Goal: Task Accomplishment & Management: Use online tool/utility

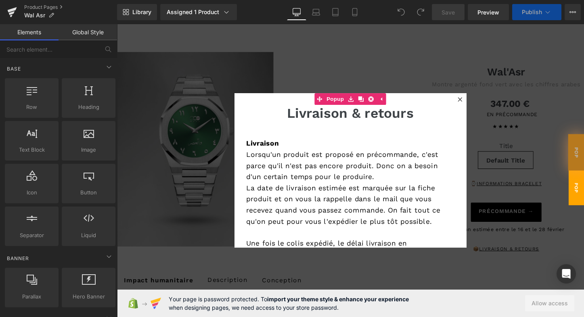
click at [476, 105] on icon at bounding box center [475, 102] width 4 height 4
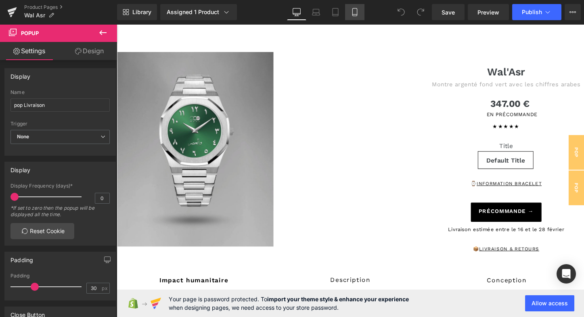
click at [356, 15] on icon at bounding box center [355, 12] width 8 height 8
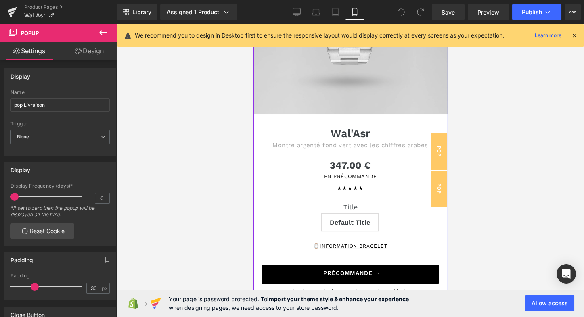
scroll to position [169, 0]
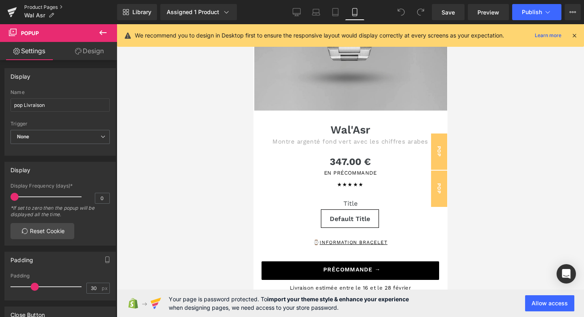
click at [33, 8] on link "Product Pages" at bounding box center [70, 7] width 93 height 6
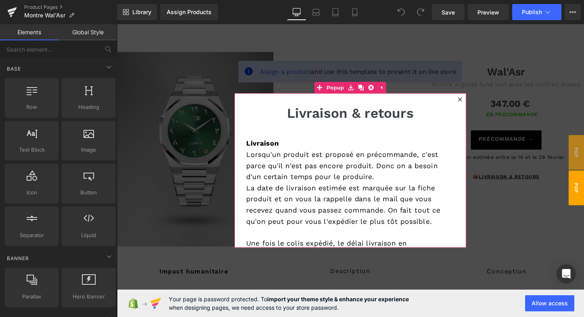
click at [473, 103] on icon at bounding box center [475, 102] width 4 height 4
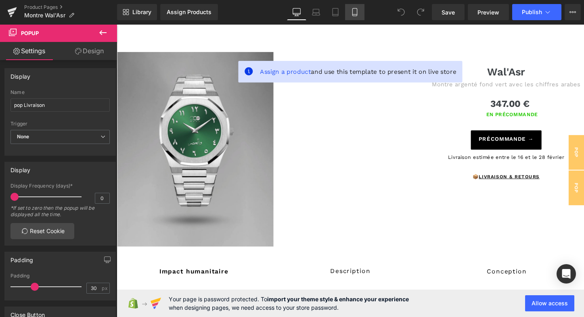
click at [355, 15] on icon at bounding box center [355, 12] width 8 height 8
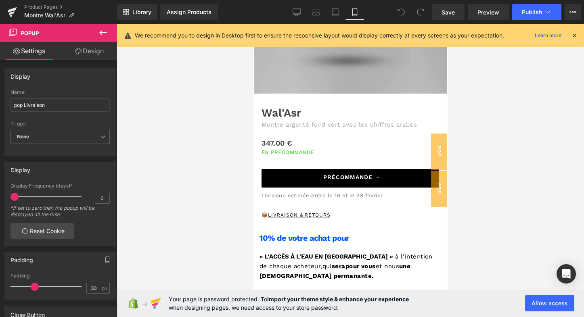
scroll to position [184, 0]
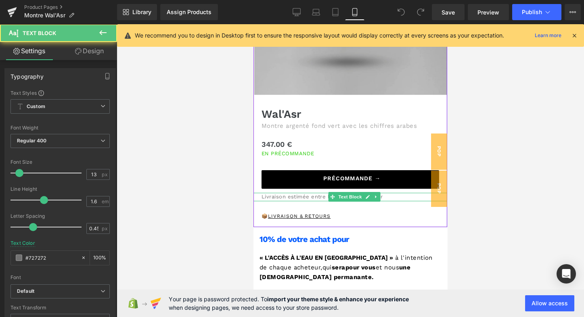
click at [289, 195] on p "Livraison estimée entre le 16 et le 28 février" at bounding box center [355, 197] width 186 height 8
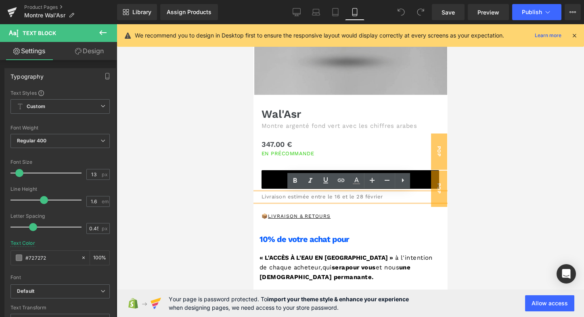
click at [273, 196] on p "Livraison estimée entre le 16 et le 28 février" at bounding box center [355, 197] width 186 height 8
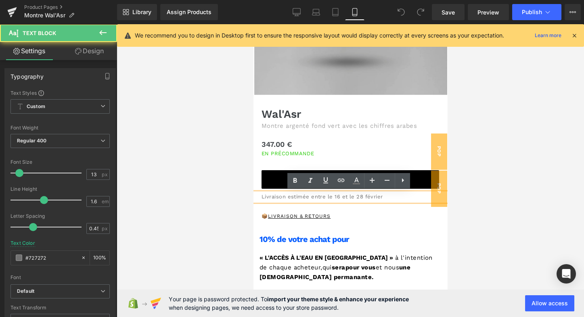
click at [262, 195] on p "Livraison estimée entre le 16 et le 28 février" at bounding box center [355, 197] width 186 height 8
drag, startPoint x: 260, startPoint y: 196, endPoint x: 343, endPoint y: 195, distance: 83.1
click at [343, 196] on p "Livraison estimée entre le 16 et le 28 février" at bounding box center [355, 197] width 186 height 8
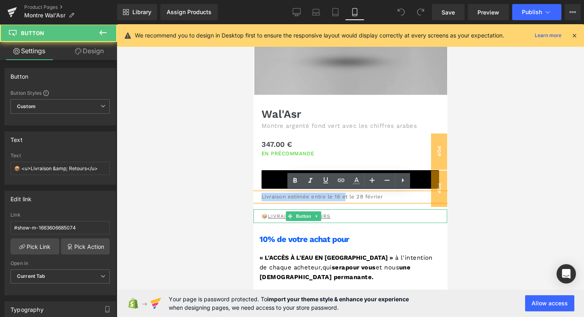
click at [328, 217] on u "Livraison & Retours" at bounding box center [299, 217] width 63 height 6
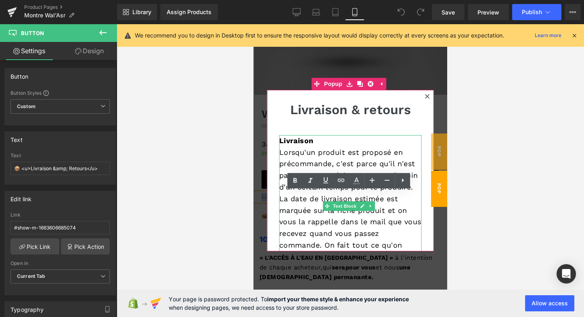
scroll to position [0, 0]
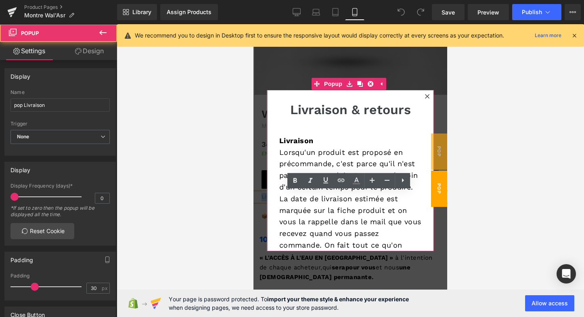
click at [425, 97] on icon at bounding box center [427, 96] width 4 height 4
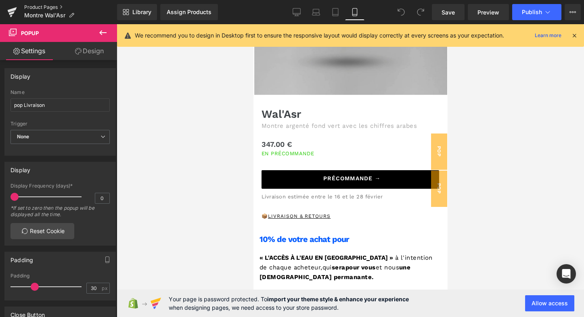
click at [40, 8] on link "Product Pages" at bounding box center [70, 7] width 93 height 6
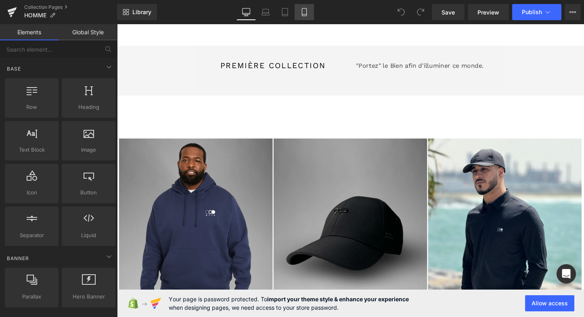
click at [305, 13] on icon at bounding box center [304, 12] width 8 height 8
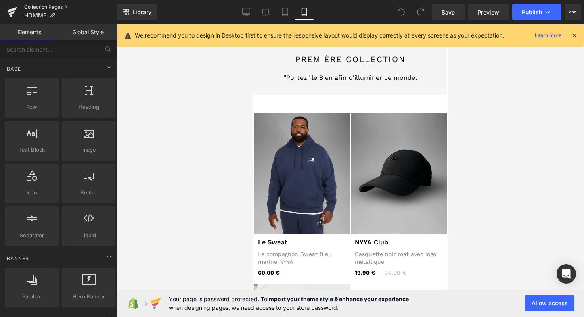
click at [57, 8] on link "Collection Pages" at bounding box center [70, 7] width 93 height 6
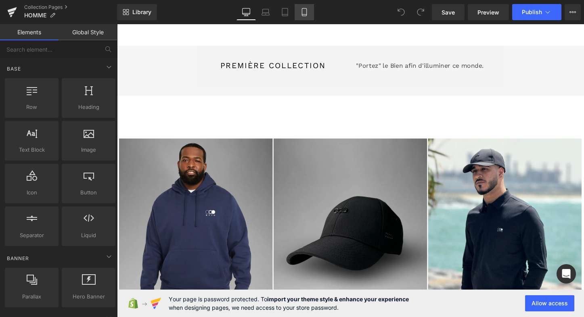
click at [302, 15] on icon at bounding box center [304, 12] width 8 height 8
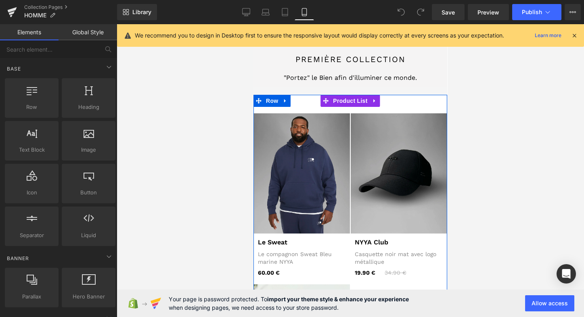
click at [383, 101] on div "- 6000 % (P) Image Row Le Sweat (P) Title Le compagnon Sweat Bleu marine NYYA (…" at bounding box center [350, 274] width 194 height 358
click at [345, 101] on span "Product List" at bounding box center [350, 101] width 38 height 12
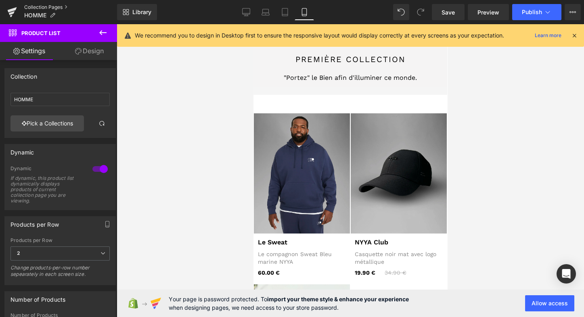
click at [34, 8] on link "Collection Pages" at bounding box center [70, 7] width 93 height 6
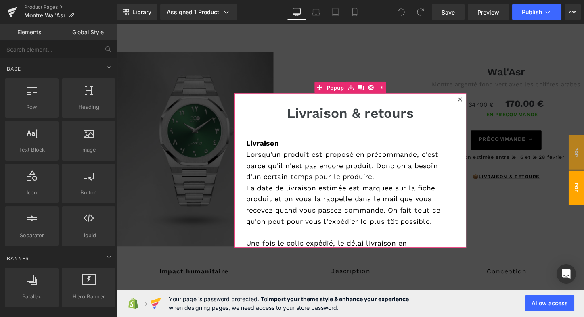
click at [476, 103] on icon at bounding box center [475, 102] width 5 height 5
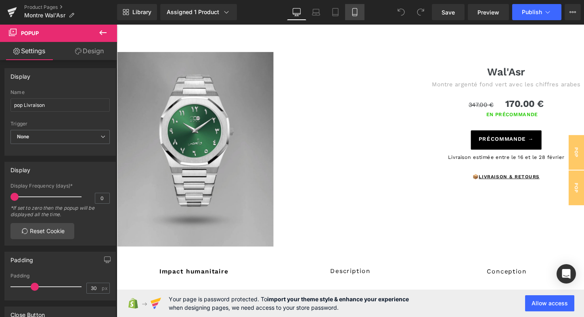
click at [358, 13] on icon at bounding box center [355, 12] width 8 height 8
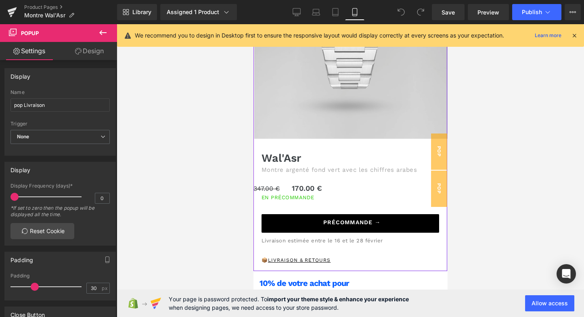
scroll to position [141, 0]
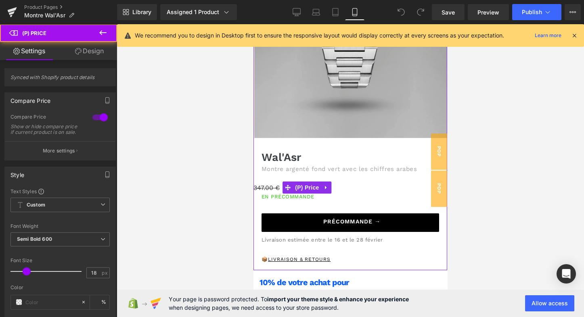
click at [269, 188] on span "347.00 €" at bounding box center [266, 188] width 26 height 8
click at [341, 187] on div "347.00 € 170.00 €" at bounding box center [350, 187] width 194 height 11
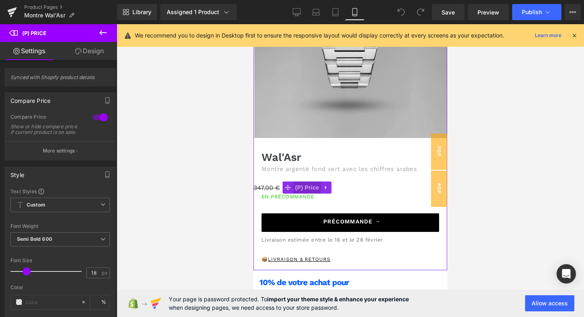
click at [308, 186] on span "(P) Price" at bounding box center [307, 188] width 28 height 12
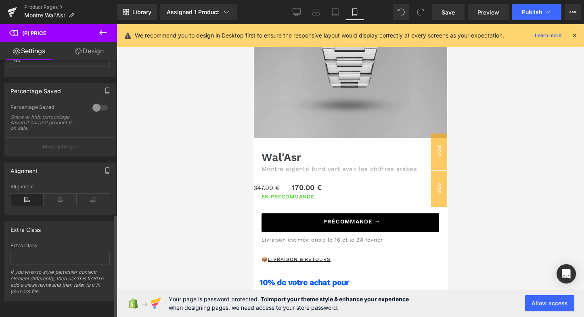
scroll to position [388, 0]
click at [61, 196] on icon at bounding box center [60, 200] width 33 height 12
click at [24, 196] on icon at bounding box center [26, 200] width 33 height 12
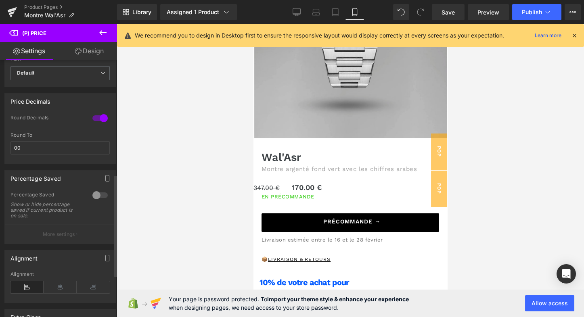
scroll to position [280, 0]
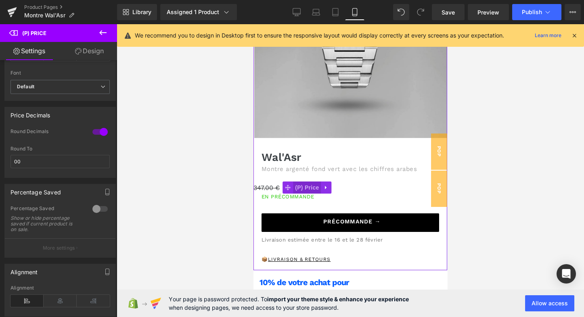
click at [295, 186] on span "(P) Price" at bounding box center [307, 188] width 28 height 12
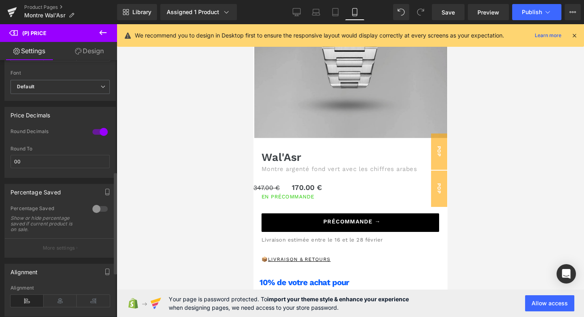
click at [96, 135] on div at bounding box center [99, 132] width 19 height 13
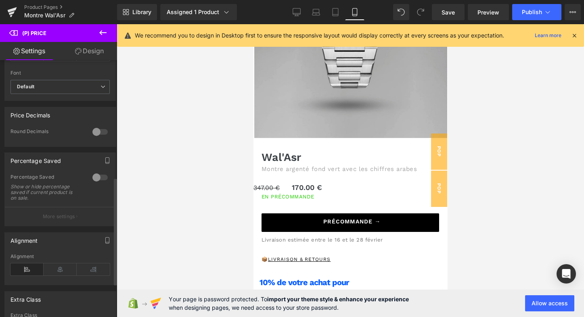
click at [96, 135] on div at bounding box center [99, 132] width 19 height 13
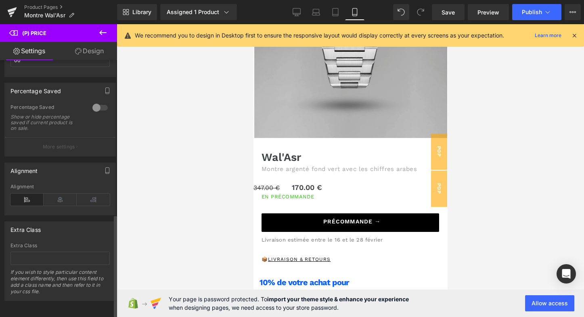
scroll to position [388, 0]
click at [57, 143] on p "More settings" at bounding box center [59, 146] width 32 height 7
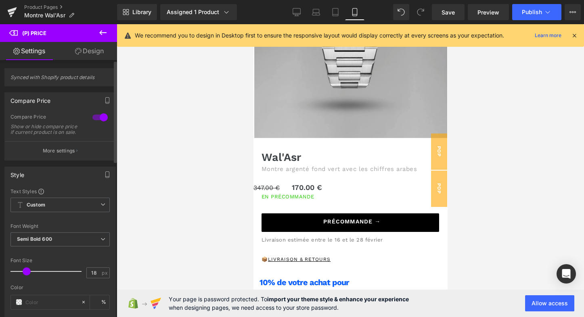
scroll to position [0, 0]
click at [67, 153] on p "More settings" at bounding box center [59, 150] width 32 height 7
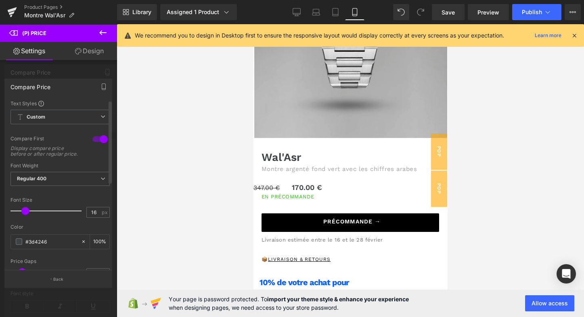
click at [96, 138] on div at bounding box center [99, 139] width 19 height 13
click at [302, 10] on link "Desktop" at bounding box center [296, 12] width 19 height 16
type input "24"
type input "100"
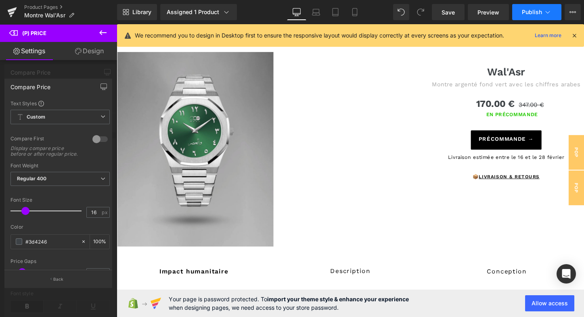
click at [543, 11] on button "Publish" at bounding box center [536, 12] width 49 height 16
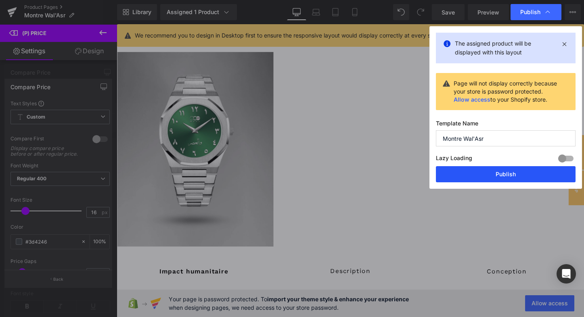
click at [477, 172] on button "Publish" at bounding box center [506, 174] width 140 height 16
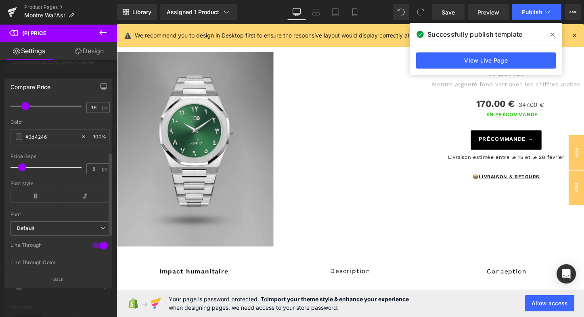
scroll to position [101, 0]
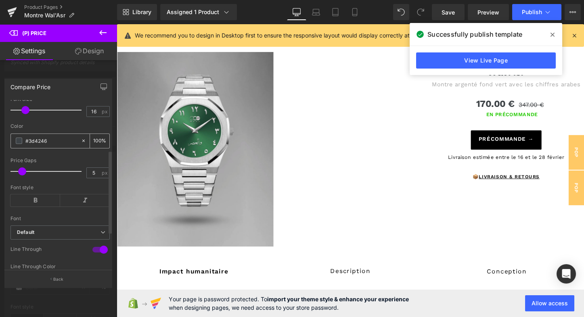
click at [19, 144] on span at bounding box center [19, 141] width 6 height 6
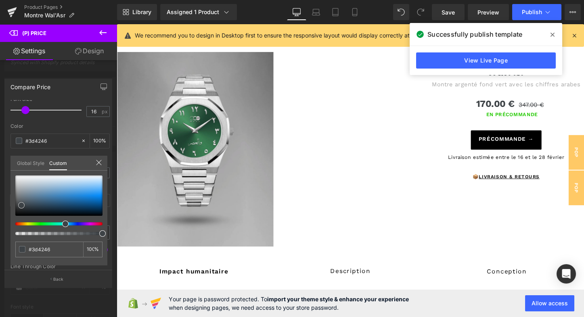
type input "#8d8e8f"
type input "#8e8e8e"
type input "#919191"
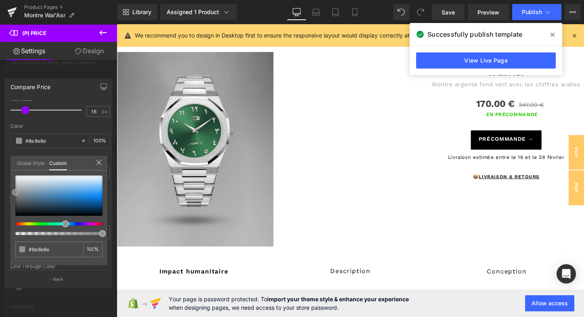
type input "#919191"
type input "#878787"
type input "#7f7f7f"
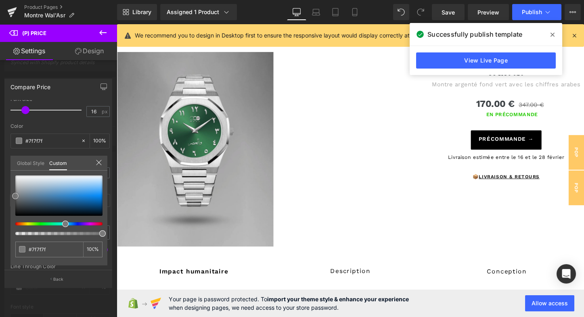
drag, startPoint x: 16, startPoint y: 193, endPoint x: 11, endPoint y: 196, distance: 5.8
click at [11, 196] on div "#7f7f7f 100 %" at bounding box center [58, 221] width 97 height 90
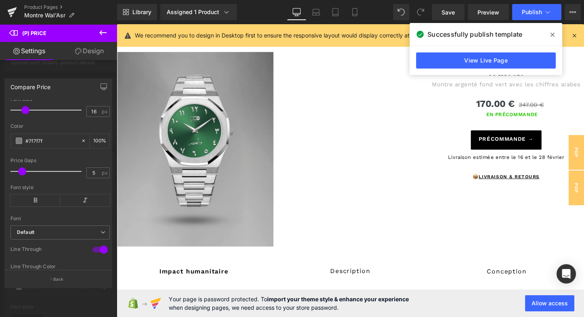
click at [46, 144] on input "#7f7f7f" at bounding box center [51, 140] width 52 height 9
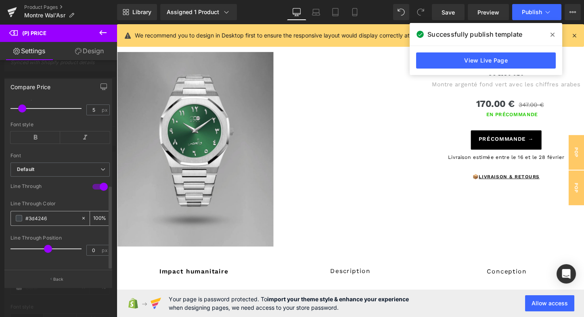
scroll to position [171, 0]
click at [18, 215] on span at bounding box center [19, 218] width 6 height 6
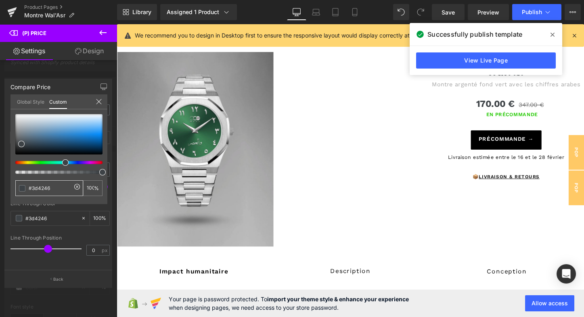
click at [53, 185] on input "#3d4246" at bounding box center [50, 188] width 43 height 8
paste input "7f7f7f"
type input "#7f7f7f"
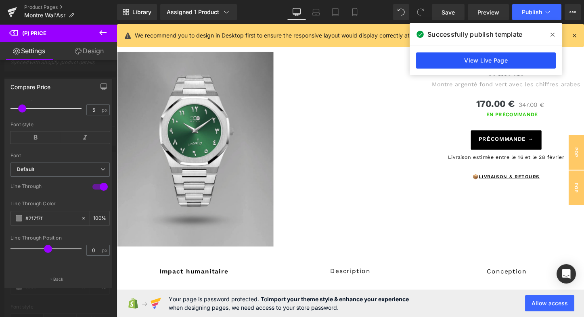
click at [492, 59] on link "View Live Page" at bounding box center [486, 60] width 140 height 16
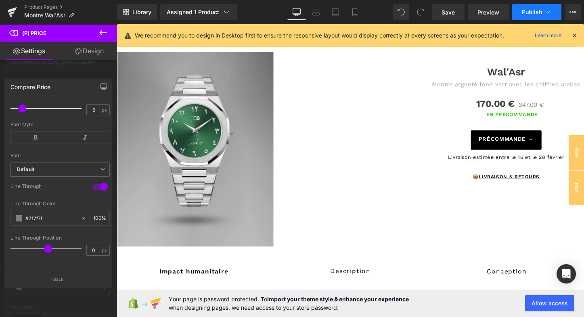
click at [531, 16] on button "Publish" at bounding box center [536, 12] width 49 height 16
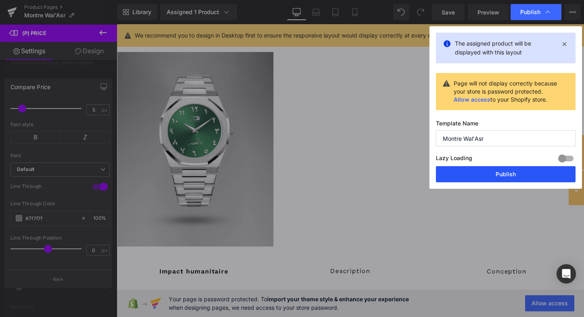
click at [494, 172] on button "Publish" at bounding box center [506, 174] width 140 height 16
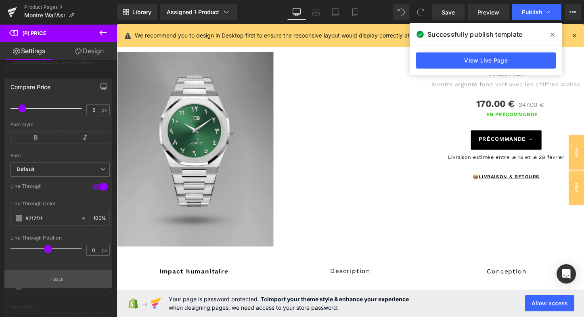
click at [54, 281] on p "Back" at bounding box center [58, 279] width 10 height 6
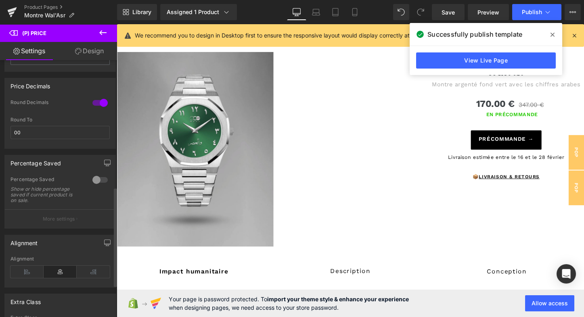
scroll to position [330, 0]
click at [97, 104] on div at bounding box center [99, 101] width 19 height 13
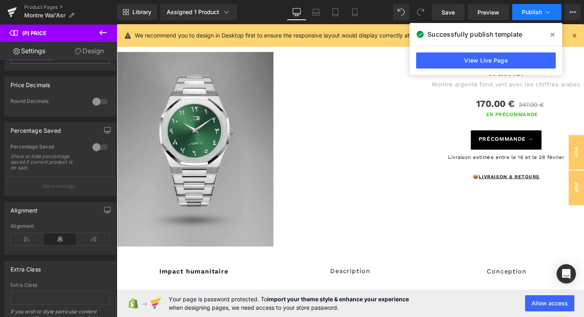
click at [548, 9] on icon at bounding box center [548, 12] width 8 height 8
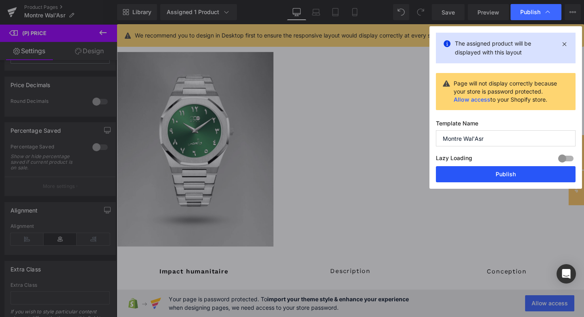
click at [497, 174] on button "Publish" at bounding box center [506, 174] width 140 height 16
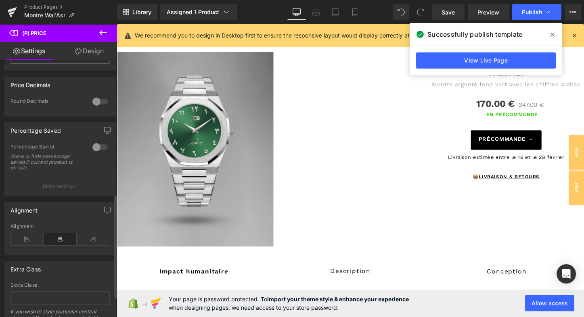
click at [99, 103] on div at bounding box center [99, 101] width 19 height 13
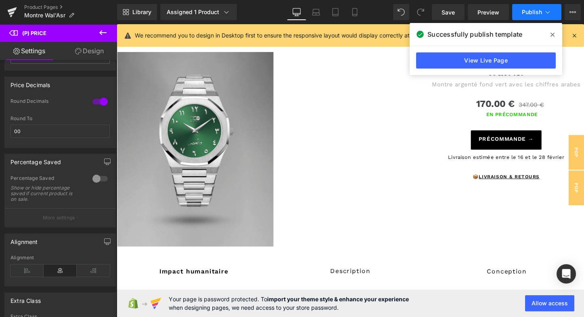
click at [548, 19] on button "Publish" at bounding box center [536, 12] width 49 height 16
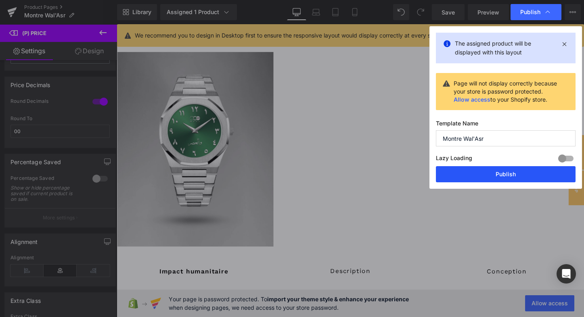
click at [492, 176] on button "Publish" at bounding box center [506, 174] width 140 height 16
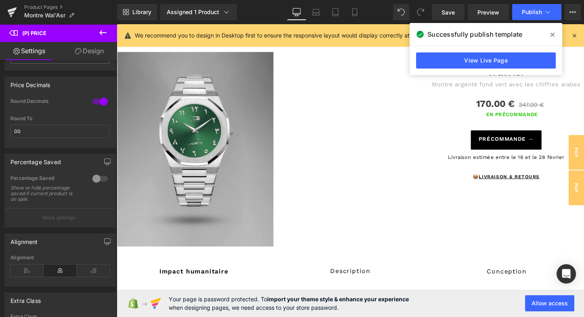
click at [552, 34] on icon at bounding box center [553, 35] width 4 height 4
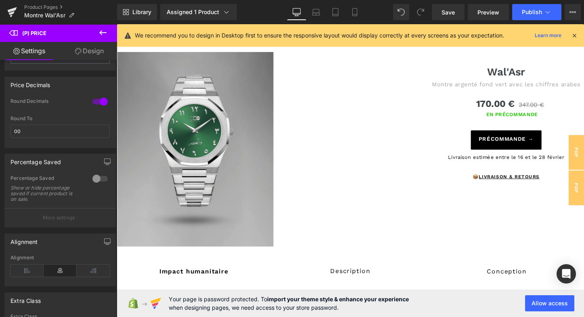
scroll to position [0, 0]
click at [356, 13] on icon at bounding box center [355, 12] width 8 height 8
type input "18"
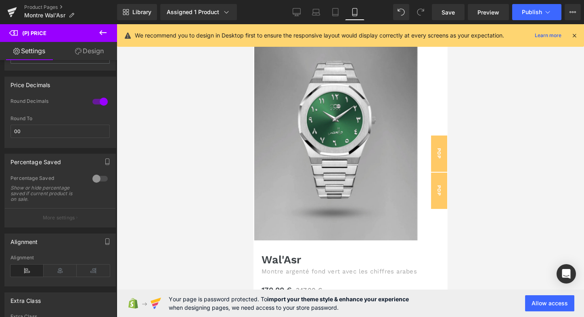
scroll to position [184, 0]
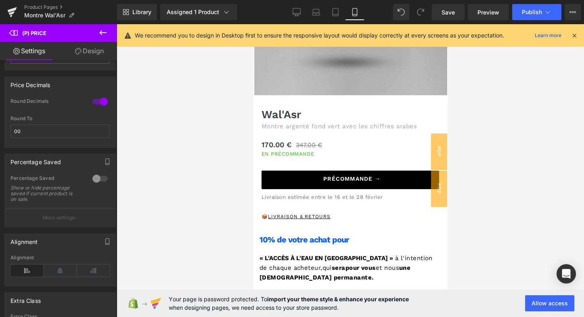
click at [467, 0] on div "Library Assigned 1 Product Product Preview Wal'Asr Manage assigned products Mob…" at bounding box center [350, 12] width 467 height 24
click at [44, 7] on link "Product Pages" at bounding box center [70, 7] width 93 height 6
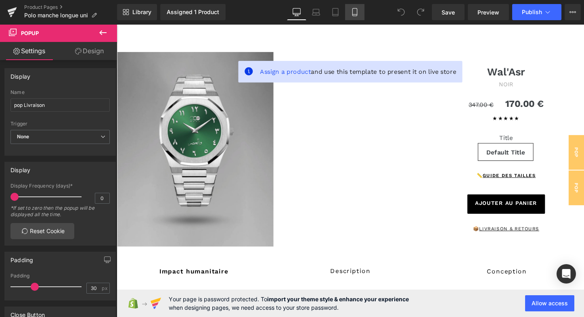
click at [353, 12] on icon at bounding box center [355, 12] width 8 height 8
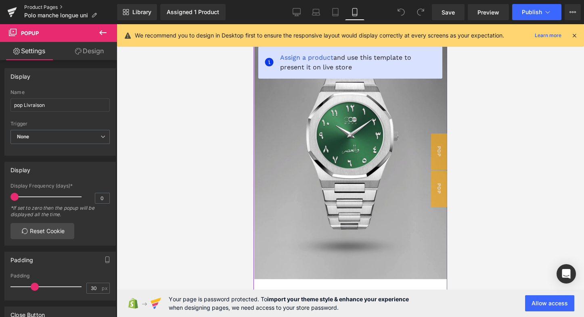
click at [36, 7] on link "Product Pages" at bounding box center [70, 7] width 93 height 6
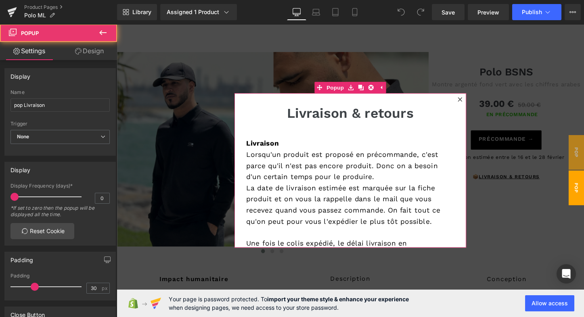
click at [473, 102] on icon at bounding box center [475, 102] width 4 height 4
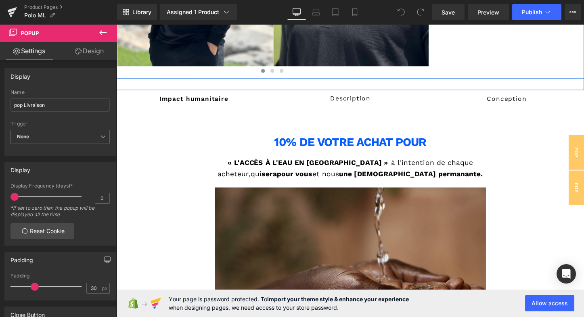
scroll to position [193, 0]
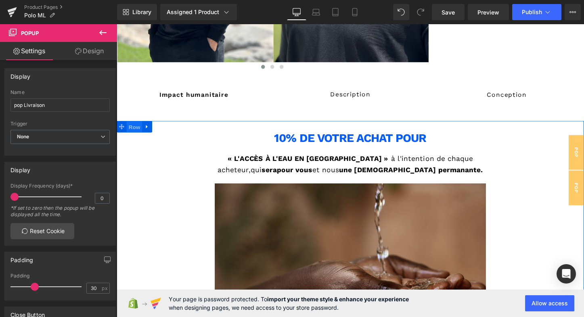
click at [133, 130] on span "Row" at bounding box center [135, 132] width 16 height 12
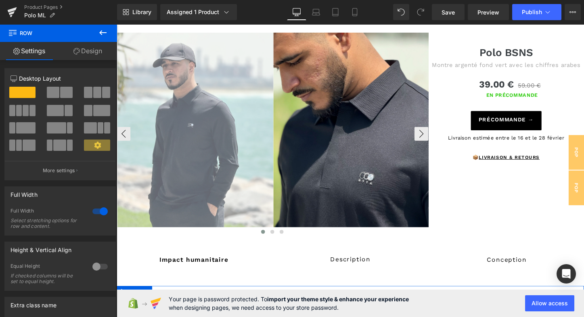
scroll to position [17, 0]
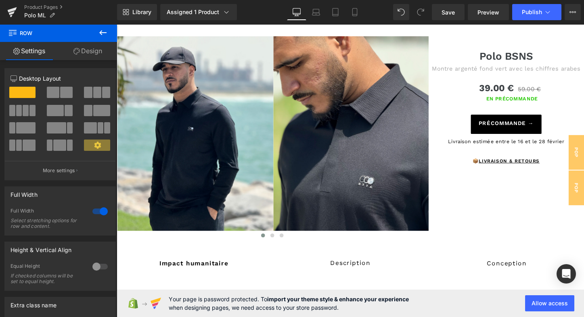
click at [92, 50] on link "Design" at bounding box center [88, 51] width 59 height 18
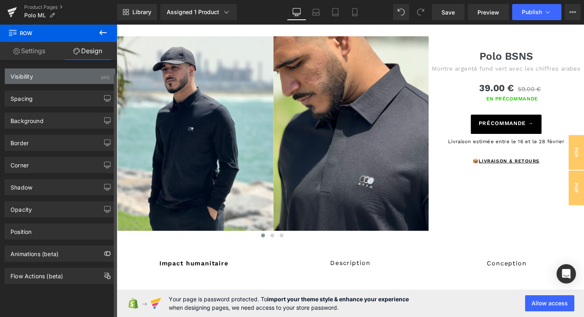
click at [70, 75] on div "Visibility (All)" at bounding box center [60, 76] width 111 height 15
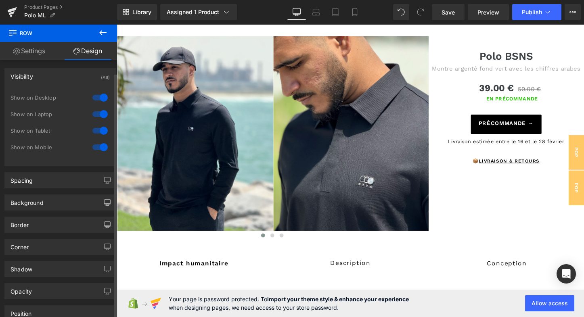
click at [97, 97] on div at bounding box center [99, 97] width 19 height 13
click at [97, 116] on div at bounding box center [99, 114] width 19 height 13
click at [95, 143] on div at bounding box center [99, 147] width 19 height 13
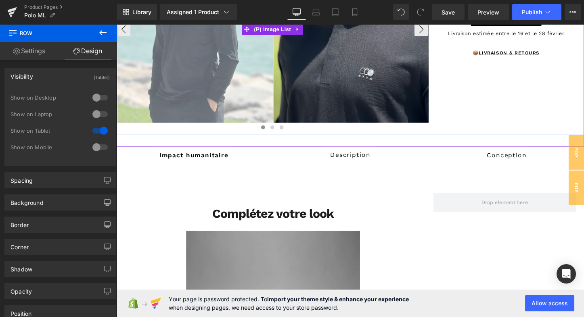
scroll to position [130, 0]
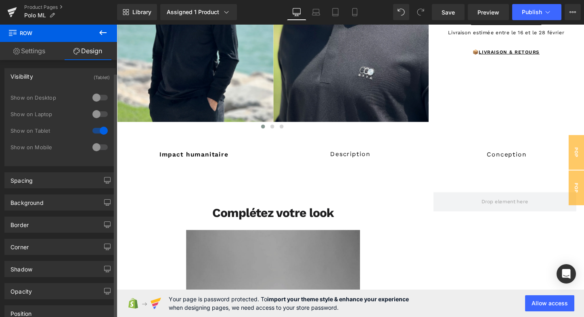
click at [97, 98] on div at bounding box center [99, 97] width 19 height 13
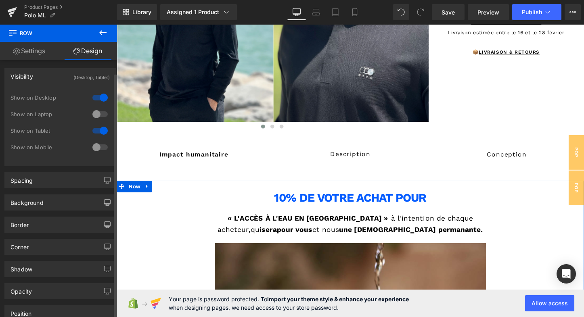
click at [97, 98] on div at bounding box center [99, 97] width 19 height 13
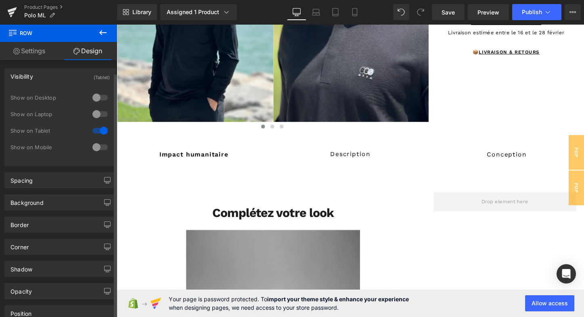
click at [98, 98] on div at bounding box center [99, 97] width 19 height 13
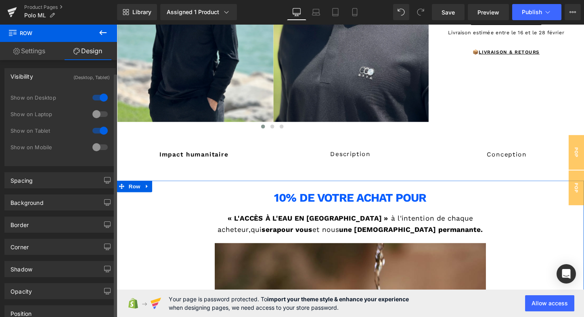
click at [99, 112] on div at bounding box center [99, 114] width 19 height 13
click at [99, 147] on div at bounding box center [99, 147] width 19 height 13
click at [96, 98] on div at bounding box center [99, 97] width 19 height 13
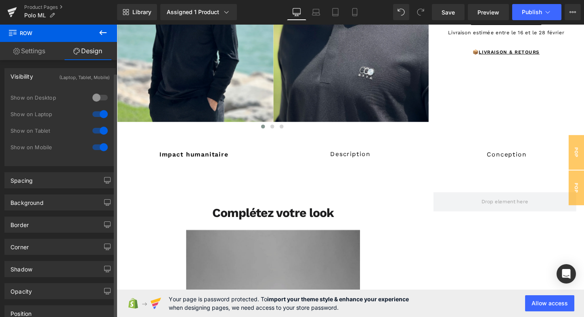
click at [98, 114] on div at bounding box center [99, 114] width 19 height 13
click at [98, 146] on div at bounding box center [99, 147] width 19 height 13
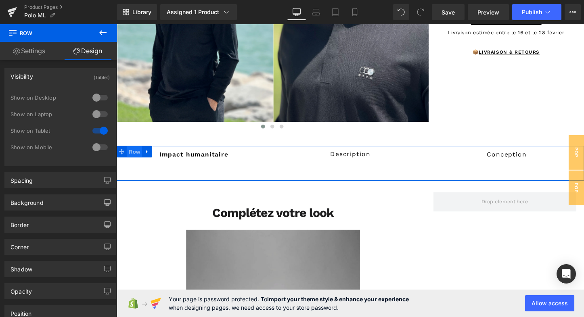
click at [134, 159] on span "Row" at bounding box center [135, 157] width 16 height 12
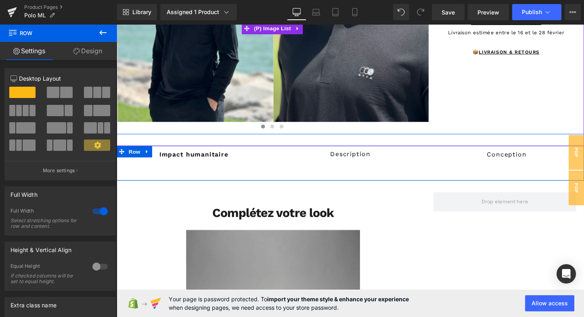
click at [94, 49] on link "Design" at bounding box center [88, 51] width 59 height 18
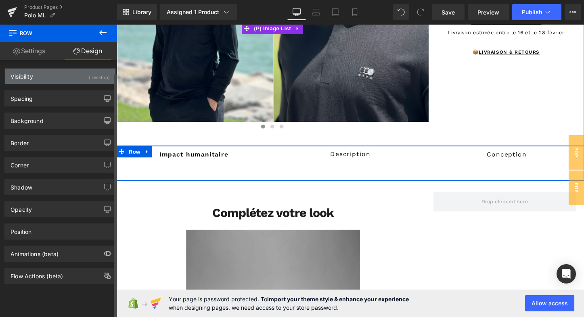
click at [40, 78] on div "Visibility (Desktop)" at bounding box center [60, 76] width 111 height 15
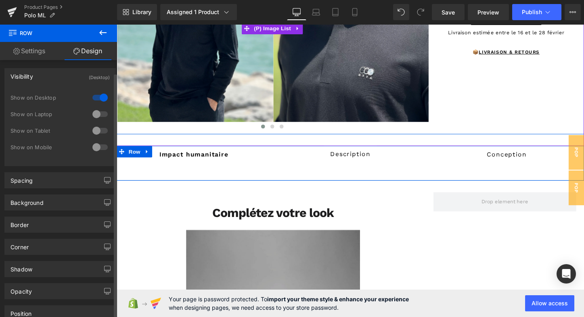
click at [96, 126] on div at bounding box center [99, 130] width 19 height 13
click at [96, 98] on div at bounding box center [99, 97] width 19 height 13
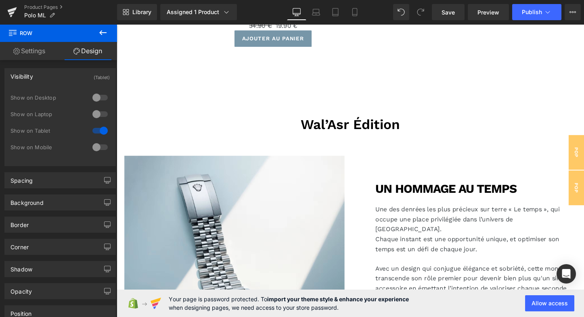
scroll to position [559, 0]
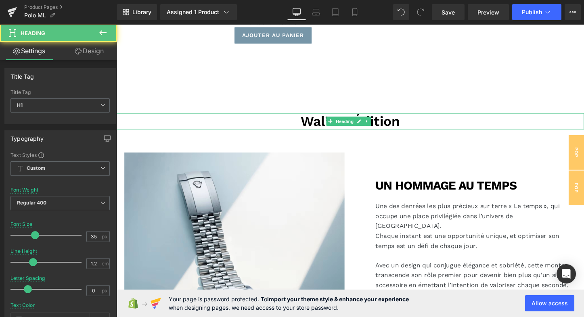
click at [420, 128] on h1 "Wal’Asr Édition" at bounding box center [361, 125] width 488 height 17
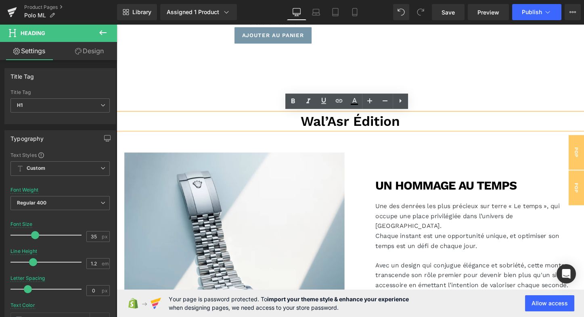
click at [372, 126] on span "Wal’Asr Édition" at bounding box center [361, 125] width 104 height 17
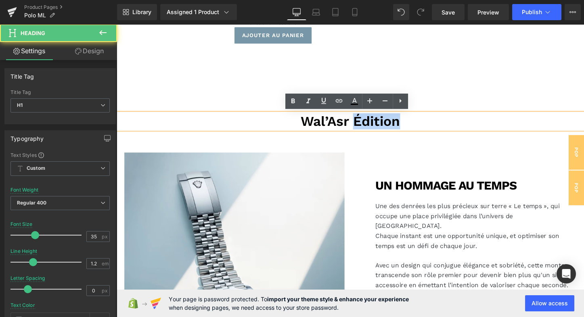
click at [372, 126] on span "Wal’Asr Édition" at bounding box center [361, 125] width 104 height 17
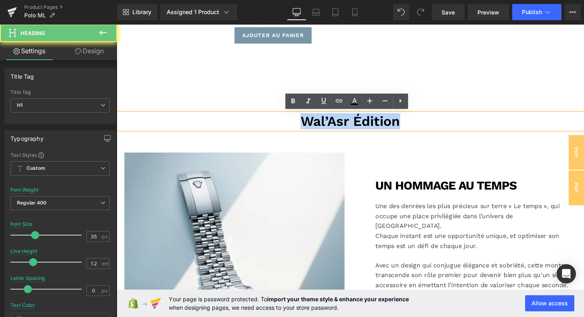
click at [372, 126] on span "Wal’Asr Édition" at bounding box center [361, 125] width 104 height 17
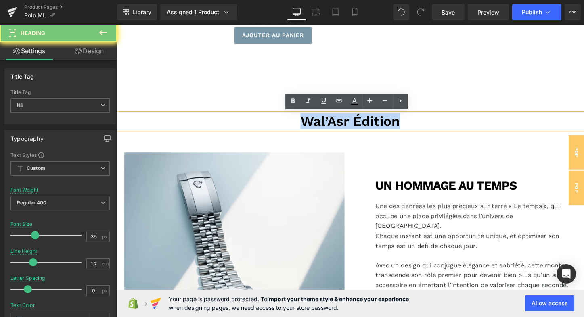
paste div
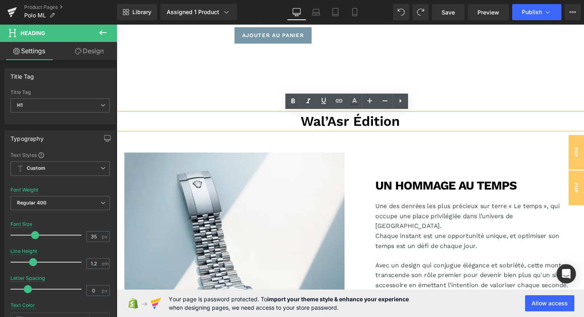
click at [362, 130] on span "Wal’Asr Édition" at bounding box center [361, 125] width 104 height 17
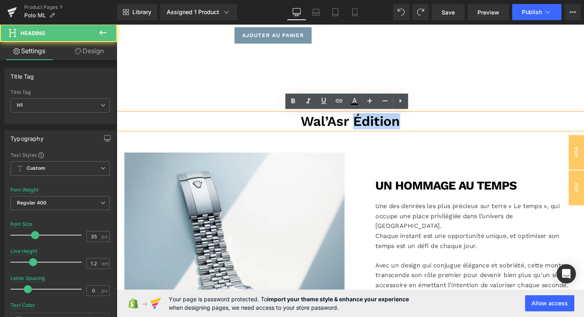
click at [362, 130] on span "Wal’Asr Édition" at bounding box center [361, 125] width 104 height 17
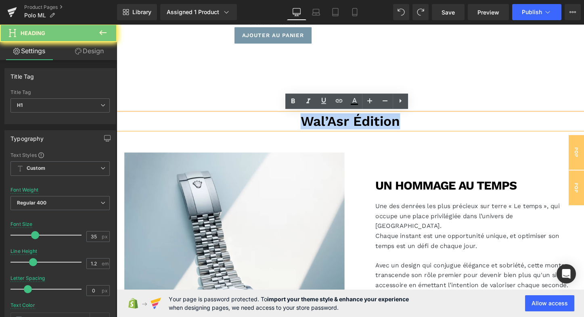
click at [362, 130] on span "Wal’Asr Édition" at bounding box center [361, 125] width 104 height 17
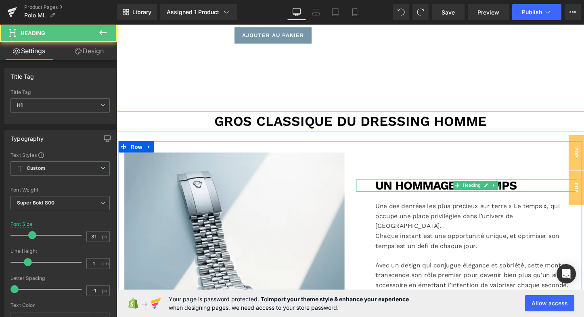
click at [454, 192] on h1 "un hommage au temps" at bounding box center [492, 193] width 210 height 13
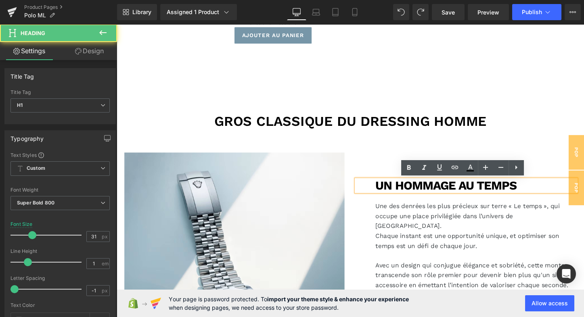
click at [408, 193] on h1 "un hommage au temps" at bounding box center [492, 193] width 210 height 13
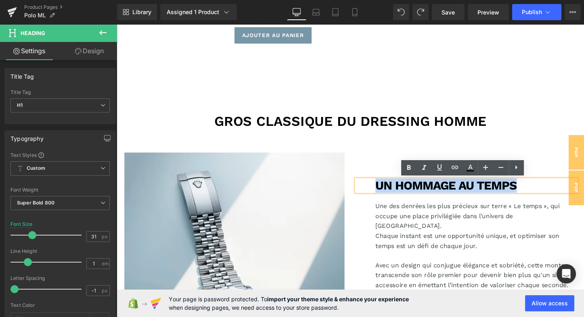
drag, startPoint x: 384, startPoint y: 191, endPoint x: 540, endPoint y: 190, distance: 155.8
click at [540, 190] on div "un hommage au temps" at bounding box center [482, 193] width 230 height 13
paste div
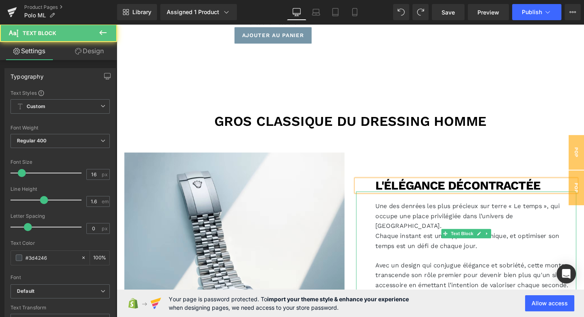
drag, startPoint x: 469, startPoint y: 220, endPoint x: 568, endPoint y: 205, distance: 100.5
click at [469, 220] on p "Une des denrées les plus précieux sur terre « Le temps », qui occupe une place …" at bounding box center [492, 224] width 210 height 31
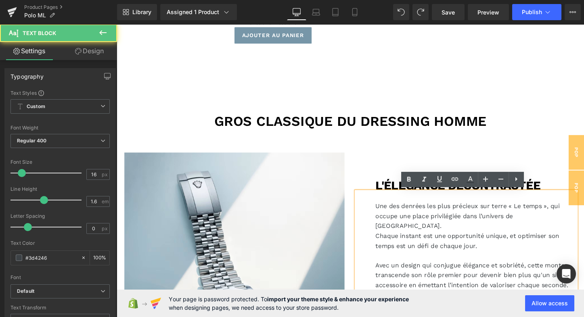
click at [444, 244] on p "Chaque instant est une opportunité unique, et optimiser son temps est un défi d…" at bounding box center [492, 251] width 210 height 21
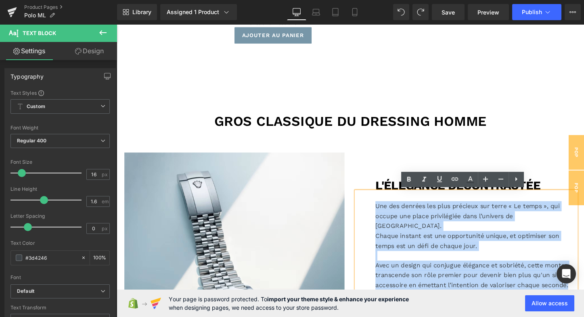
drag, startPoint x: 385, startPoint y: 213, endPoint x: 599, endPoint y: 288, distance: 226.2
click at [584, 288] on div "Image L'ÉLÉGANCE DÉCONTRACTÉE Heading Une des denrées les plus précieux sur ter…" at bounding box center [361, 299] width 484 height 305
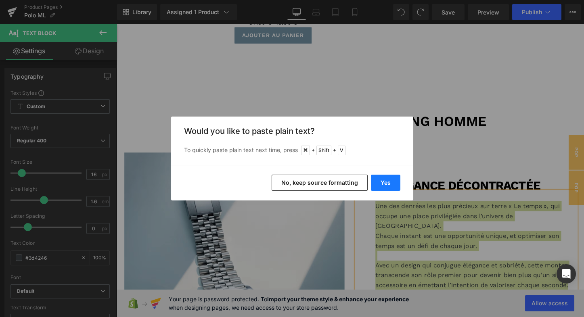
click at [393, 182] on button "Yes" at bounding box center [385, 183] width 29 height 16
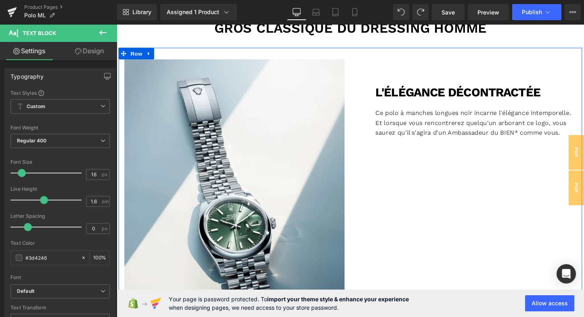
scroll to position [649, 0]
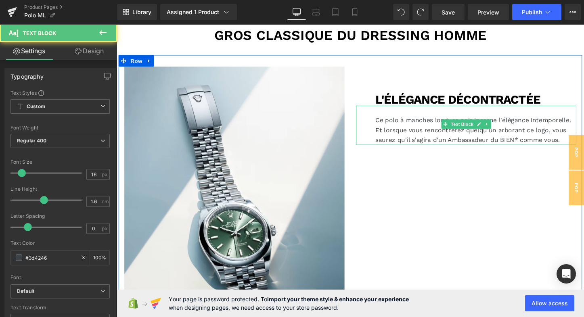
click at [584, 123] on p "Ce polo à manches longues noir incarne l'élégance intemporelle." at bounding box center [492, 124] width 210 height 10
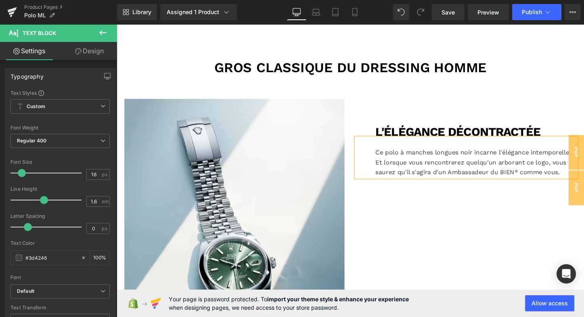
scroll to position [610, 0]
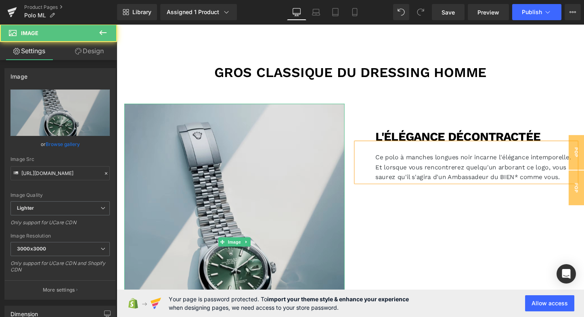
click at [248, 189] on img at bounding box center [240, 251] width 230 height 289
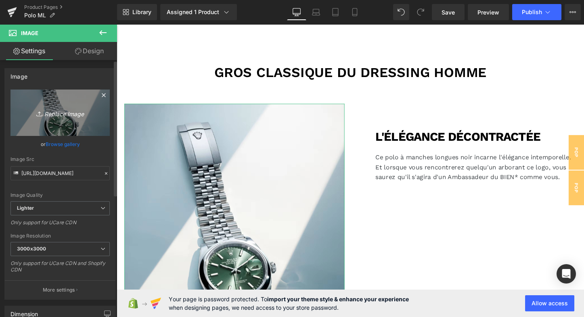
click at [65, 117] on link "Replace Image" at bounding box center [59, 113] width 99 height 46
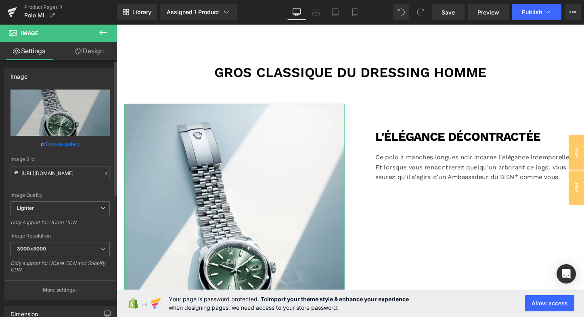
click at [65, 142] on link "Browse gallery" at bounding box center [63, 144] width 34 height 14
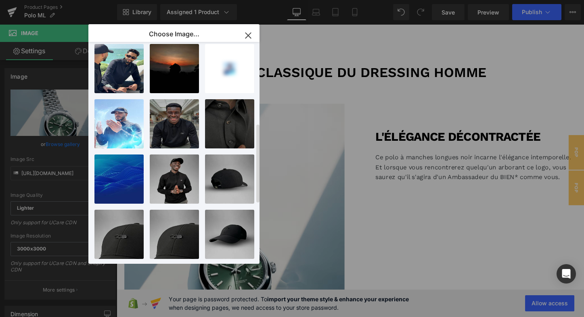
scroll to position [231, 0]
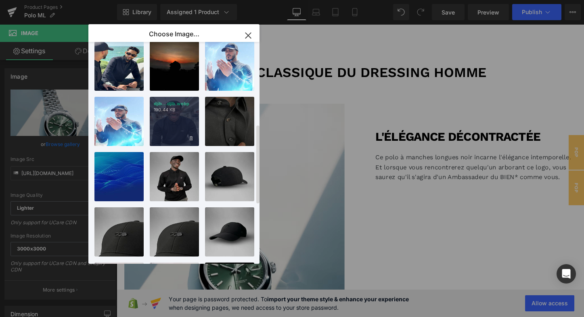
click at [170, 119] on div "djib...djib.webp 190.44 KB" at bounding box center [174, 121] width 49 height 49
type input "[URL][DOMAIN_NAME]"
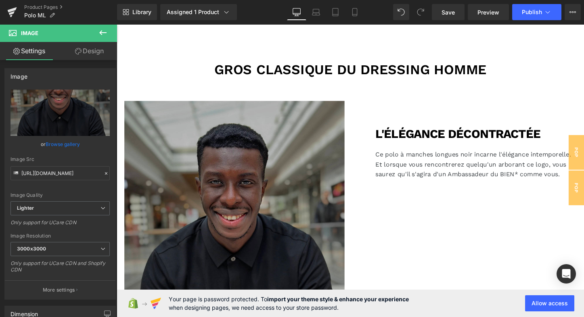
scroll to position [630, 0]
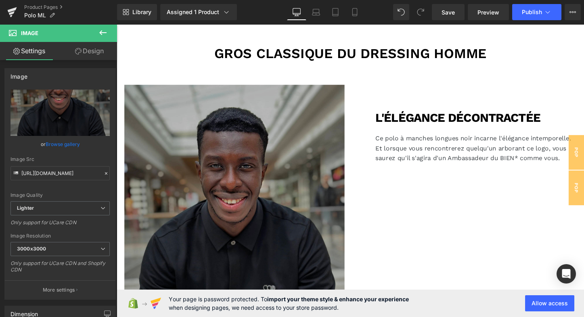
click at [404, 122] on h1 "L'ÉLÉGANCE DÉCONTRACTÉE" at bounding box center [492, 122] width 210 height 13
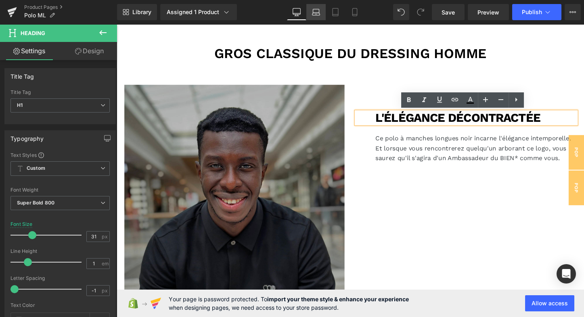
click at [315, 13] on icon at bounding box center [316, 14] width 8 height 2
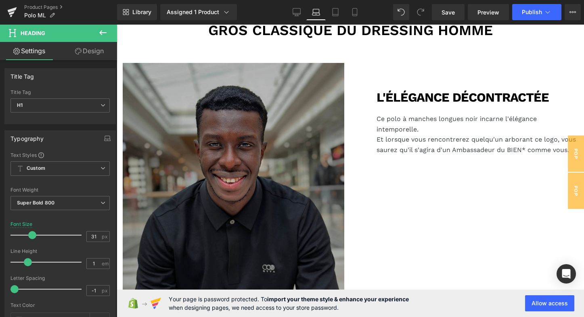
scroll to position [603, 0]
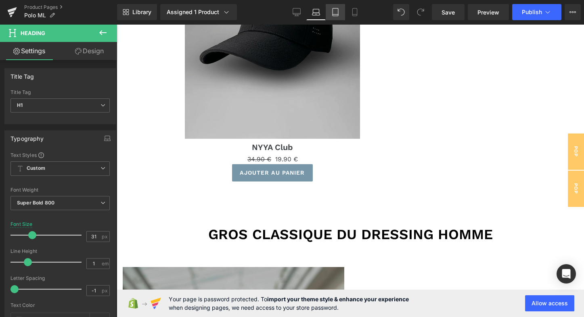
click at [337, 13] on icon at bounding box center [335, 12] width 8 height 8
type input "100"
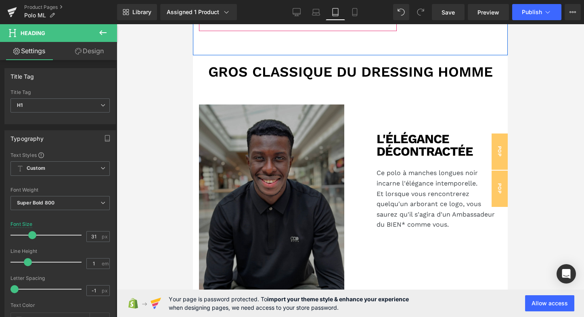
scroll to position [944, 0]
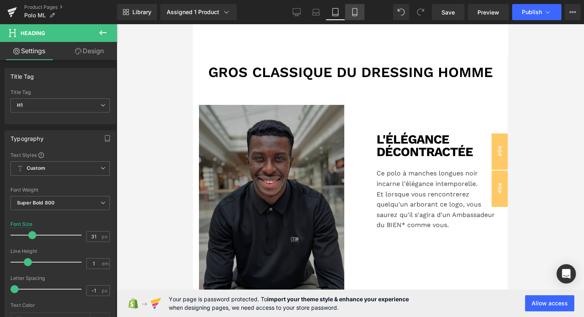
click at [354, 13] on icon at bounding box center [355, 12] width 8 height 8
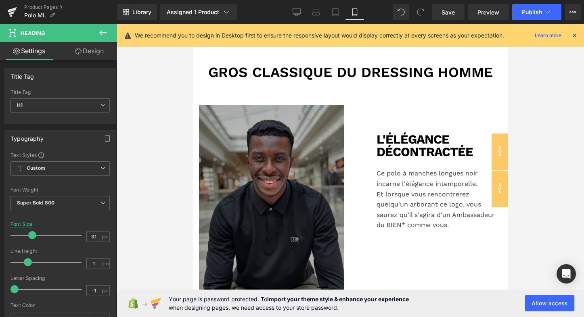
type input "24"
type input "100"
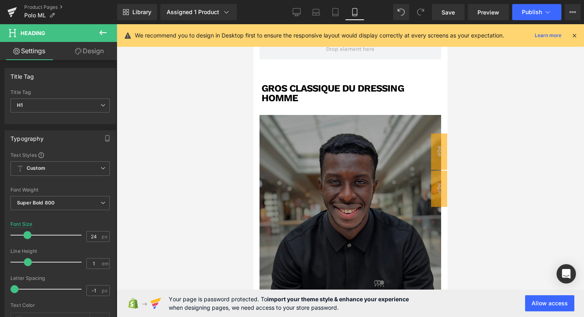
scroll to position [625, 0]
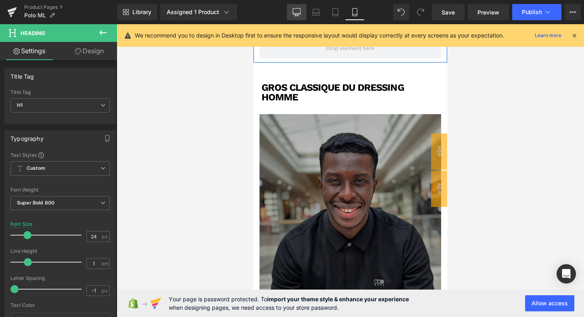
click at [293, 19] on link "Desktop" at bounding box center [296, 12] width 19 height 16
type input "31"
type input "100"
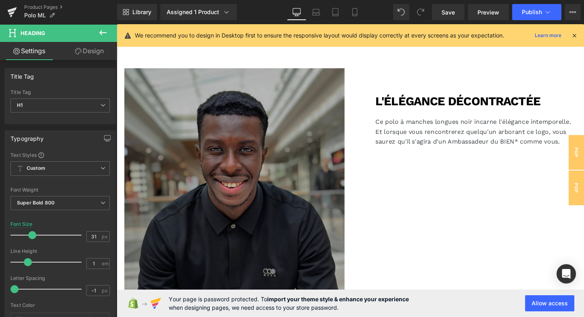
scroll to position [648, 0]
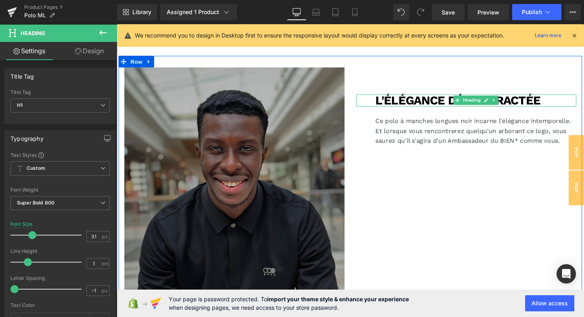
click at [380, 103] on div "L'ÉLÉGANCE DÉCONTRACTÉE" at bounding box center [482, 104] width 230 height 13
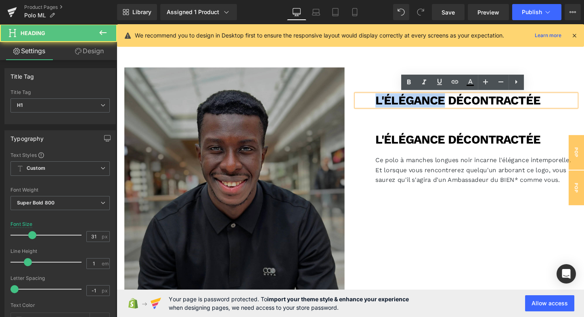
click at [380, 102] on div "L'ÉLÉGANCE DÉCONTRACTÉE" at bounding box center [482, 104] width 230 height 13
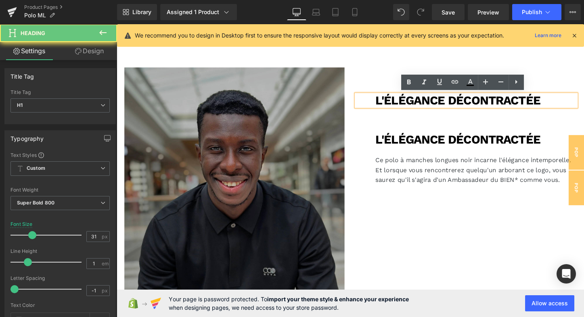
click at [117, 24] on div at bounding box center [117, 24] width 0 height 0
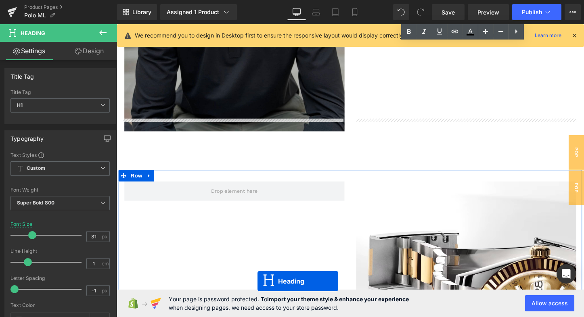
scroll to position [953, 0]
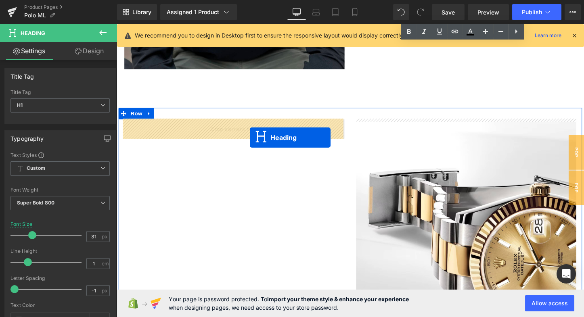
drag, startPoint x: 470, startPoint y: 104, endPoint x: 255, endPoint y: 142, distance: 218.2
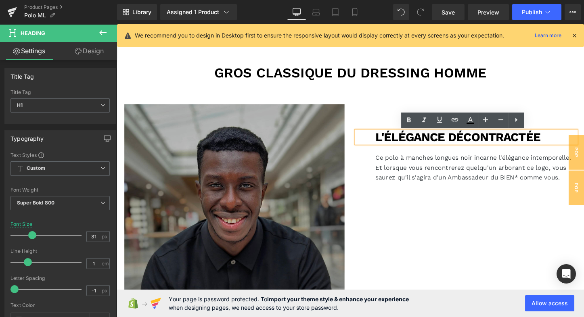
scroll to position [608, 0]
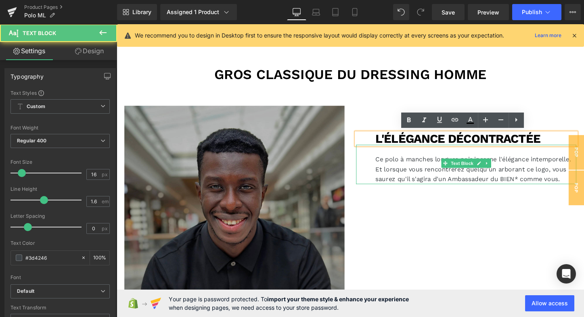
click at [413, 164] on p "Ce polo à manches longues noir incarne l'élégance intemporelle." at bounding box center [492, 165] width 210 height 10
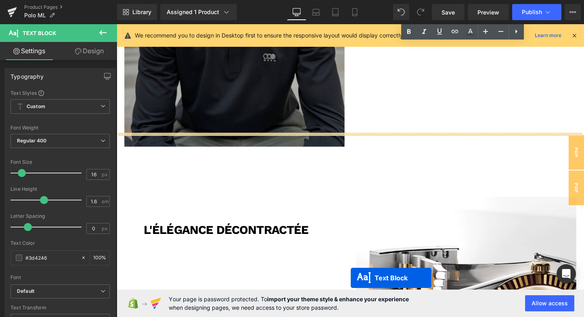
scroll to position [888, 0]
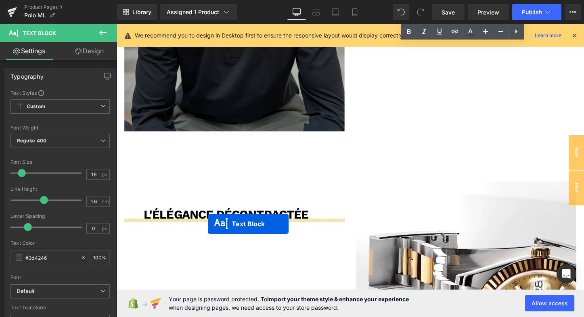
drag, startPoint x: 458, startPoint y: 209, endPoint x: 212, endPoint y: 233, distance: 246.9
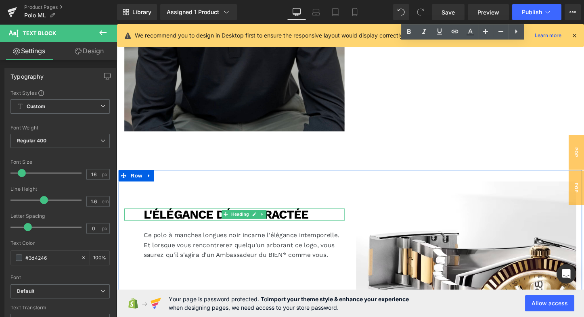
click at [209, 220] on h1 "L'ÉLÉGANCE DÉCONTRACTÉE" at bounding box center [250, 223] width 210 height 13
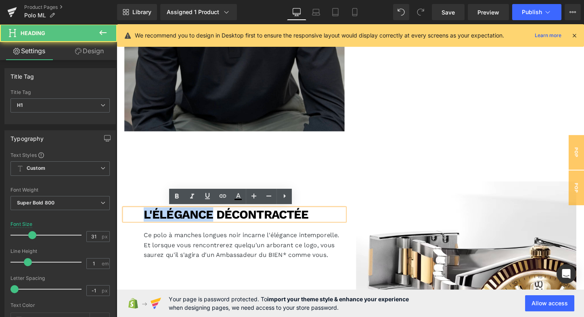
click at [209, 220] on h1 "L'ÉLÉGANCE DÉCONTRACTÉE" at bounding box center [250, 223] width 210 height 13
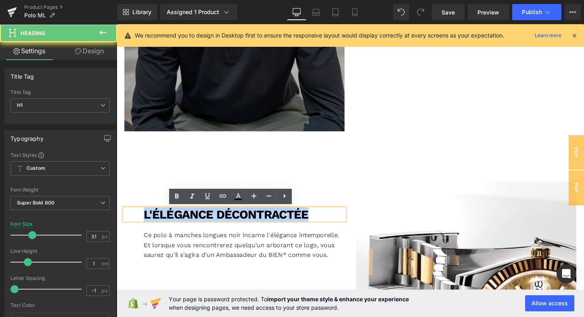
click at [209, 220] on h1 "L'ÉLÉGANCE DÉCONTRACTÉE" at bounding box center [250, 223] width 210 height 13
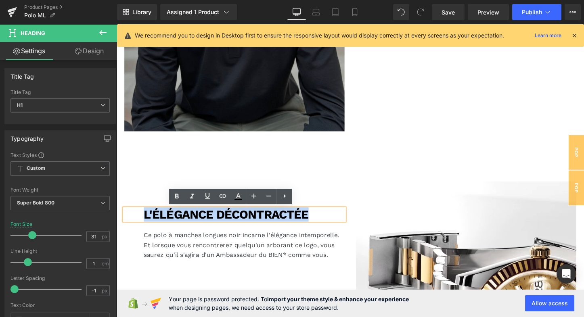
paste div
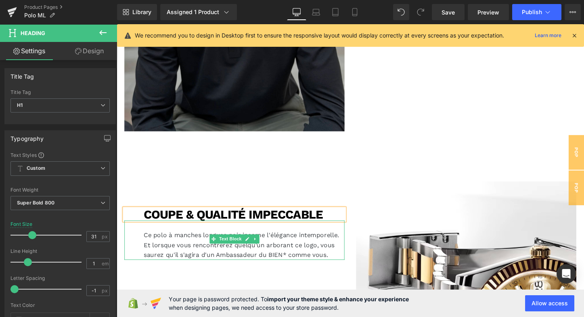
click at [203, 242] on p "Ce polo à manches longues noir incarne l'élégance intemporelle." at bounding box center [250, 244] width 210 height 10
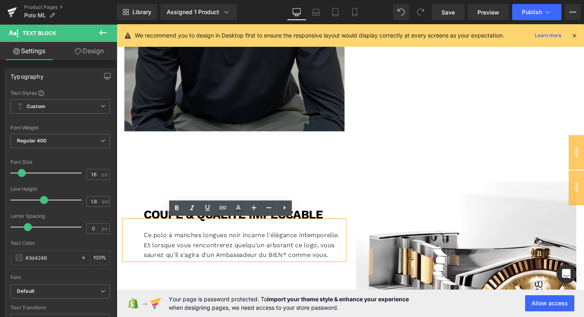
click at [145, 250] on p "Et lorsque vous rencontrerez quelqu'un arborant ce logo, vous saurez qu'il s'ag…" at bounding box center [250, 260] width 210 height 21
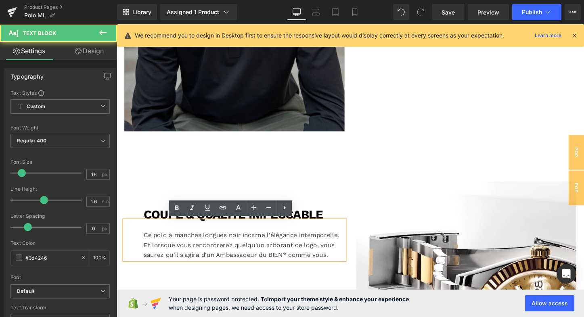
click at [145, 231] on p at bounding box center [250, 234] width 210 height 10
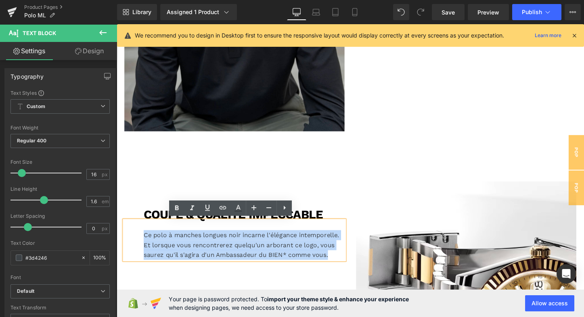
drag, startPoint x: 143, startPoint y: 240, endPoint x: 340, endPoint y: 268, distance: 198.6
click at [340, 268] on div "Ce polo à manches longues noir incarne l'élégance intemporelle. Et lorsque vous…" at bounding box center [240, 249] width 230 height 41
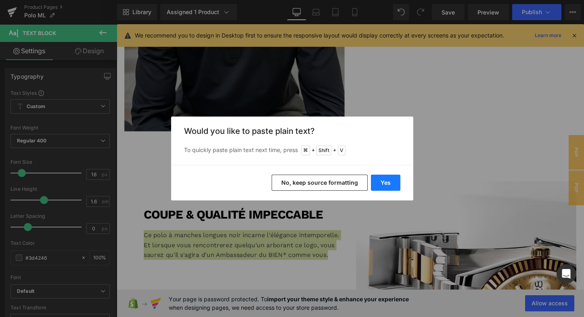
click at [384, 182] on button "Yes" at bounding box center [385, 183] width 29 height 16
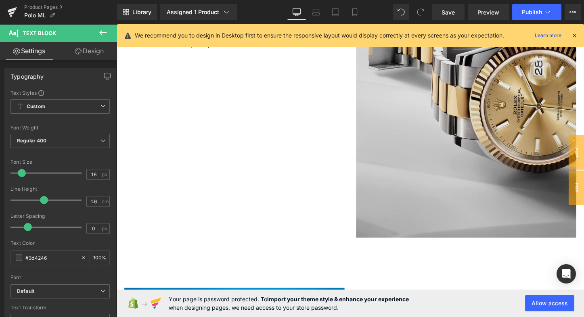
scroll to position [1084, 0]
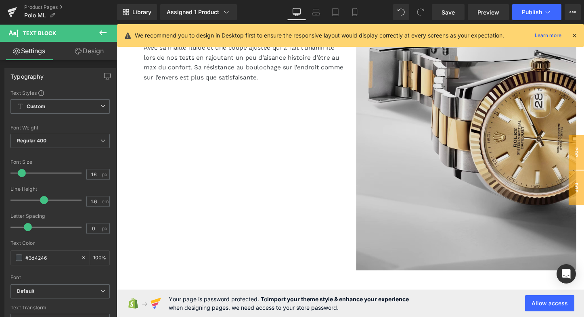
click at [477, 136] on div "Image" at bounding box center [482, 137] width 230 height 289
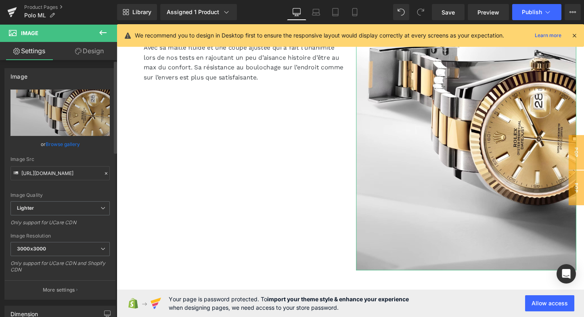
click at [63, 145] on link "Browse gallery" at bounding box center [63, 144] width 34 height 14
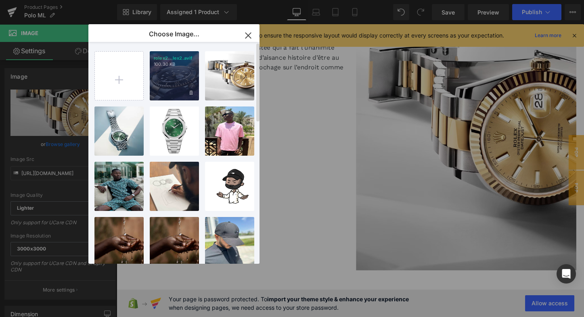
scroll to position [0, 0]
click at [122, 70] on input "file" at bounding box center [119, 76] width 48 height 48
type input "C:\fakepath\foued1.jpg"
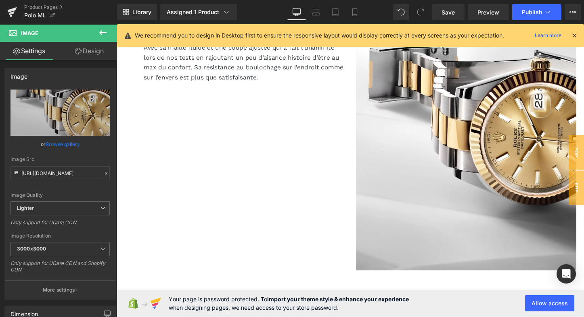
click at [57, 0] on div "Text Block You are previewing how the will restyle your page. You can not edit …" at bounding box center [292, 0] width 584 height 0
click at [59, 144] on link "Browse gallery" at bounding box center [63, 144] width 34 height 14
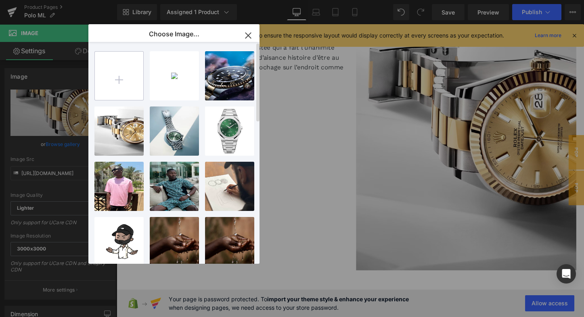
click at [124, 77] on input "file" at bounding box center [119, 76] width 48 height 48
type input "C:\fakepath\alexander-andrews-jNKv4QohAk0-unsplash.jpg"
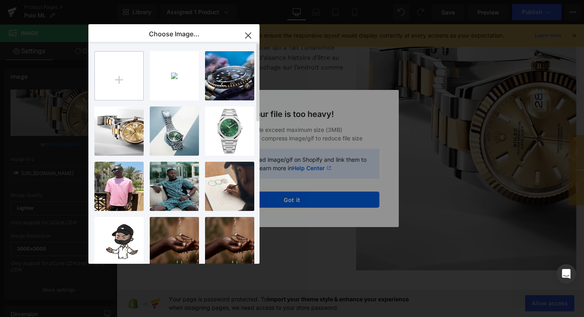
click at [109, 83] on input "file" at bounding box center [119, 76] width 48 height 48
click at [249, 35] on icon "button" at bounding box center [247, 35] width 5 height 5
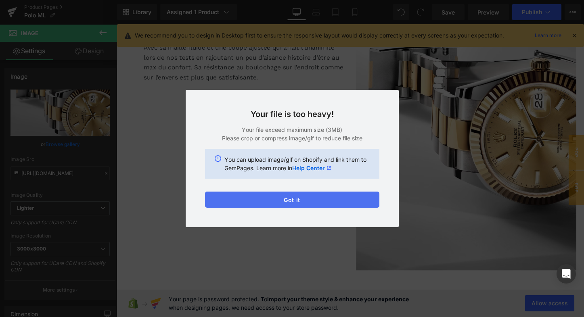
click at [300, 199] on button "Got it" at bounding box center [292, 200] width 174 height 16
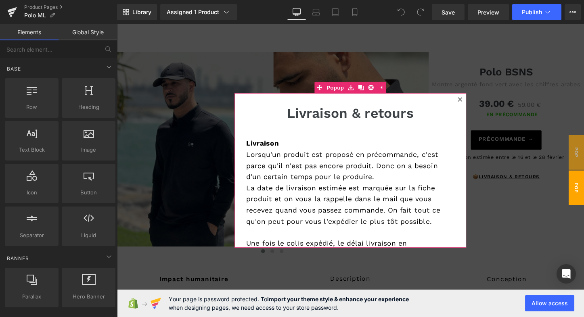
click at [473, 103] on icon at bounding box center [475, 102] width 4 height 4
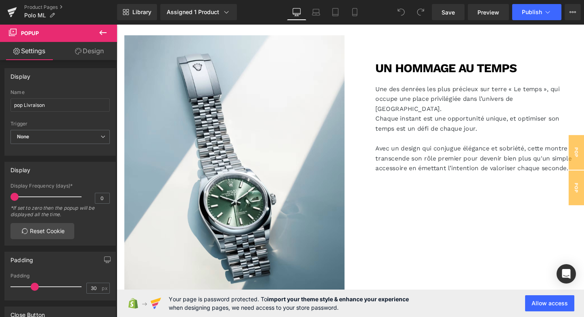
scroll to position [1143, 0]
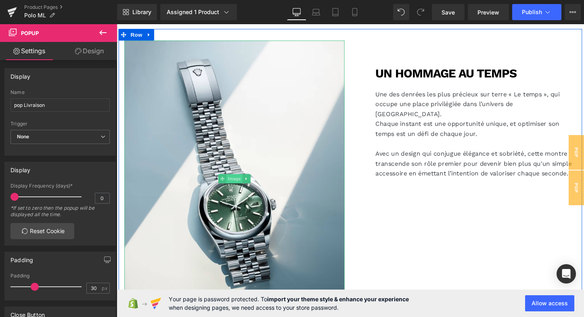
click at [236, 182] on span "Image" at bounding box center [239, 186] width 17 height 10
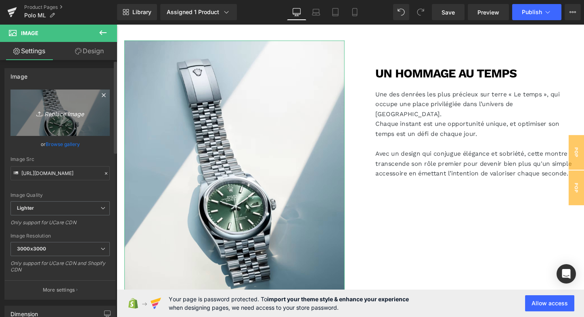
click at [67, 114] on icon "Replace Image" at bounding box center [60, 113] width 65 height 10
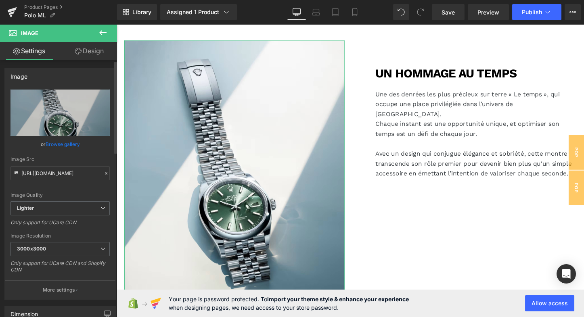
click at [65, 143] on link "Browse gallery" at bounding box center [63, 144] width 34 height 14
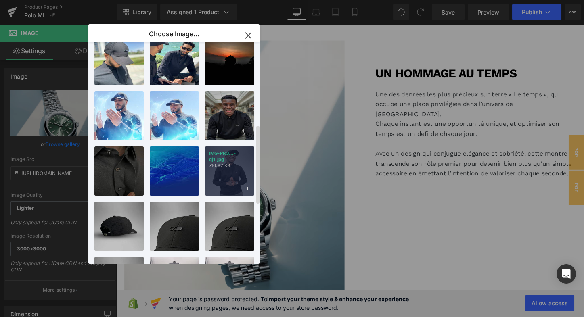
scroll to position [239, 0]
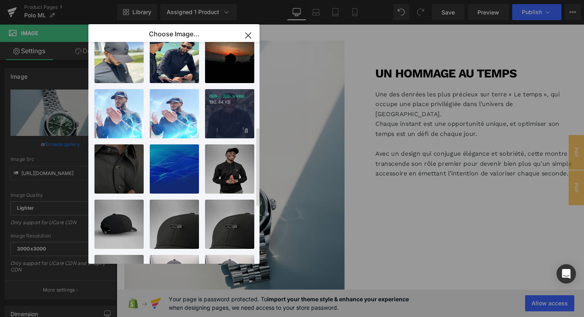
click at [230, 110] on div "djib...djib.webp 190.44 KB" at bounding box center [229, 113] width 49 height 49
type input "[URL][DOMAIN_NAME]"
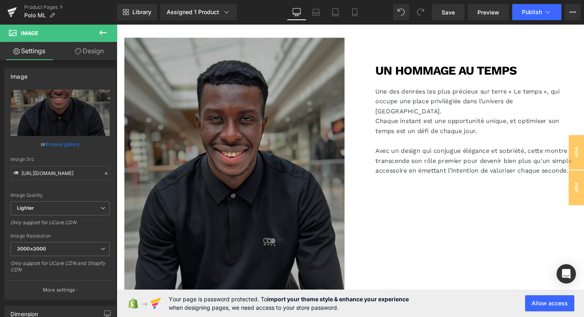
scroll to position [1137, 0]
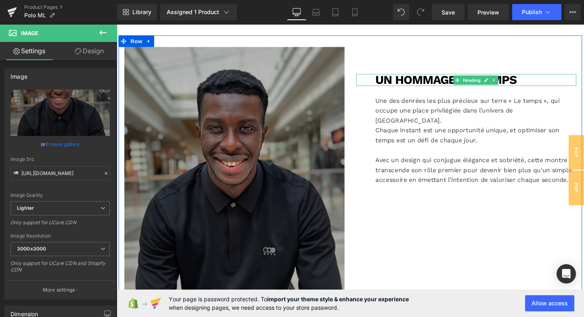
click at [377, 80] on div "un hommage au temps" at bounding box center [482, 82] width 230 height 13
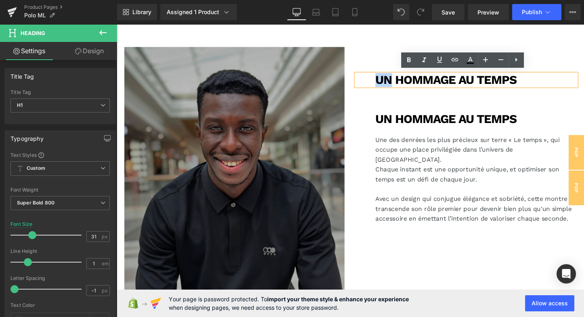
click at [377, 81] on div "un hommage au temps" at bounding box center [482, 82] width 230 height 13
click at [389, 118] on h1 "un hommage au temps" at bounding box center [492, 123] width 210 height 13
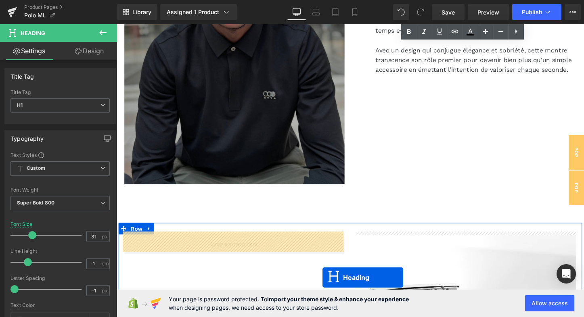
scroll to position [1316, 0]
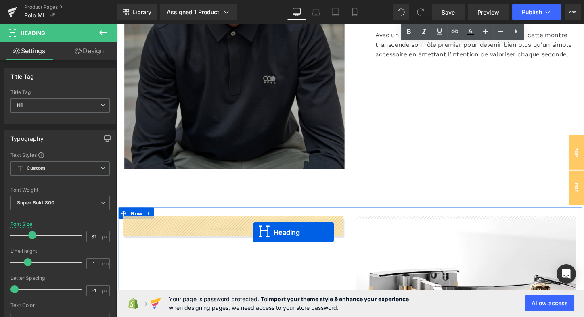
drag, startPoint x: 470, startPoint y: 79, endPoint x: 259, endPoint y: 242, distance: 266.7
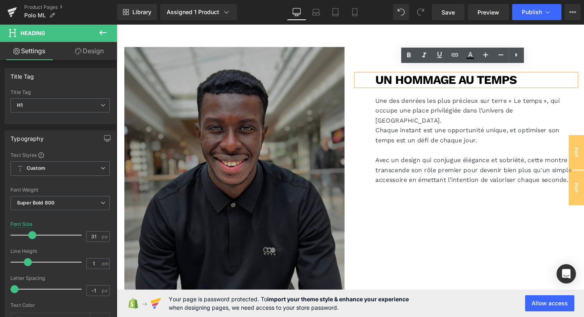
scroll to position [1136, 0]
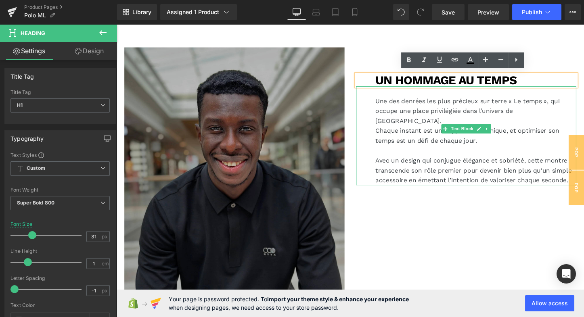
click at [405, 130] on p "Chaque instant est une opportunité unique, et optimiser son temps est un défi d…" at bounding box center [492, 140] width 210 height 21
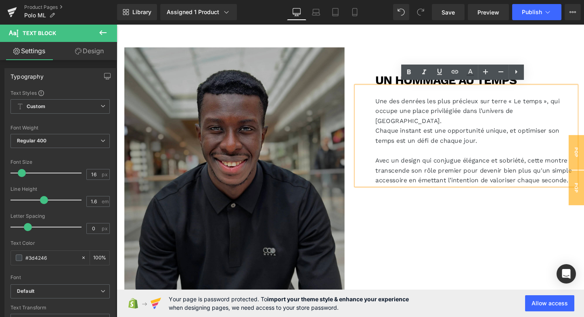
click at [477, 111] on p "Une des denrées les plus précieux sur terre « Le temps », qui occupe une place …" at bounding box center [492, 115] width 210 height 31
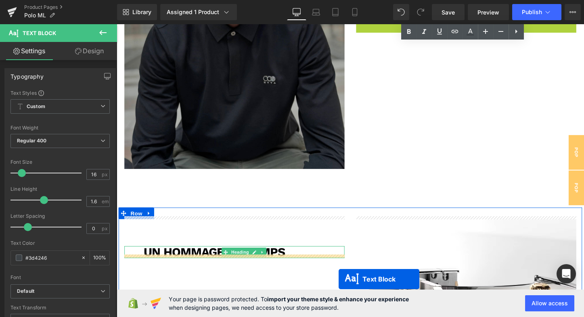
scroll to position [1332, 0]
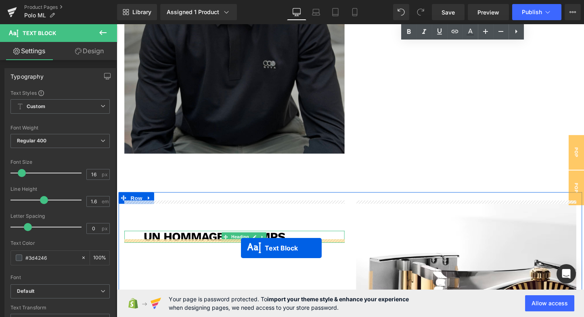
drag, startPoint x: 456, startPoint y: 217, endPoint x: 244, endPoint y: 256, distance: 216.0
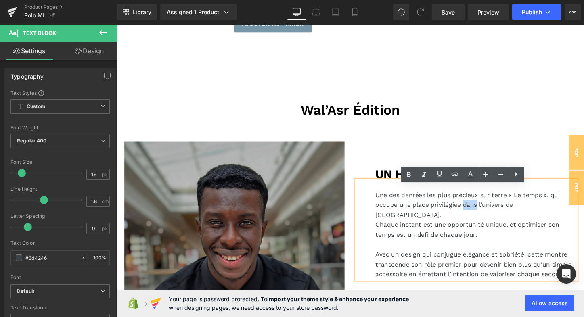
scroll to position [1020, 0]
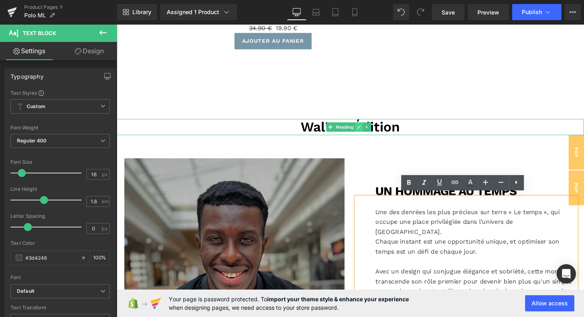
click at [369, 129] on icon at bounding box center [370, 131] width 4 height 5
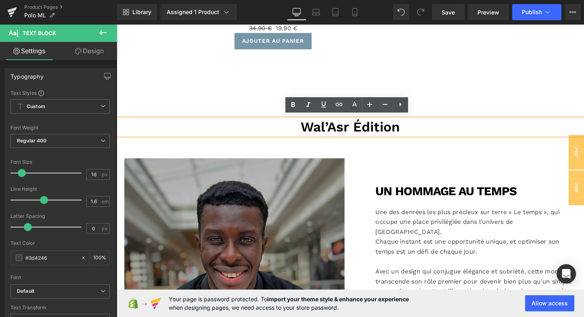
click at [332, 128] on span "Wal’Asr Édition" at bounding box center [361, 131] width 104 height 17
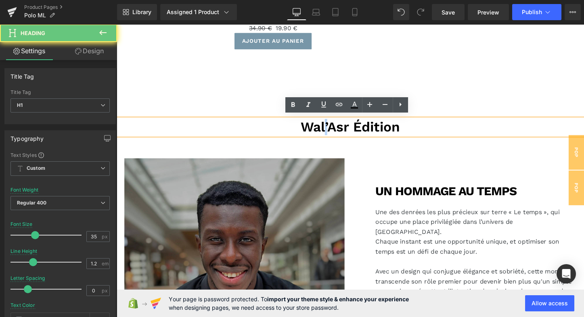
click at [332, 128] on span "Wal’Asr Édition" at bounding box center [361, 131] width 104 height 17
click at [314, 130] on span "Wal’Asr Édition" at bounding box center [361, 131] width 104 height 17
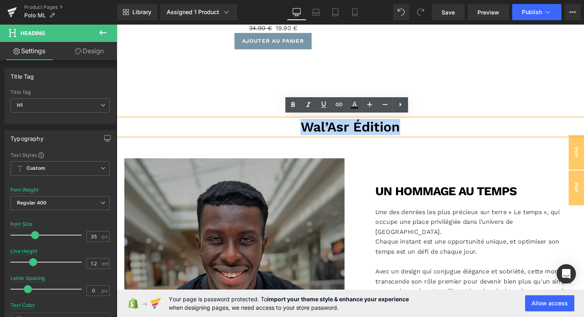
drag, startPoint x: 311, startPoint y: 129, endPoint x: 409, endPoint y: 130, distance: 98.1
click at [408, 130] on span "Wal’Asr Édition" at bounding box center [361, 131] width 104 height 17
paste div
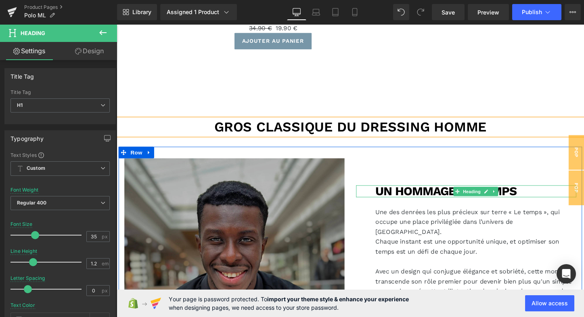
click at [424, 195] on h1 "un hommage au temps" at bounding box center [492, 199] width 210 height 13
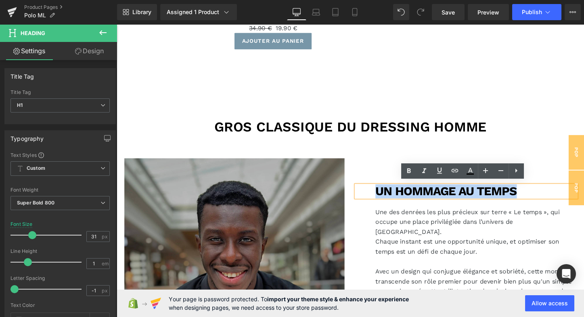
drag, startPoint x: 387, startPoint y: 197, endPoint x: 534, endPoint y: 193, distance: 147.4
click at [534, 193] on h1 "un hommage au temps" at bounding box center [492, 199] width 210 height 13
paste div
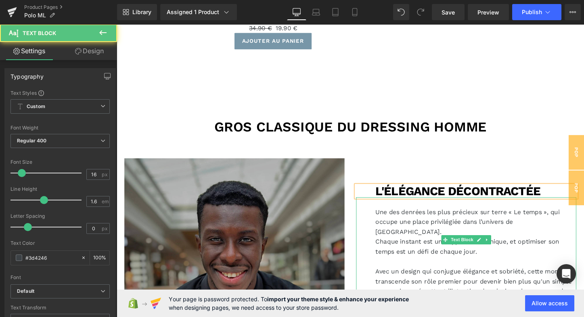
click at [401, 217] on p "Une des denrées les plus précieux sur terre « Le temps », qui occupe une place …" at bounding box center [492, 231] width 210 height 31
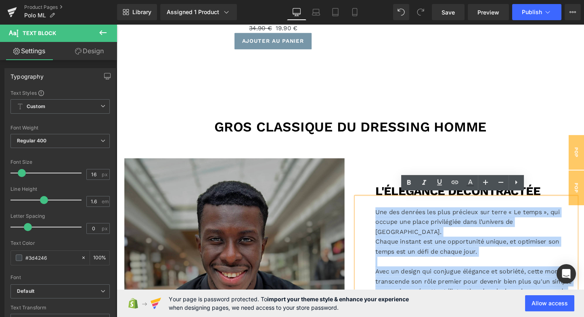
drag, startPoint x: 386, startPoint y: 215, endPoint x: 597, endPoint y: 293, distance: 225.4
click at [584, 293] on div "Image L'ÉLÉGANCE DÉCONTRACTÉE Heading Une des denrées les plus précieux sur ter…" at bounding box center [361, 313] width 484 height 323
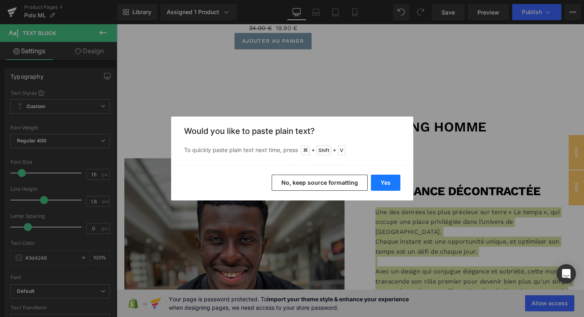
click at [386, 183] on button "Yes" at bounding box center [385, 183] width 29 height 16
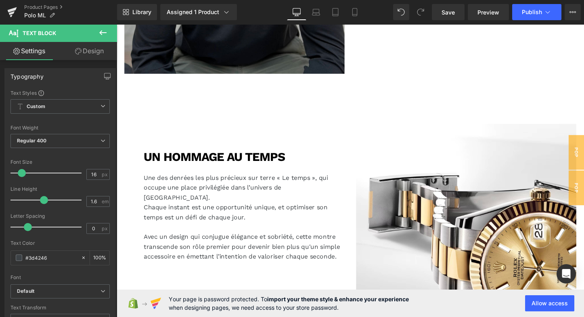
scroll to position [1438, 0]
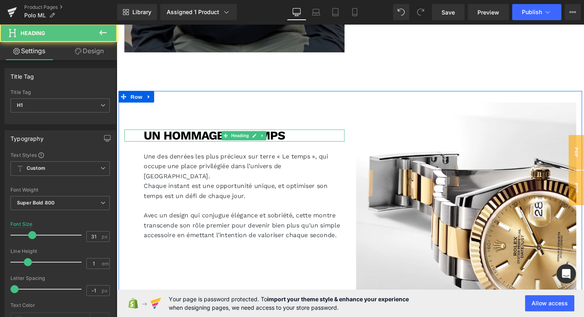
click at [285, 138] on h1 "un hommage au temps" at bounding box center [250, 140] width 210 height 13
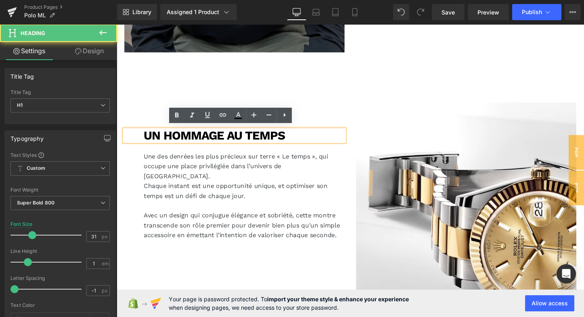
drag, startPoint x: 143, startPoint y: 136, endPoint x: 306, endPoint y: 129, distance: 162.4
click at [306, 129] on div "un hommage au temps Heading Une des denrées les plus précieux sur terre « Le te…" at bounding box center [240, 178] width 242 height 144
click at [281, 134] on h1 "un hommage au temps" at bounding box center [250, 140] width 210 height 13
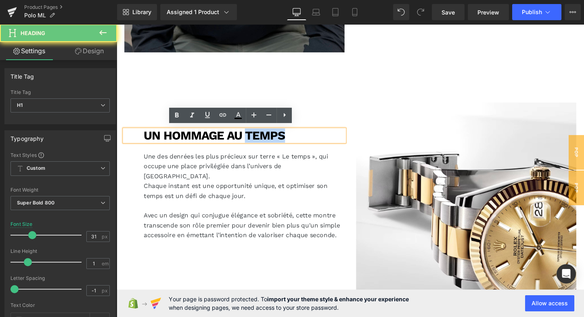
click at [281, 134] on h1 "un hommage au temps" at bounding box center [250, 140] width 210 height 13
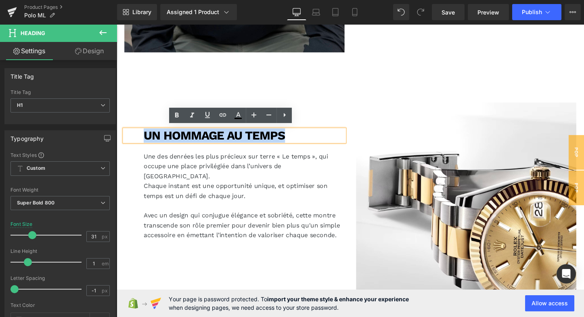
paste div
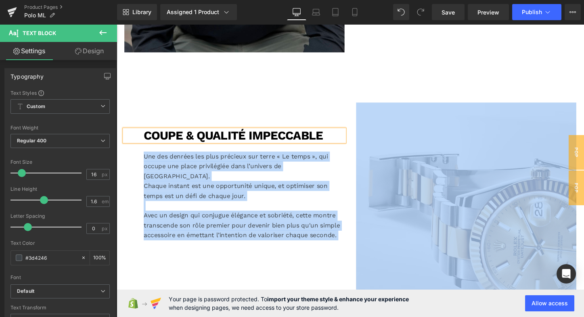
drag, startPoint x: 143, startPoint y: 158, endPoint x: 333, endPoint y: 234, distance: 204.5
click at [333, 234] on div "COUPE & QUALITÉ IMPECCABLE Heading Une des denrées les plus précieux sur terre …" at bounding box center [361, 246] width 484 height 305
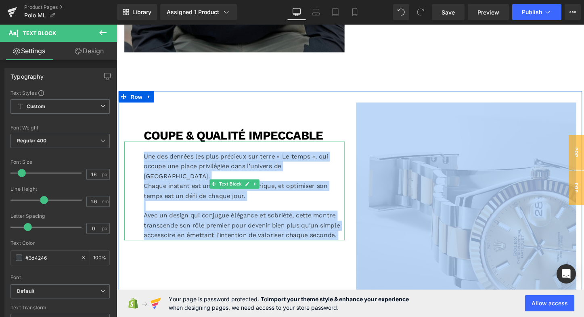
click at [216, 219] on p "Avec un design qui conjugue élégance et sobriété, cette montre transcende son r…" at bounding box center [250, 234] width 210 height 31
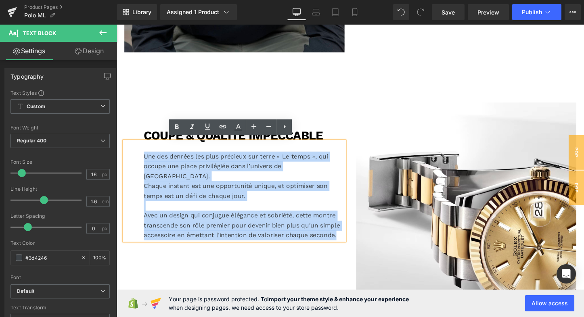
drag, startPoint x: 144, startPoint y: 157, endPoint x: 342, endPoint y: 228, distance: 210.8
click at [342, 228] on div "Une des denrées les plus précieux sur terre « Le temps », qui occupe une place …" at bounding box center [240, 198] width 230 height 103
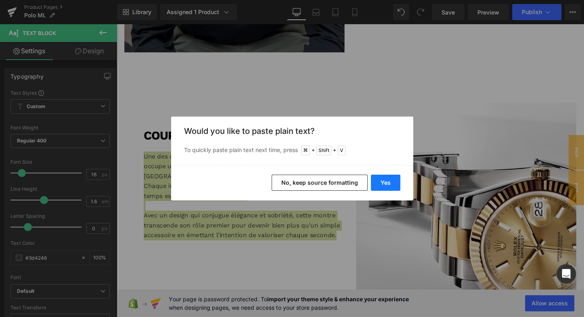
click at [391, 180] on button "Yes" at bounding box center [385, 183] width 29 height 16
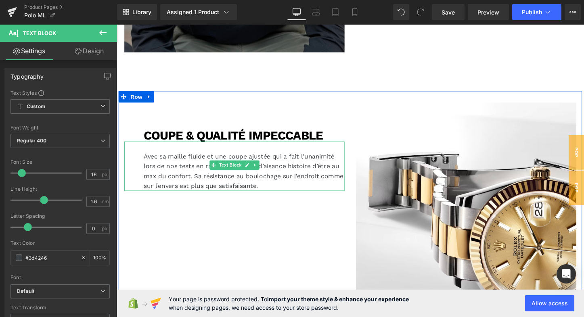
click at [195, 180] on p "Avec sa maille fluide et une coupe ajustée qui a fait l'unanimité lors de nos t…" at bounding box center [250, 177] width 210 height 41
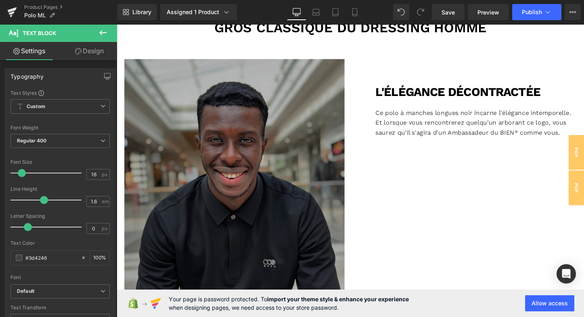
scroll to position [1114, 0]
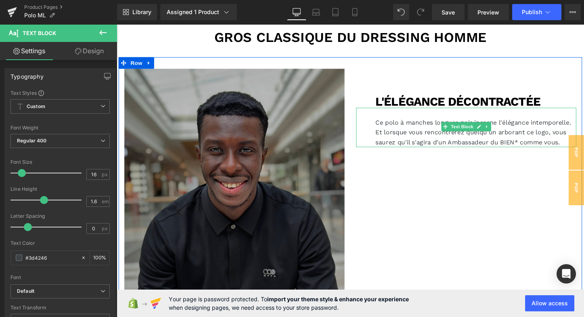
click at [584, 124] on p "Ce polo à manches longues noir incarne l'élégance intemporelle." at bounding box center [492, 127] width 210 height 10
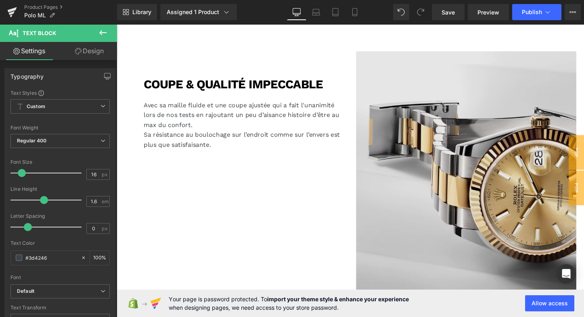
scroll to position [1443, 0]
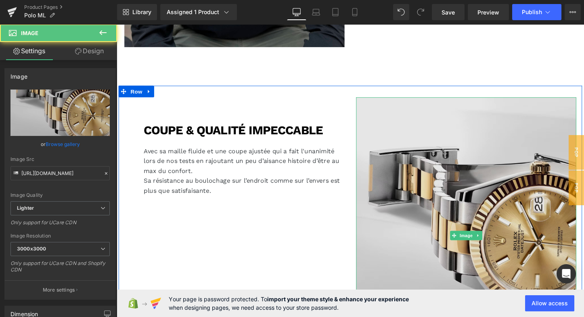
click at [404, 196] on img at bounding box center [482, 244] width 230 height 289
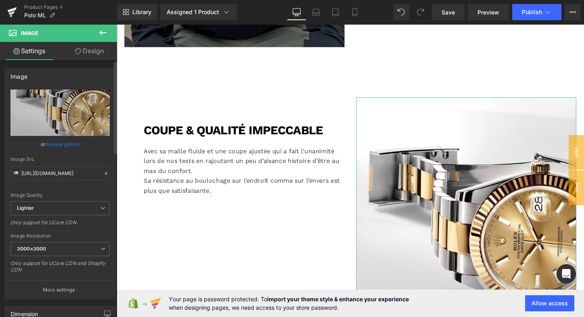
click at [63, 144] on link "Browse gallery" at bounding box center [63, 144] width 34 height 14
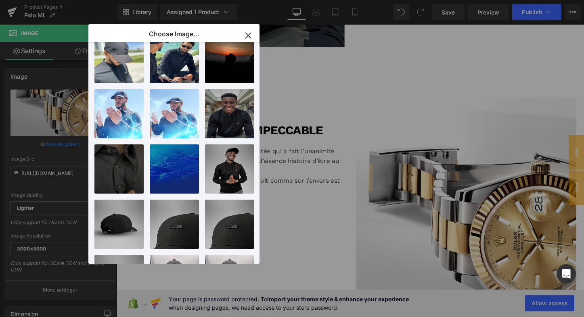
click at [67, 0] on div "Text Block You are previewing how the will restyle your page. You can not edit …" at bounding box center [292, 0] width 584 height 0
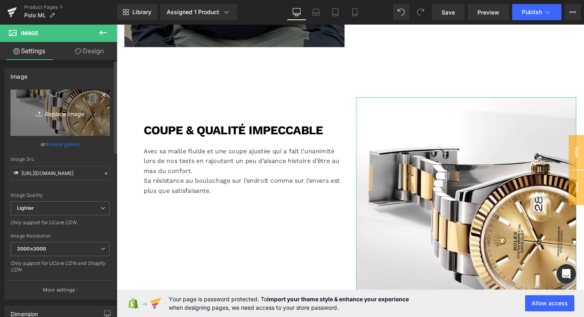
click at [67, 114] on icon "Replace Image" at bounding box center [60, 113] width 65 height 10
type input "C:\fakepath\[PERSON_NAME]-jNKv4QohAk0-unsplash (1).jpg"
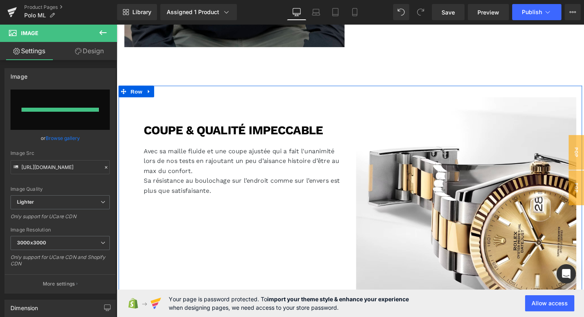
type input "[URL][DOMAIN_NAME][PERSON_NAME]"
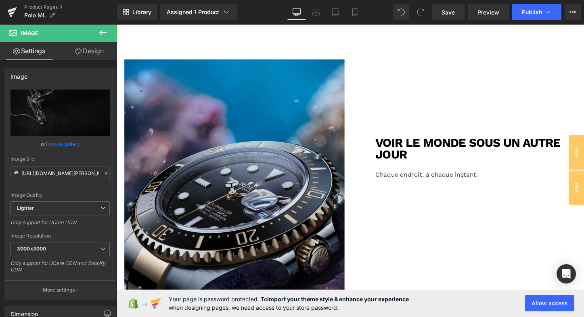
scroll to position [1696, 0]
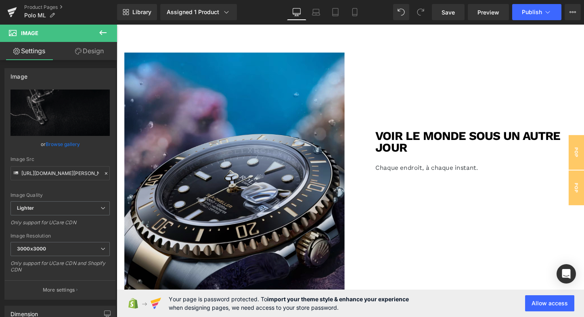
click at [262, 153] on img at bounding box center [240, 198] width 230 height 289
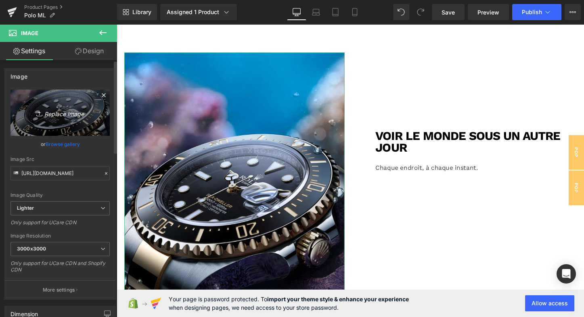
click at [66, 115] on icon "Replace Image" at bounding box center [60, 113] width 65 height 10
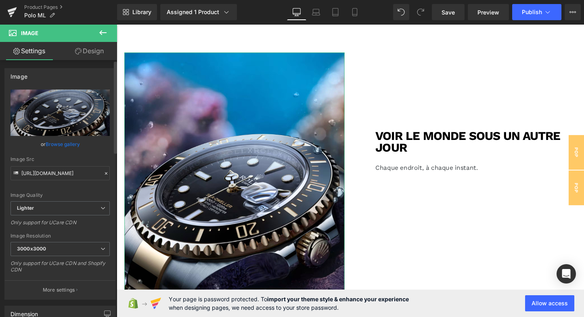
click at [70, 144] on link "Browse gallery" at bounding box center [63, 144] width 34 height 14
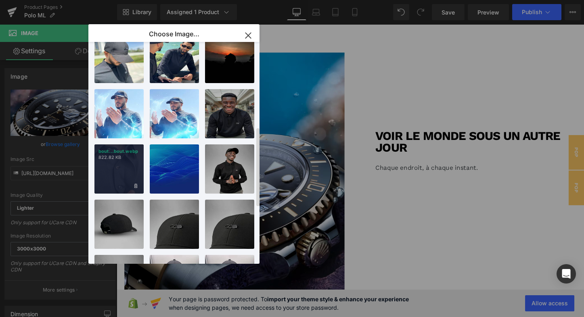
click at [117, 172] on div "bout...bout.webp 822.82 KB" at bounding box center [118, 168] width 49 height 49
type input "[URL][DOMAIN_NAME]"
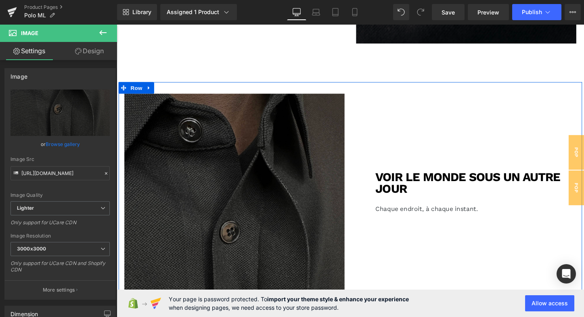
scroll to position [1650, 0]
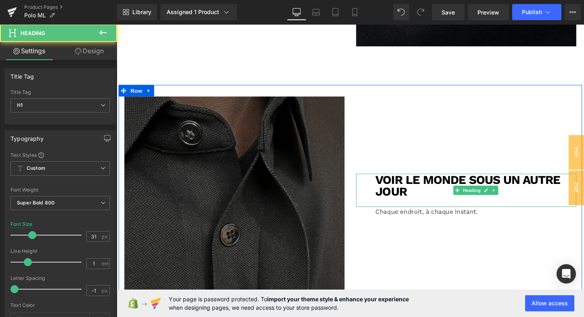
click at [412, 184] on h1 "VOIR LE MONDE SOUS UN AUTRE JOUR" at bounding box center [492, 192] width 210 height 25
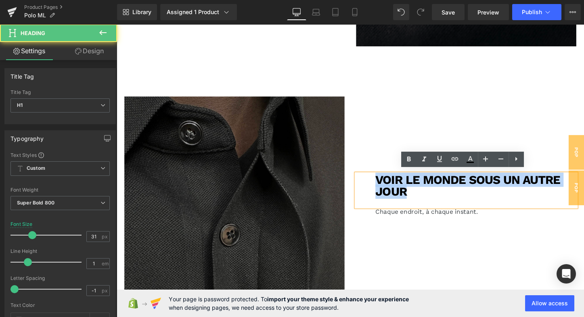
drag, startPoint x: 419, startPoint y: 197, endPoint x: 388, endPoint y: 184, distance: 33.0
click at [388, 184] on h1 "VOIR LE MONDE SOUS UN AUTRE JOUR" at bounding box center [492, 192] width 210 height 25
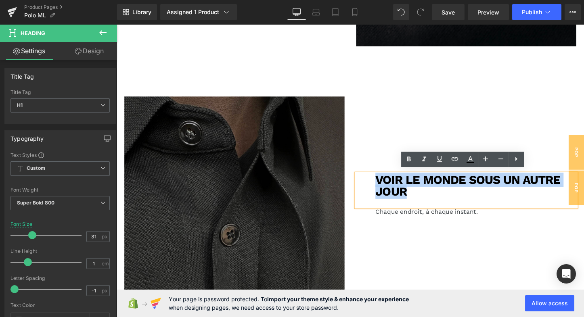
paste div
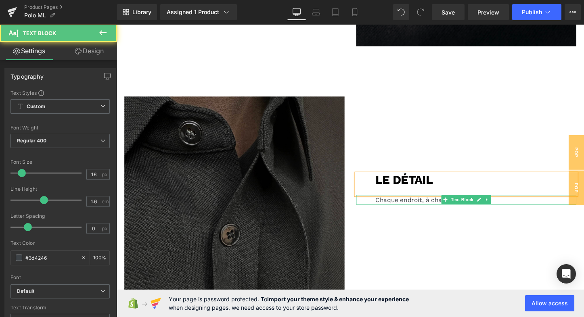
click at [390, 203] on p "Chaque endroit, à chaque instant." at bounding box center [492, 208] width 210 height 10
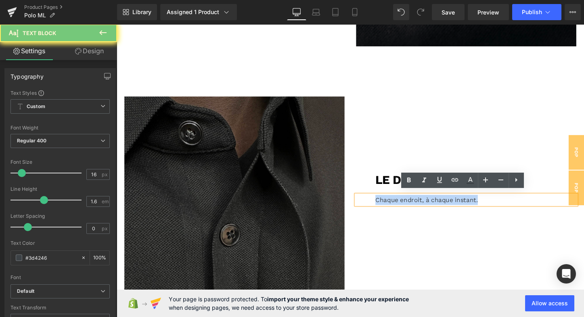
click at [390, 203] on p "Chaque endroit, à chaque instant." at bounding box center [492, 208] width 210 height 10
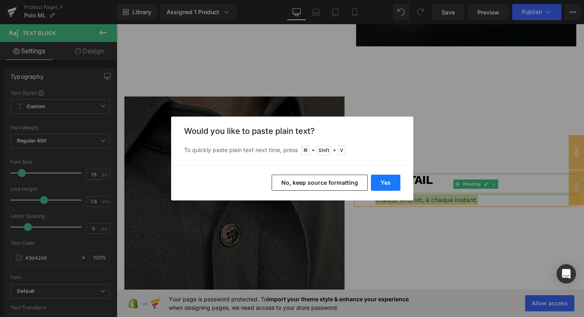
click at [388, 184] on button "Yes" at bounding box center [385, 183] width 29 height 16
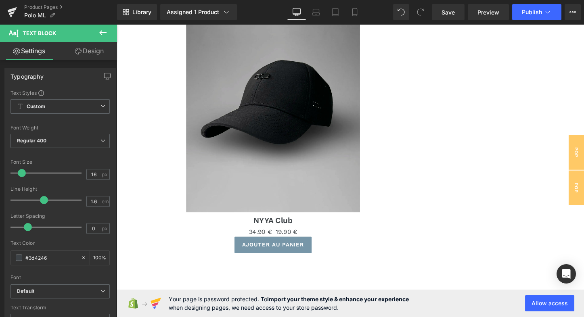
scroll to position [815, 0]
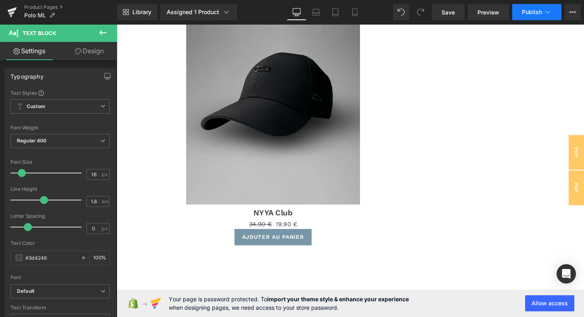
click at [543, 15] on button "Publish" at bounding box center [536, 12] width 49 height 16
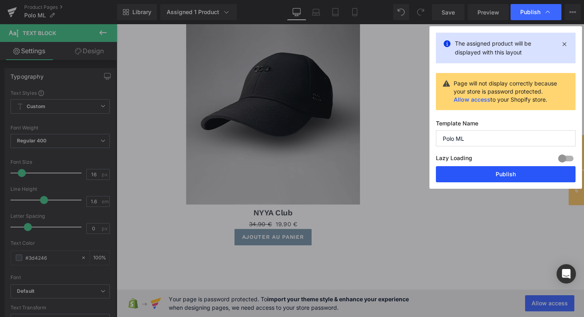
click at [477, 175] on button "Publish" at bounding box center [506, 174] width 140 height 16
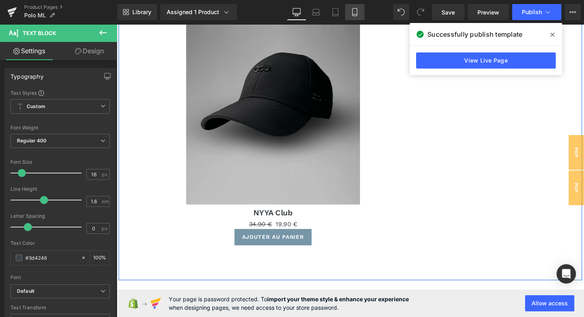
click at [354, 13] on icon at bounding box center [355, 12] width 8 height 8
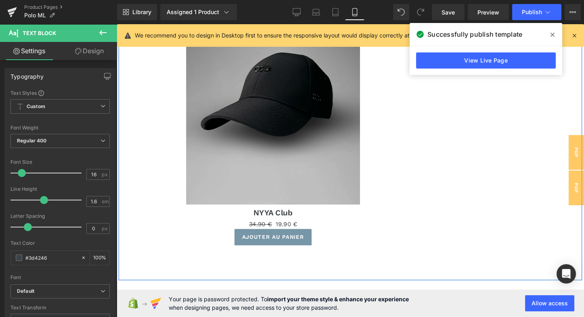
type input "100"
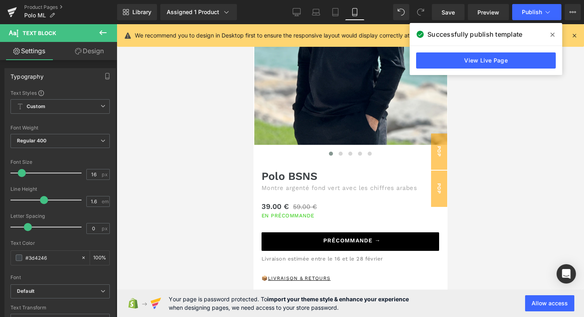
scroll to position [161, 0]
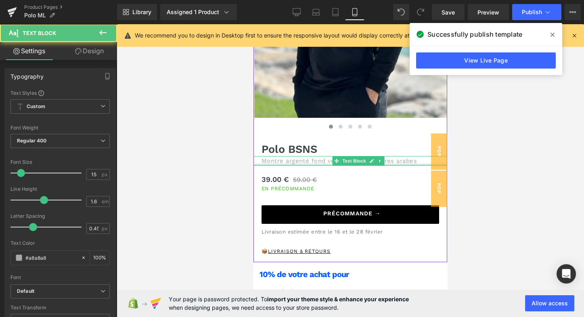
click at [290, 164] on div at bounding box center [350, 165] width 194 height 2
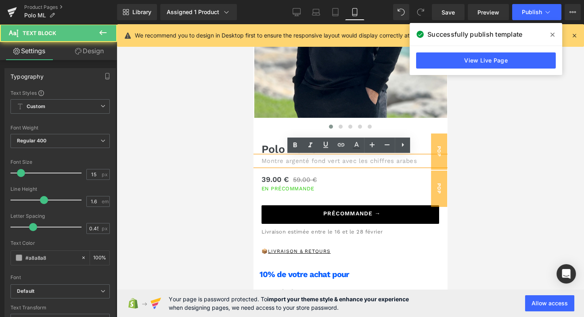
click at [290, 160] on p "Montre argenté fond vert avec les chiffres arabes" at bounding box center [351, 161] width 178 height 10
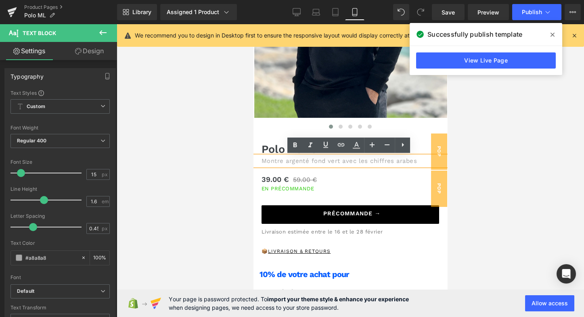
click at [283, 161] on p "Montre argenté fond vert avec les chiffres arabes" at bounding box center [351, 161] width 178 height 10
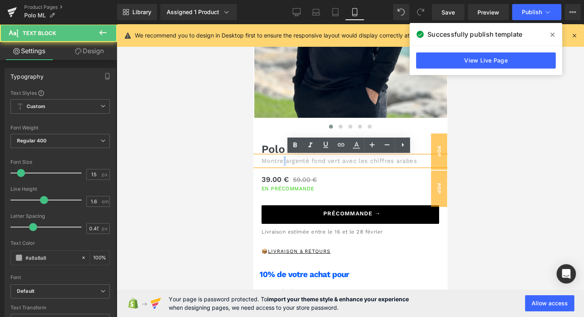
click at [283, 161] on p "Montre argenté fond vert avec les chiffres arabes" at bounding box center [351, 161] width 178 height 10
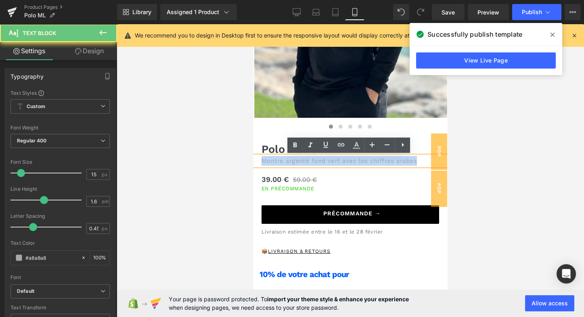
click at [283, 161] on p "Montre argenté fond vert avec les chiffres arabes" at bounding box center [351, 161] width 178 height 10
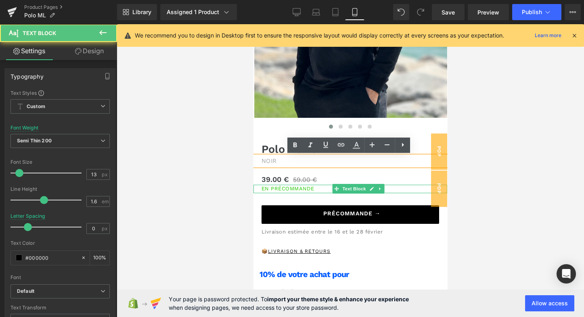
click at [294, 187] on span "En PRÉCOMMANDE" at bounding box center [288, 189] width 52 height 6
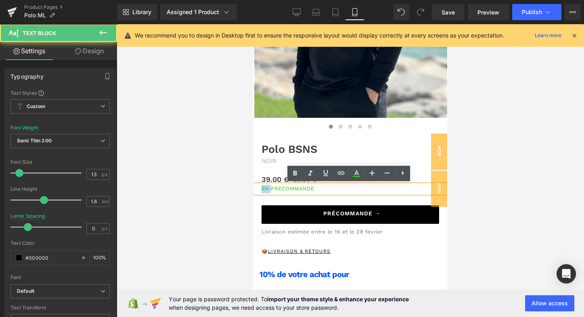
drag, startPoint x: 270, startPoint y: 188, endPoint x: 314, endPoint y: 184, distance: 45.0
click at [314, 185] on div "En PRÉCOMMANDE" at bounding box center [350, 189] width 194 height 8
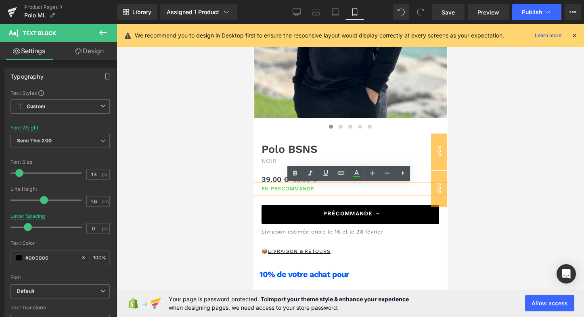
click at [294, 188] on span "En PRÉCOMMANDE" at bounding box center [288, 189] width 52 height 6
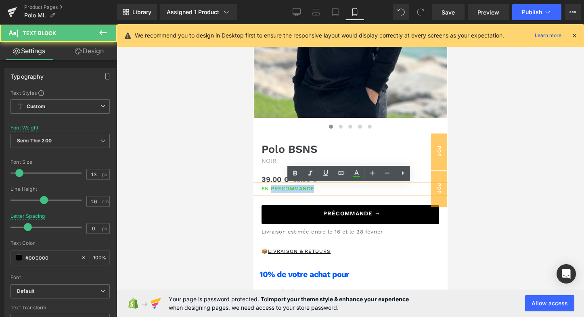
drag, startPoint x: 270, startPoint y: 189, endPoint x: 321, endPoint y: 187, distance: 51.3
click at [321, 187] on div "En PRÉCOMMANDE" at bounding box center [350, 189] width 194 height 8
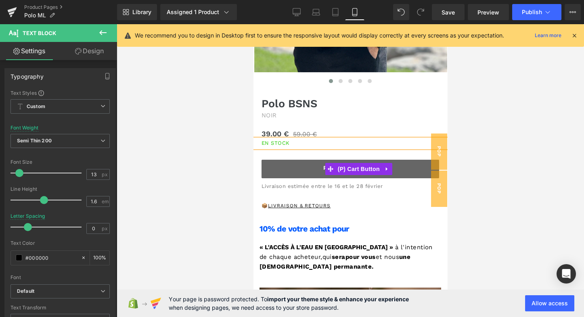
scroll to position [211, 0]
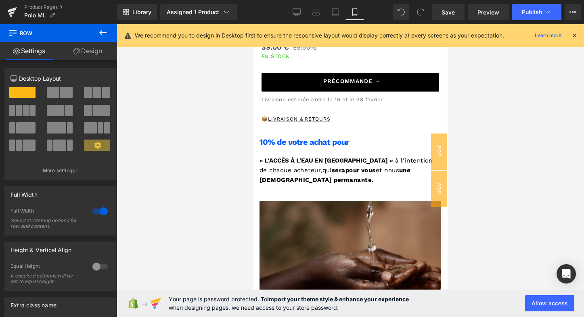
scroll to position [293, 0]
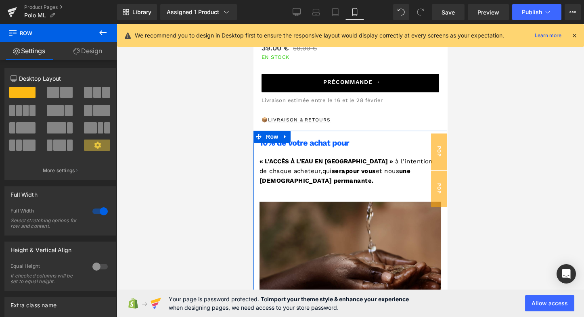
click at [97, 52] on link "Design" at bounding box center [88, 51] width 59 height 18
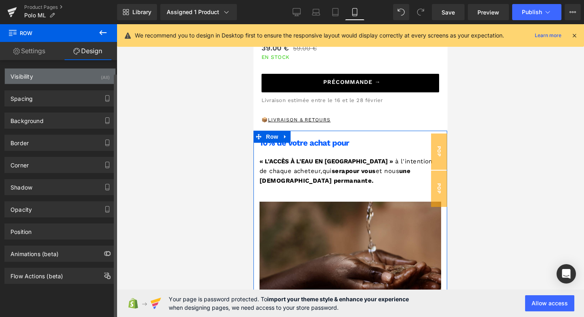
click at [69, 79] on div "Visibility (All)" at bounding box center [60, 76] width 111 height 15
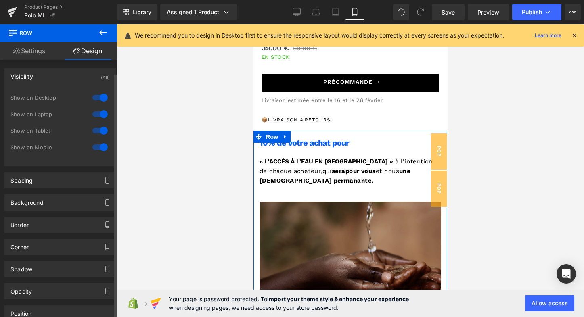
click at [99, 98] on div at bounding box center [99, 97] width 19 height 13
click at [97, 116] on div at bounding box center [99, 114] width 19 height 13
click at [98, 144] on div at bounding box center [99, 147] width 19 height 13
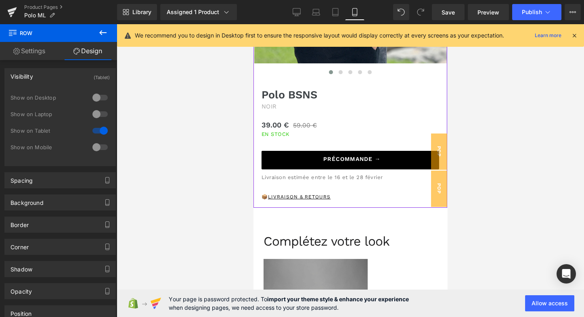
scroll to position [219, 0]
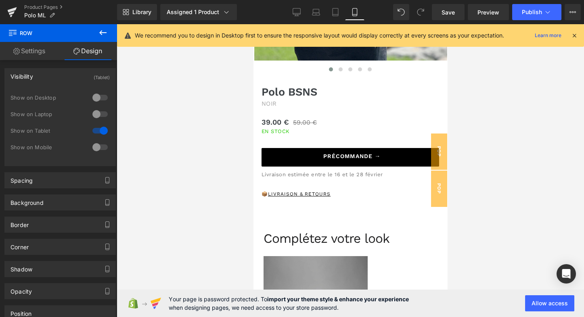
click at [33, 51] on link "Settings" at bounding box center [29, 51] width 59 height 18
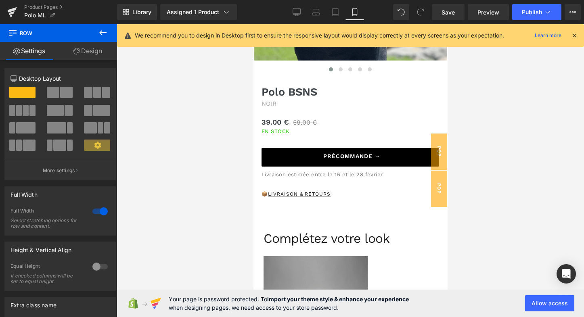
click at [105, 33] on icon at bounding box center [103, 33] width 10 height 10
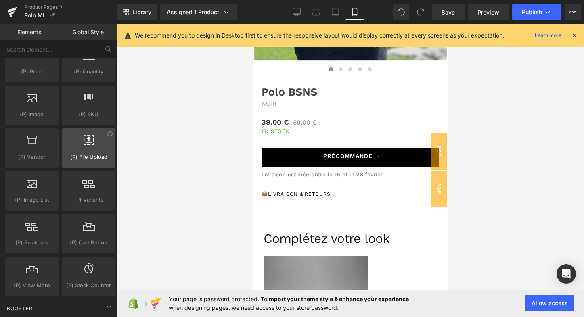
scroll to position [856, 0]
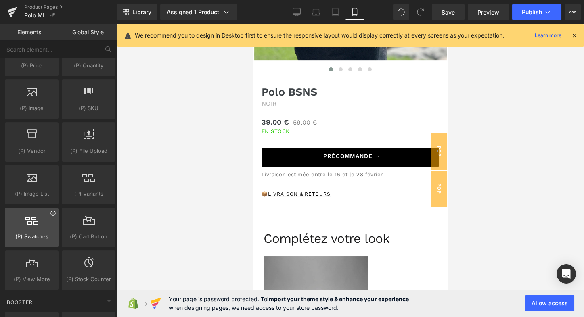
click at [52, 210] on icon at bounding box center [53, 213] width 6 height 6
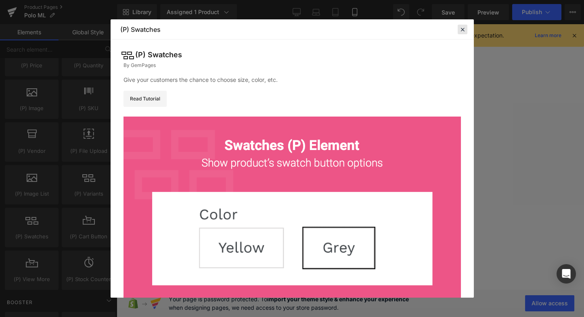
click at [463, 29] on icon at bounding box center [462, 29] width 7 height 7
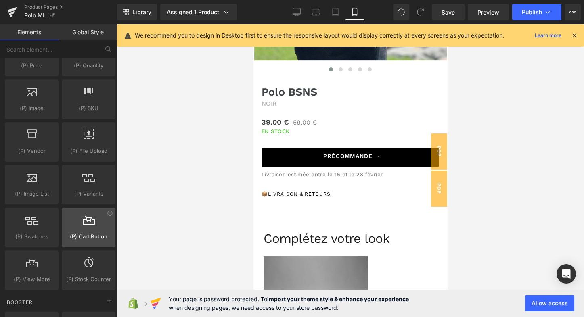
scroll to position [872, 0]
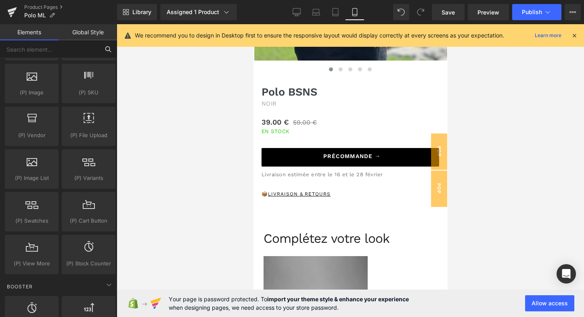
click at [55, 51] on input "text" at bounding box center [49, 49] width 99 height 18
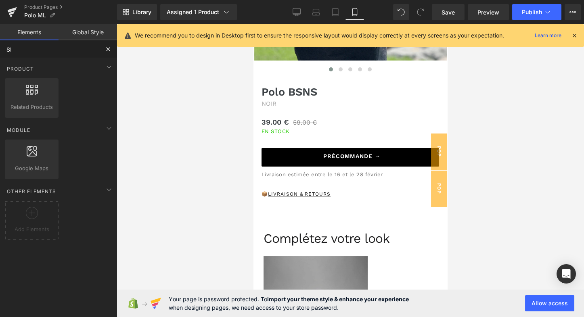
scroll to position [0, 0]
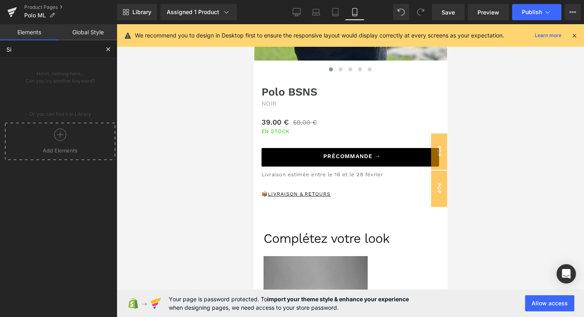
type input "S"
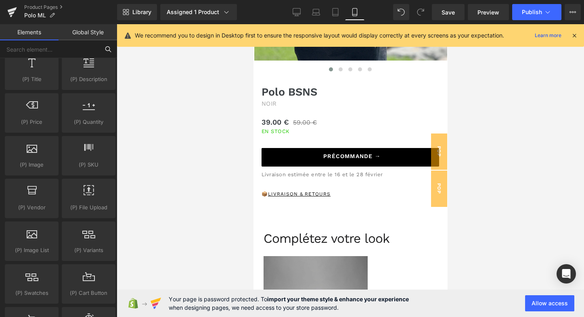
scroll to position [794, 0]
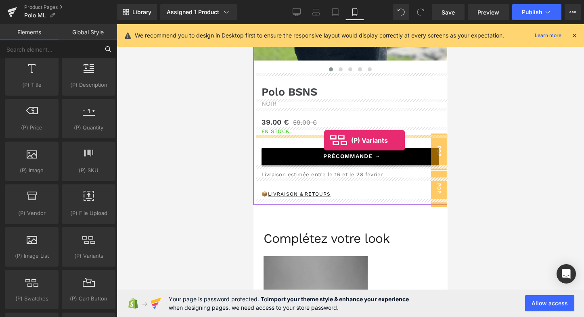
drag, startPoint x: 339, startPoint y: 268, endPoint x: 324, endPoint y: 140, distance: 128.8
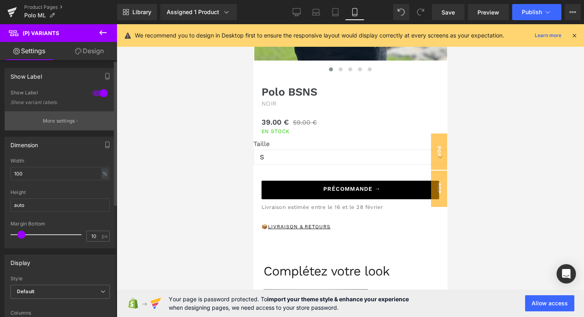
click at [61, 120] on p "More settings" at bounding box center [59, 120] width 32 height 7
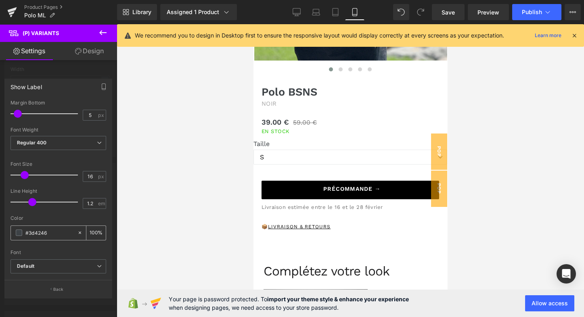
scroll to position [94, 0]
click at [60, 287] on p "Back" at bounding box center [58, 290] width 10 height 6
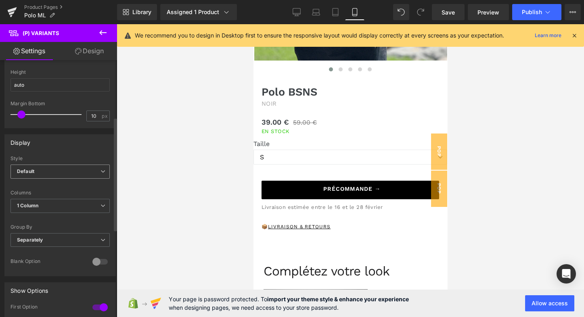
scroll to position [137, 0]
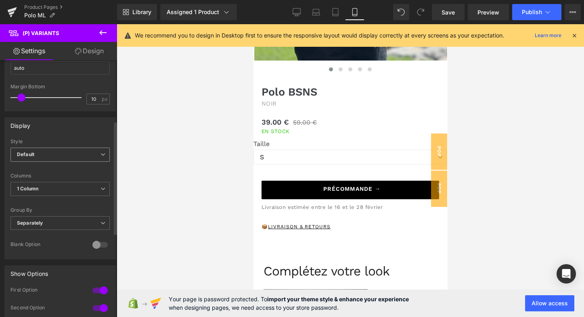
click at [100, 156] on icon at bounding box center [102, 154] width 5 height 5
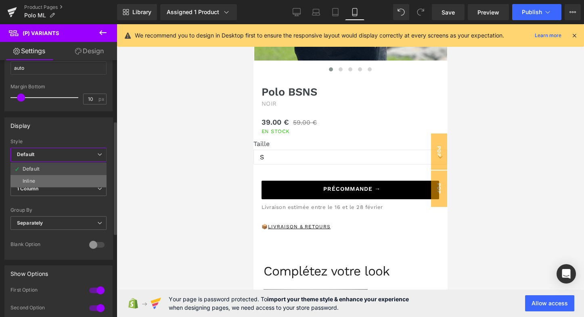
click at [69, 178] on li "Inline" at bounding box center [58, 181] width 96 height 12
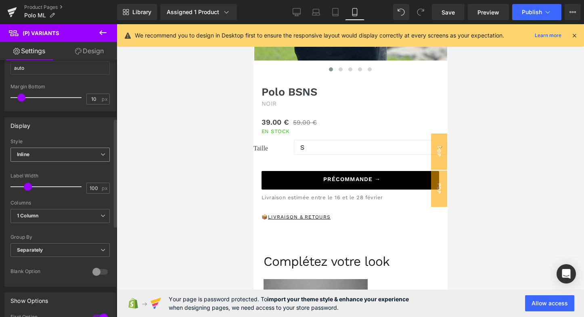
click at [85, 155] on span "Inline" at bounding box center [59, 155] width 99 height 14
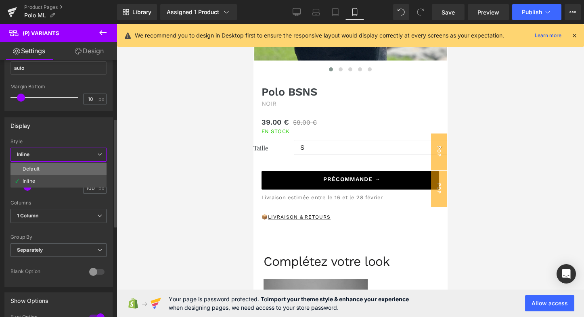
click at [61, 168] on li "Default" at bounding box center [58, 169] width 96 height 12
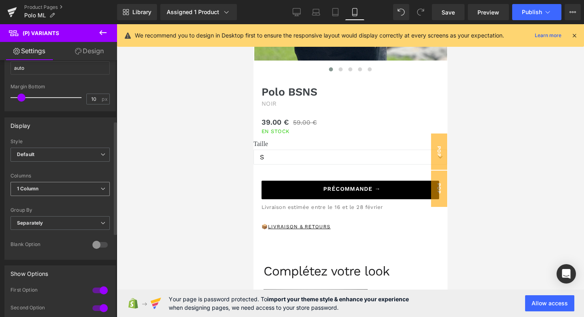
click at [62, 186] on span "1 Column" at bounding box center [59, 189] width 99 height 14
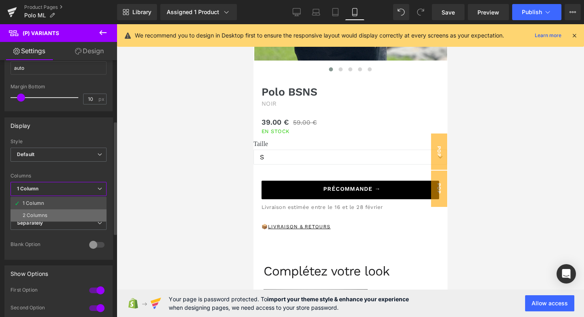
click at [50, 214] on li "2 Columns" at bounding box center [58, 215] width 96 height 12
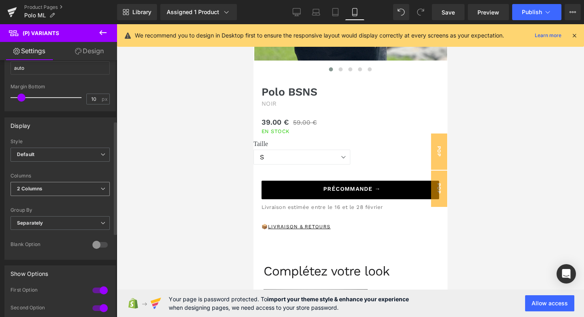
click at [70, 185] on span "2 Columns" at bounding box center [59, 189] width 99 height 14
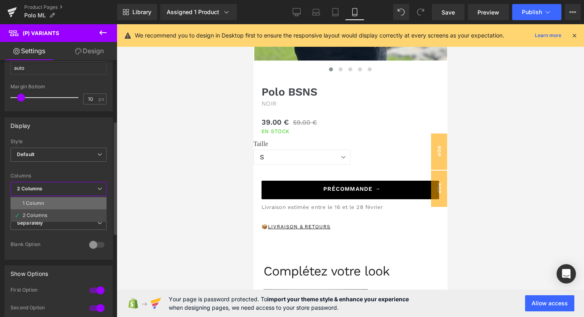
click at [60, 199] on li "1 Column" at bounding box center [58, 203] width 96 height 12
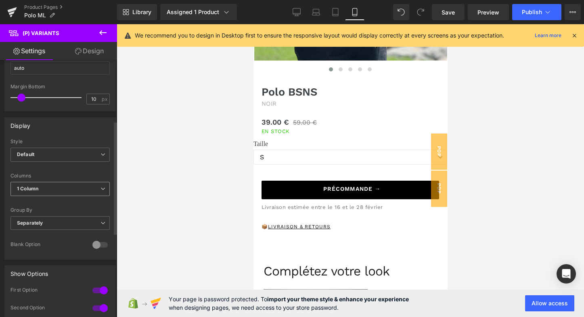
click at [73, 190] on span "1 Column" at bounding box center [59, 189] width 99 height 14
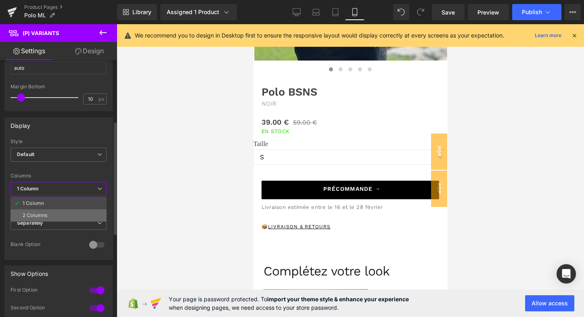
click at [51, 214] on li "2 Columns" at bounding box center [58, 215] width 96 height 12
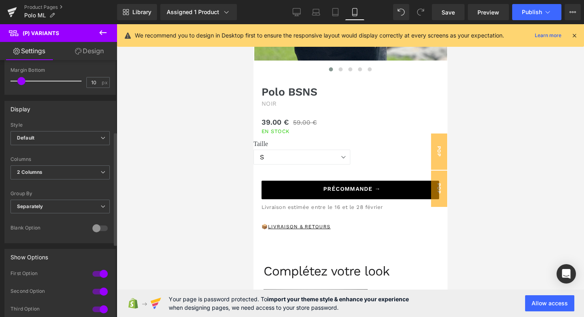
scroll to position [171, 0]
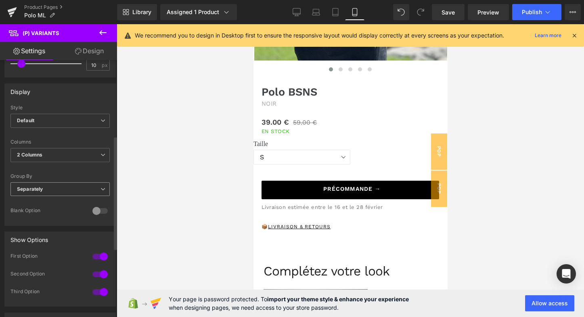
click at [80, 188] on span "Separately" at bounding box center [59, 189] width 99 height 14
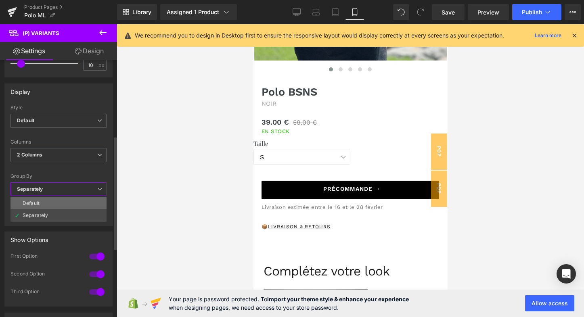
click at [65, 202] on li "Default" at bounding box center [58, 203] width 96 height 12
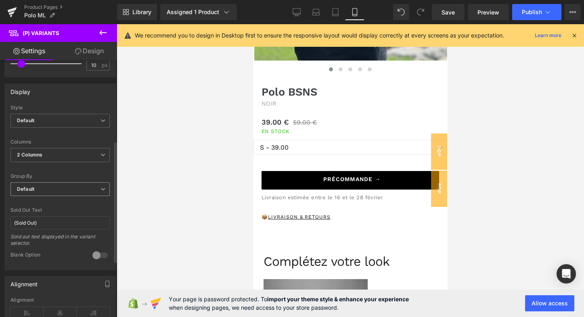
click at [81, 185] on span "Default" at bounding box center [59, 189] width 99 height 14
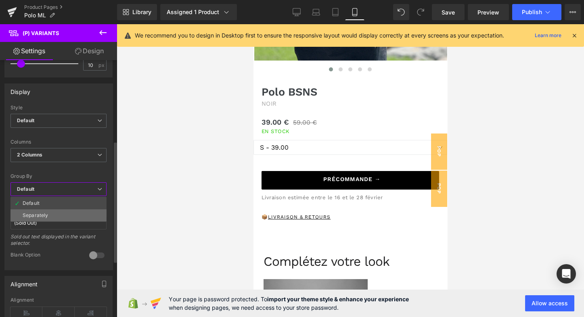
click at [58, 211] on li "Separately" at bounding box center [58, 215] width 96 height 12
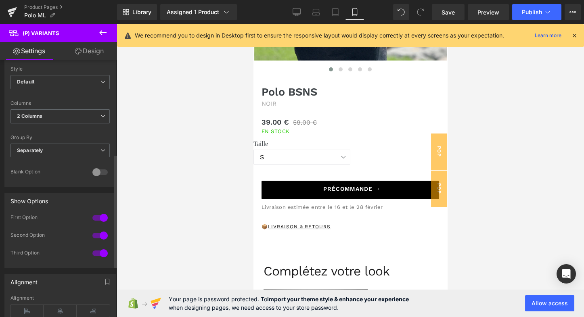
scroll to position [224, 0]
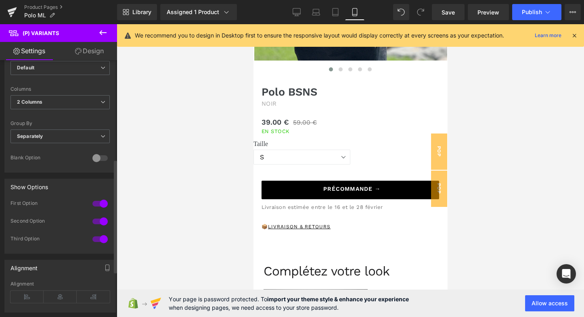
click at [99, 200] on div at bounding box center [99, 203] width 19 height 13
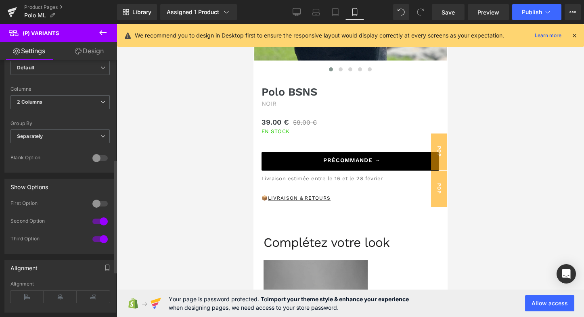
click at [99, 200] on div at bounding box center [99, 203] width 19 height 13
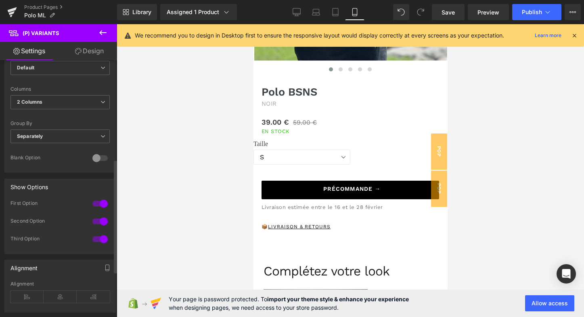
click at [95, 217] on div at bounding box center [99, 221] width 19 height 13
click at [97, 234] on div at bounding box center [99, 239] width 19 height 13
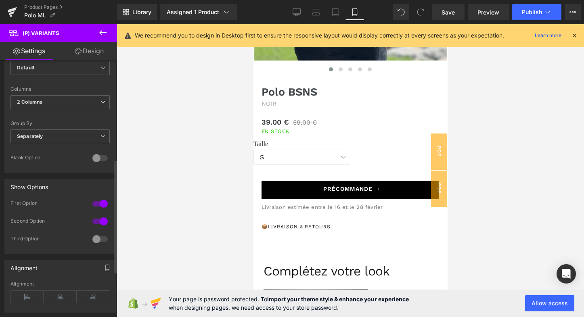
click at [98, 211] on div "First Option" at bounding box center [59, 209] width 99 height 18
click at [98, 215] on div at bounding box center [99, 221] width 19 height 13
click at [98, 201] on div at bounding box center [99, 203] width 19 height 13
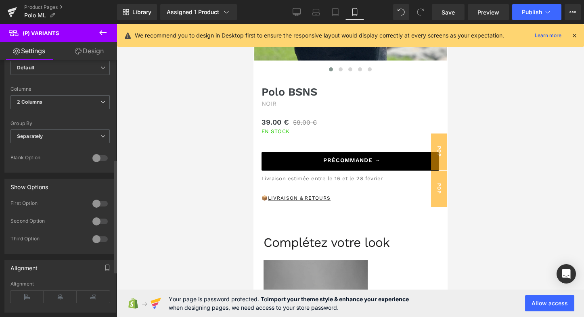
click at [98, 201] on div at bounding box center [99, 203] width 19 height 13
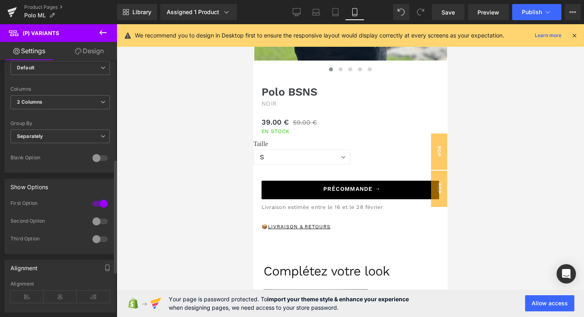
click at [98, 201] on div at bounding box center [99, 203] width 19 height 13
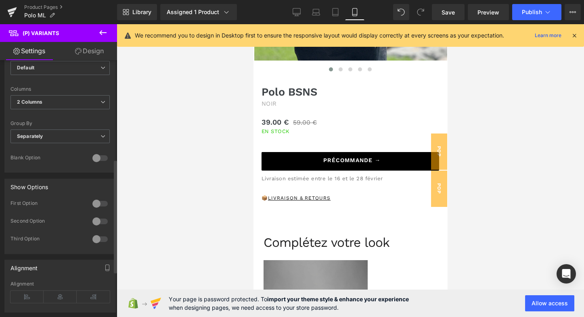
click at [98, 220] on div at bounding box center [99, 221] width 19 height 13
click at [98, 201] on div at bounding box center [99, 203] width 19 height 13
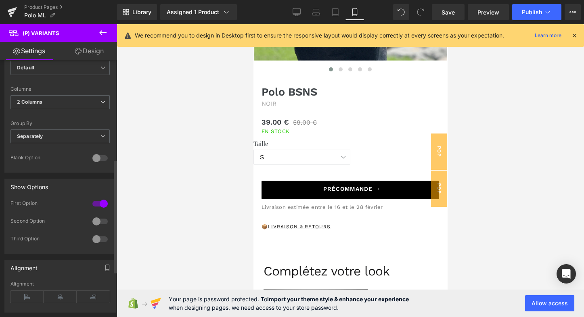
click at [98, 216] on div at bounding box center [99, 221] width 19 height 13
click at [98, 233] on div at bounding box center [99, 239] width 19 height 13
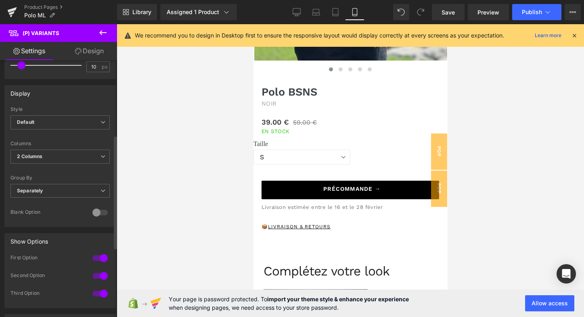
scroll to position [162, 0]
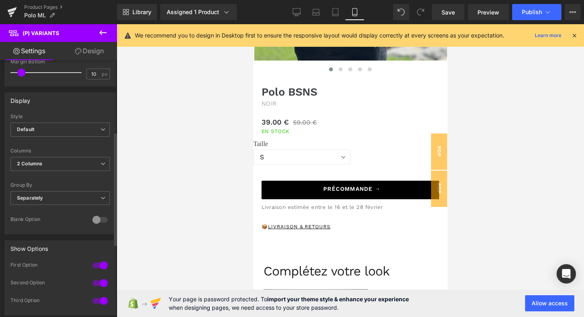
click at [99, 220] on div at bounding box center [99, 220] width 19 height 13
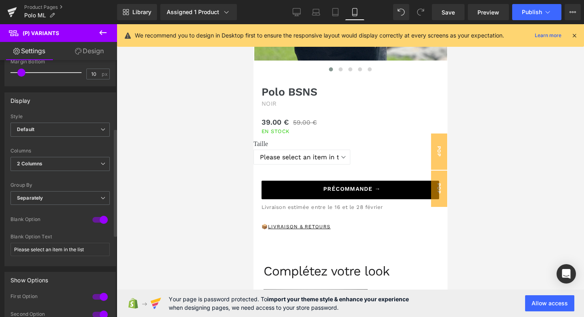
click at [99, 217] on div at bounding box center [99, 220] width 19 height 13
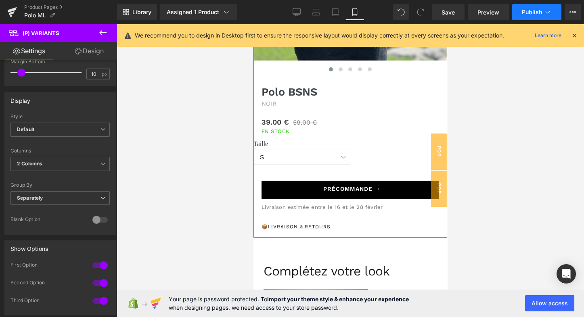
click at [546, 9] on icon at bounding box center [548, 12] width 8 height 8
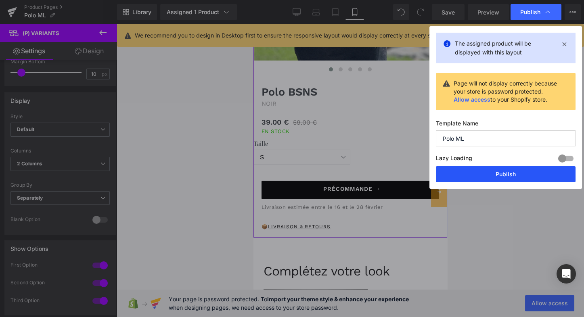
click at [519, 175] on button "Publish" at bounding box center [506, 174] width 140 height 16
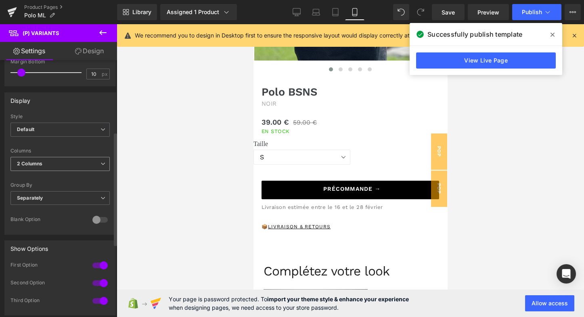
click at [82, 161] on span "2 Columns" at bounding box center [59, 164] width 99 height 14
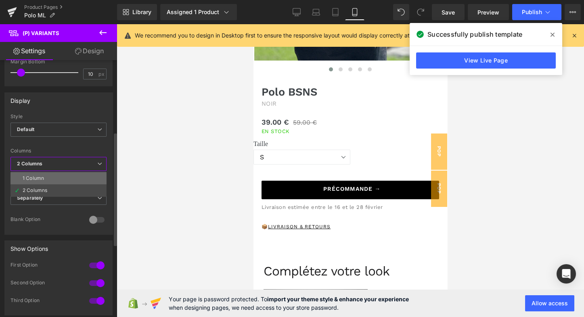
click at [68, 176] on li "1 Column" at bounding box center [58, 178] width 96 height 12
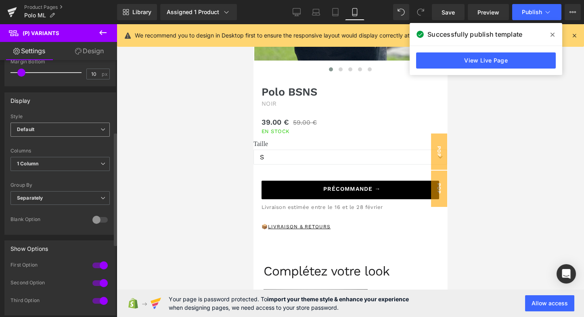
click at [90, 134] on span "Default" at bounding box center [59, 130] width 99 height 14
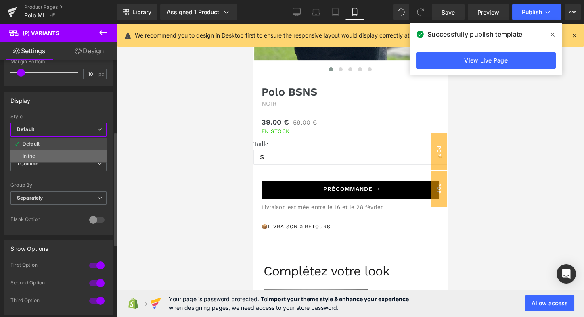
click at [74, 154] on li "Inline" at bounding box center [58, 156] width 96 height 12
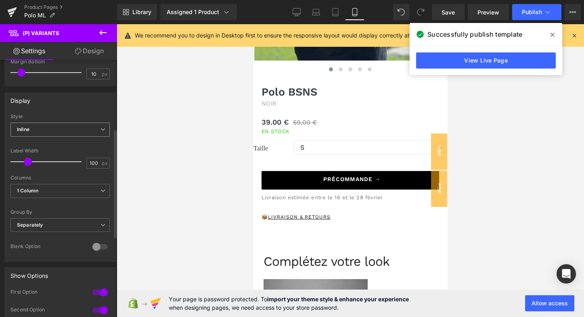
click at [88, 132] on span "Inline" at bounding box center [59, 130] width 99 height 14
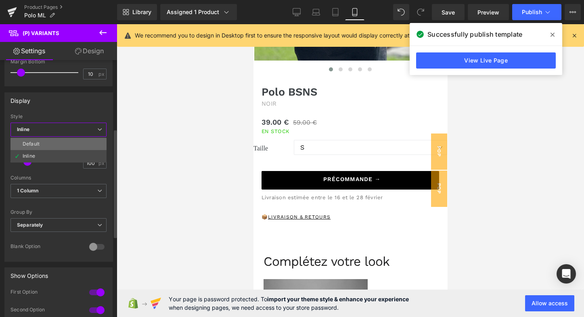
click at [67, 141] on li "Default" at bounding box center [58, 144] width 96 height 12
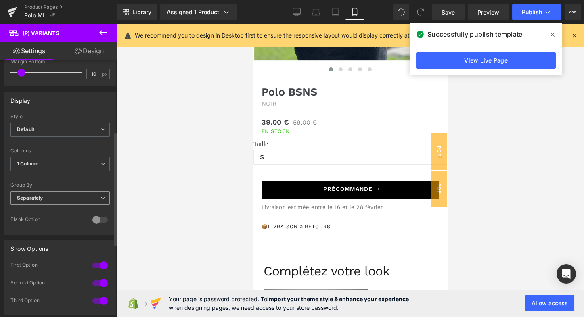
click at [90, 196] on span "Separately" at bounding box center [59, 198] width 99 height 14
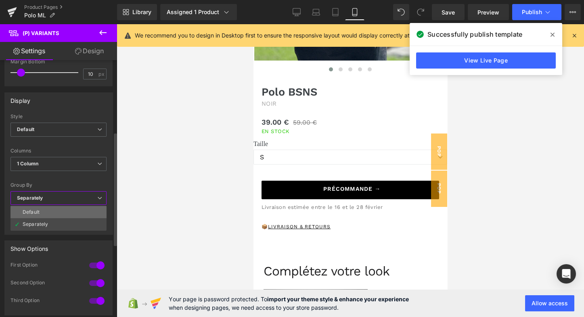
click at [56, 211] on li "Default" at bounding box center [58, 212] width 96 height 12
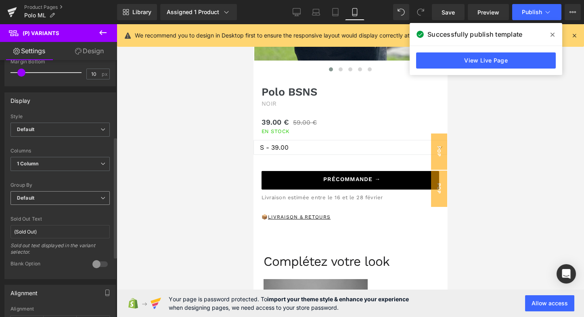
click at [75, 192] on span "Default" at bounding box center [59, 198] width 99 height 14
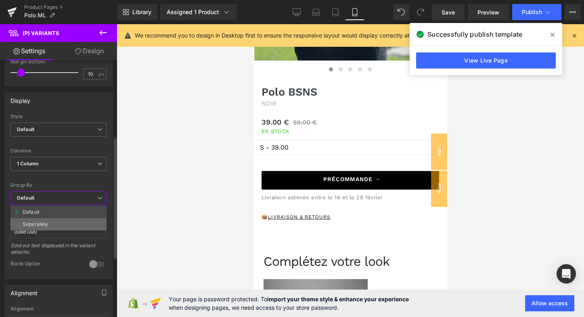
click at [51, 220] on li "Separately" at bounding box center [58, 224] width 96 height 12
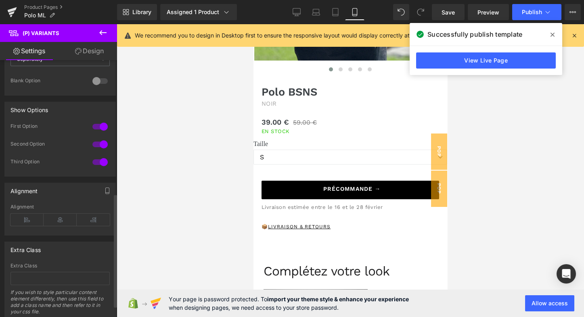
scroll to position [302, 0]
click at [62, 214] on icon at bounding box center [60, 219] width 33 height 12
click at [18, 214] on icon at bounding box center [26, 219] width 33 height 12
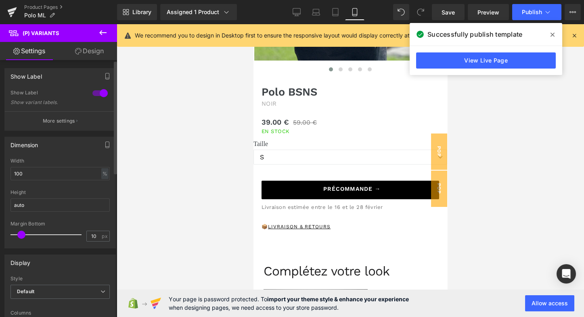
scroll to position [0, 0]
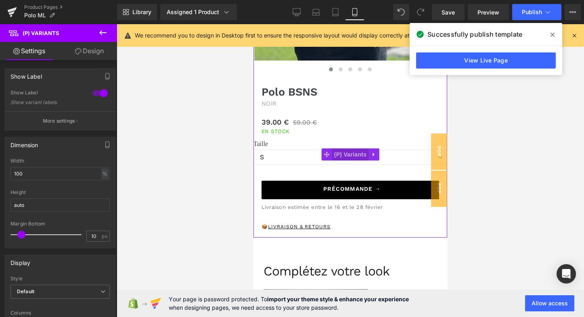
click at [332, 154] on span "(P) Variants" at bounding box center [350, 155] width 37 height 12
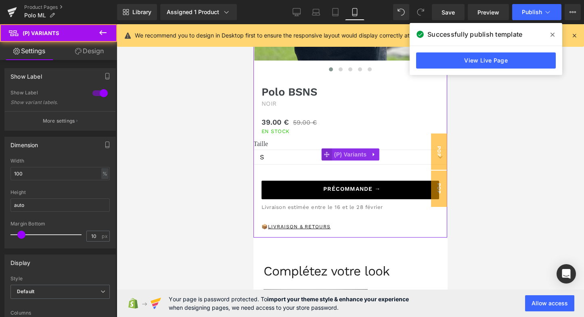
click at [328, 154] on icon at bounding box center [327, 154] width 6 height 6
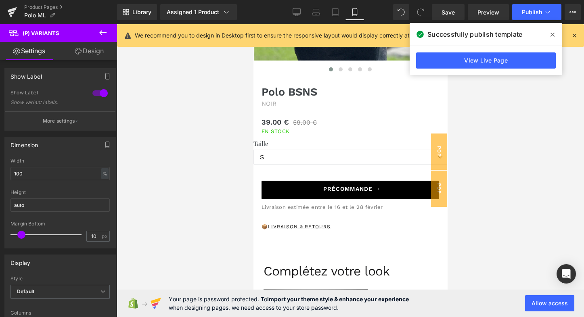
click at [94, 52] on link "Design" at bounding box center [89, 51] width 59 height 18
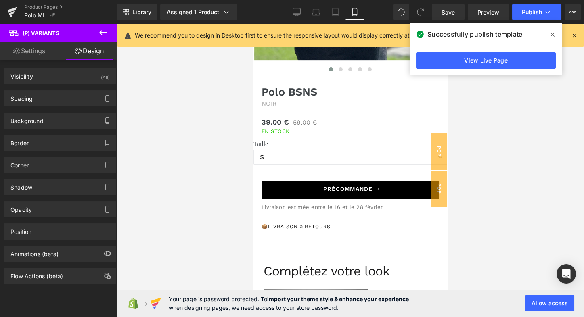
click at [31, 52] on link "Settings" at bounding box center [29, 51] width 59 height 18
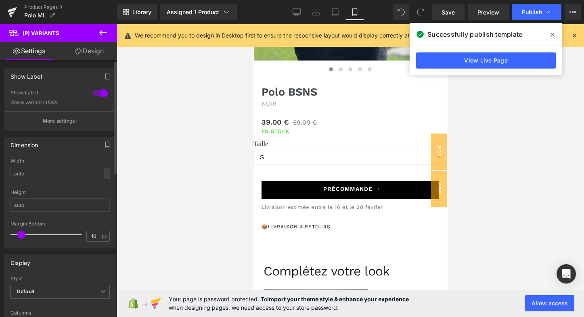
click at [99, 95] on div at bounding box center [99, 93] width 19 height 13
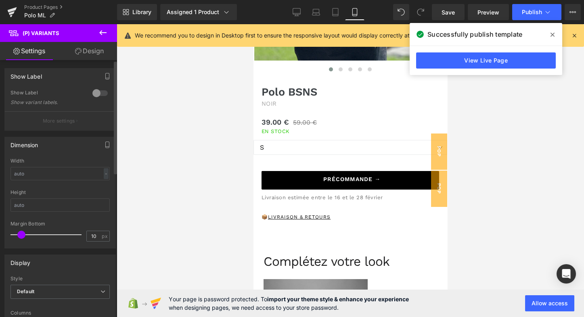
click at [99, 95] on div at bounding box center [99, 93] width 19 height 13
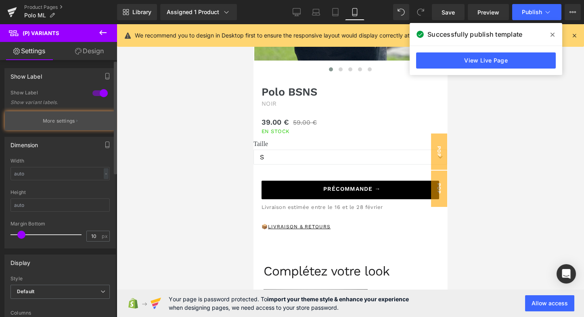
click at [72, 121] on p "More settings" at bounding box center [59, 120] width 32 height 7
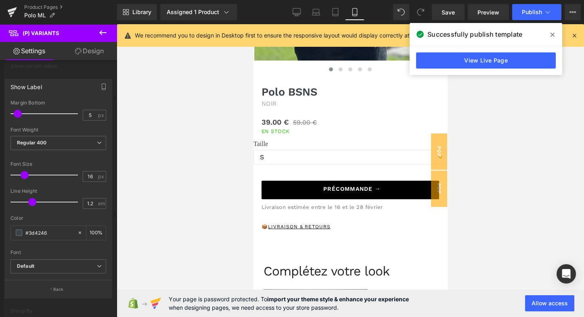
scroll to position [37, 0]
click at [78, 264] on b "Default" at bounding box center [57, 266] width 80 height 7
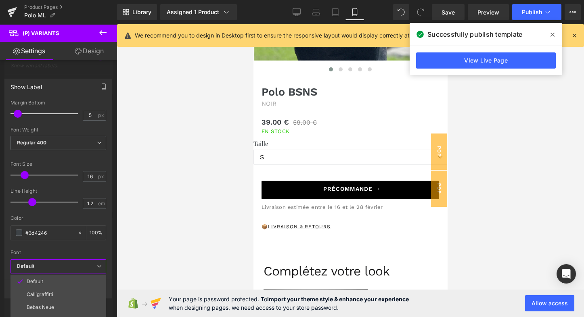
click at [78, 264] on b "Default" at bounding box center [57, 266] width 80 height 7
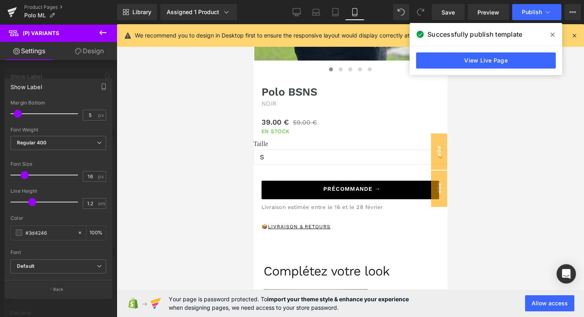
scroll to position [0, 0]
click at [59, 287] on p "Back" at bounding box center [58, 290] width 10 height 6
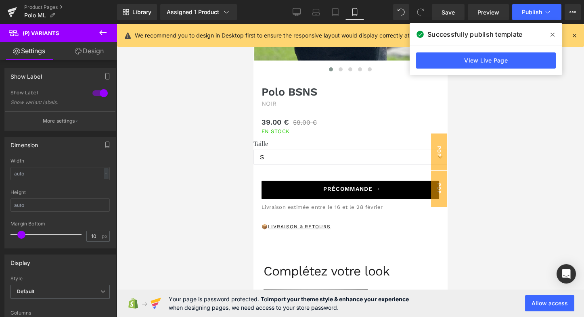
click at [106, 33] on icon at bounding box center [102, 32] width 7 height 5
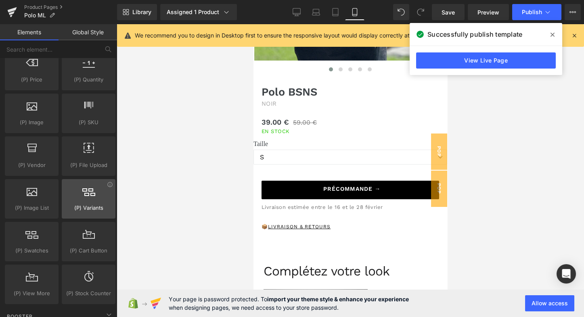
scroll to position [843, 0]
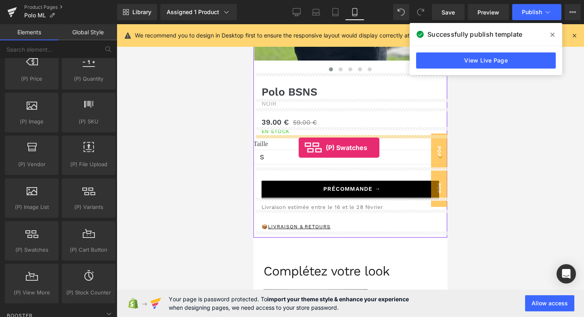
drag, startPoint x: 285, startPoint y: 262, endPoint x: 299, endPoint y: 148, distance: 114.6
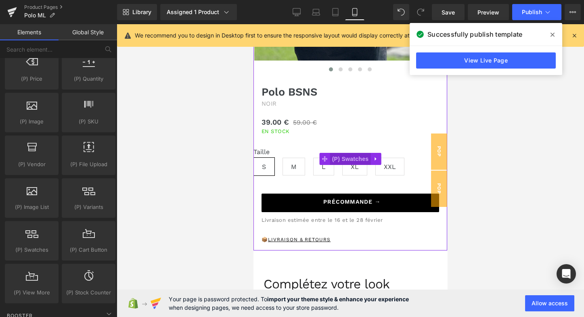
click at [338, 158] on span "(P) Swatches" at bounding box center [350, 159] width 41 height 12
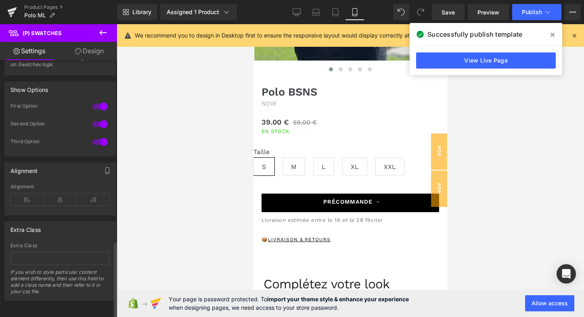
scroll to position [615, 0]
click at [62, 198] on icon at bounding box center [60, 200] width 33 height 12
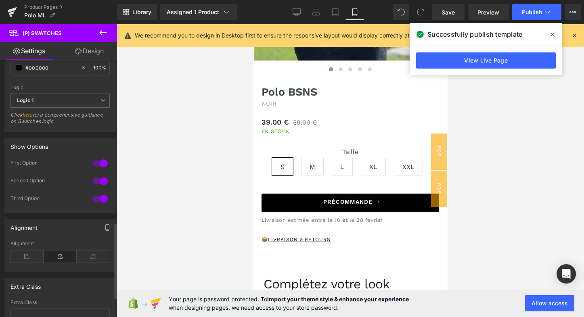
scroll to position [545, 0]
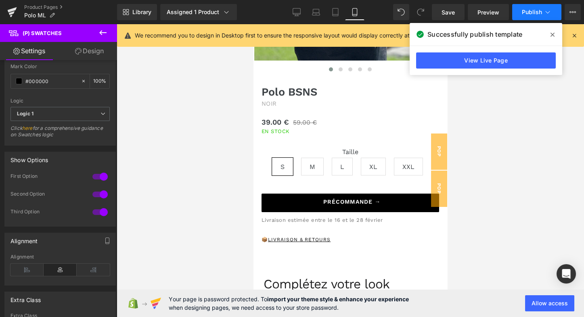
click at [532, 11] on span "Publish" at bounding box center [532, 12] width 20 height 6
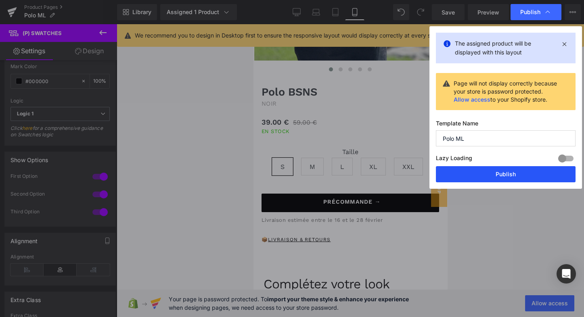
click at [480, 174] on button "Publish" at bounding box center [506, 174] width 140 height 16
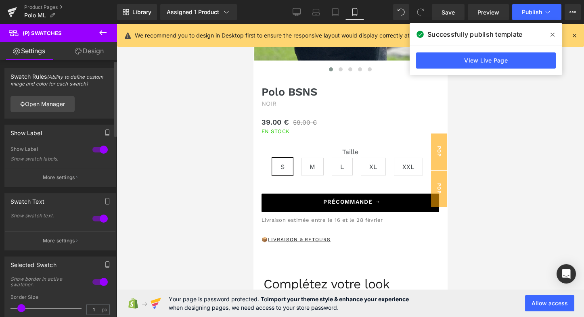
scroll to position [0, 0]
click at [73, 176] on p "More settings" at bounding box center [59, 177] width 32 height 7
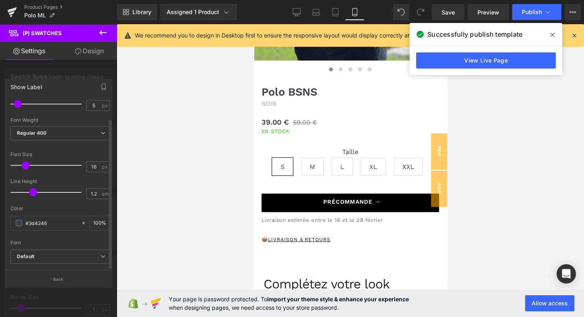
scroll to position [21, 0]
click at [77, 253] on b "Default" at bounding box center [59, 256] width 84 height 7
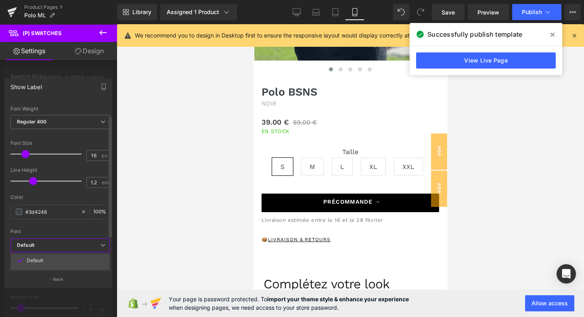
click at [77, 242] on b "Default" at bounding box center [59, 245] width 84 height 7
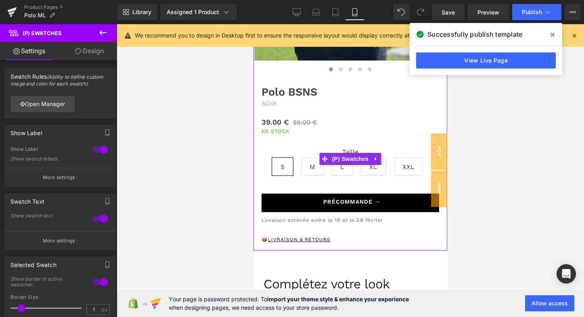
click at [353, 165] on div "Taille S M L XL XXL" at bounding box center [350, 164] width 194 height 33
click at [352, 159] on span "(P) Swatches" at bounding box center [350, 159] width 41 height 12
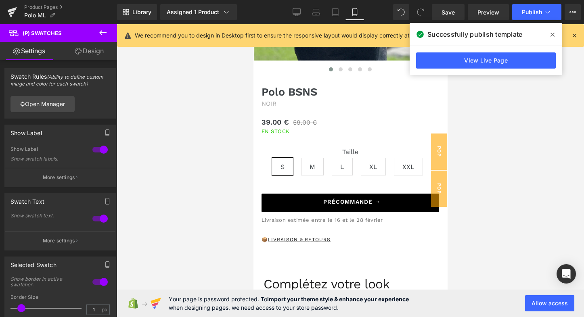
click at [93, 51] on link "Design" at bounding box center [89, 51] width 59 height 18
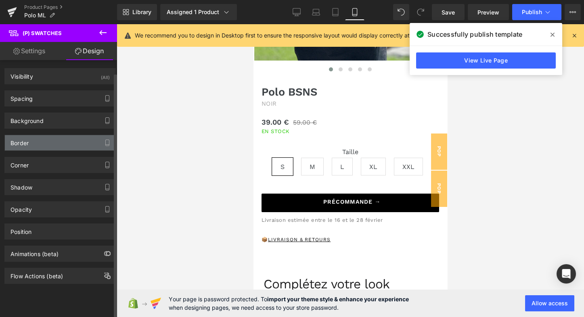
click at [31, 140] on div "Border" at bounding box center [60, 142] width 111 height 15
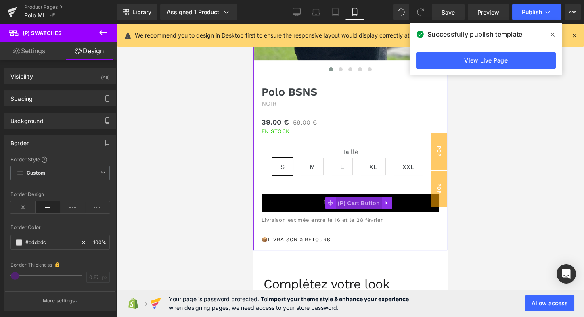
click at [336, 201] on span "(P) Cart Button" at bounding box center [359, 203] width 46 height 12
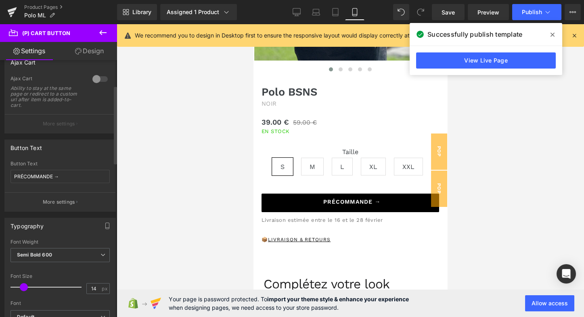
scroll to position [86, 0]
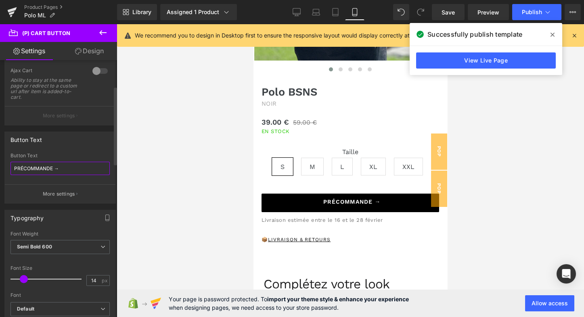
click at [68, 169] on input "PRÉCOMMANDE →" at bounding box center [59, 168] width 99 height 13
type input "AJOUTER AU PANIER"
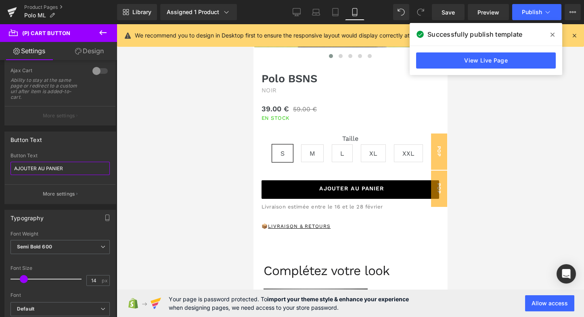
scroll to position [226, 0]
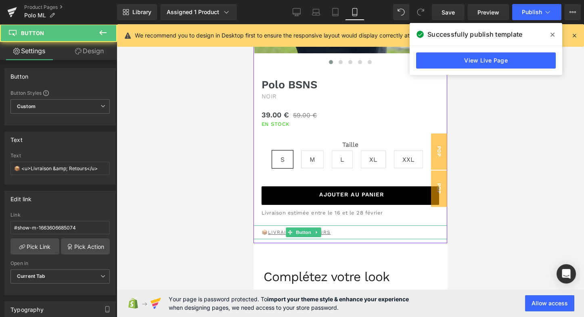
click at [324, 231] on u "Livraison & Retours" at bounding box center [299, 233] width 63 height 6
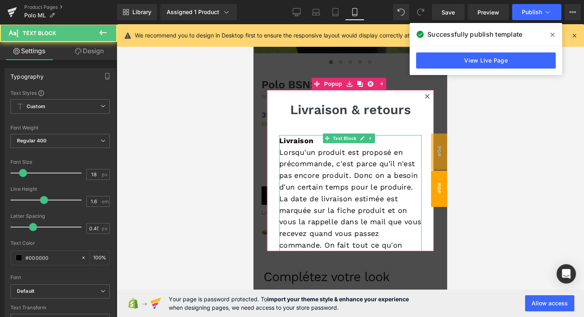
click at [337, 190] on p "Lorsqu'un produit est proposé en précommande, c'est parce qu'il n'est pas encor…" at bounding box center [350, 217] width 142 height 140
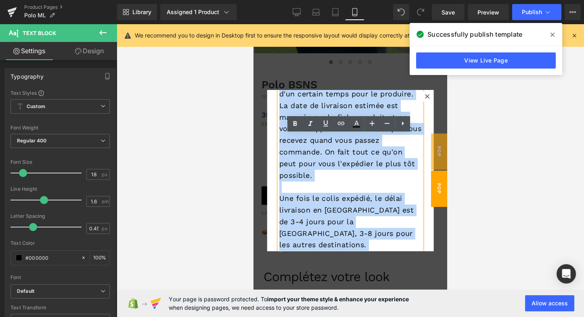
scroll to position [98, 0]
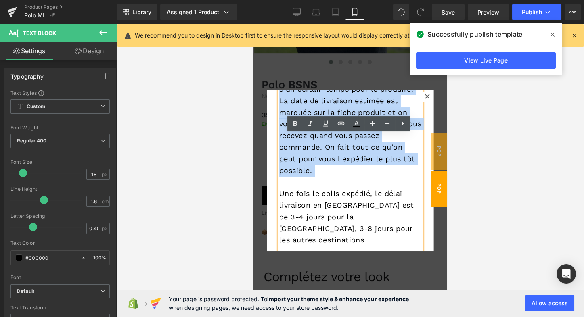
drag, startPoint x: 280, startPoint y: 152, endPoint x: 319, endPoint y: 187, distance: 52.6
click at [319, 187] on p "Lorsqu'un produit est proposé en précommande, c'est parce qu'il n'est pas encor…" at bounding box center [350, 119] width 142 height 140
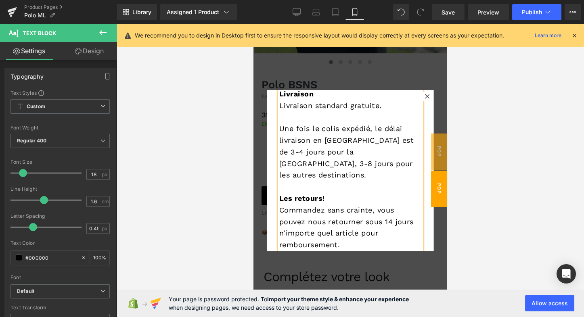
scroll to position [46, 0]
click at [547, 10] on icon at bounding box center [548, 12] width 8 height 8
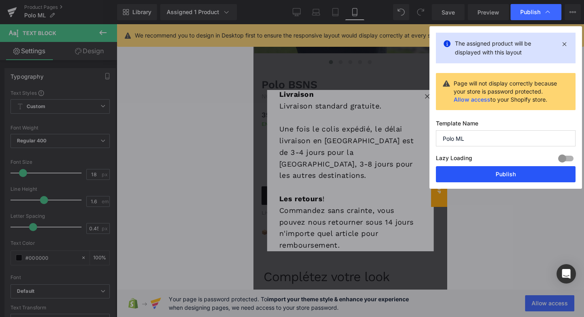
click at [503, 172] on button "Publish" at bounding box center [506, 174] width 140 height 16
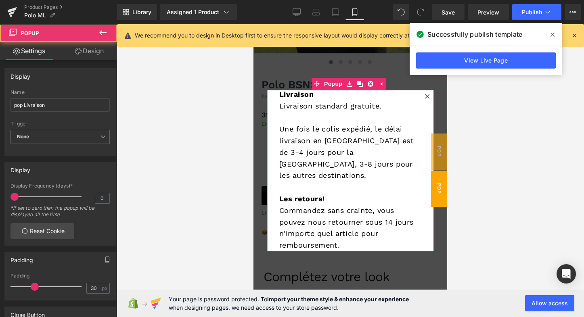
click at [425, 95] on icon at bounding box center [427, 96] width 4 height 4
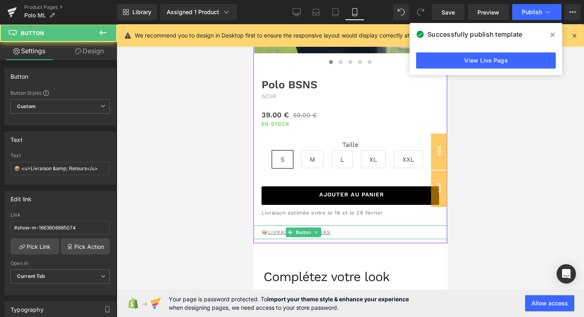
click at [327, 230] on u "Livraison & Retours" at bounding box center [299, 233] width 63 height 6
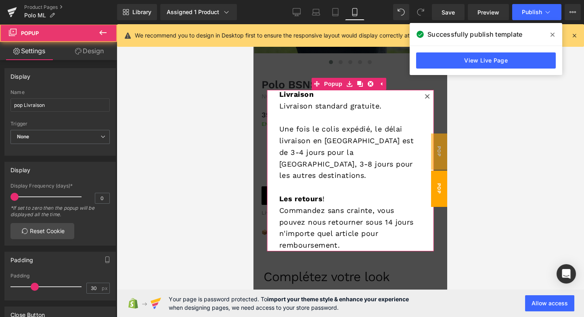
click at [425, 96] on icon at bounding box center [427, 96] width 5 height 5
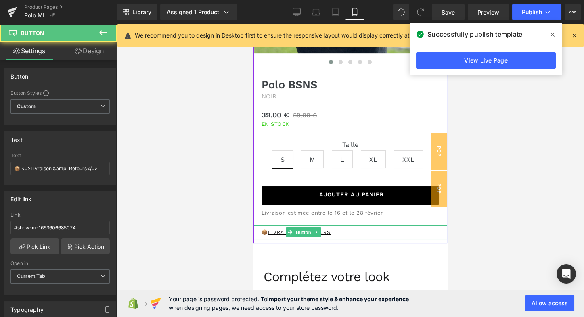
click at [358, 228] on div "📦 Livraison & Retours" at bounding box center [350, 233] width 194 height 14
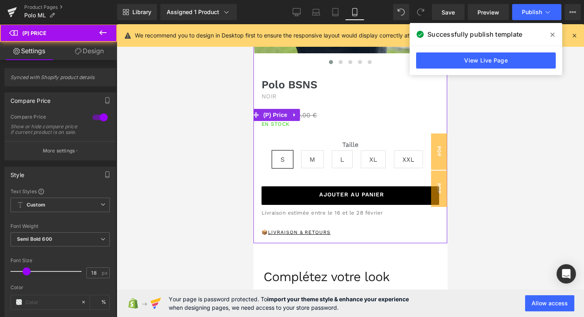
click at [361, 117] on div "39.00 € 59.00 €" at bounding box center [350, 114] width 194 height 11
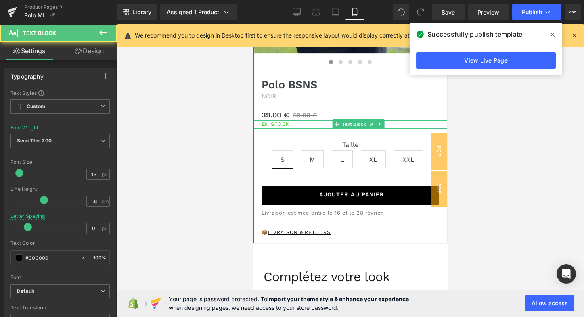
click at [324, 123] on div "En STOCK" at bounding box center [350, 124] width 194 height 8
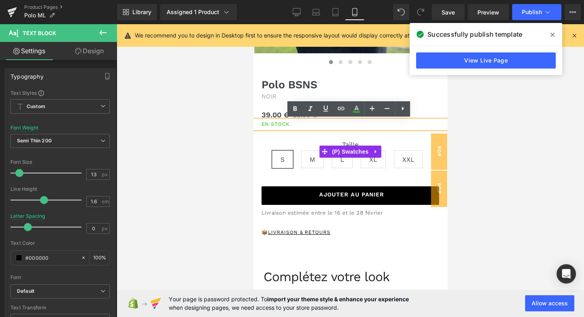
click at [313, 134] on div "Taille S M L XL XXL" at bounding box center [350, 152] width 194 height 46
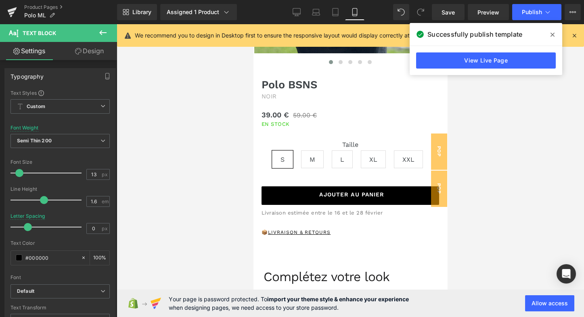
click at [103, 32] on icon at bounding box center [102, 32] width 7 height 5
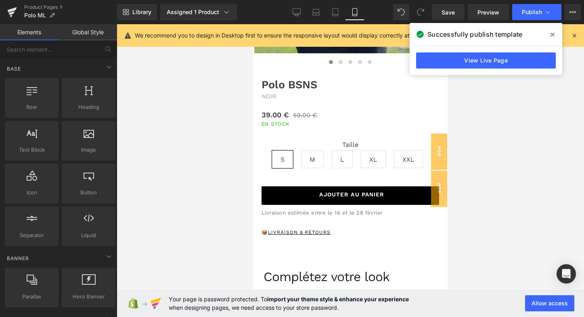
scroll to position [0, 0]
click at [31, 101] on div at bounding box center [31, 94] width 49 height 18
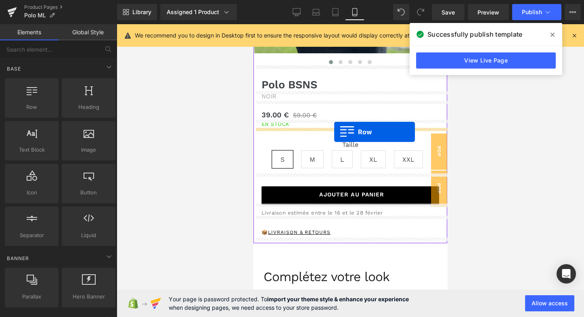
drag, startPoint x: 285, startPoint y: 118, endPoint x: 334, endPoint y: 132, distance: 51.4
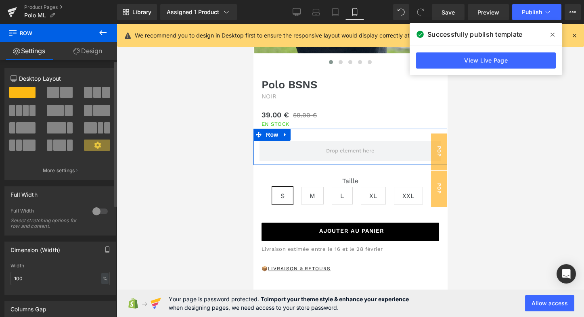
click at [60, 90] on span at bounding box center [66, 92] width 13 height 11
type input "1200"
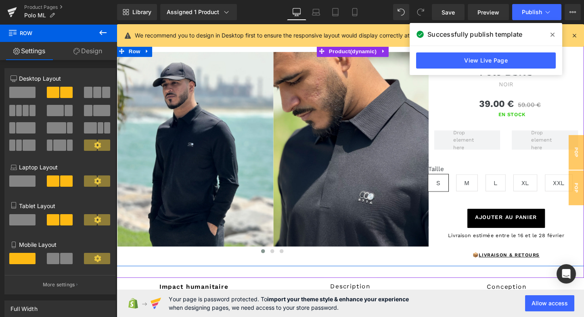
click at [553, 33] on icon at bounding box center [553, 34] width 4 height 6
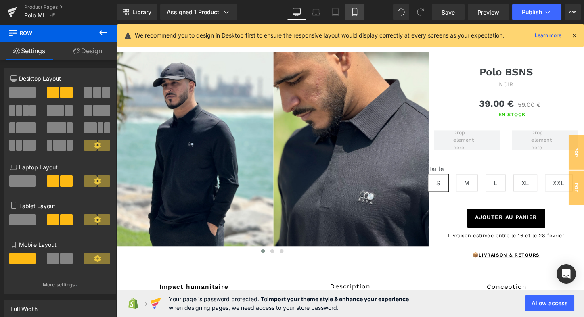
click at [356, 13] on icon at bounding box center [355, 12] width 8 height 8
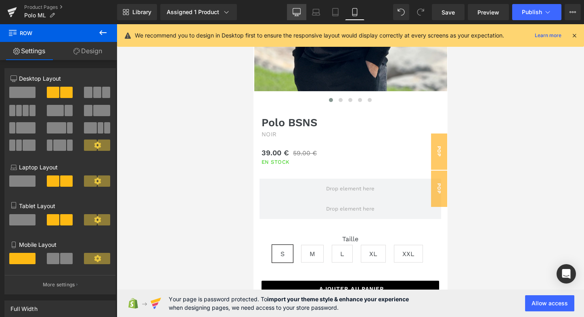
click at [295, 13] on icon at bounding box center [297, 12] width 8 height 8
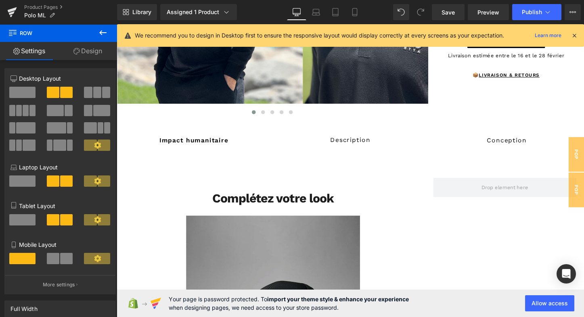
scroll to position [0, 0]
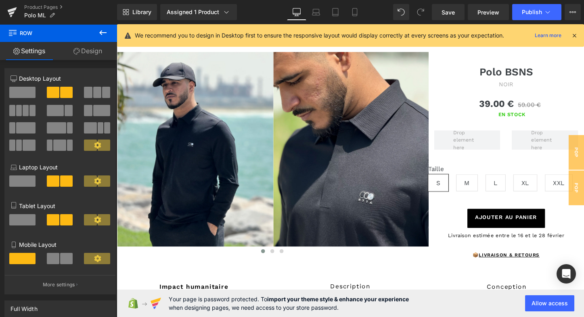
click at [102, 33] on icon at bounding box center [102, 32] width 7 height 5
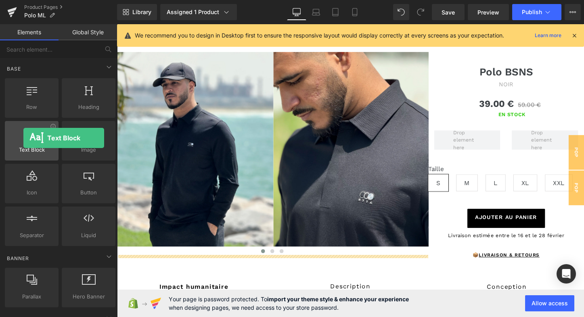
drag, startPoint x: 34, startPoint y: 142, endPoint x: 23, endPoint y: 138, distance: 11.8
click at [23, 138] on div at bounding box center [31, 137] width 49 height 18
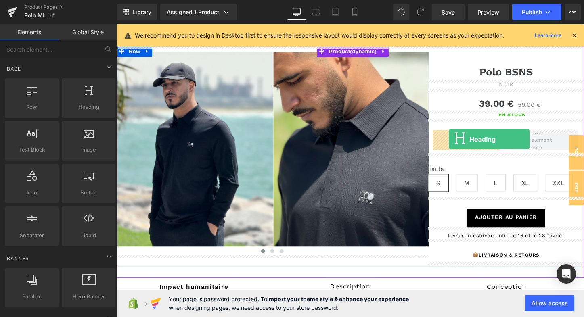
drag, startPoint x: 201, startPoint y: 124, endPoint x: 464, endPoint y: 144, distance: 264.0
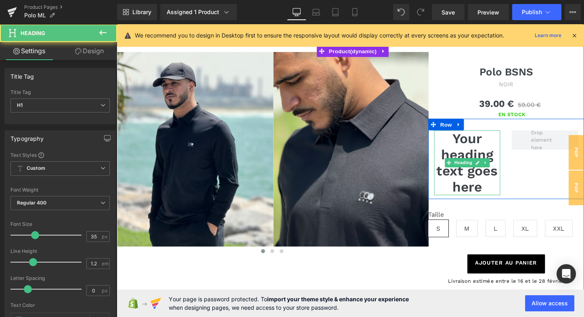
click at [469, 159] on h1 "Your heading text goes here" at bounding box center [482, 169] width 69 height 68
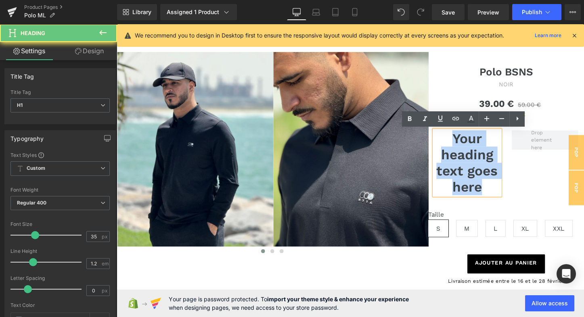
click at [469, 159] on h1 "Your heading text goes here" at bounding box center [482, 169] width 69 height 68
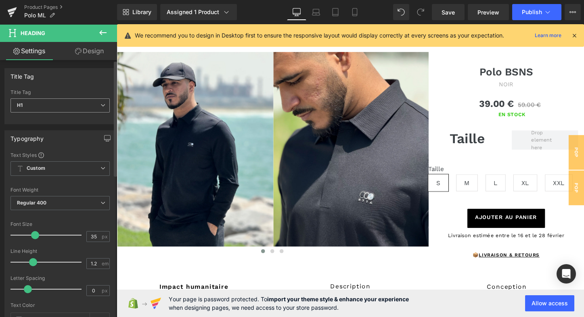
click at [82, 111] on span "H1" at bounding box center [59, 105] width 99 height 14
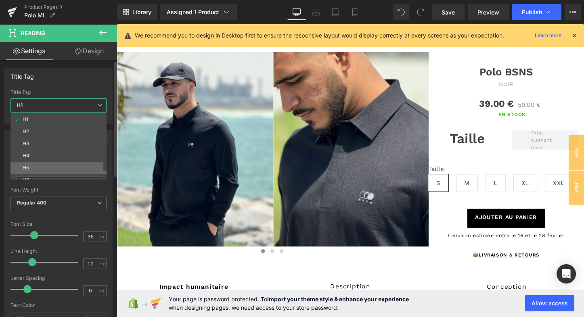
click at [48, 164] on li "H5" at bounding box center [60, 168] width 100 height 12
type input "15"
type input "100"
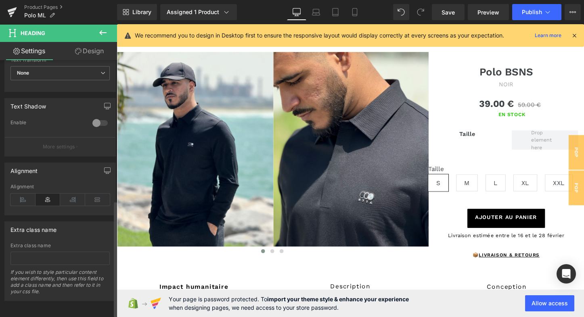
scroll to position [311, 0]
click at [24, 196] on icon at bounding box center [22, 200] width 25 height 12
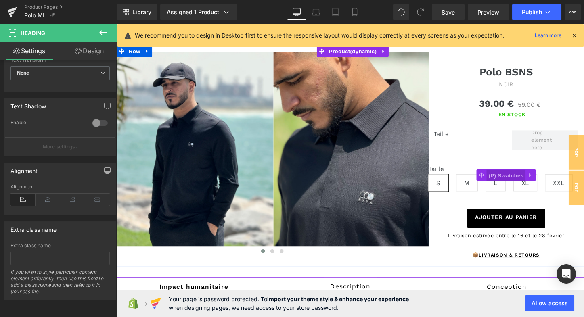
click at [504, 178] on span "(P) Swatches" at bounding box center [523, 182] width 41 height 12
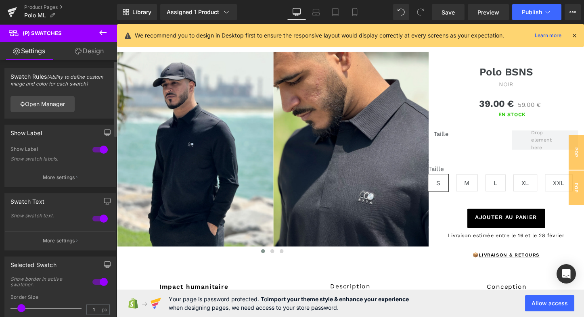
click at [100, 151] on div at bounding box center [99, 149] width 19 height 13
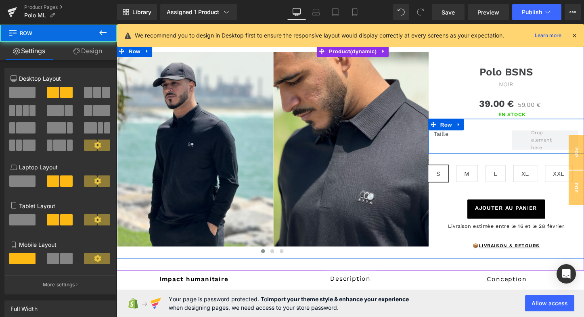
click at [474, 148] on div "Taille Heading Row" at bounding box center [523, 141] width 163 height 36
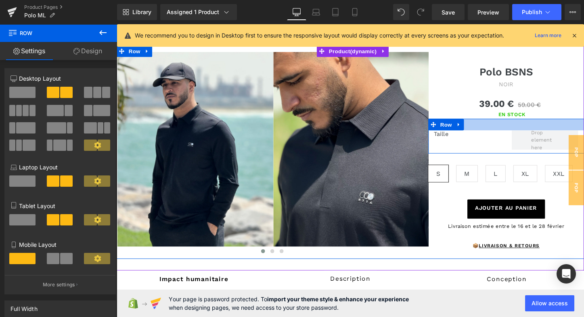
click at [526, 124] on div at bounding box center [523, 129] width 163 height 12
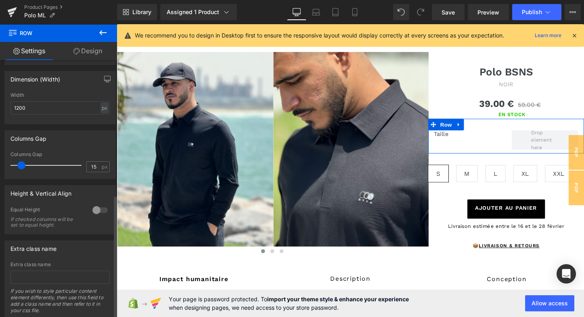
scroll to position [285, 0]
drag, startPoint x: 21, startPoint y: 142, endPoint x: 41, endPoint y: 140, distance: 19.8
click at [41, 162] on span at bounding box center [42, 166] width 8 height 8
type input "15"
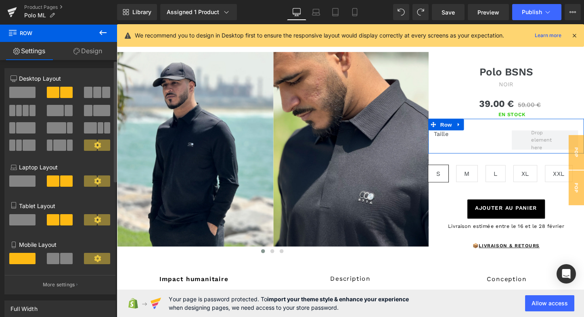
scroll to position [0, 0]
click at [93, 108] on span at bounding box center [101, 110] width 17 height 11
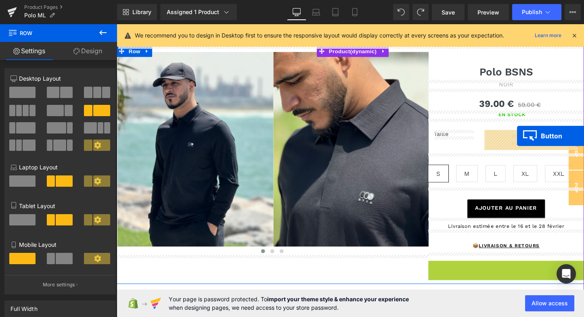
drag, startPoint x: 509, startPoint y: 278, endPoint x: 535, endPoint y: 141, distance: 139.8
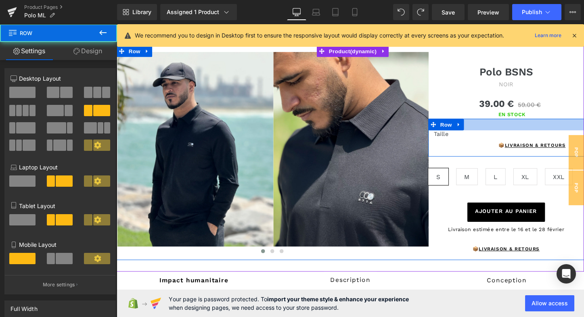
click at [499, 125] on div at bounding box center [523, 129] width 163 height 12
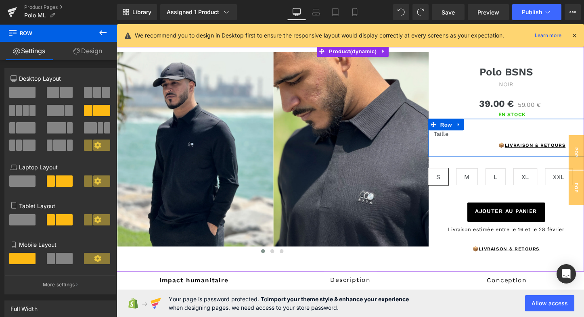
click at [93, 54] on link "Design" at bounding box center [88, 51] width 59 height 18
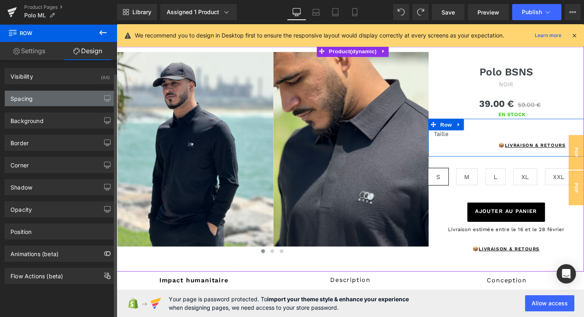
click at [35, 104] on div "Spacing" at bounding box center [60, 98] width 111 height 15
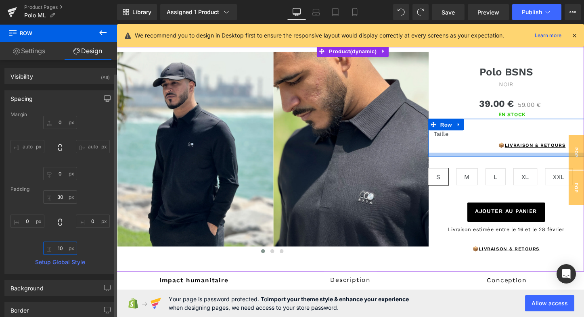
click at [62, 248] on input "10" at bounding box center [60, 248] width 34 height 13
type input "1"
type input "0"
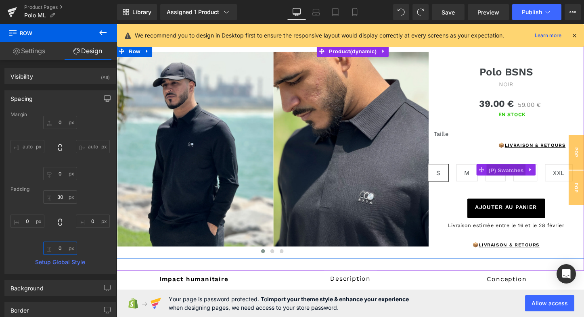
click at [516, 171] on span "(P) Swatches" at bounding box center [523, 177] width 41 height 12
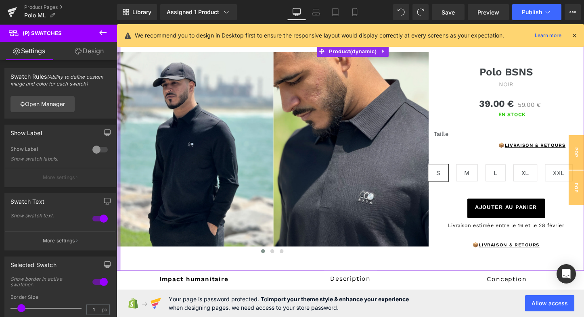
click at [98, 52] on link "Design" at bounding box center [89, 51] width 59 height 18
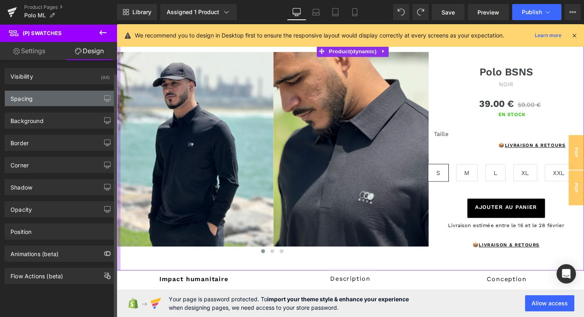
click at [57, 99] on div "Spacing" at bounding box center [60, 98] width 111 height 15
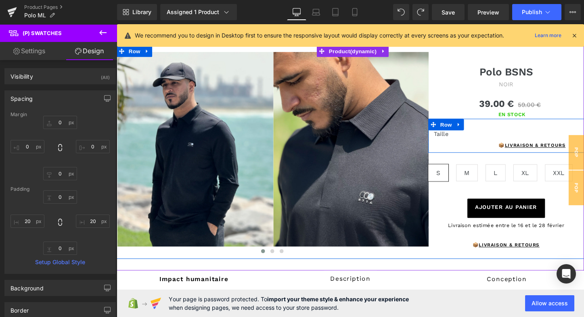
click at [481, 149] on div "Taille Heading 📦 Livraison & Retours Button Row" at bounding box center [523, 141] width 163 height 36
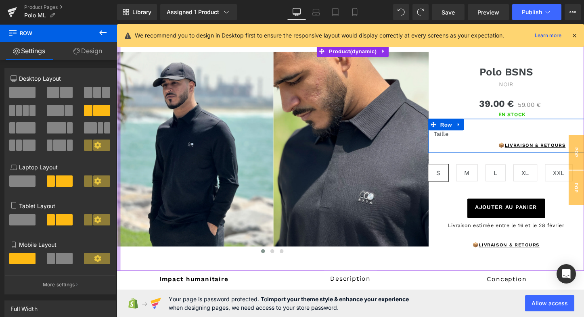
click at [59, 253] on span at bounding box center [64, 258] width 17 height 11
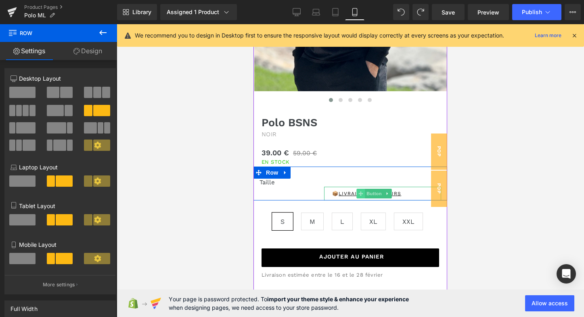
click at [362, 193] on span at bounding box center [360, 194] width 8 height 10
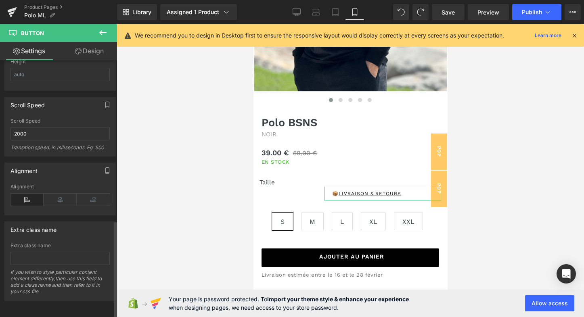
scroll to position [587, 0]
click at [92, 196] on icon at bounding box center [93, 200] width 33 height 12
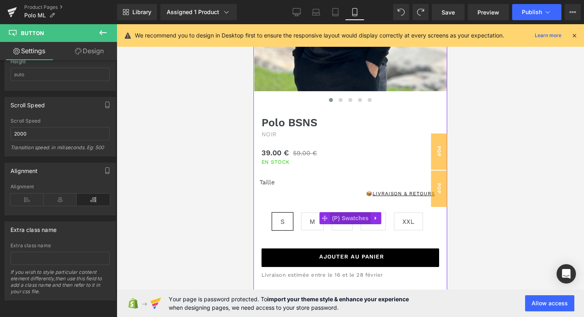
click at [346, 220] on span "(P) Swatches" at bounding box center [350, 218] width 41 height 12
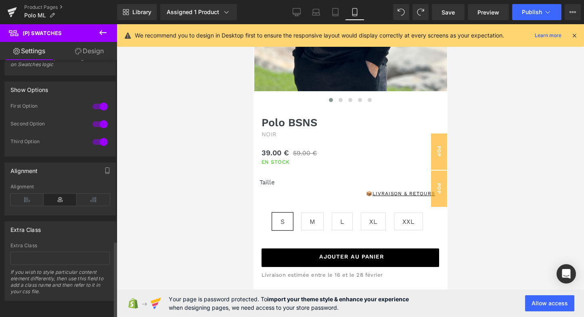
scroll to position [615, 0]
click at [547, 9] on icon at bounding box center [548, 12] width 8 height 8
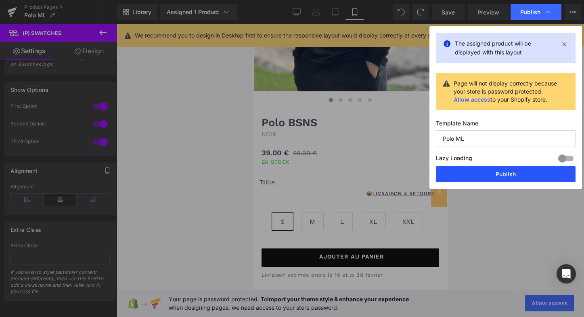
click at [492, 173] on button "Publish" at bounding box center [506, 174] width 140 height 16
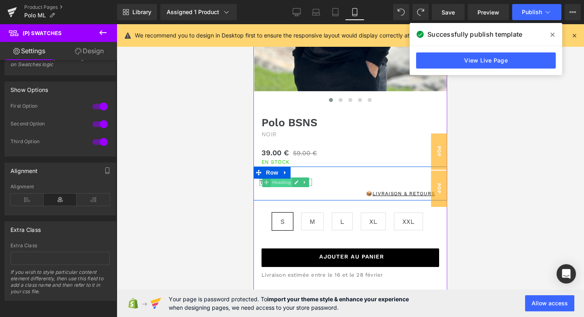
click at [272, 182] on span "Heading" at bounding box center [282, 183] width 22 height 10
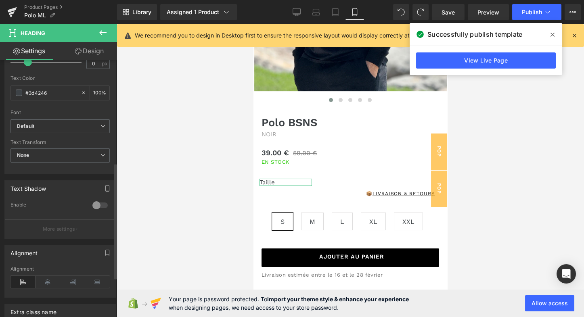
scroll to position [231, 0]
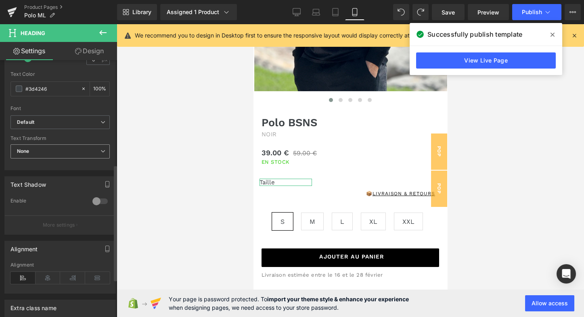
click at [92, 151] on span "None" at bounding box center [59, 151] width 99 height 14
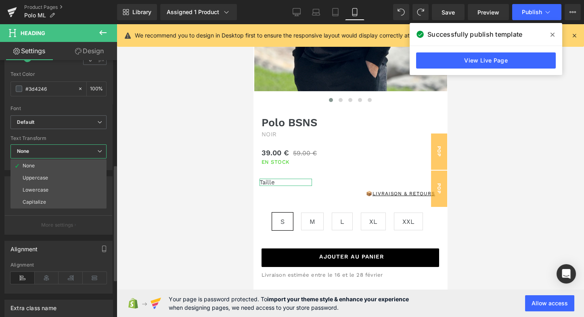
click at [92, 151] on span "None" at bounding box center [58, 151] width 96 height 14
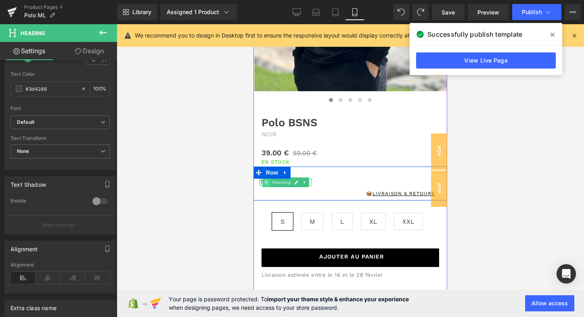
click at [264, 181] on icon at bounding box center [266, 182] width 4 height 4
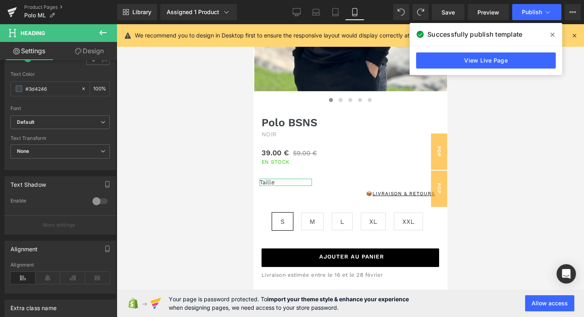
click at [99, 50] on link "Design" at bounding box center [89, 51] width 59 height 18
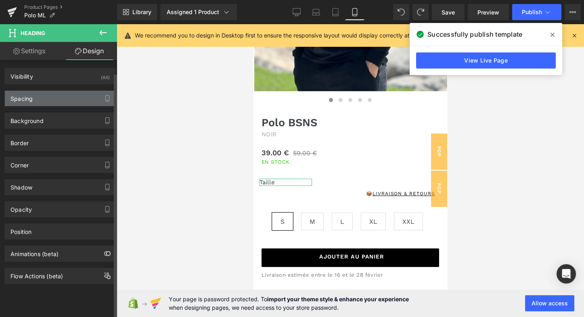
click at [65, 103] on div "Spacing" at bounding box center [60, 98] width 111 height 15
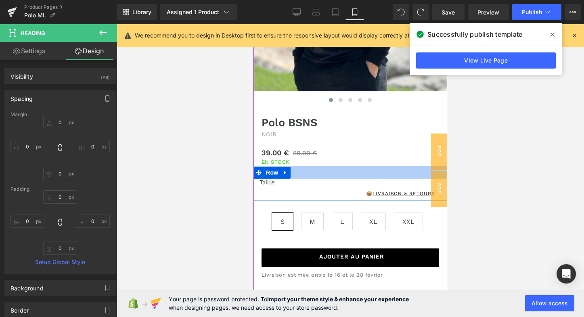
click at [311, 169] on div at bounding box center [350, 173] width 194 height 12
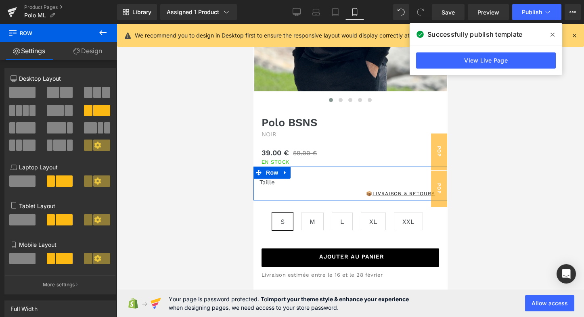
click at [89, 51] on link "Design" at bounding box center [88, 51] width 59 height 18
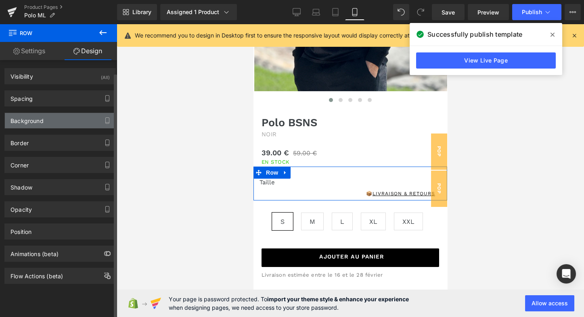
type input "0"
type input "30"
type input "0"
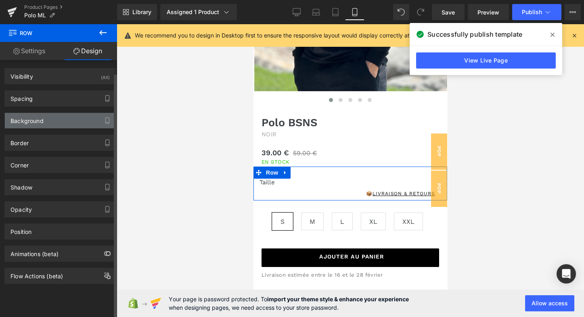
type input "0"
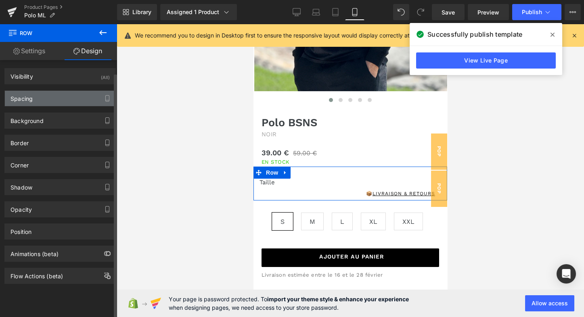
click at [62, 99] on div "Spacing" at bounding box center [60, 98] width 111 height 15
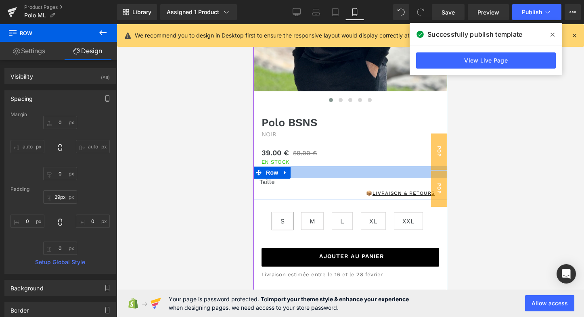
type input "30px"
click at [333, 177] on div at bounding box center [350, 173] width 194 height 12
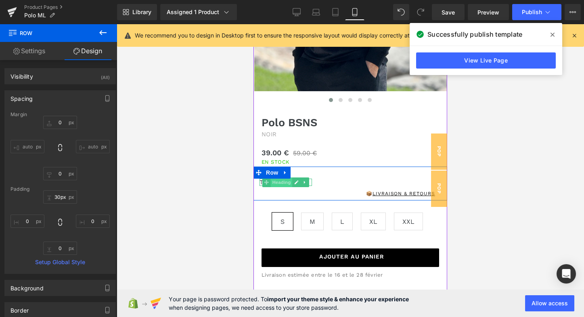
click at [271, 181] on span "Heading" at bounding box center [282, 183] width 22 height 10
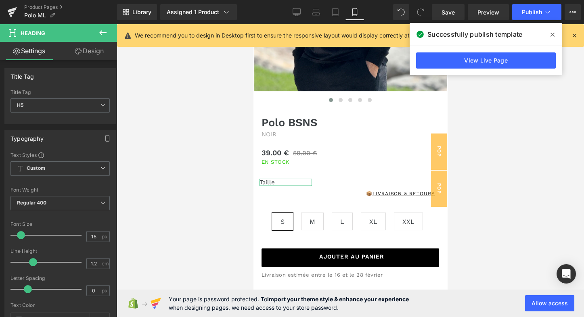
click at [96, 54] on link "Design" at bounding box center [89, 51] width 59 height 18
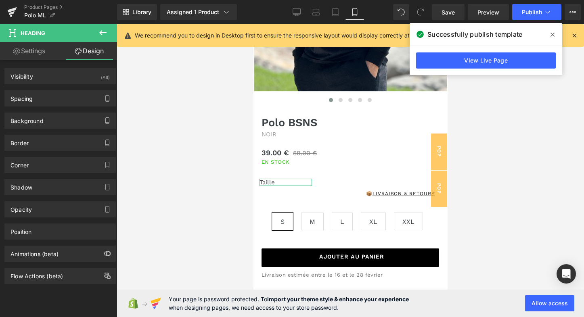
type input "0"
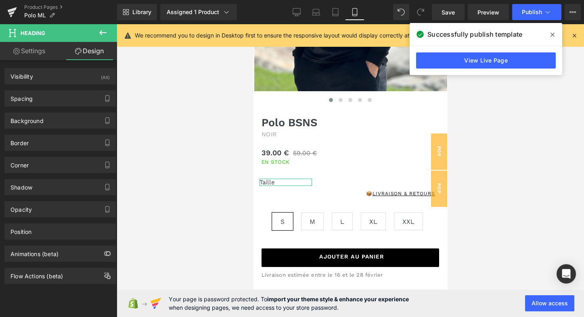
type input "0"
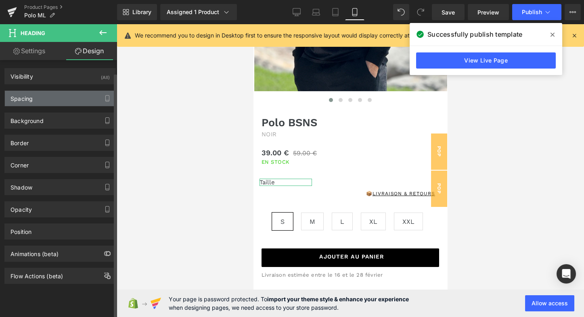
click at [55, 103] on div "Spacing" at bounding box center [60, 98] width 111 height 15
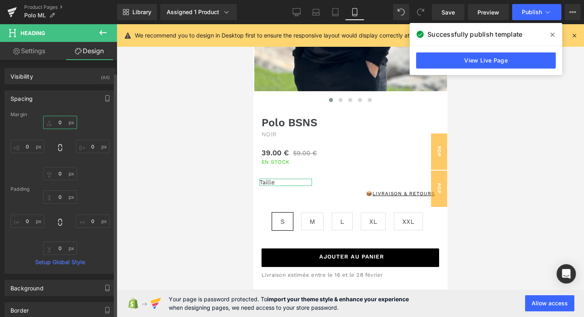
click at [57, 125] on input "0" at bounding box center [60, 122] width 34 height 13
type input "30"
click at [39, 52] on link "Settings" at bounding box center [29, 51] width 59 height 18
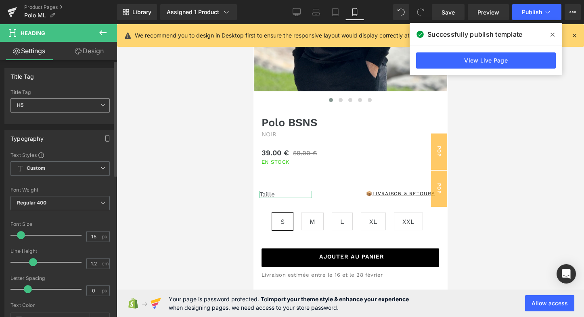
click at [91, 105] on span "H5" at bounding box center [59, 105] width 99 height 14
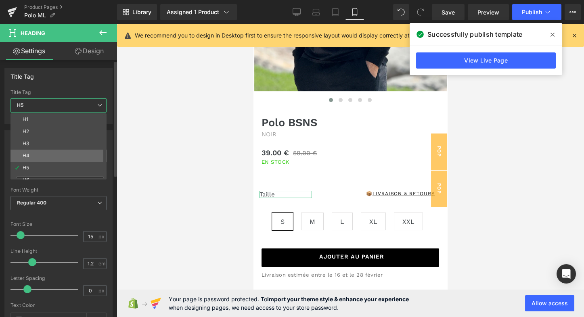
click at [39, 153] on li "H4" at bounding box center [60, 156] width 100 height 12
type input "100"
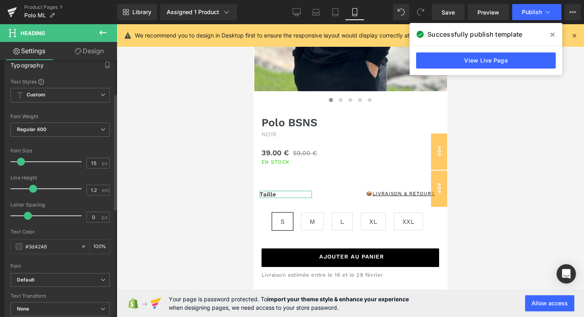
scroll to position [71, 0]
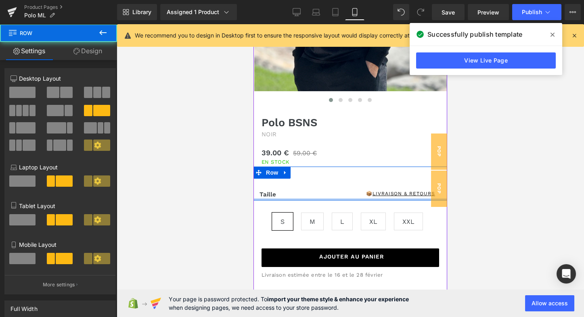
click at [350, 199] on div at bounding box center [350, 200] width 194 height 2
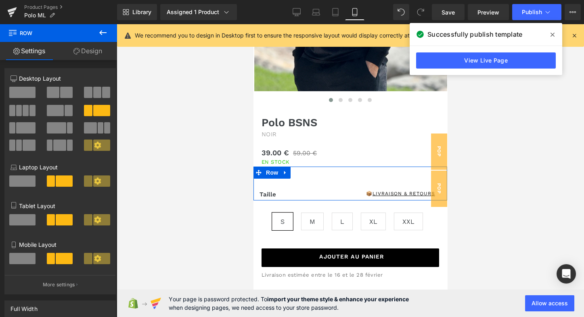
click at [90, 52] on link "Design" at bounding box center [88, 51] width 59 height 18
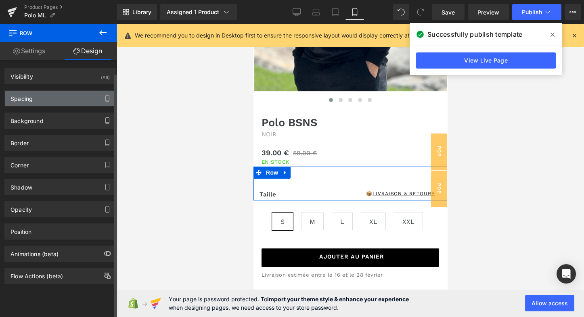
click at [63, 98] on div "Spacing" at bounding box center [60, 98] width 111 height 15
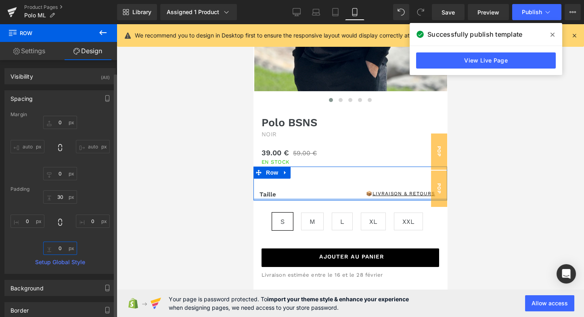
click at [57, 244] on input "0" at bounding box center [60, 248] width 34 height 13
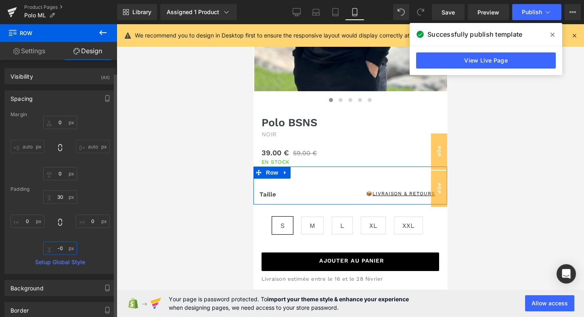
type input "0"
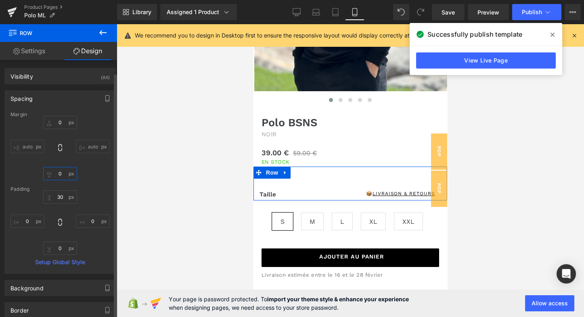
click at [59, 177] on input "0" at bounding box center [60, 173] width 34 height 13
type input "-"
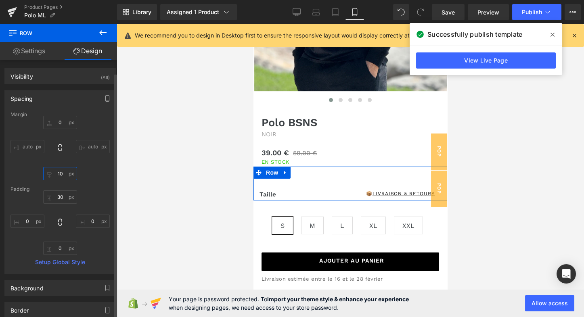
type input "1"
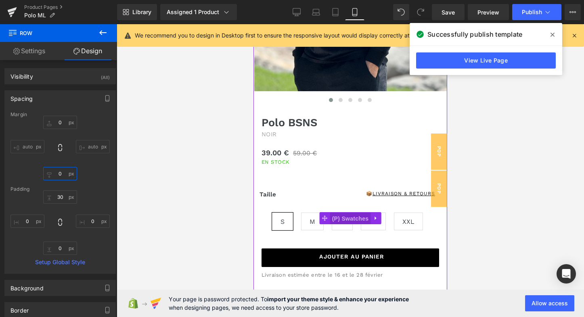
click at [339, 216] on span "(P) Swatches" at bounding box center [350, 219] width 41 height 12
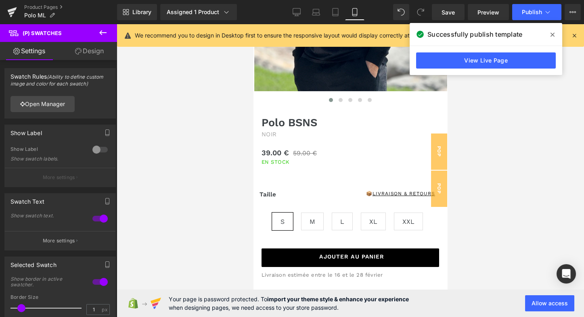
click at [103, 51] on link "Design" at bounding box center [89, 51] width 59 height 18
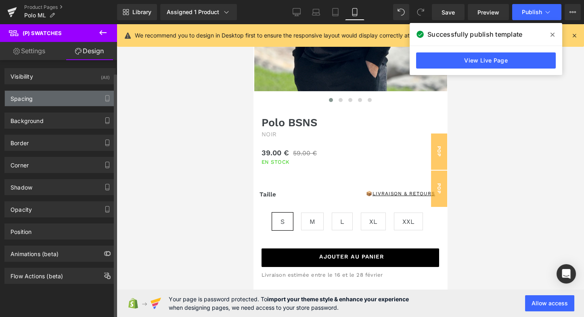
click at [59, 103] on div "Spacing" at bounding box center [60, 98] width 111 height 15
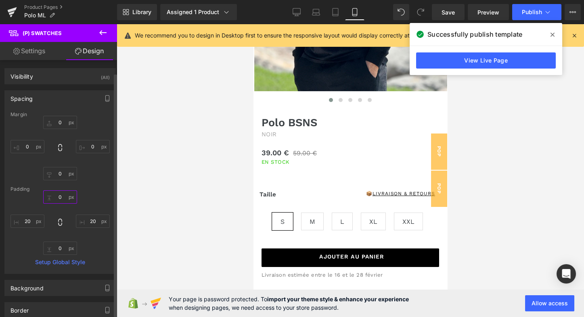
click at [61, 197] on input "0" at bounding box center [60, 197] width 34 height 13
type input "2"
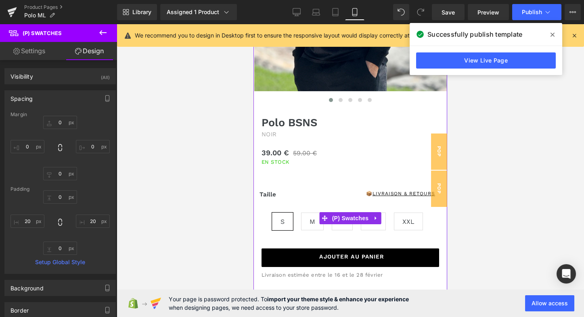
click at [335, 207] on div "S M L XL XXL" at bounding box center [350, 219] width 194 height 36
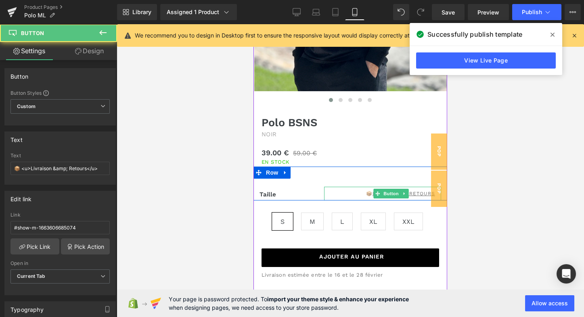
click at [366, 193] on span "📦 Livraison & Retours" at bounding box center [400, 193] width 69 height 7
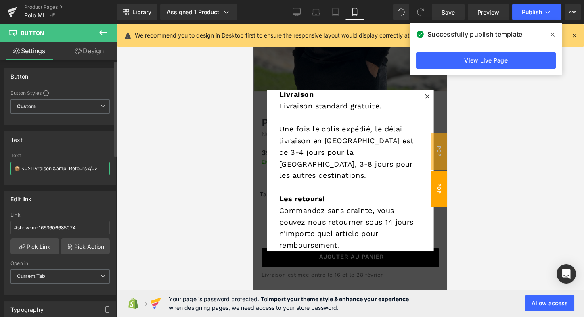
drag, startPoint x: 31, startPoint y: 168, endPoint x: 51, endPoint y: 168, distance: 19.8
click at [51, 168] on input "📦 <u>Livraison &amp; Retours</u>" at bounding box center [59, 168] width 99 height 13
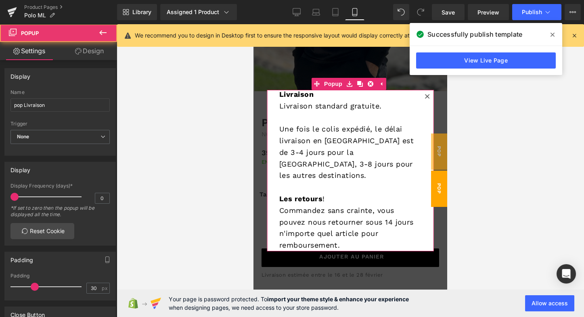
click at [425, 95] on icon at bounding box center [427, 96] width 5 height 5
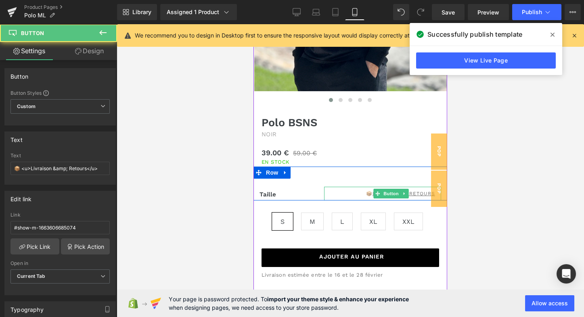
click at [417, 191] on u "Livraison & Retours" at bounding box center [404, 194] width 63 height 6
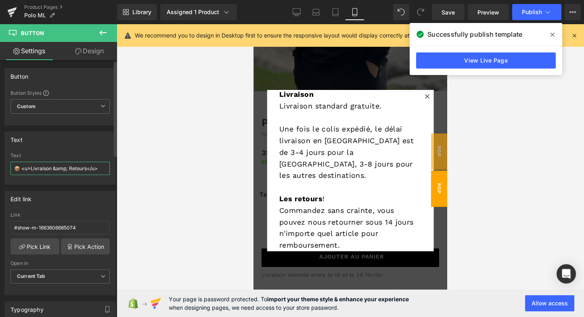
drag, startPoint x: 87, startPoint y: 170, endPoint x: 32, endPoint y: 169, distance: 55.3
click at [32, 169] on input "📦 <u>Livraison &amp; Retours</u>" at bounding box center [59, 168] width 99 height 13
drag, startPoint x: 19, startPoint y: 167, endPoint x: 11, endPoint y: 167, distance: 7.7
click at [11, 167] on input "📦 <u>Guide des tailles</u>" at bounding box center [59, 168] width 99 height 13
paste input "text"
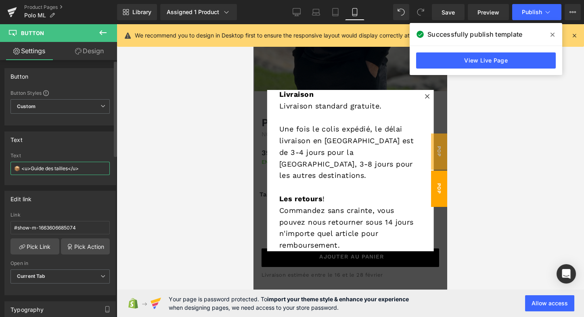
type input "📏 <u>Guide des tailles</u>"
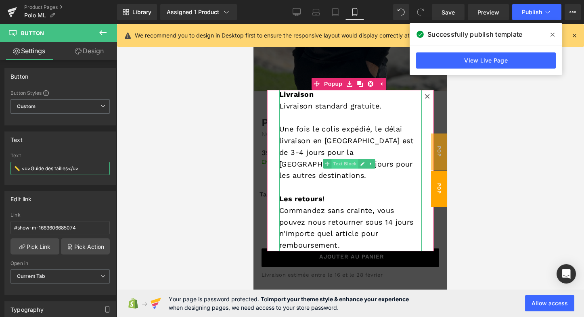
click at [346, 162] on span "Text Block" at bounding box center [344, 164] width 27 height 10
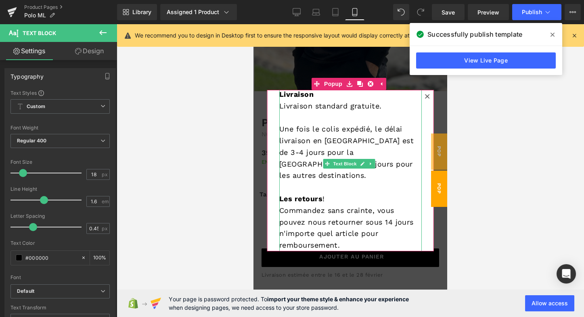
click at [291, 98] on strong "Livraison" at bounding box center [296, 94] width 34 height 8
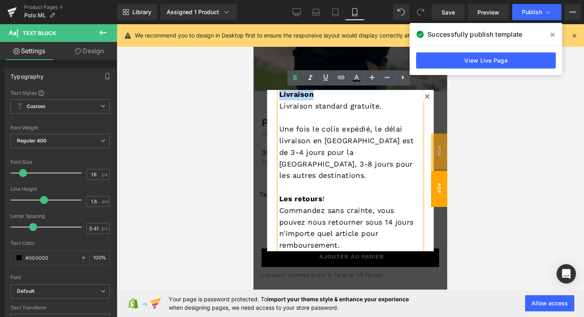
drag, startPoint x: 280, startPoint y: 96, endPoint x: 321, endPoint y: 96, distance: 41.6
click at [321, 96] on p "Livraison" at bounding box center [350, 95] width 142 height 12
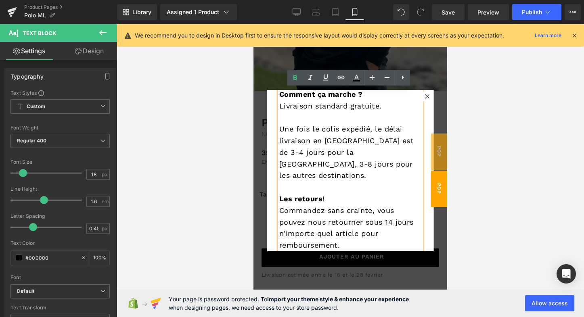
scroll to position [35, 0]
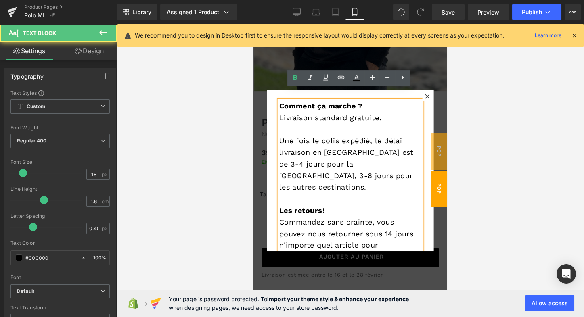
click at [331, 103] on b "Comment ça marche ?" at bounding box center [321, 106] width 84 height 8
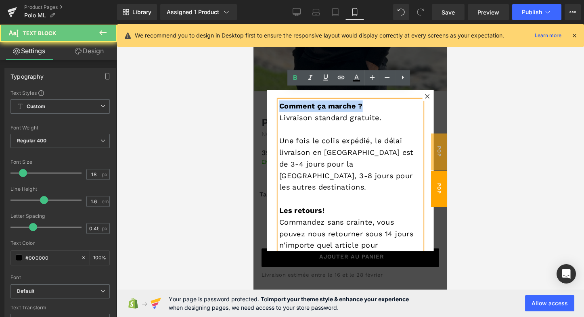
click at [331, 103] on b "Comment ça marche ?" at bounding box center [321, 106] width 84 height 8
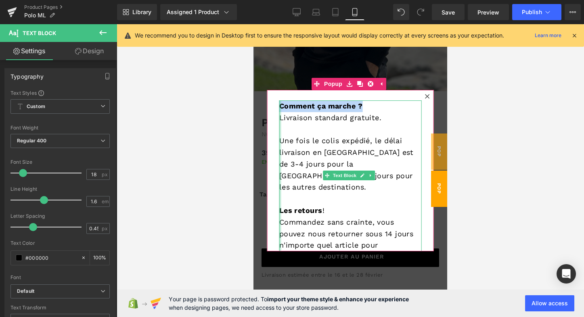
click at [280, 118] on div at bounding box center [280, 181] width 2 height 163
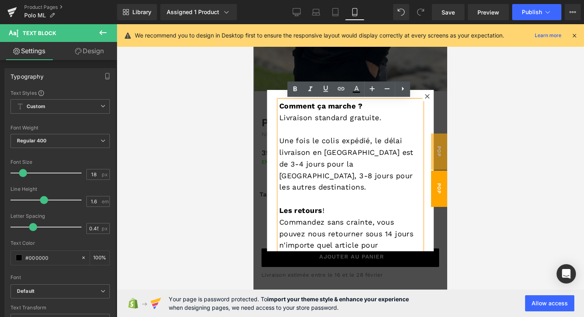
click at [283, 118] on span "Livraison standard gratuite." at bounding box center [330, 117] width 103 height 8
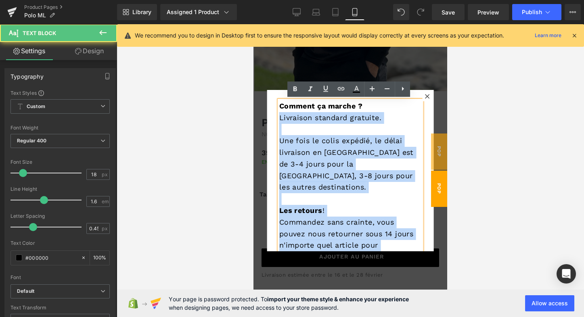
drag, startPoint x: 279, startPoint y: 117, endPoint x: 381, endPoint y: 251, distance: 167.8
click at [381, 251] on div "Comment ça marche ? Livraison standard gratuite. Une fois le colis expédié, le …" at bounding box center [350, 181] width 142 height 163
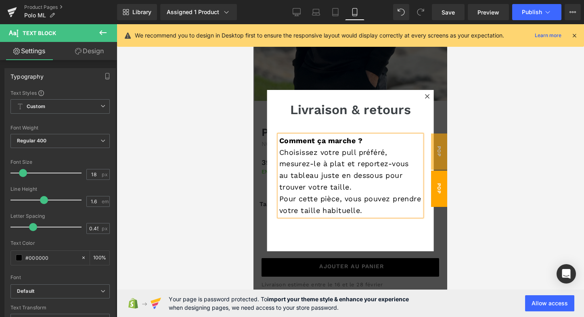
scroll to position [176, 0]
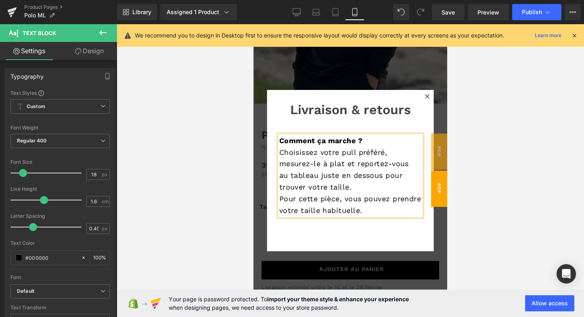
click at [354, 142] on b "Comment ça marche ?" at bounding box center [321, 140] width 84 height 8
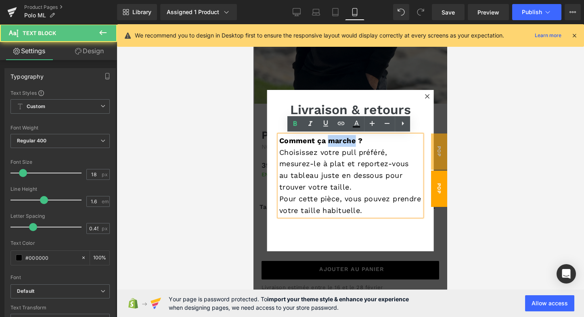
click at [354, 142] on b "Comment ça marche ?" at bounding box center [321, 140] width 84 height 8
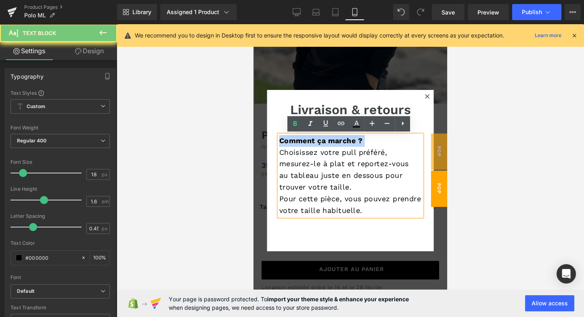
click at [354, 142] on b "Comment ça marche ?" at bounding box center [321, 140] width 84 height 8
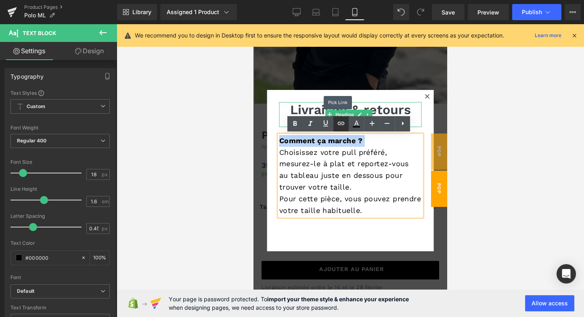
copy b "Comment ça marche ?"
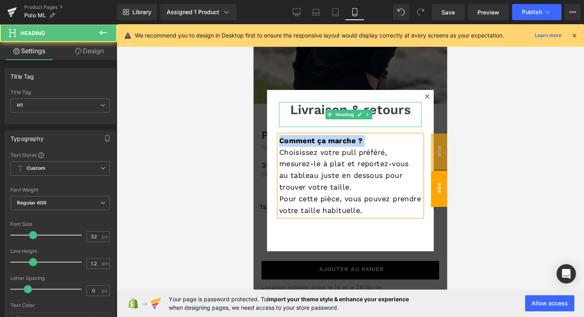
click at [304, 106] on h1 "Livraison & retours" at bounding box center [350, 109] width 142 height 15
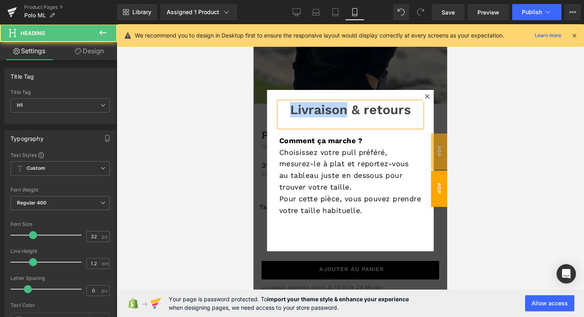
click at [304, 106] on h1 "Livraison & retours" at bounding box center [350, 109] width 142 height 15
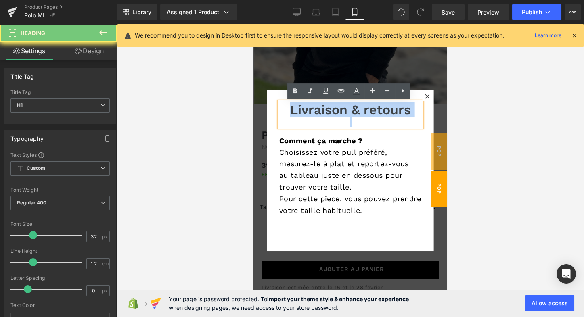
click at [304, 106] on h1 "Livraison & retours" at bounding box center [350, 109] width 142 height 15
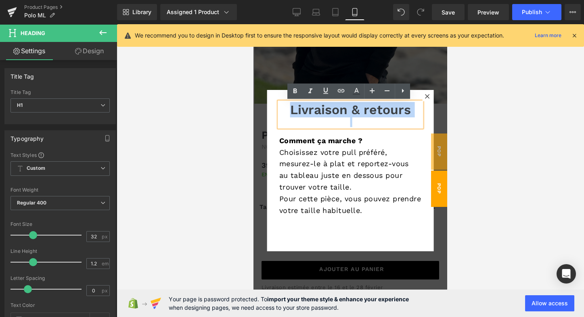
paste div
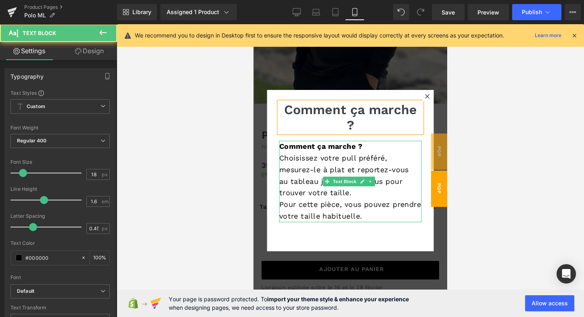
click at [299, 151] on b "Comment ça marche ?" at bounding box center [321, 146] width 84 height 8
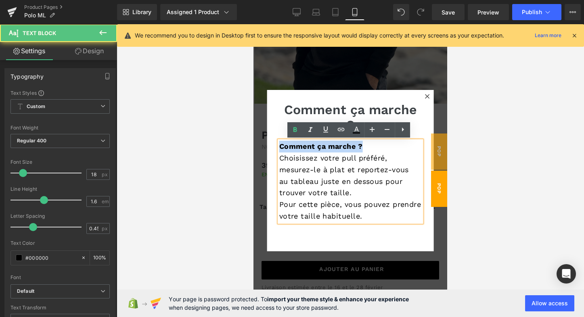
drag, startPoint x: 372, startPoint y: 148, endPoint x: 262, endPoint y: 146, distance: 109.4
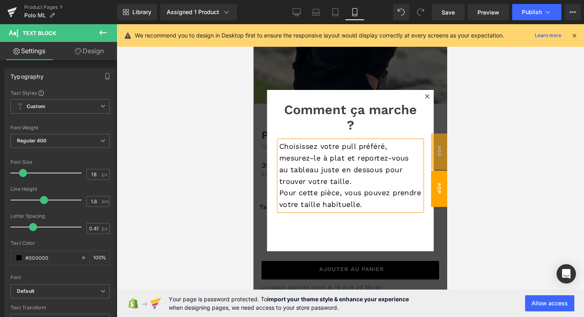
click at [338, 153] on p "Choisissez votre pull préféré, mesurez-le à plat et reportez-vous" at bounding box center [350, 152] width 142 height 23
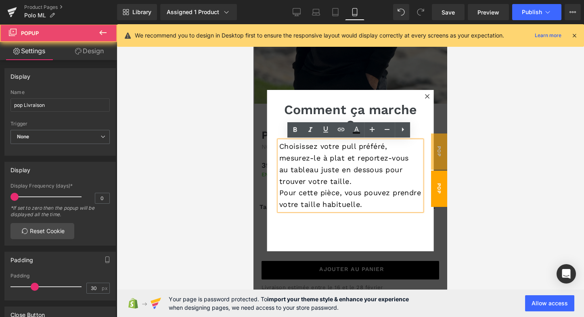
click at [353, 227] on div "Comment ça marche ? Heading Choisissez votre pull préféré, mesurez-le à plat et…" at bounding box center [350, 170] width 167 height 161
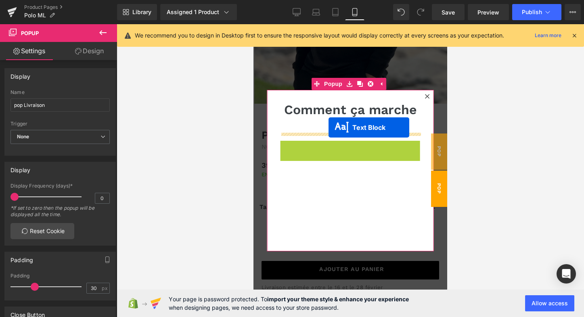
drag, startPoint x: 325, startPoint y: 175, endPoint x: 329, endPoint y: 127, distance: 47.8
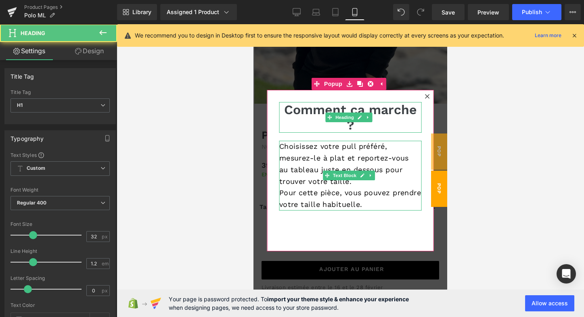
click at [342, 115] on div "Comment ça marche ? Heading" at bounding box center [350, 117] width 142 height 31
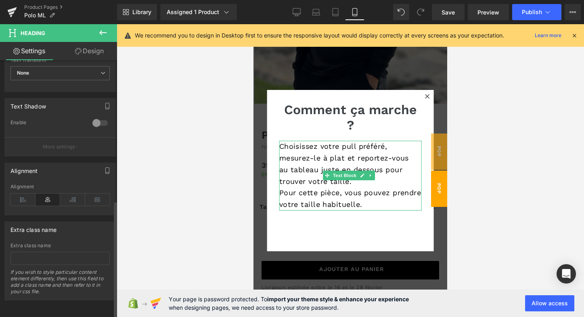
scroll to position [311, 0]
click at [32, 194] on icon at bounding box center [22, 200] width 25 height 12
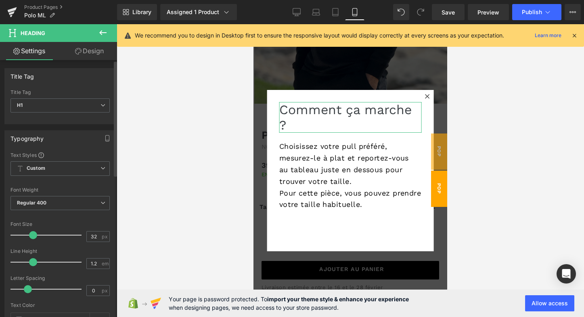
scroll to position [0, 0]
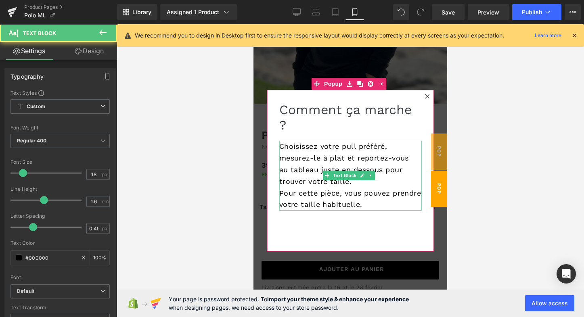
click at [368, 151] on span "Choisissez votre pull préféré, mesurez-le à plat et reportez-vous" at bounding box center [344, 152] width 130 height 20
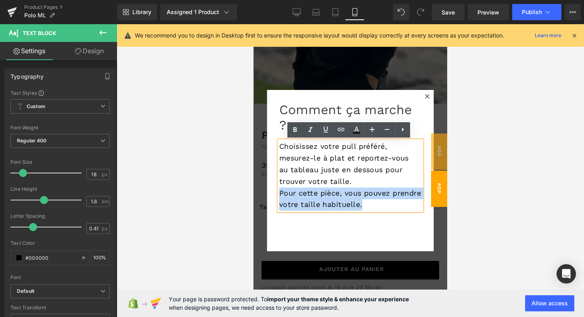
drag, startPoint x: 280, startPoint y: 192, endPoint x: 394, endPoint y: 203, distance: 114.4
click at [394, 203] on p "Pour cette pièce, vous pouvez prendre votre taille habituelle." at bounding box center [350, 199] width 142 height 23
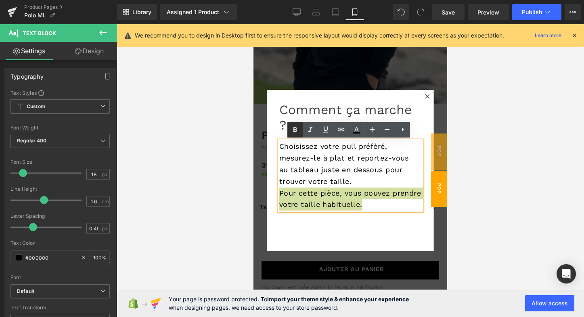
click at [294, 128] on icon at bounding box center [295, 129] width 4 height 5
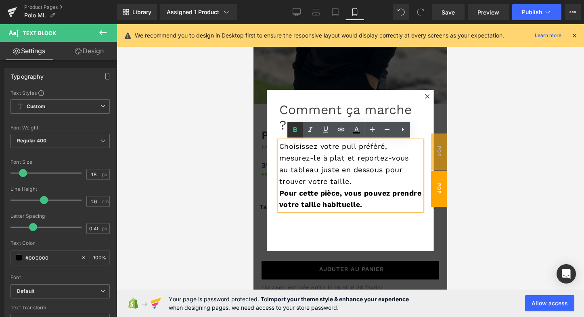
scroll to position [175, 0]
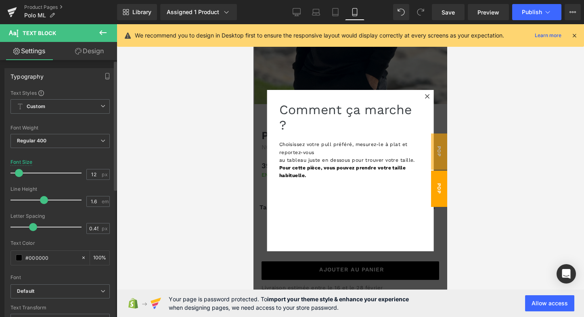
type input "13"
click at [18, 173] on span at bounding box center [19, 173] width 8 height 8
click at [103, 31] on icon at bounding box center [103, 33] width 10 height 10
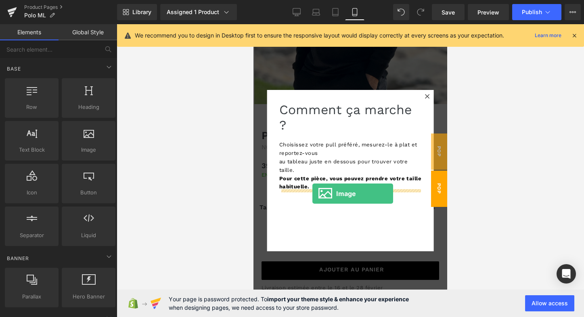
drag, startPoint x: 339, startPoint y: 163, endPoint x: 312, endPoint y: 193, distance: 40.3
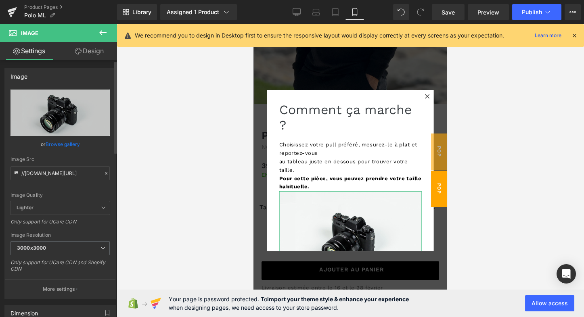
click at [59, 143] on link "Browse gallery" at bounding box center [63, 144] width 34 height 14
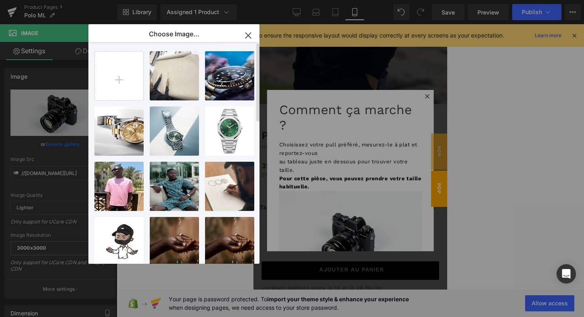
scroll to position [0, 0]
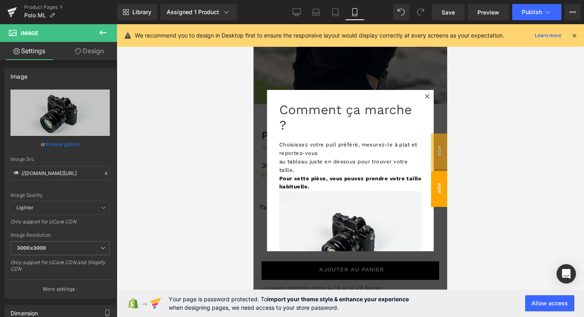
click at [50, 0] on div "Image You are previewing how the will restyle your page. You can not edit Eleme…" at bounding box center [292, 0] width 584 height 0
click at [0, 0] on icon "Replace Image" at bounding box center [0, 0] width 0 height 0
type input "C:\fakepath\GDT_Polo.jpg"
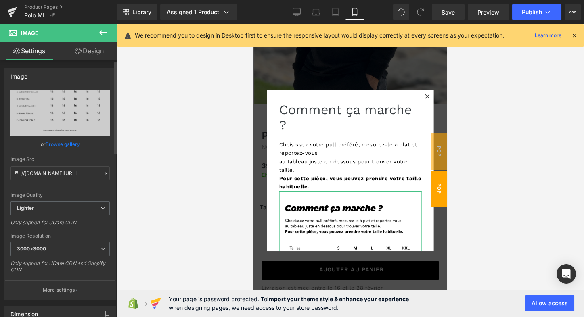
type input "[URL][DOMAIN_NAME]"
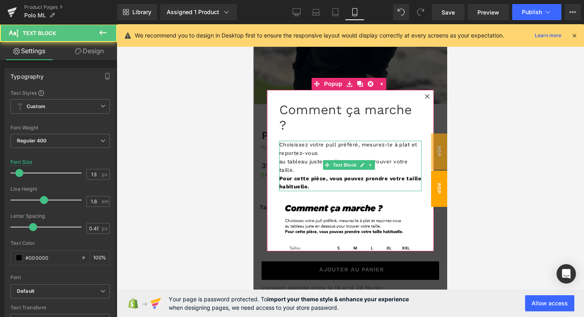
click at [337, 158] on p "au tableau juste en dessous pour trouver votre taille." at bounding box center [350, 166] width 142 height 17
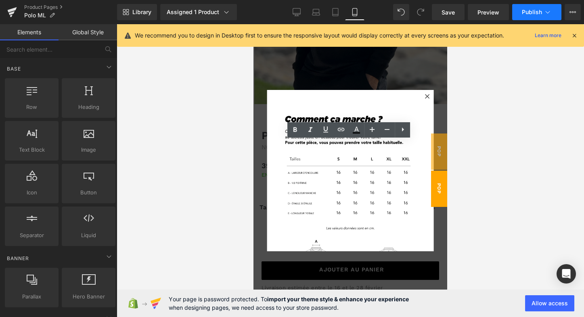
click at [540, 12] on span "Publish" at bounding box center [532, 12] width 20 height 6
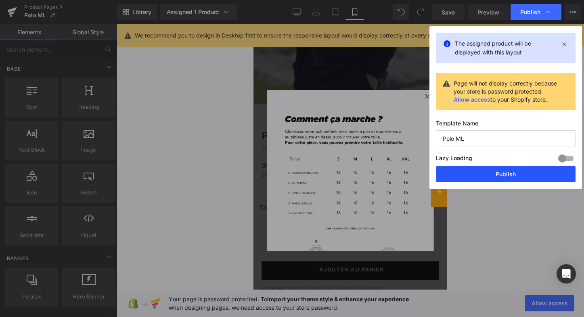
click at [488, 171] on button "Publish" at bounding box center [506, 174] width 140 height 16
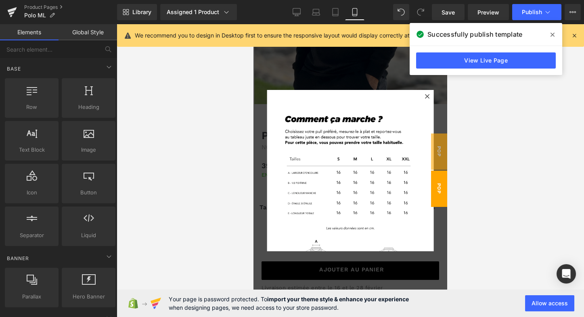
click at [554, 35] on icon at bounding box center [553, 34] width 4 height 6
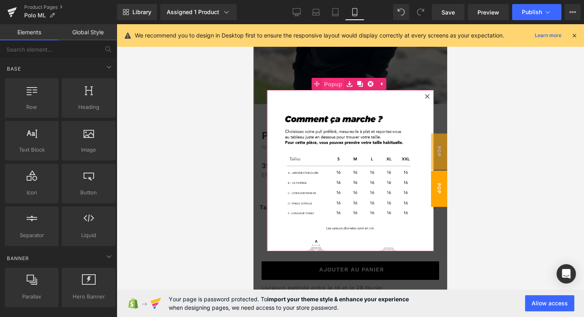
click at [327, 86] on span "Popup" at bounding box center [333, 84] width 22 height 12
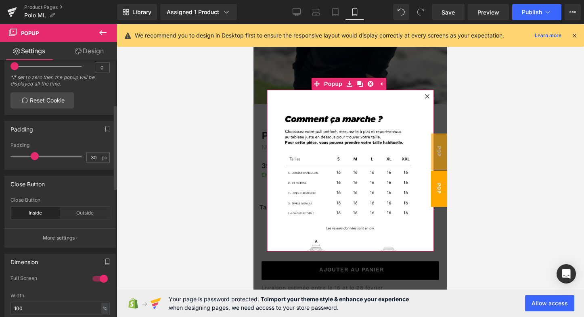
scroll to position [134, 0]
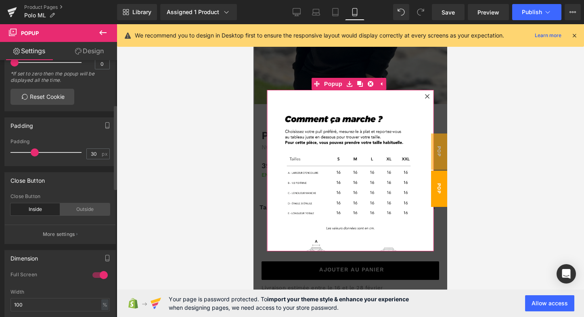
click at [80, 208] on div "Outside" at bounding box center [85, 209] width 50 height 12
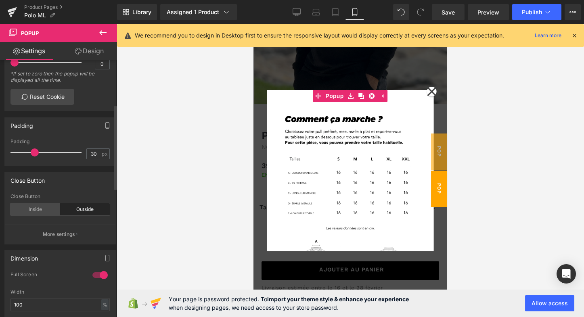
click at [40, 209] on div "Inside" at bounding box center [35, 209] width 50 height 12
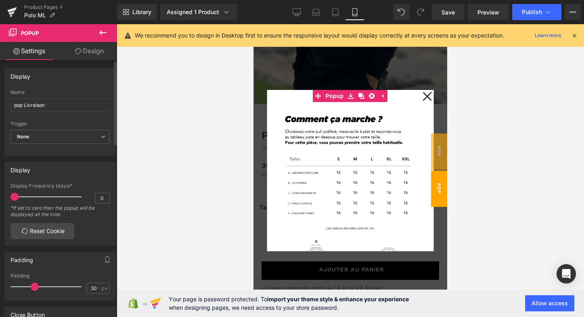
scroll to position [0, 0]
click at [69, 134] on span "None" at bounding box center [59, 137] width 99 height 14
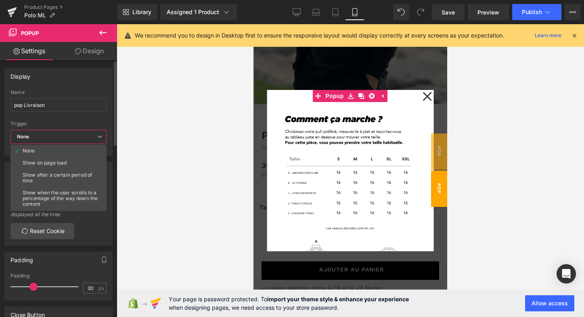
click at [69, 134] on span "None" at bounding box center [58, 137] width 96 height 14
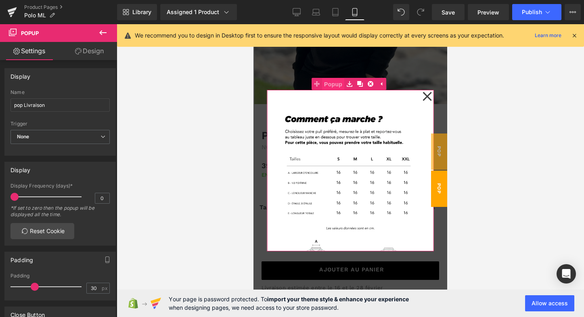
click at [325, 83] on span "Popup" at bounding box center [333, 84] width 22 height 12
click at [92, 51] on link "Design" at bounding box center [89, 51] width 59 height 18
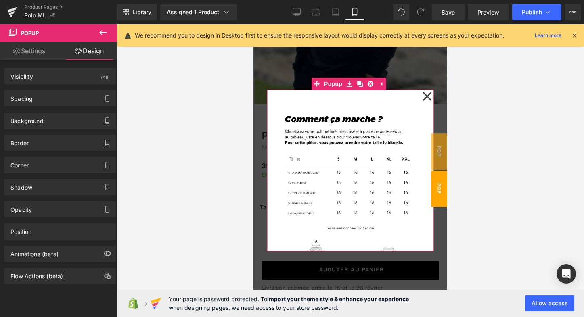
click at [33, 55] on link "Settings" at bounding box center [29, 51] width 59 height 18
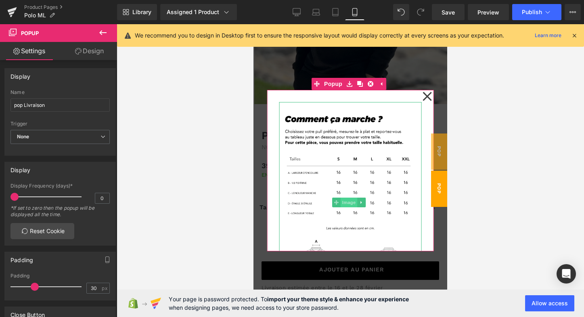
click at [343, 203] on span "Image" at bounding box center [349, 203] width 17 height 10
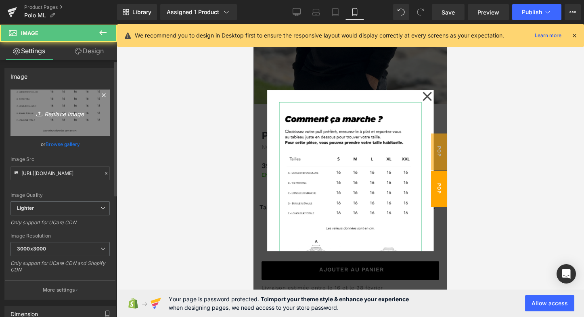
click at [62, 111] on icon "Replace Image" at bounding box center [60, 113] width 65 height 10
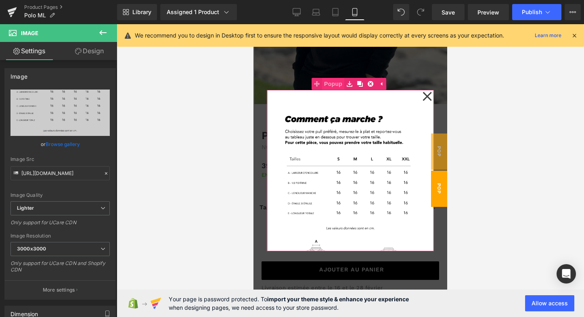
click at [334, 84] on span "Popup" at bounding box center [333, 84] width 22 height 12
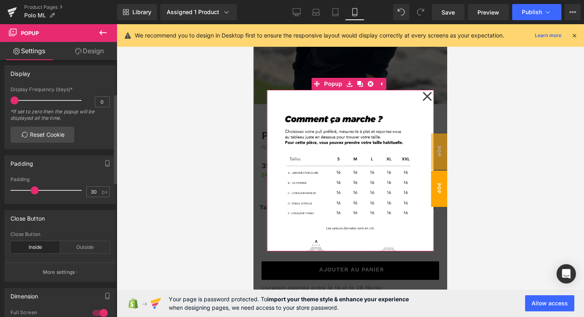
scroll to position [97, 0]
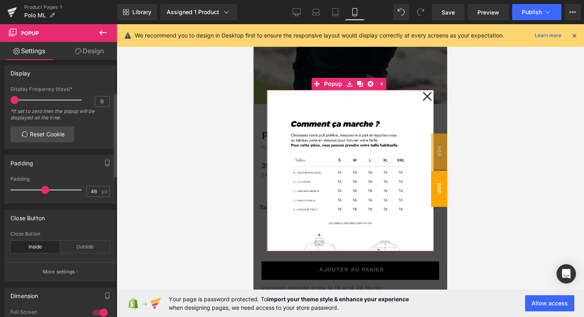
drag, startPoint x: 35, startPoint y: 187, endPoint x: 45, endPoint y: 187, distance: 10.5
click at [45, 187] on span at bounding box center [45, 190] width 8 height 8
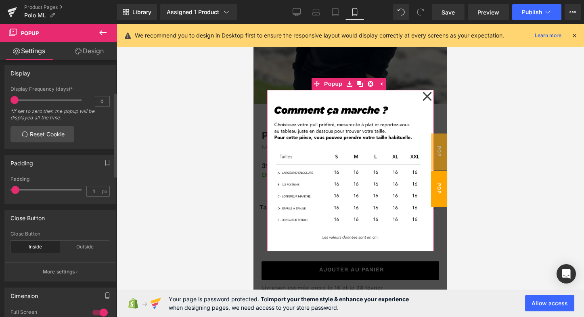
type input "0"
drag, startPoint x: 45, startPoint y: 187, endPoint x: 8, endPoint y: 189, distance: 37.6
click at [8, 189] on div "0px Padding 0 px" at bounding box center [60, 189] width 111 height 27
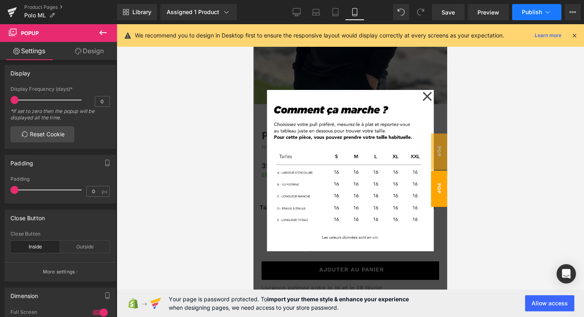
click at [541, 9] on span "Publish" at bounding box center [532, 12] width 20 height 6
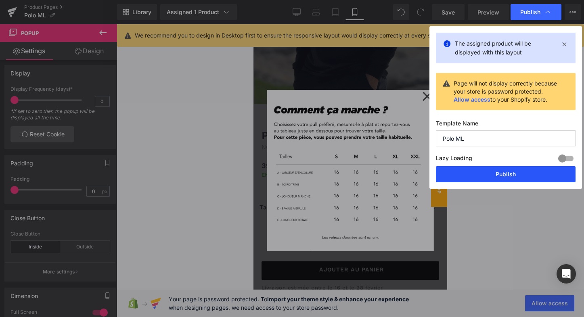
click at [493, 175] on button "Publish" at bounding box center [506, 174] width 140 height 16
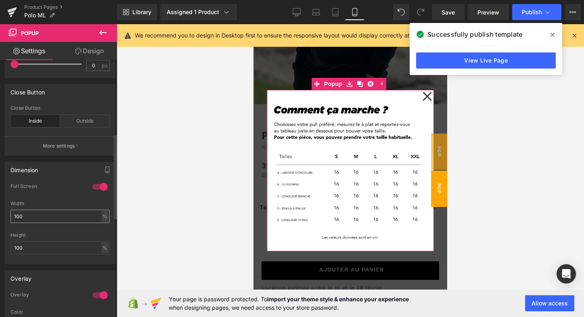
scroll to position [224, 0]
click at [97, 184] on div at bounding box center [99, 185] width 19 height 13
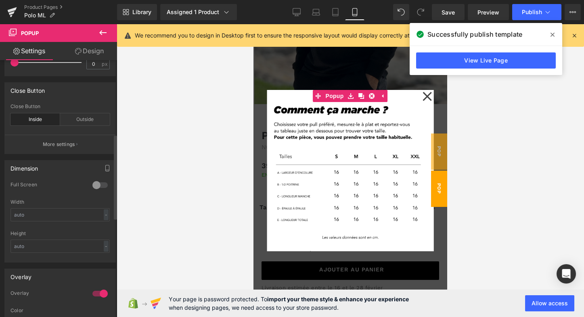
click at [94, 182] on div at bounding box center [99, 185] width 19 height 13
type input "100"
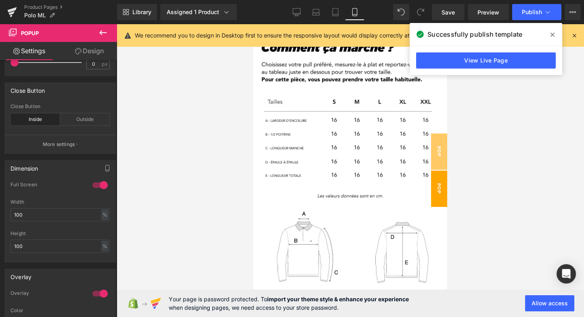
scroll to position [148, 0]
click at [95, 182] on div at bounding box center [99, 185] width 19 height 13
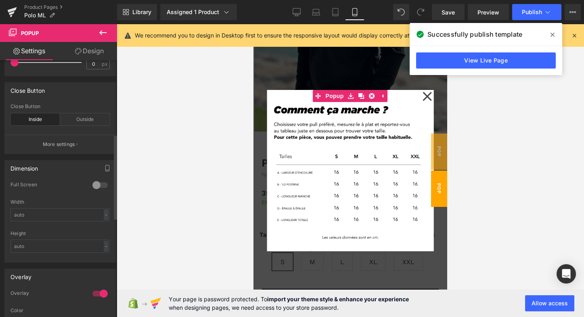
click at [97, 183] on div at bounding box center [99, 185] width 19 height 13
type input "100"
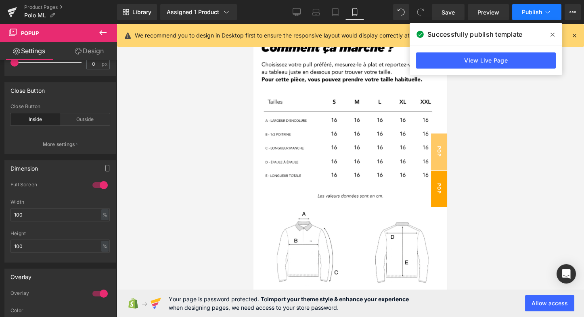
click at [546, 10] on icon at bounding box center [548, 12] width 8 height 8
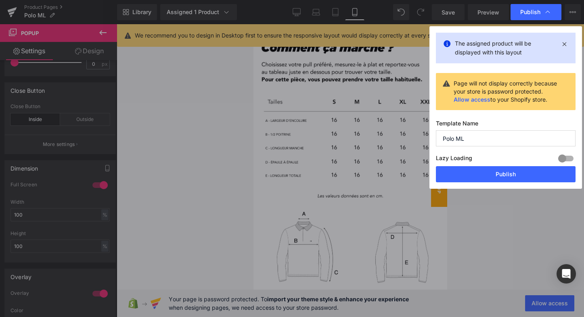
click at [505, 176] on button "Publish" at bounding box center [506, 174] width 140 height 16
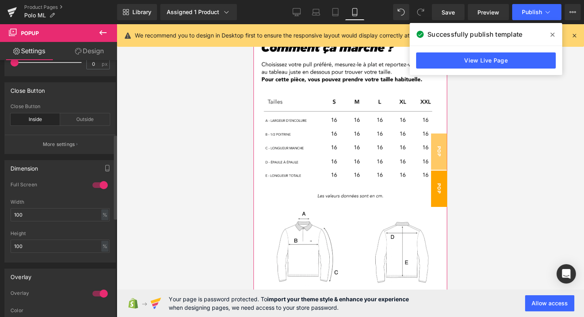
click at [98, 182] on div at bounding box center [99, 185] width 19 height 13
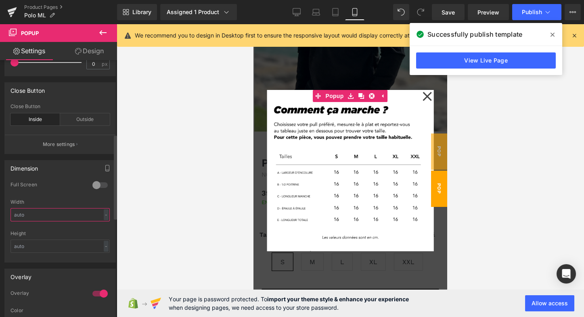
click at [45, 214] on input "text" at bounding box center [59, 214] width 99 height 13
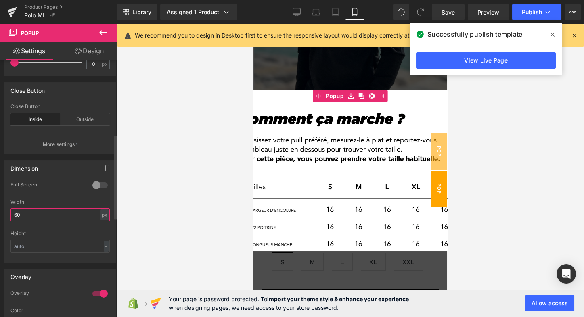
type input "6"
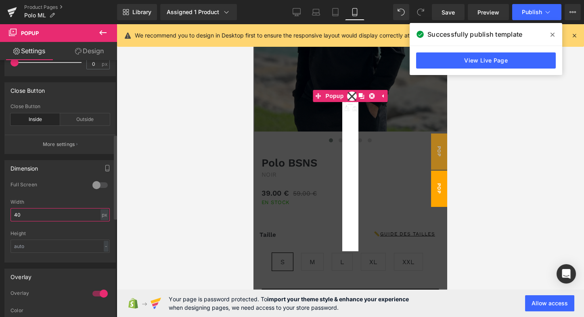
type input "4"
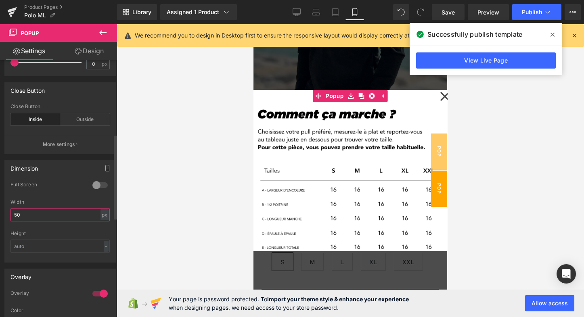
type input "5"
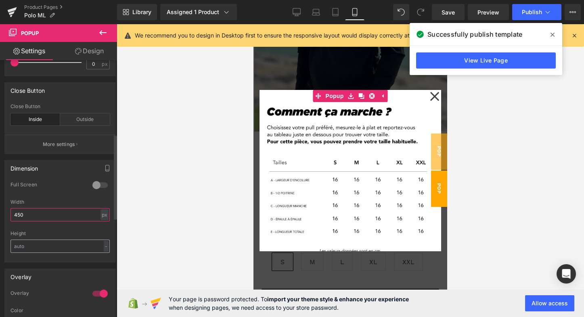
type input "450"
click at [29, 244] on input "text" at bounding box center [59, 246] width 99 height 13
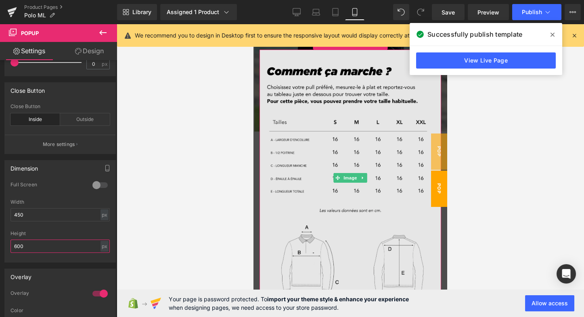
scroll to position [0, 0]
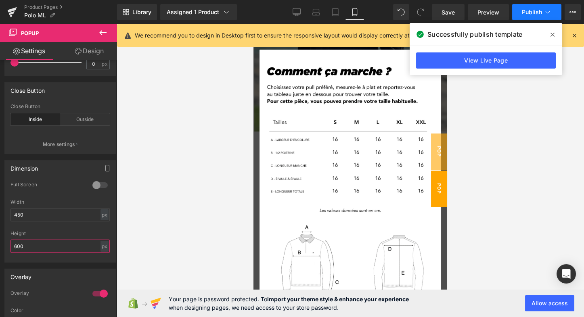
type input "600"
click at [547, 13] on icon at bounding box center [548, 12] width 4 height 2
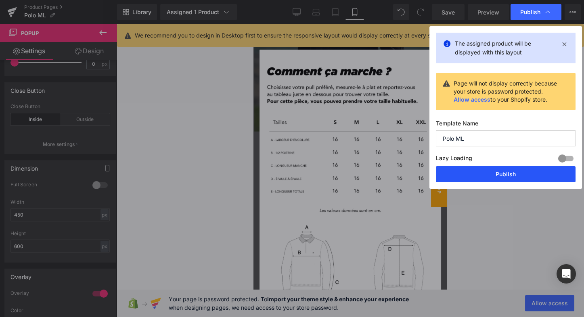
click at [492, 175] on button "Publish" at bounding box center [506, 174] width 140 height 16
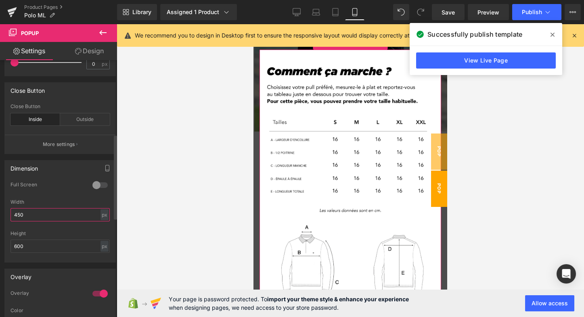
click at [19, 214] on input "450" at bounding box center [59, 214] width 99 height 13
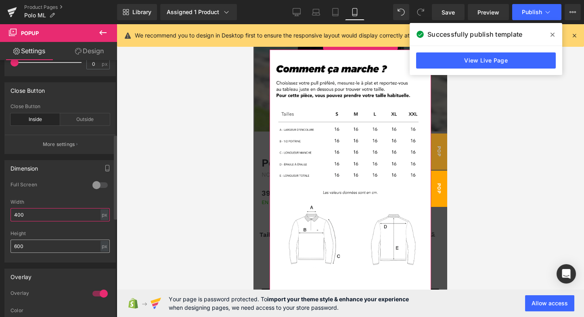
type input "400"
drag, startPoint x: 17, startPoint y: 244, endPoint x: 12, endPoint y: 244, distance: 4.4
click at [12, 244] on input "600" at bounding box center [59, 246] width 99 height 13
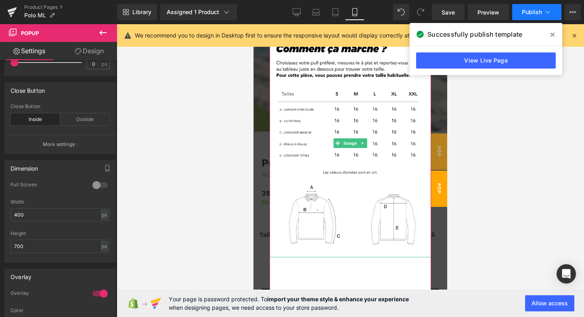
click at [547, 13] on icon at bounding box center [548, 12] width 8 height 8
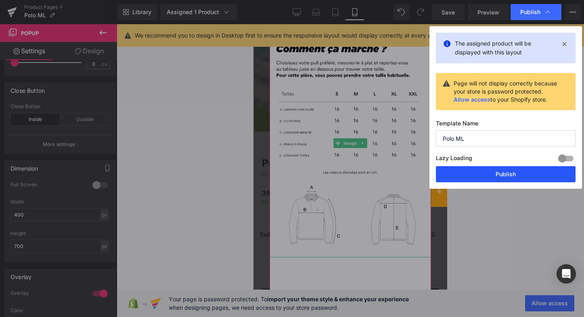
click at [498, 173] on button "Publish" at bounding box center [506, 174] width 140 height 16
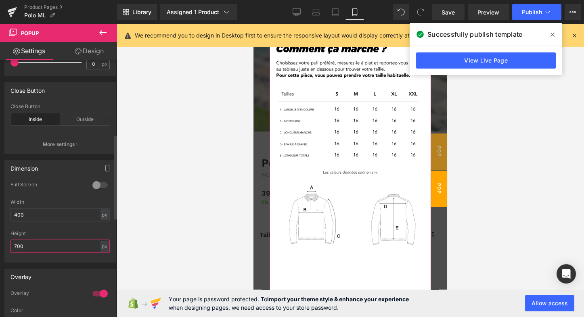
drag, startPoint x: 16, startPoint y: 244, endPoint x: 11, endPoint y: 244, distance: 5.3
click at [11, 244] on input "700" at bounding box center [59, 246] width 99 height 13
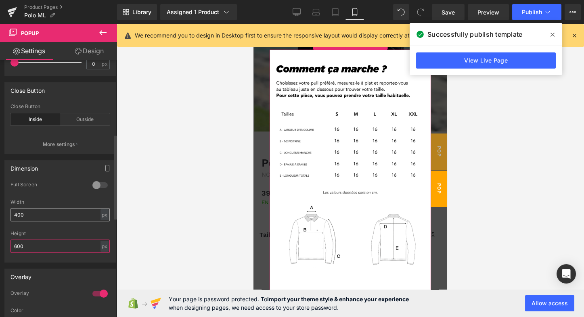
type input "600"
drag, startPoint x: 20, startPoint y: 212, endPoint x: 3, endPoint y: 212, distance: 17.0
click at [3, 212] on div "Dimension 0 Full Screen 0 Full Screen 0 Full Screen 1 Full Screen 400px Width 4…" at bounding box center [60, 208] width 121 height 109
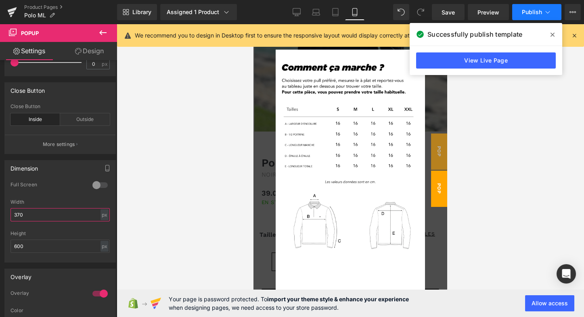
type input "370"
click at [539, 9] on span "Publish" at bounding box center [532, 12] width 20 height 6
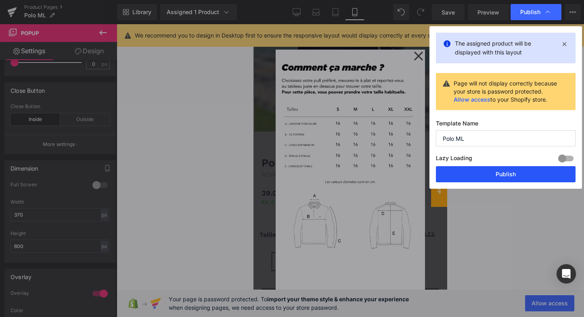
click at [511, 175] on button "Publish" at bounding box center [506, 174] width 140 height 16
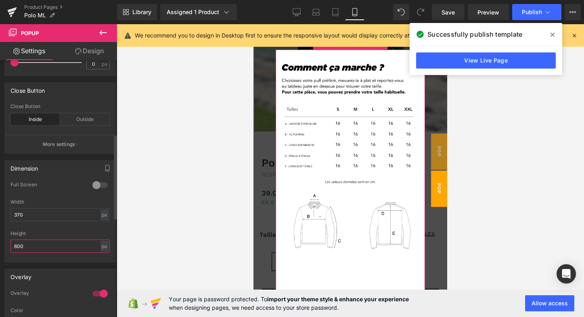
drag, startPoint x: 17, startPoint y: 245, endPoint x: 12, endPoint y: 244, distance: 5.3
click at [12, 244] on input "600" at bounding box center [59, 246] width 99 height 13
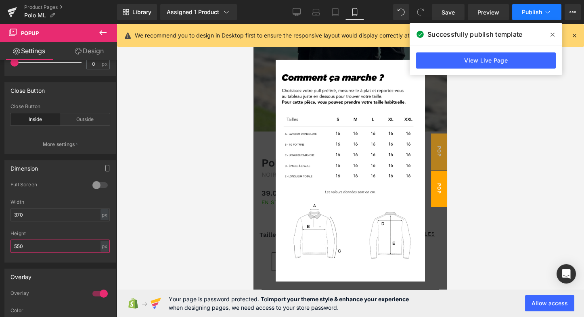
type input "550"
click at [532, 15] on span "Publish" at bounding box center [532, 12] width 20 height 6
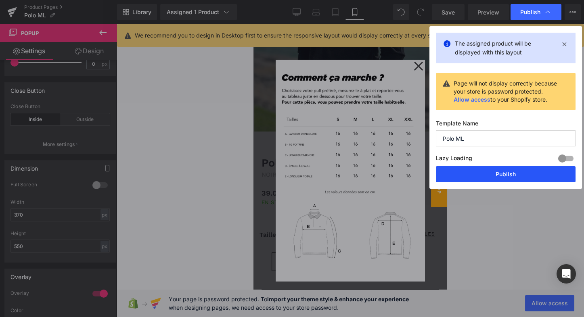
click at [506, 172] on button "Publish" at bounding box center [506, 174] width 140 height 16
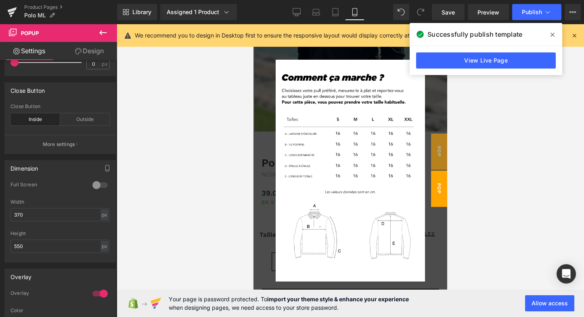
click at [551, 34] on icon at bounding box center [553, 34] width 4 height 6
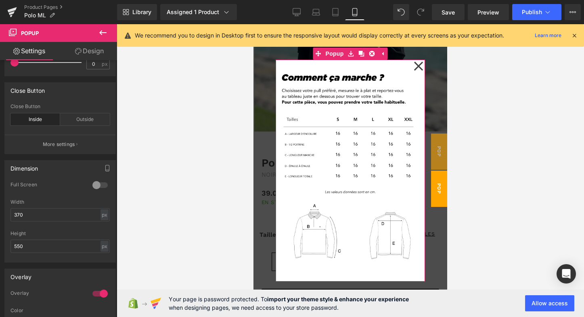
click at [417, 64] on icon at bounding box center [418, 65] width 9 height 9
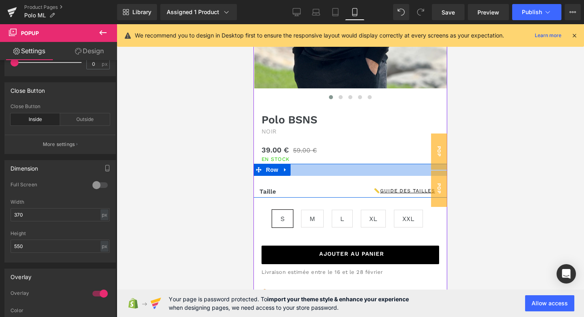
scroll to position [194, 0]
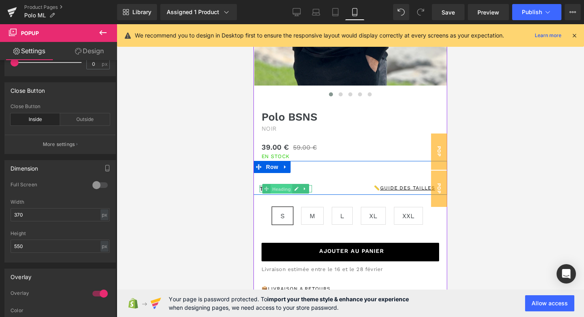
click at [272, 188] on span "Heading" at bounding box center [282, 189] width 22 height 10
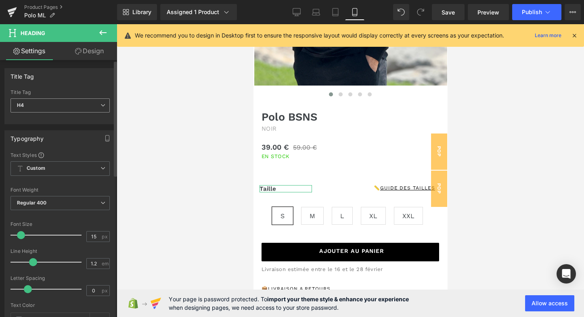
click at [80, 103] on span "H4" at bounding box center [59, 105] width 99 height 14
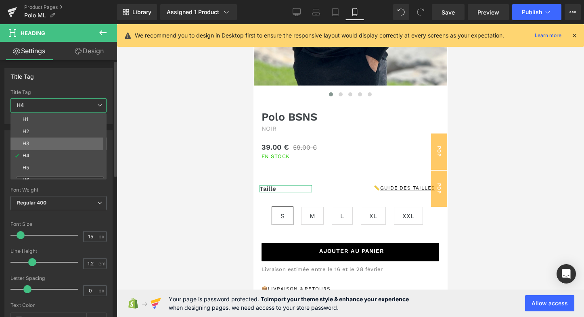
click at [44, 144] on li "H3" at bounding box center [60, 144] width 100 height 12
type input "20"
type input "100"
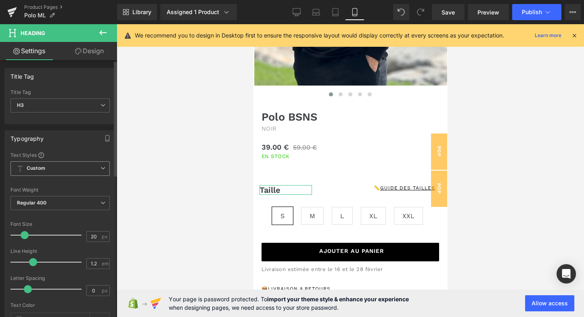
click at [89, 170] on span "Custom Setup Global Style" at bounding box center [59, 168] width 99 height 15
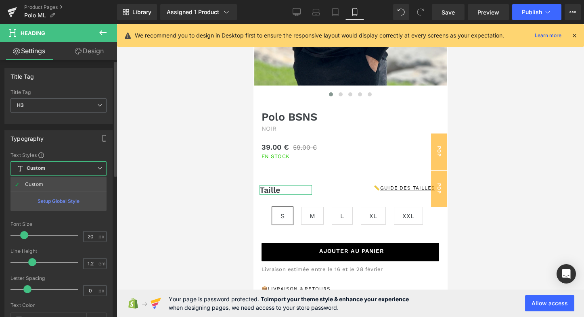
click at [89, 170] on span "Custom Setup Global Style" at bounding box center [58, 168] width 96 height 15
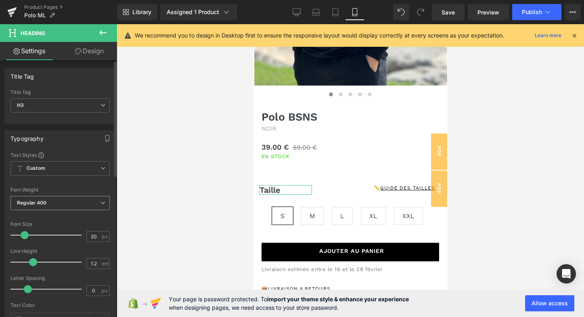
click at [88, 202] on span "Regular 400" at bounding box center [59, 203] width 99 height 14
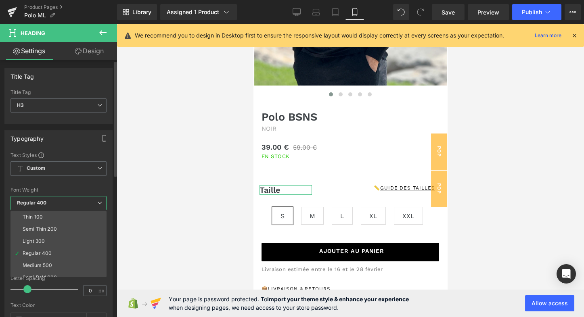
click at [88, 202] on span "Regular 400" at bounding box center [58, 203] width 96 height 14
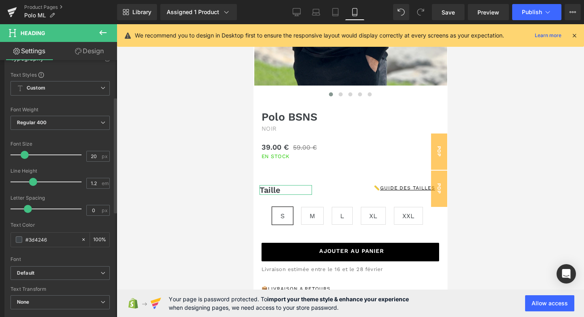
scroll to position [81, 0]
type input "18"
click at [21, 153] on span at bounding box center [23, 154] width 8 height 8
click at [536, 8] on button "Publish" at bounding box center [536, 12] width 49 height 16
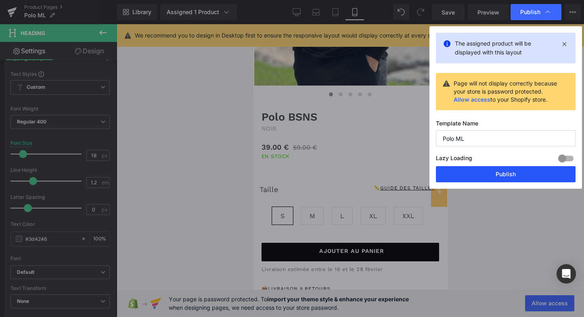
click at [511, 174] on button "Publish" at bounding box center [506, 174] width 140 height 16
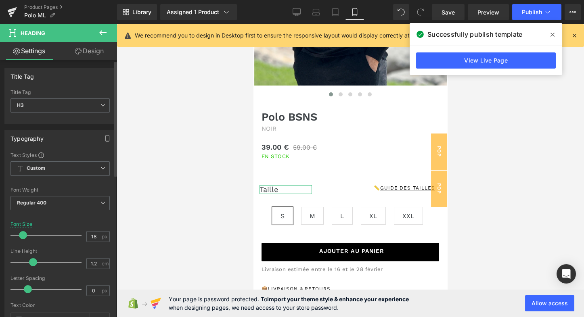
scroll to position [0, 0]
click at [99, 170] on span "Custom Setup Global Style" at bounding box center [59, 168] width 99 height 15
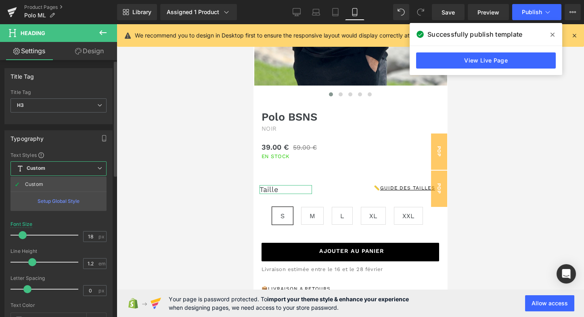
click at [59, 201] on div "Setup Global Style" at bounding box center [58, 201] width 96 height 19
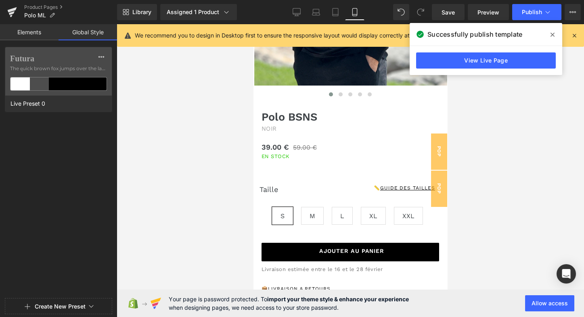
click at [31, 30] on link "Elements" at bounding box center [29, 32] width 59 height 16
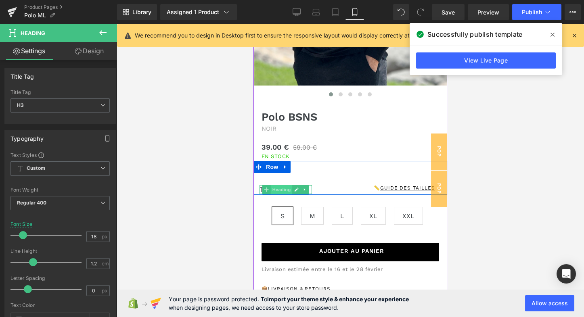
click at [271, 189] on span "Heading" at bounding box center [282, 190] width 22 height 10
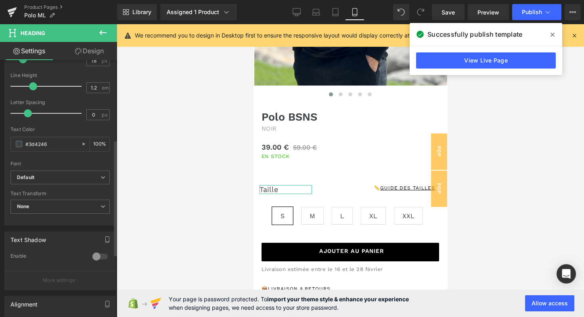
scroll to position [178, 0]
click at [91, 178] on span "Default" at bounding box center [59, 176] width 99 height 14
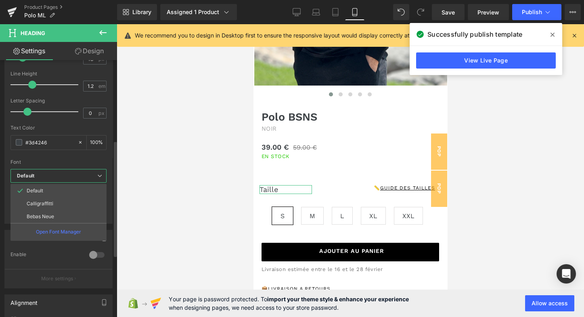
click at [92, 175] on b "Default" at bounding box center [57, 176] width 80 height 7
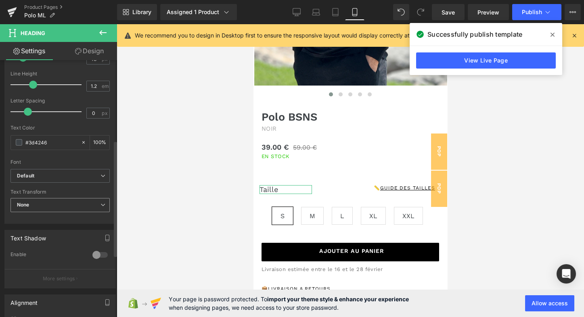
click at [66, 199] on span "None" at bounding box center [59, 205] width 99 height 14
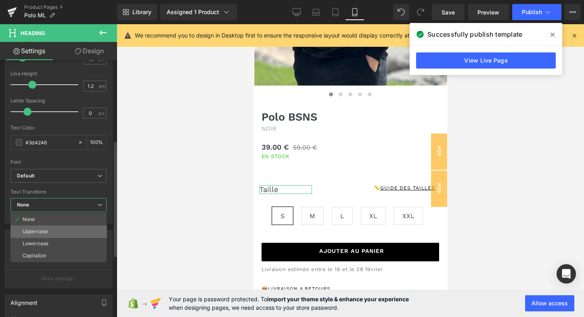
click at [47, 229] on div "Uppercase" at bounding box center [35, 232] width 25 height 6
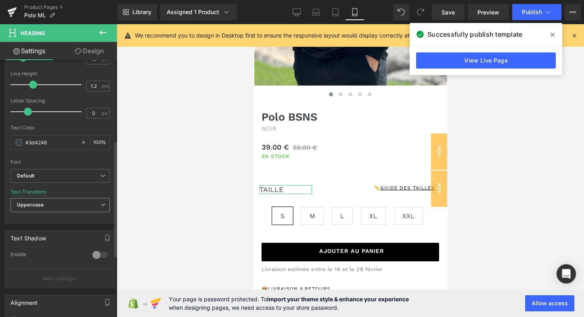
click at [57, 206] on span "Uppercase" at bounding box center [59, 205] width 99 height 14
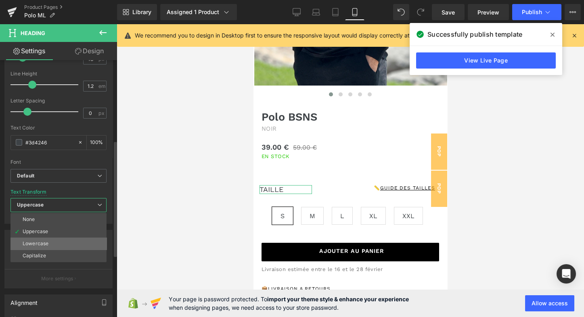
click at [50, 240] on li "Lowercase" at bounding box center [58, 244] width 96 height 12
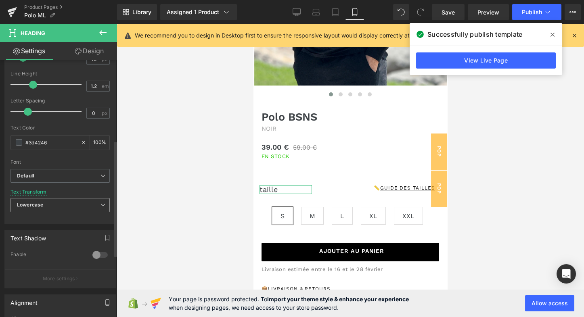
click at [57, 204] on span "Lowercase" at bounding box center [59, 205] width 99 height 14
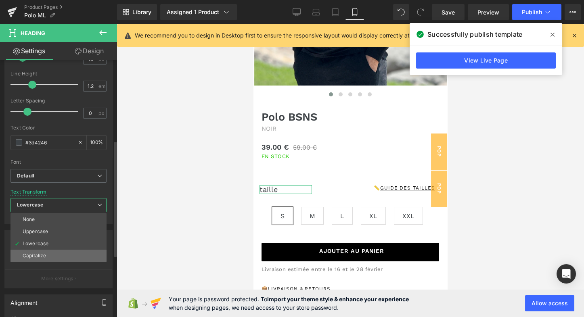
click at [49, 250] on li "Capitalize" at bounding box center [58, 256] width 96 height 12
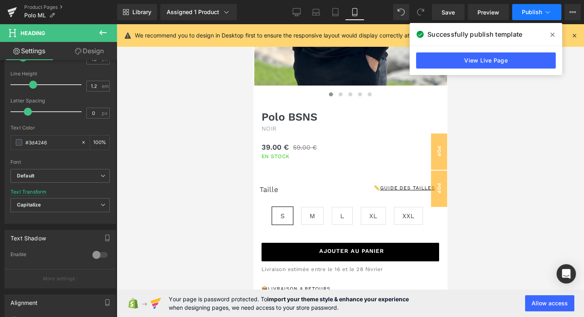
click at [538, 16] on button "Publish" at bounding box center [536, 12] width 49 height 16
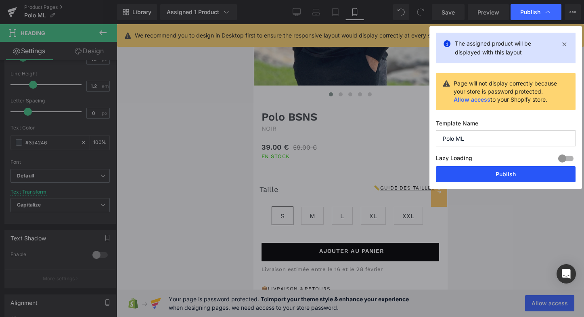
click at [488, 173] on button "Publish" at bounding box center [506, 174] width 140 height 16
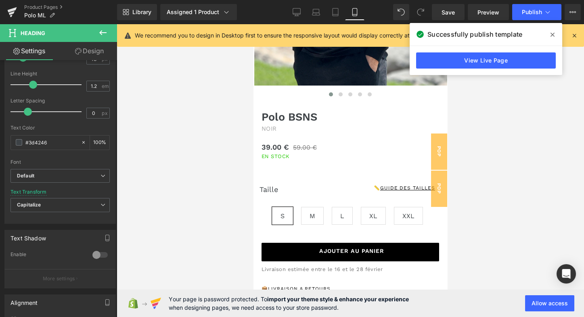
click at [107, 31] on icon at bounding box center [103, 33] width 10 height 10
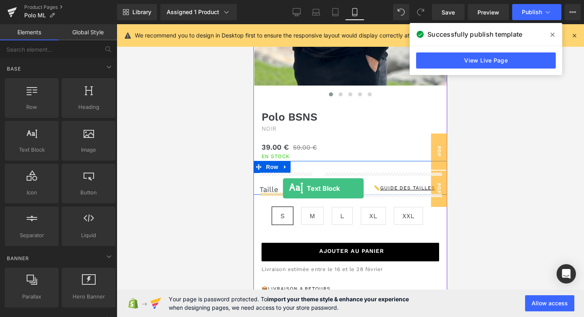
drag, startPoint x: 278, startPoint y: 167, endPoint x: 283, endPoint y: 188, distance: 22.2
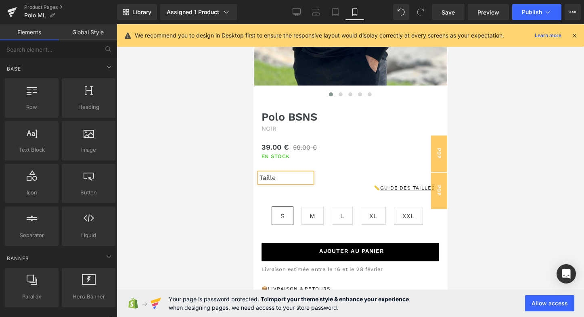
click at [250, 258] on div "Text Block You are previewing how the will restyle your page. You can not edit …" at bounding box center [292, 165] width 584 height 331
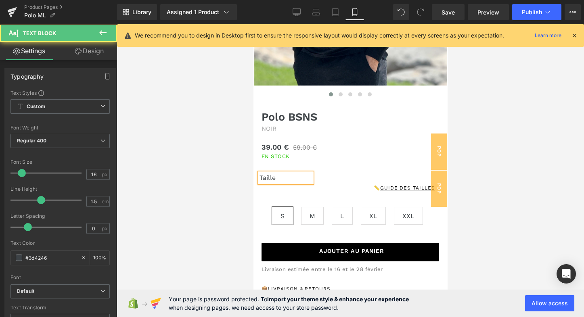
click at [293, 174] on p "Taille" at bounding box center [286, 178] width 52 height 10
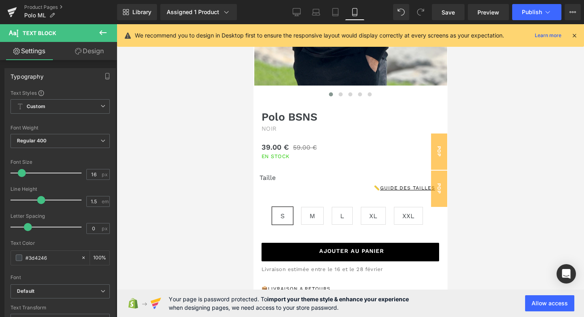
click at [90, 52] on link "Design" at bounding box center [89, 51] width 59 height 18
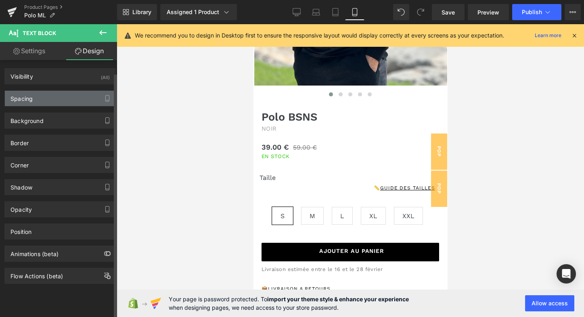
click at [56, 101] on div "Spacing" at bounding box center [60, 98] width 111 height 15
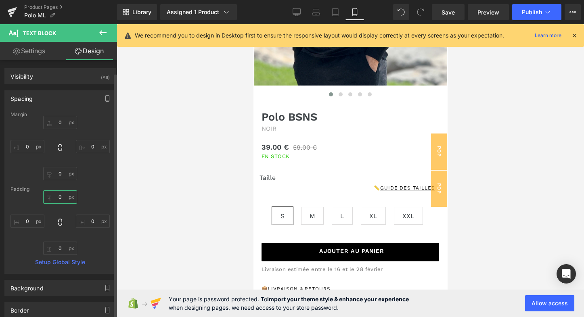
click at [58, 195] on input "0" at bounding box center [60, 197] width 34 height 13
type input "25"
click at [543, 8] on button "Publish" at bounding box center [536, 12] width 49 height 16
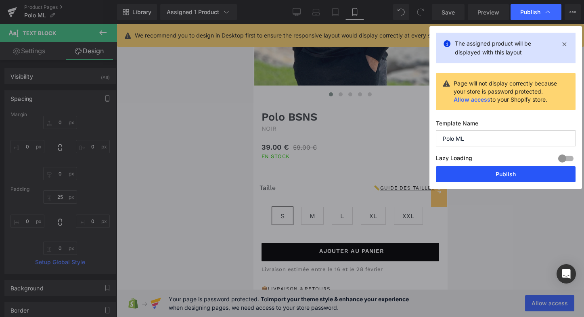
click at [505, 174] on button "Publish" at bounding box center [506, 174] width 140 height 16
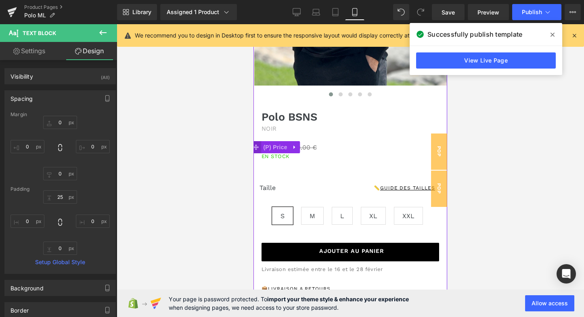
click at [259, 145] on span at bounding box center [256, 147] width 10 height 12
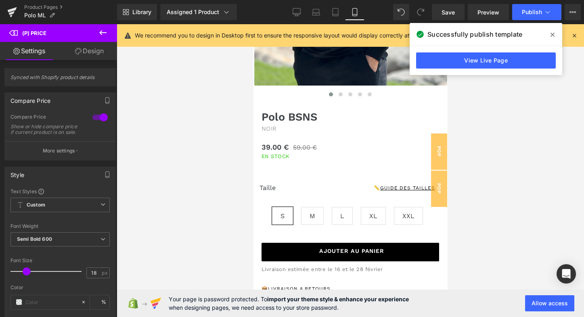
click at [92, 50] on link "Design" at bounding box center [89, 51] width 59 height 18
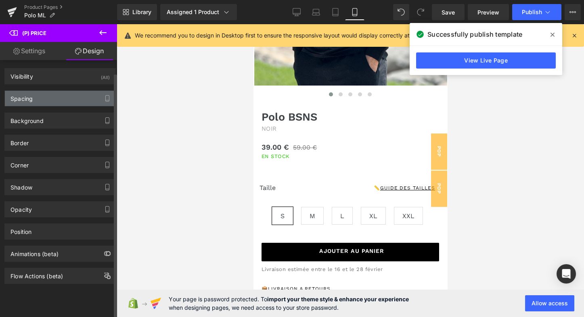
click at [59, 101] on div "Spacing" at bounding box center [60, 98] width 111 height 15
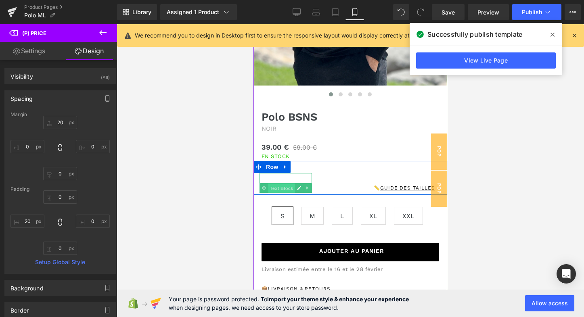
click at [273, 188] on span "Text Block" at bounding box center [281, 188] width 27 height 10
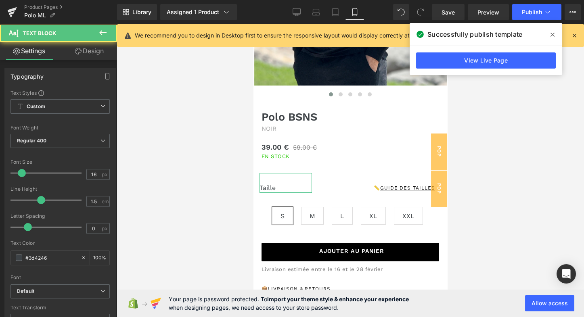
click at [93, 48] on link "Design" at bounding box center [89, 51] width 59 height 18
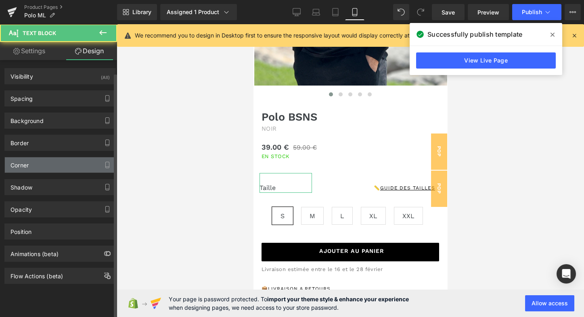
type input "0"
type input "25"
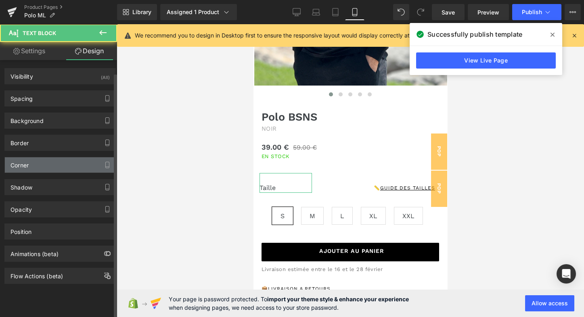
type input "0"
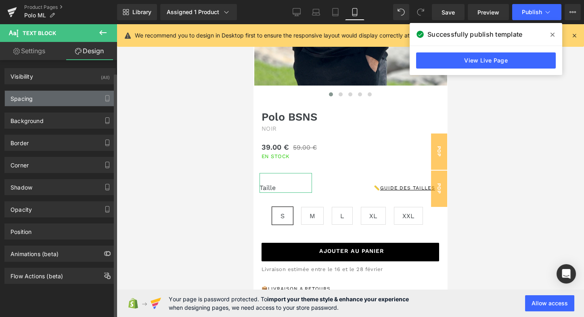
click at [59, 100] on div "Spacing" at bounding box center [60, 98] width 111 height 15
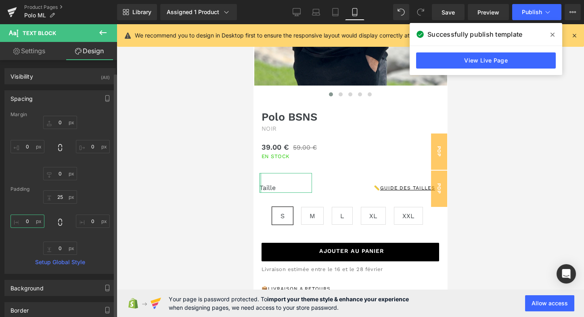
click at [27, 220] on input "0" at bounding box center [27, 221] width 34 height 13
type input "0"
click at [40, 54] on link "Settings" at bounding box center [29, 51] width 59 height 18
type input "100"
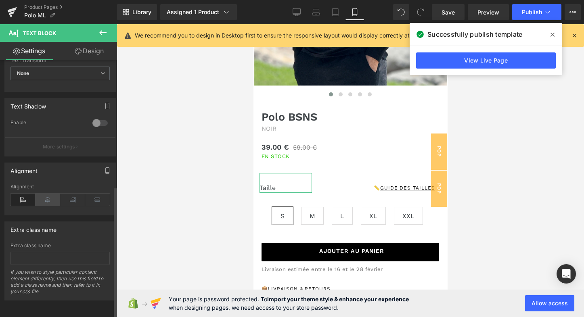
scroll to position [249, 0]
click at [46, 196] on icon at bounding box center [48, 200] width 25 height 12
click at [26, 196] on icon at bounding box center [22, 200] width 25 height 12
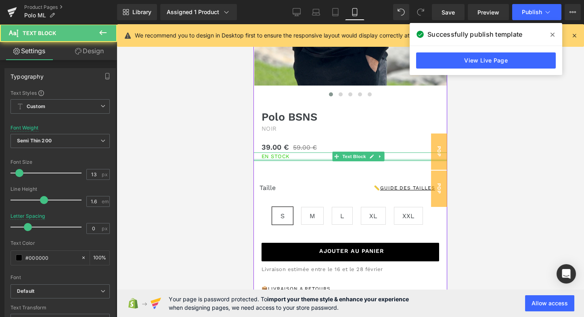
click at [290, 159] on div at bounding box center [350, 160] width 194 height 2
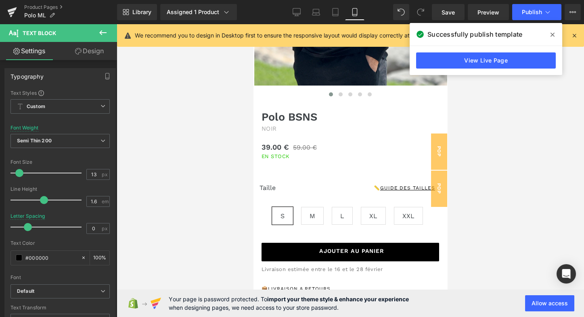
click at [100, 54] on link "Design" at bounding box center [89, 51] width 59 height 18
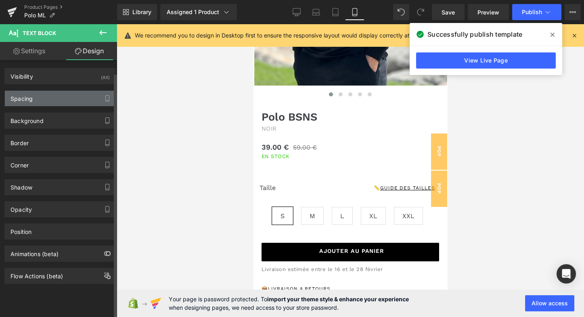
click at [58, 98] on div "Spacing" at bounding box center [60, 98] width 111 height 15
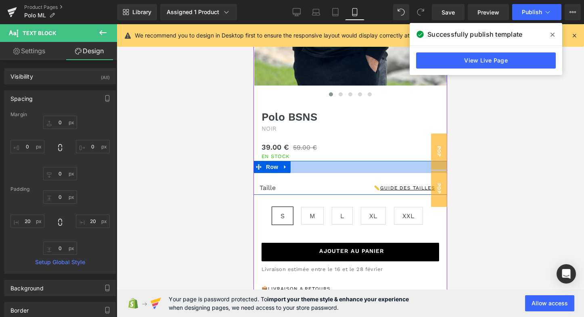
click at [297, 168] on div at bounding box center [350, 167] width 194 height 12
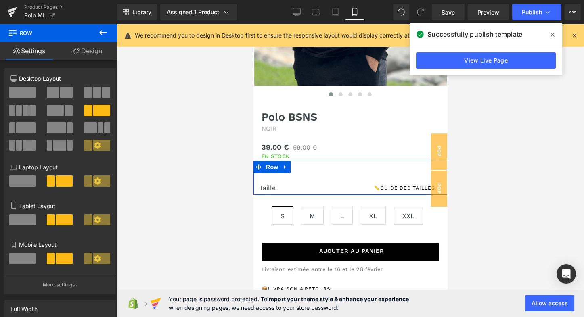
click at [87, 53] on link "Design" at bounding box center [88, 51] width 59 height 18
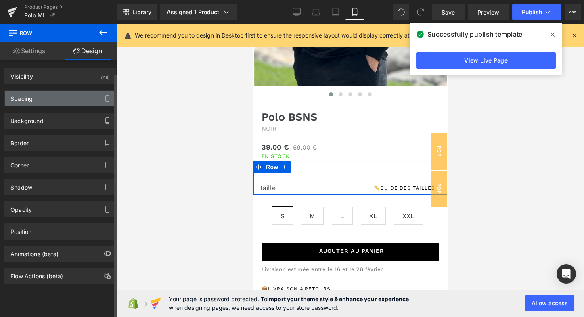
click at [70, 102] on div "Spacing" at bounding box center [60, 98] width 111 height 15
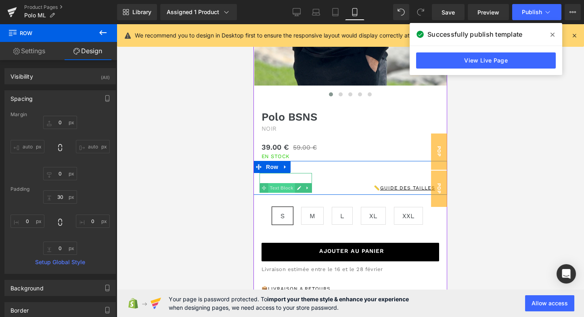
click at [274, 187] on span "Text Block" at bounding box center [281, 188] width 27 height 10
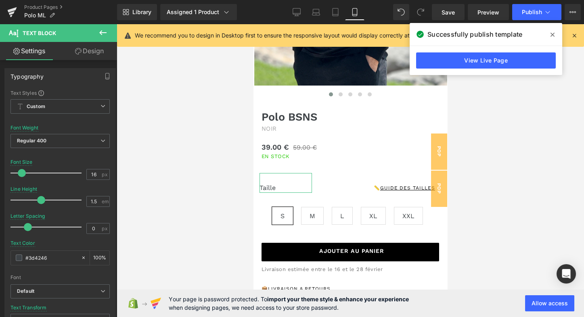
click at [89, 56] on link "Design" at bounding box center [89, 51] width 59 height 18
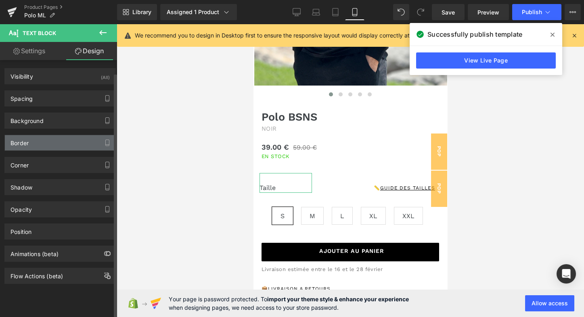
type input "0"
type input "25"
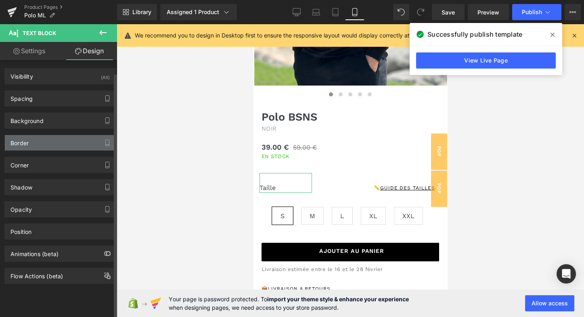
type input "0"
type input "transparent"
type input "0"
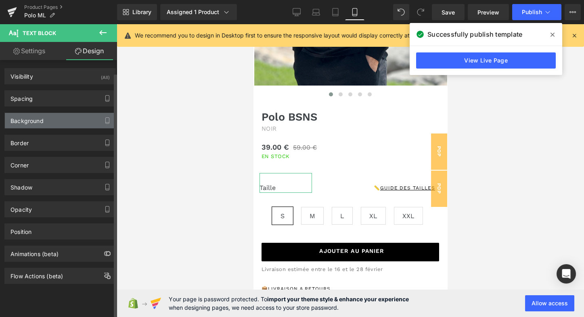
click at [43, 124] on div "Background" at bounding box center [60, 120] width 111 height 15
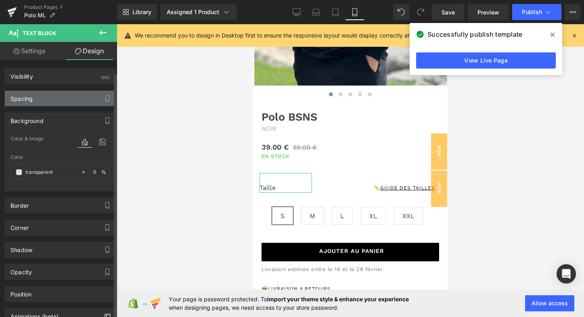
click at [46, 98] on div "Spacing" at bounding box center [60, 98] width 111 height 15
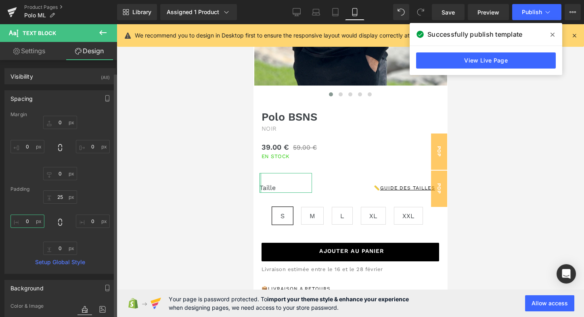
click at [29, 217] on input "0" at bounding box center [27, 221] width 34 height 13
click at [546, 15] on icon at bounding box center [548, 12] width 8 height 8
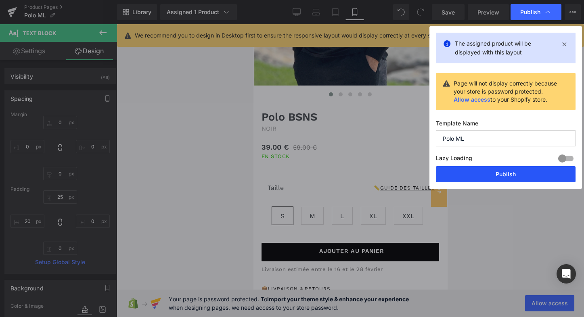
click at [491, 173] on button "Publish" at bounding box center [506, 174] width 140 height 16
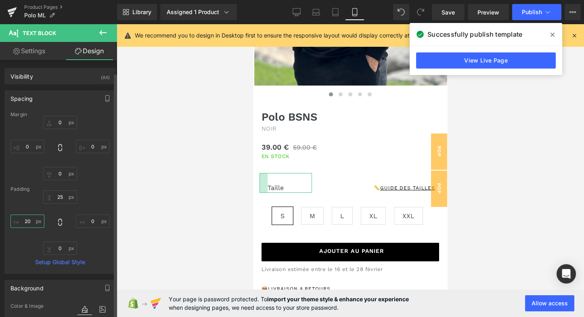
click at [27, 222] on input "20" at bounding box center [27, 221] width 34 height 13
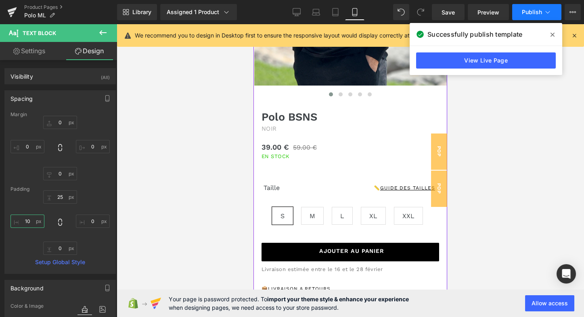
type input "10"
click at [550, 9] on icon at bounding box center [548, 12] width 8 height 8
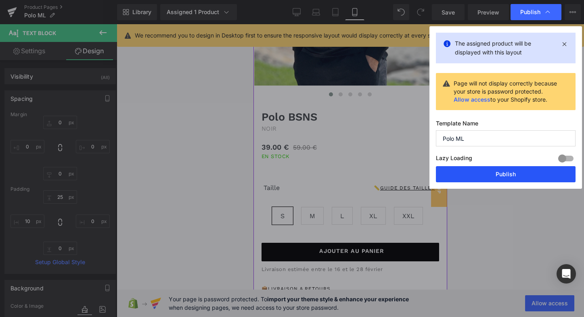
click at [501, 174] on button "Publish" at bounding box center [506, 174] width 140 height 16
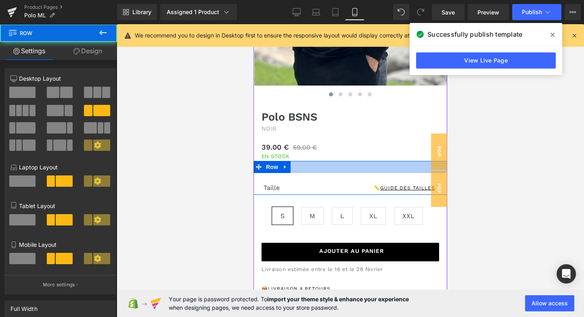
click at [326, 164] on div at bounding box center [350, 167] width 194 height 12
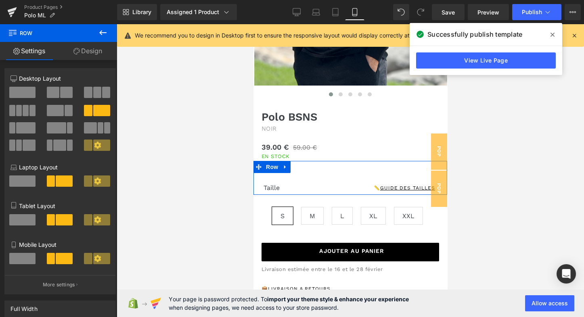
click at [93, 54] on link "Design" at bounding box center [88, 51] width 59 height 18
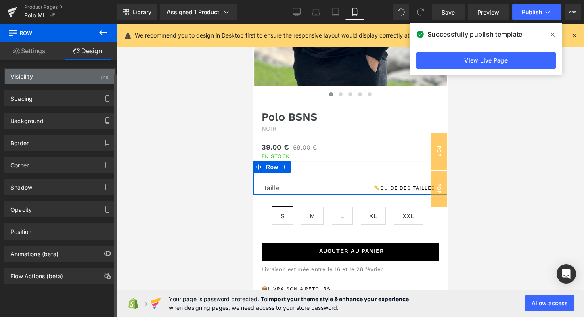
type input "0"
type input "30"
type input "0"
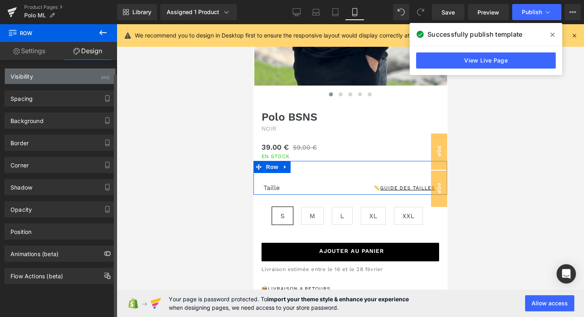
type input "0"
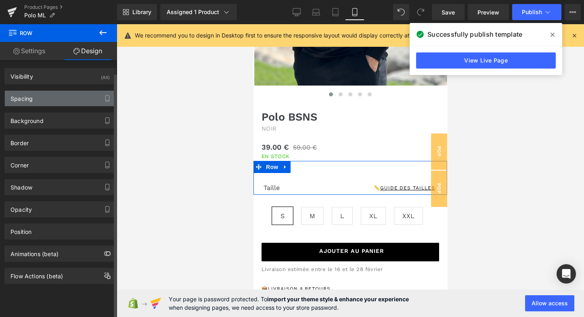
click at [75, 94] on div "Spacing" at bounding box center [60, 98] width 111 height 15
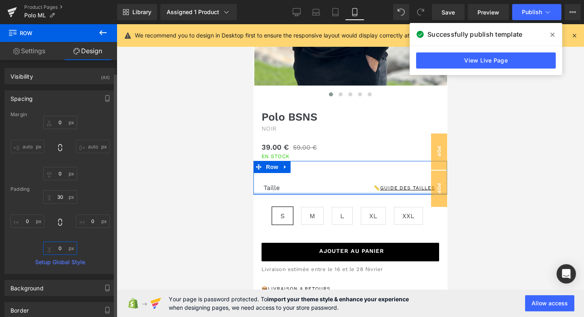
click at [69, 246] on input "0" at bounding box center [60, 248] width 34 height 13
click at [61, 247] on input "0" at bounding box center [60, 248] width 34 height 13
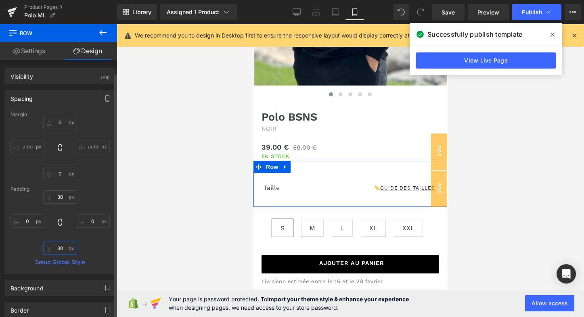
type input "3"
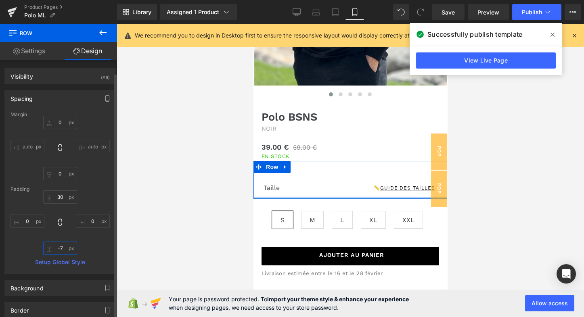
type input "-"
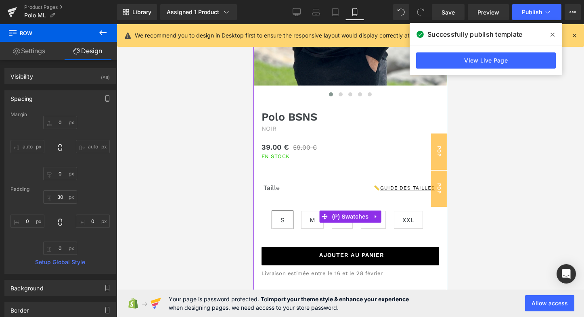
click at [267, 205] on div "S M L XL XXL" at bounding box center [350, 217] width 194 height 36
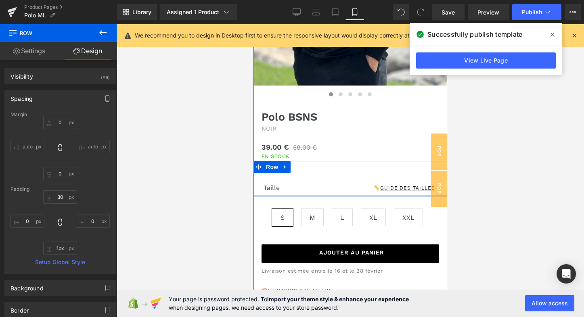
type input "0px"
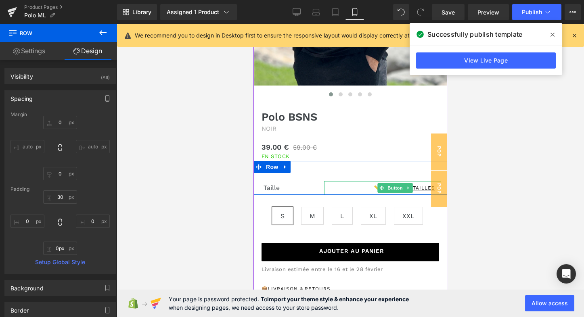
drag, startPoint x: 357, startPoint y: 195, endPoint x: 358, endPoint y: 191, distance: 4.1
click at [358, 191] on div "Taille Text Block 📏 Guide des tailles Button Row" at bounding box center [350, 178] width 194 height 34
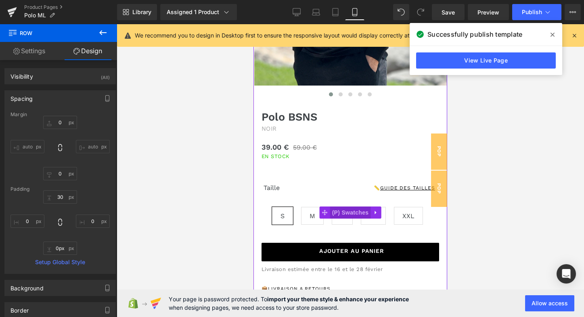
click at [330, 213] on span "(P) Swatches" at bounding box center [350, 213] width 41 height 12
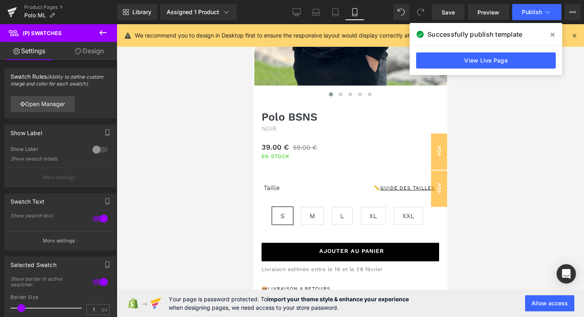
click at [89, 53] on link "Design" at bounding box center [89, 51] width 59 height 18
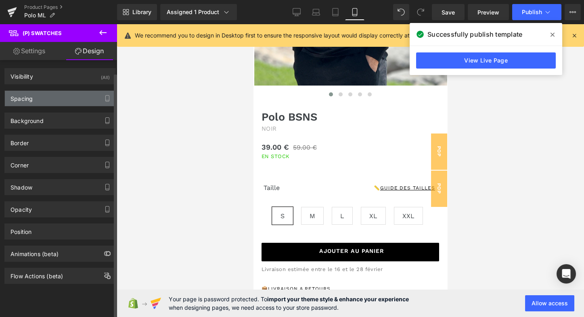
click at [56, 100] on div "Spacing" at bounding box center [60, 98] width 111 height 15
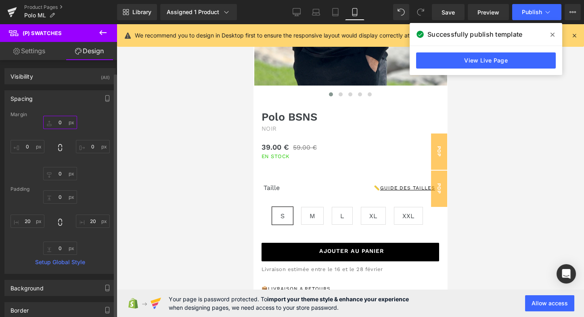
click at [59, 124] on input "0" at bounding box center [60, 122] width 34 height 13
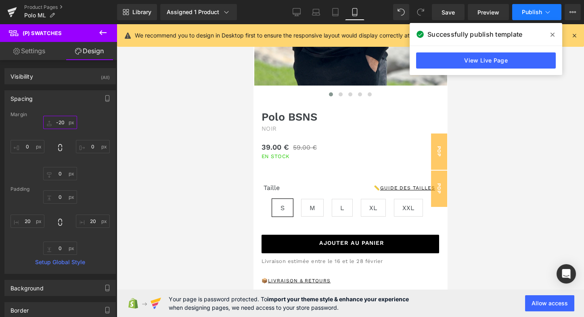
type input "-20"
click at [545, 13] on icon at bounding box center [548, 12] width 8 height 8
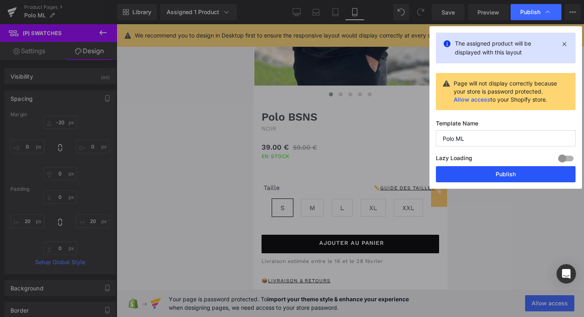
click at [507, 174] on button "Publish" at bounding box center [506, 174] width 140 height 16
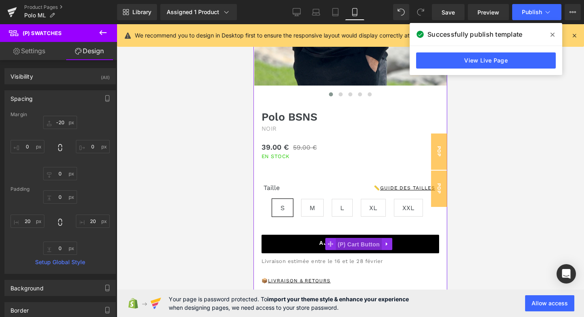
click at [368, 244] on span "(P) Cart Button" at bounding box center [359, 245] width 46 height 12
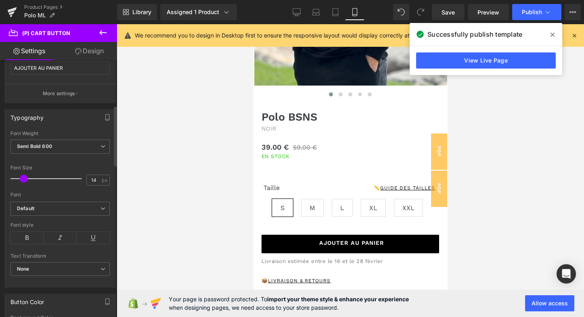
scroll to position [177, 0]
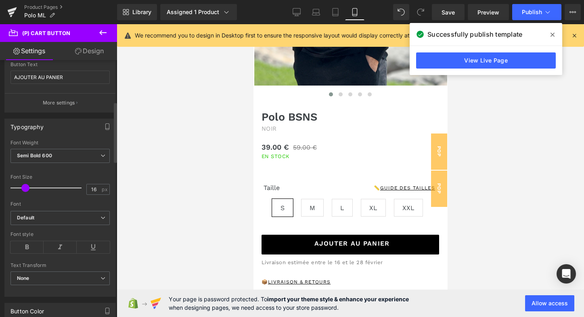
click at [25, 186] on span at bounding box center [25, 188] width 8 height 8
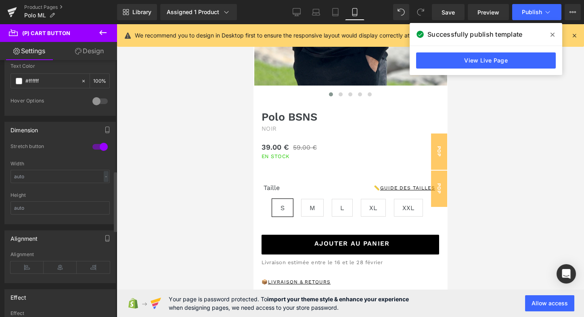
scroll to position [480, 0]
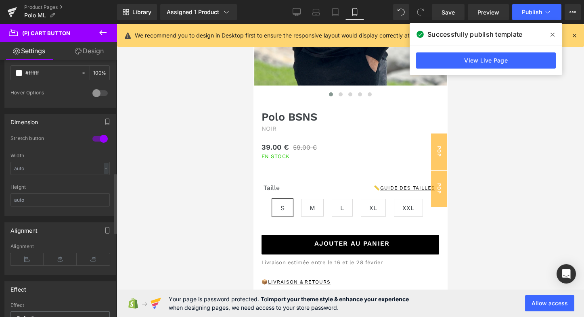
click at [97, 137] on div at bounding box center [99, 138] width 19 height 13
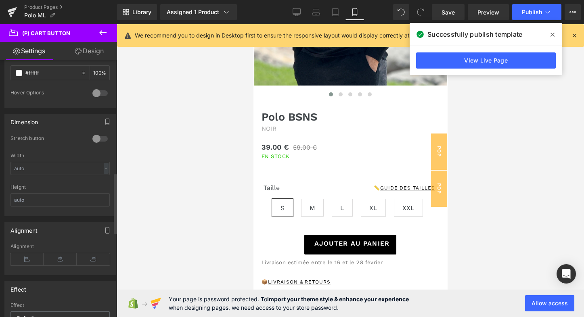
click at [97, 137] on div at bounding box center [99, 138] width 19 height 13
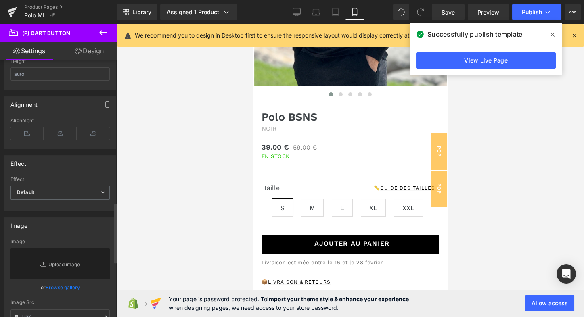
scroll to position [618, 0]
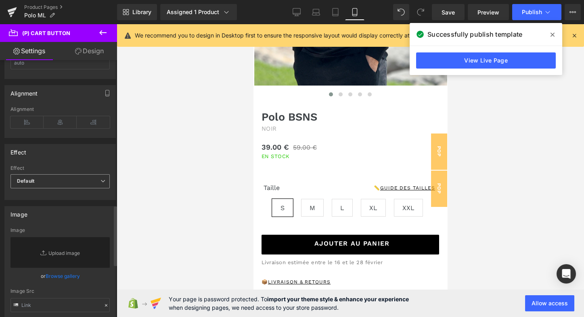
click at [82, 176] on span "Default" at bounding box center [59, 181] width 99 height 14
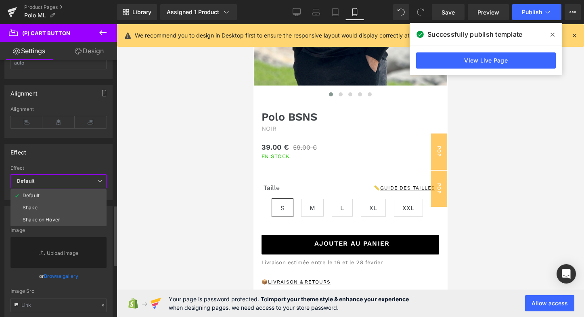
click at [82, 176] on span "Default" at bounding box center [58, 181] width 96 height 14
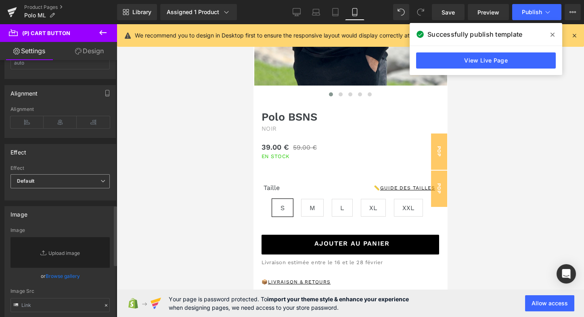
click at [82, 176] on span "Default" at bounding box center [59, 181] width 99 height 14
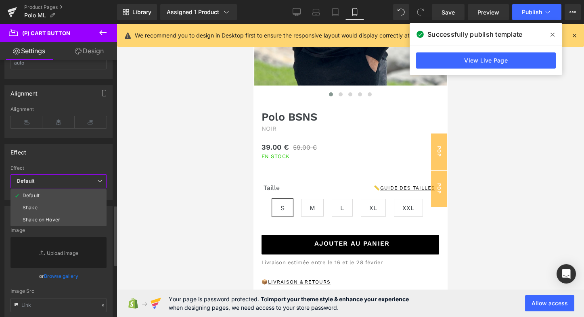
click at [82, 176] on span "Default" at bounding box center [58, 181] width 96 height 14
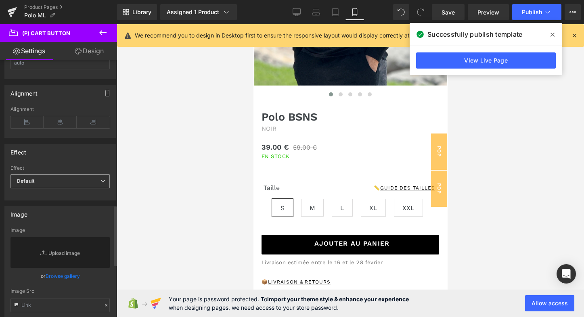
click at [80, 174] on span "Default" at bounding box center [59, 181] width 99 height 14
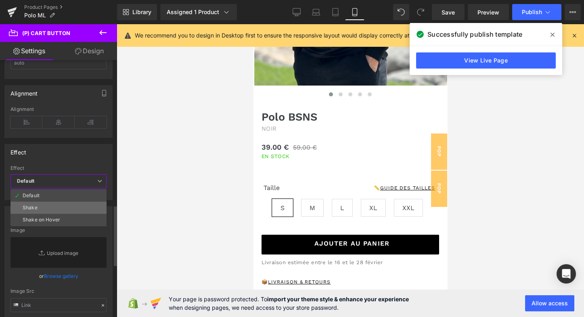
click at [34, 205] on div "Shake" at bounding box center [30, 208] width 15 height 6
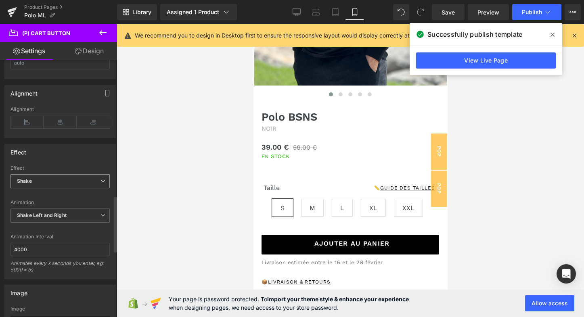
click at [68, 175] on span "Shake" at bounding box center [59, 181] width 99 height 14
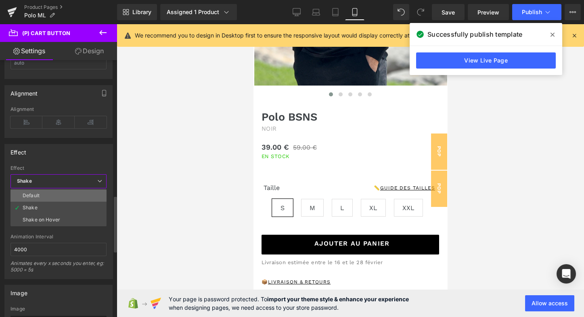
click at [52, 190] on li "Default" at bounding box center [58, 196] width 96 height 12
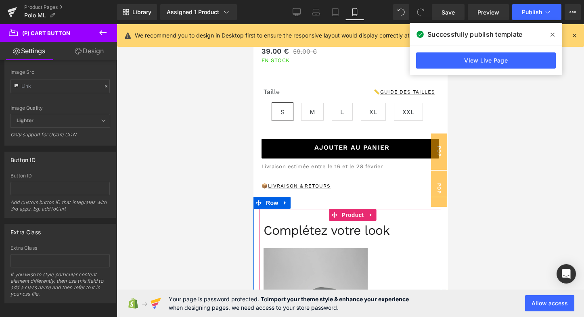
scroll to position [283, 0]
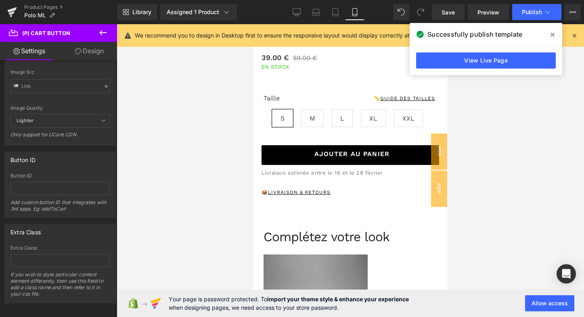
click at [552, 35] on icon at bounding box center [553, 35] width 4 height 4
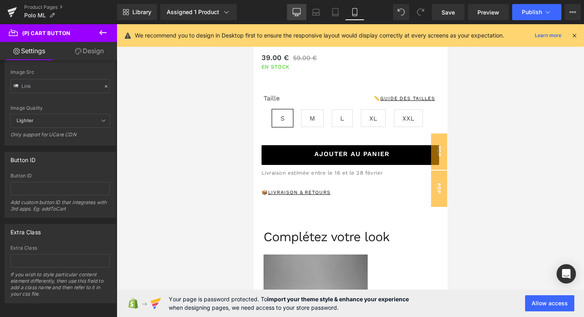
click at [299, 13] on icon at bounding box center [297, 12] width 8 height 8
type input "14"
type input "100"
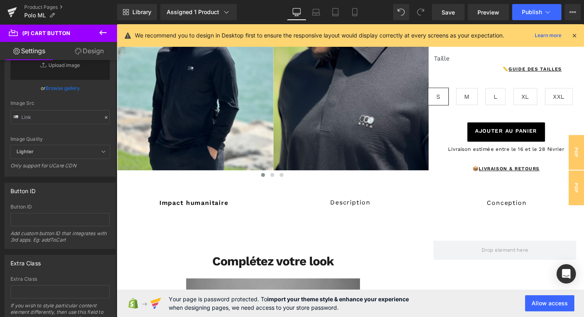
scroll to position [140, 0]
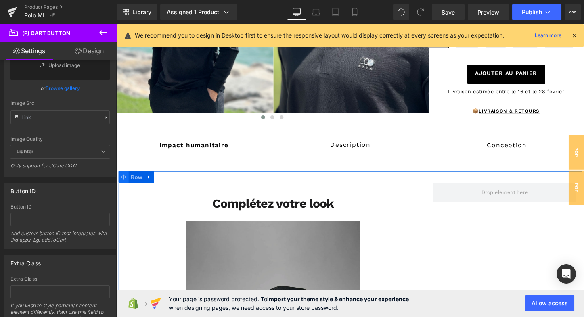
click at [122, 182] on icon at bounding box center [124, 184] width 6 height 6
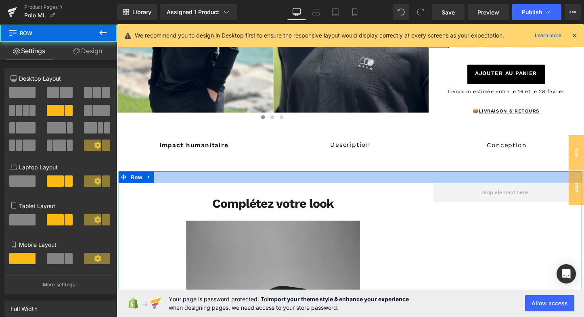
click at [162, 184] on div at bounding box center [361, 184] width 484 height 12
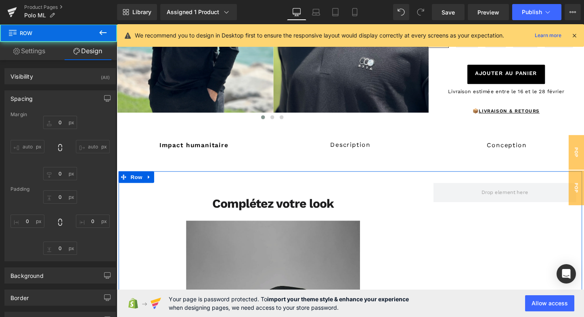
type input "0"
type input "30"
type input "0"
type input "10"
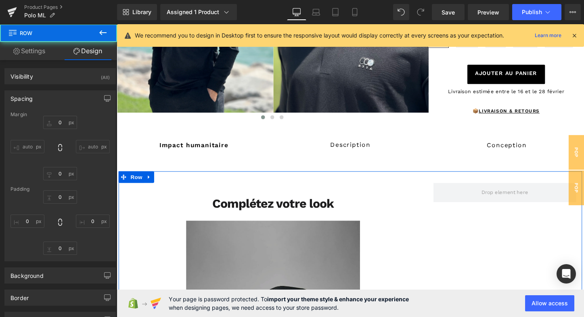
type input "0"
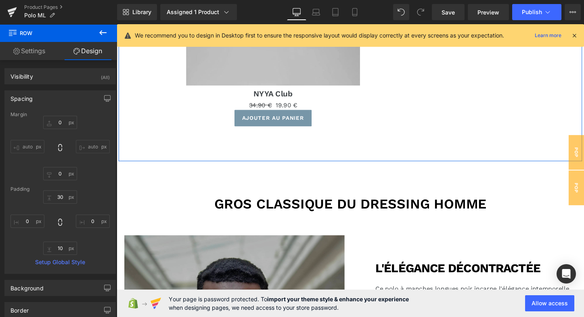
scroll to position [452, 0]
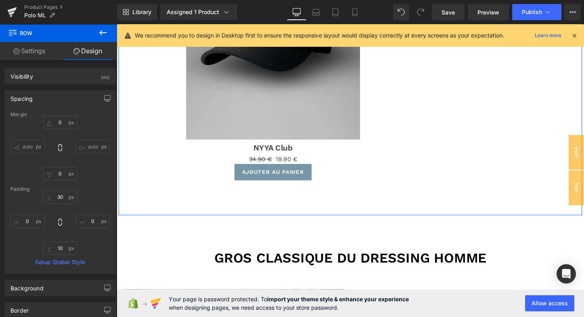
click at [150, 210] on div "Complétez votre look Heading Sale Off (P) Image NYYA Club (P) Title 34.90 € 19.…" at bounding box center [280, 48] width 323 height 341
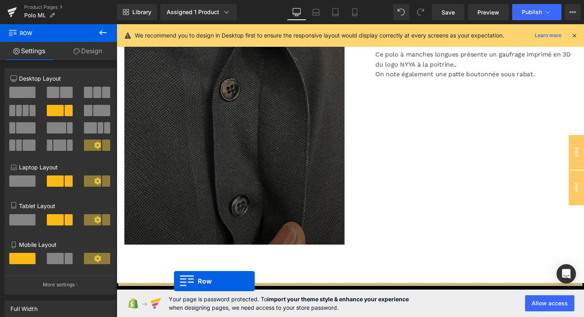
scroll to position [1057, 0]
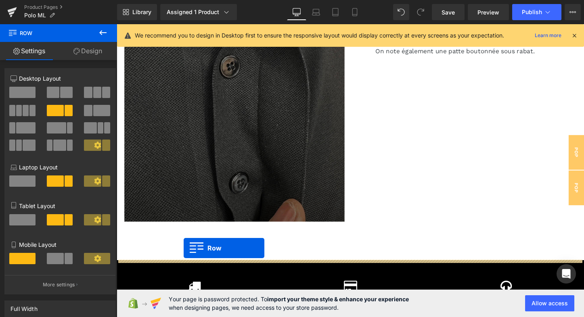
drag, startPoint x: 121, startPoint y: 126, endPoint x: 186, endPoint y: 258, distance: 147.8
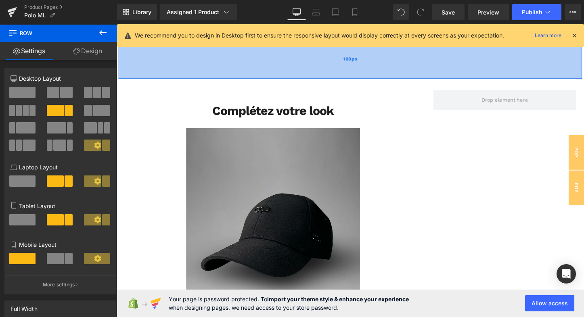
scroll to position [1227, 0]
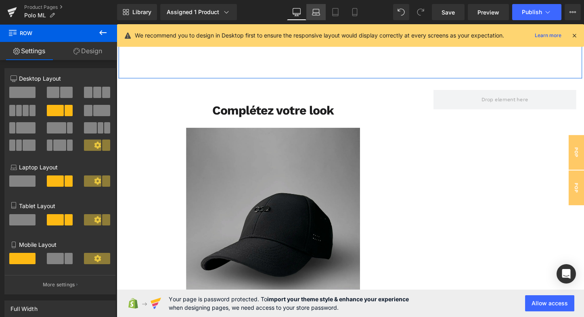
click at [318, 15] on icon at bounding box center [316, 14] width 8 height 2
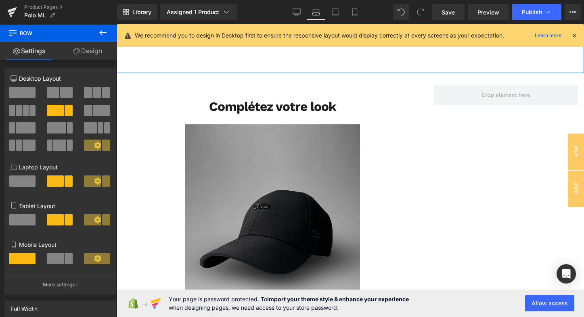
scroll to position [1336, 0]
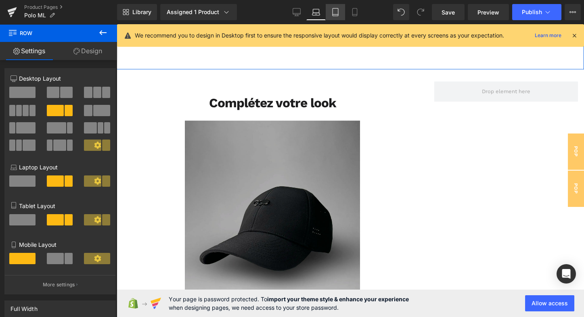
click at [336, 14] on icon at bounding box center [335, 12] width 8 height 8
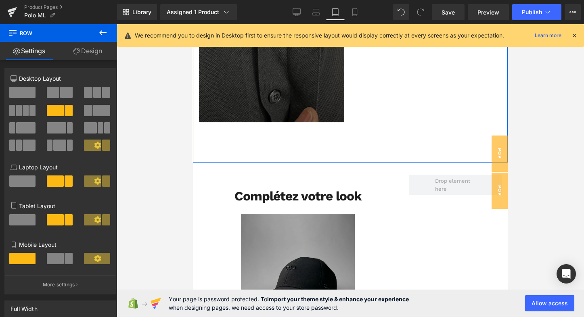
scroll to position [1413, 0]
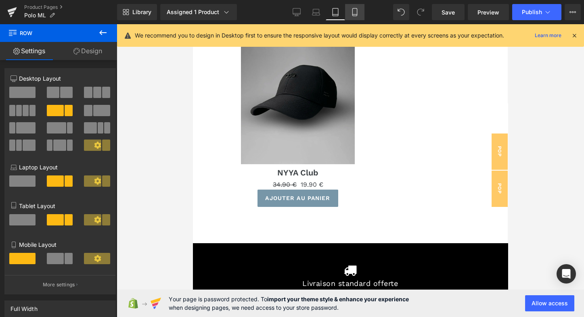
click at [353, 13] on icon at bounding box center [355, 12] width 8 height 8
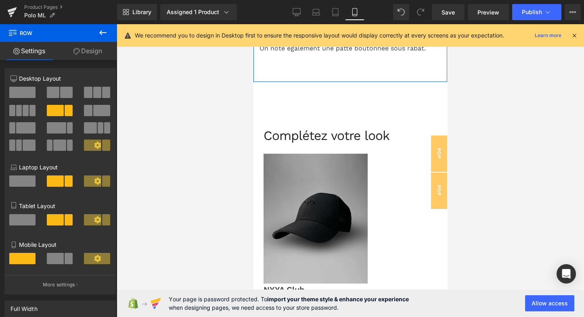
scroll to position [1371, 0]
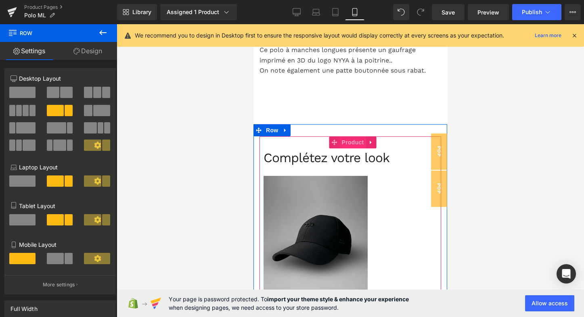
click at [350, 136] on span "Product" at bounding box center [353, 142] width 26 height 12
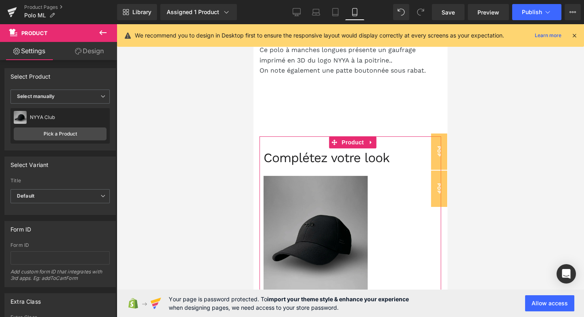
scroll to position [0, 0]
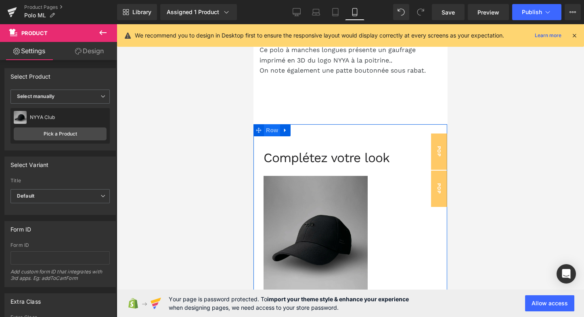
click at [280, 124] on span "Row" at bounding box center [272, 130] width 16 height 12
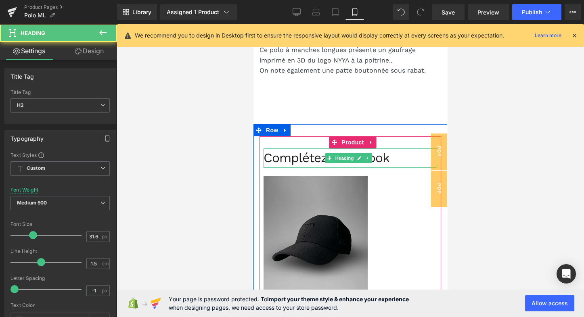
click at [406, 149] on h2 "Complétez votre look" at bounding box center [351, 158] width 174 height 19
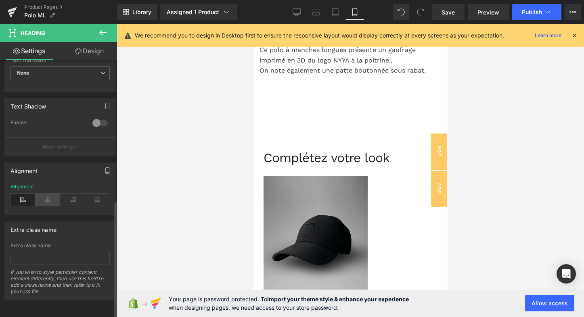
scroll to position [311, 0]
click at [49, 194] on icon at bounding box center [48, 200] width 25 height 12
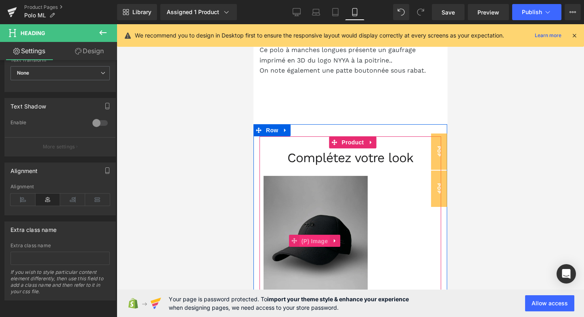
click at [307, 235] on span "(P) Image" at bounding box center [314, 241] width 31 height 12
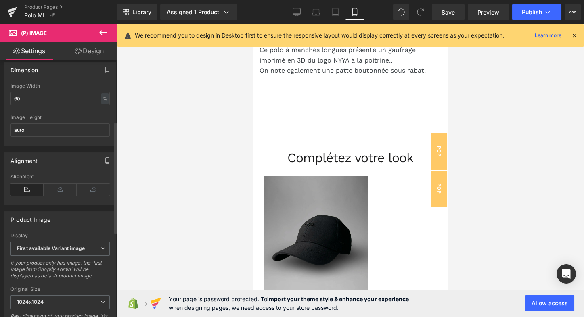
scroll to position [142, 0]
click at [59, 193] on icon at bounding box center [60, 190] width 33 height 12
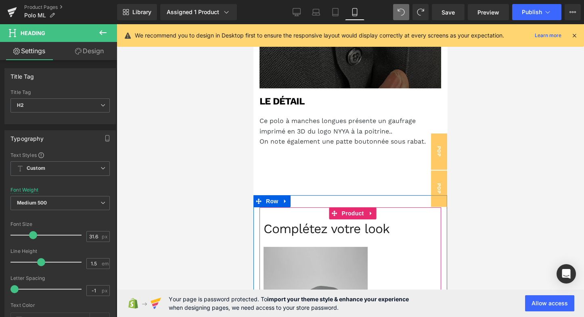
scroll to position [1298, 0]
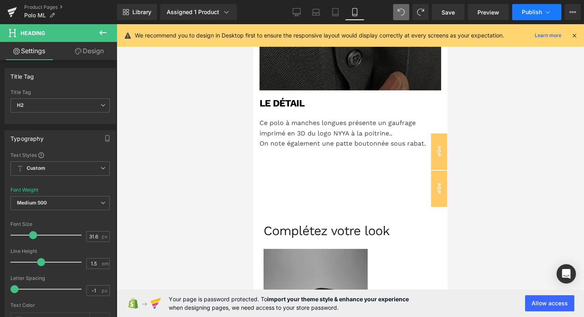
click at [546, 9] on icon at bounding box center [548, 12] width 8 height 8
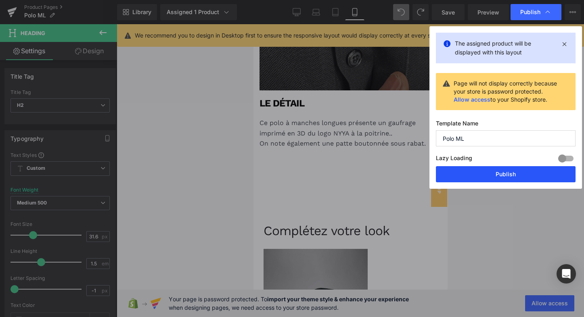
click at [502, 172] on button "Publish" at bounding box center [506, 174] width 140 height 16
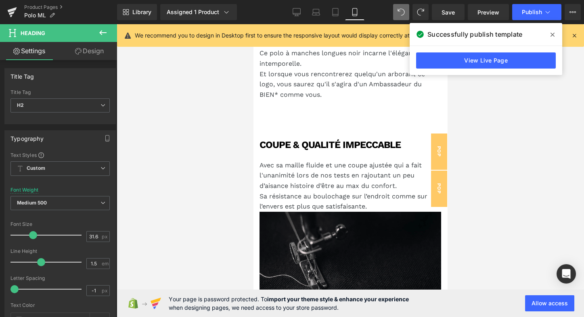
scroll to position [785, 0]
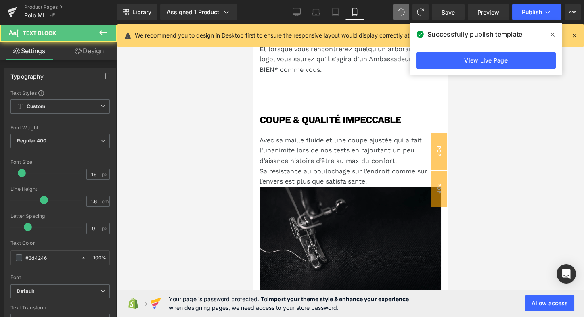
click at [370, 169] on p "Sa résistance au boulochage sur l’endroit comme sur l’envers est plus que satis…" at bounding box center [347, 176] width 174 height 21
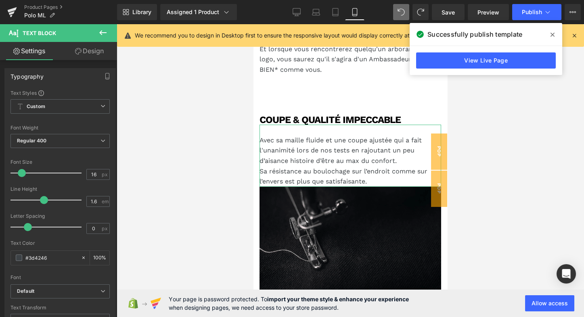
click at [90, 48] on link "Design" at bounding box center [89, 51] width 59 height 18
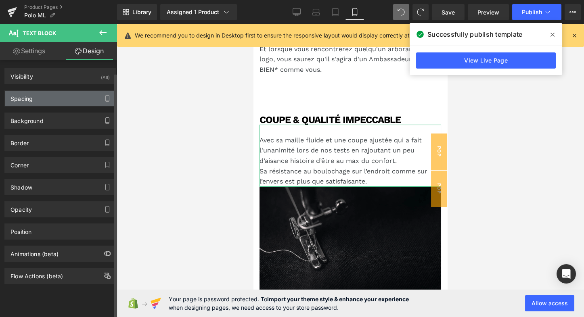
click at [51, 98] on div "Spacing" at bounding box center [60, 98] width 111 height 15
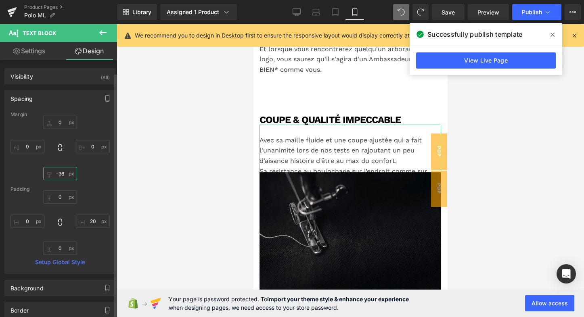
click at [55, 174] on input "-36" at bounding box center [60, 173] width 34 height 13
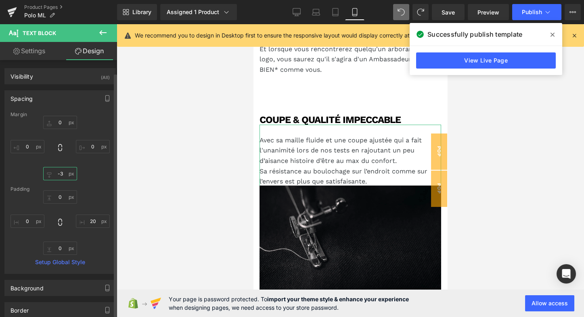
type input "-"
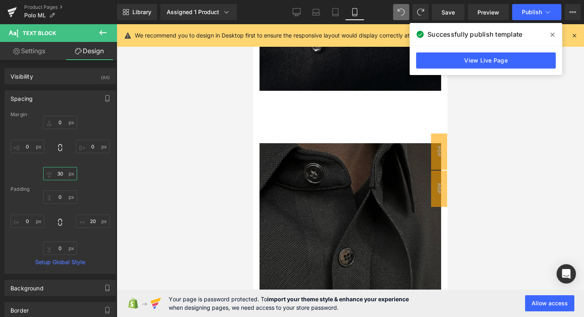
scroll to position [974, 0]
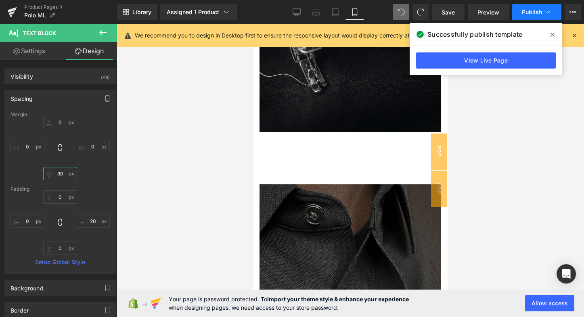
type input "30"
click at [547, 14] on icon at bounding box center [548, 12] width 8 height 8
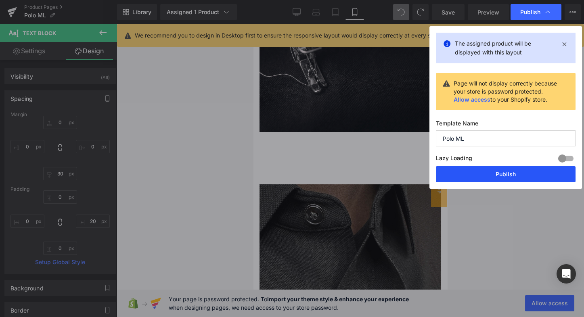
click at [476, 179] on button "Publish" at bounding box center [506, 174] width 140 height 16
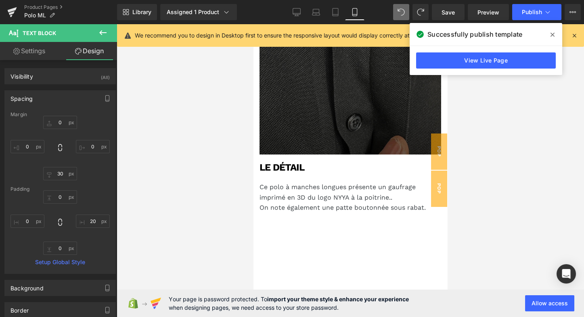
scroll to position [1251, 0]
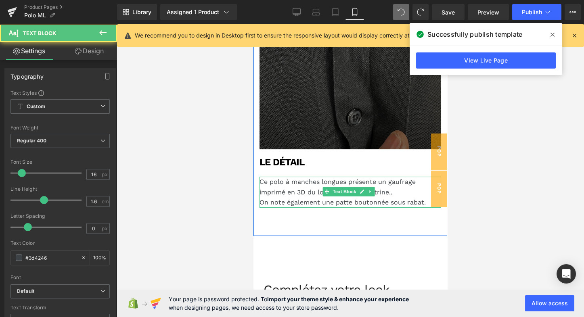
click at [391, 177] on p "Ce polo à manches longues présente un gaufrage imprimé en 3D du logo NYYA à la …" at bounding box center [347, 187] width 174 height 21
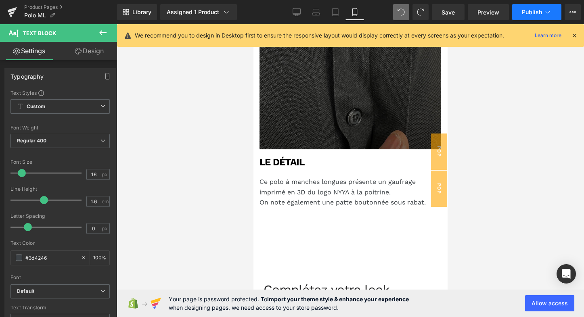
click at [553, 11] on button "Publish" at bounding box center [536, 12] width 49 height 16
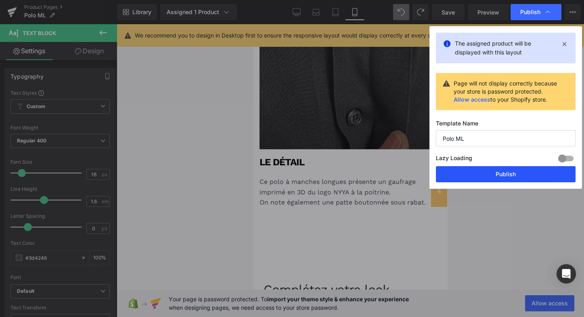
click at [499, 175] on button "Publish" at bounding box center [506, 174] width 140 height 16
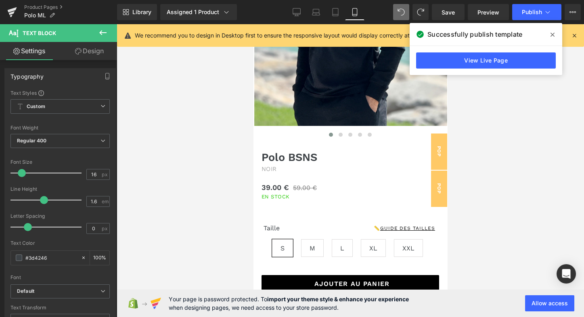
scroll to position [147, 0]
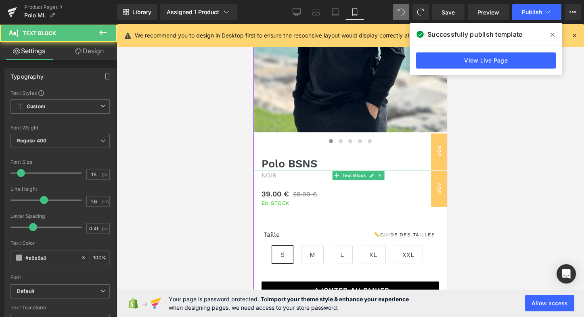
click at [272, 174] on p "NOIR" at bounding box center [351, 176] width 178 height 10
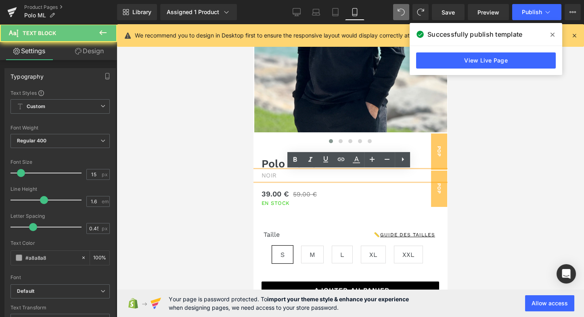
click at [275, 175] on p "NOIR" at bounding box center [351, 176] width 178 height 10
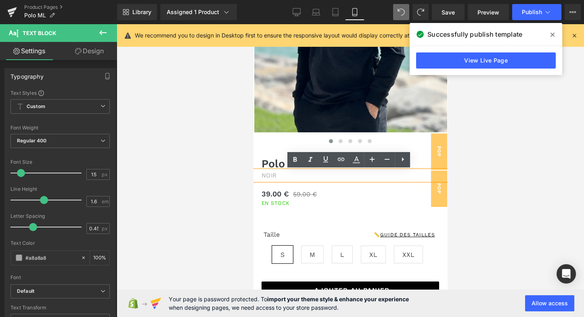
click at [272, 176] on p "NOIR" at bounding box center [351, 176] width 178 height 10
click at [276, 175] on p "NOIR" at bounding box center [351, 176] width 178 height 10
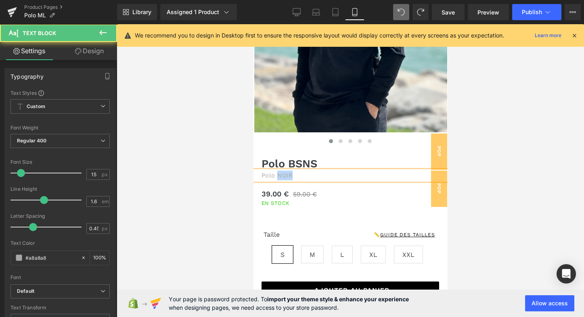
drag, startPoint x: 276, startPoint y: 175, endPoint x: 293, endPoint y: 175, distance: 17.8
click at [293, 175] on p "Polo NOIR" at bounding box center [351, 176] width 178 height 10
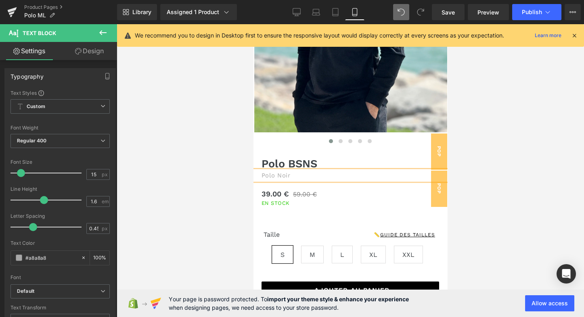
click at [275, 175] on p "Polo Noir" at bounding box center [351, 176] width 178 height 10
click at [341, 173] on p "Polo Noir pour homme" at bounding box center [351, 176] width 178 height 10
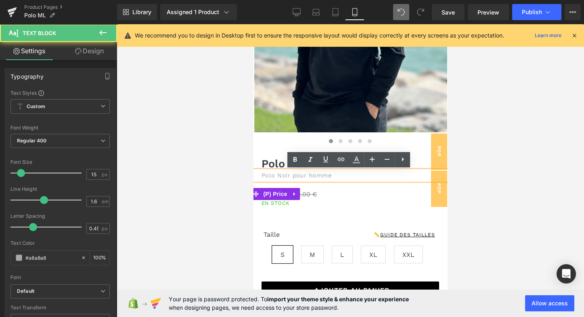
click at [341, 193] on div "39.00 € 59.00 €" at bounding box center [350, 193] width 194 height 11
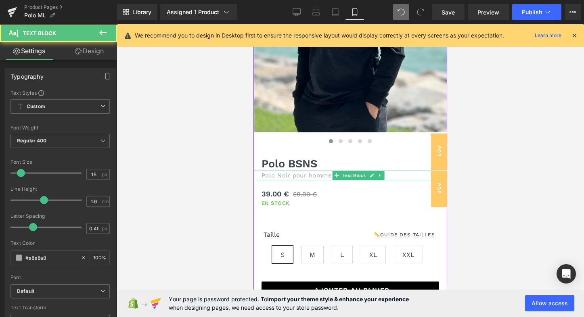
click at [341, 175] on div "Polo Noir pour homme Text Block" at bounding box center [350, 176] width 194 height 10
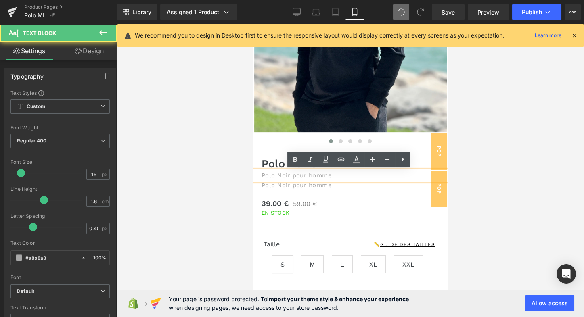
click at [263, 174] on p "Polo Noir pour homme" at bounding box center [351, 176] width 178 height 10
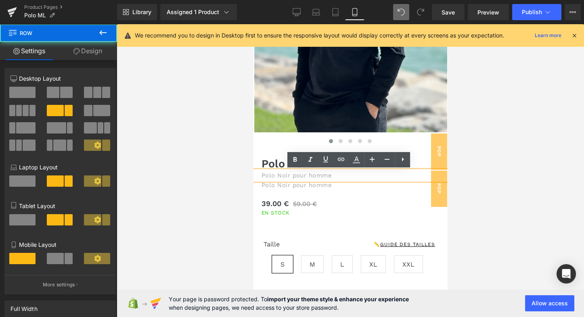
drag, startPoint x: 345, startPoint y: 193, endPoint x: 342, endPoint y: 185, distance: 8.1
click at [345, 193] on div "Polo BSNS (P) Title Polo Noir pour homme Text Block Polo Noir pour homme Text B…" at bounding box center [350, 245] width 194 height 200
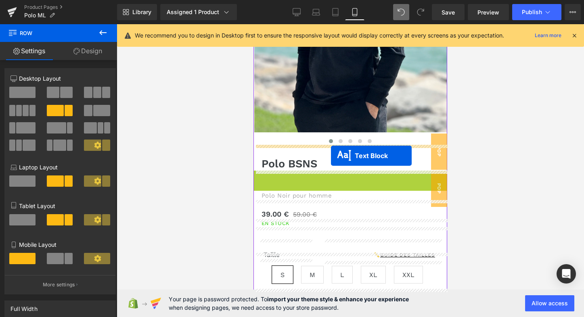
drag, startPoint x: 334, startPoint y: 175, endPoint x: 331, endPoint y: 156, distance: 19.2
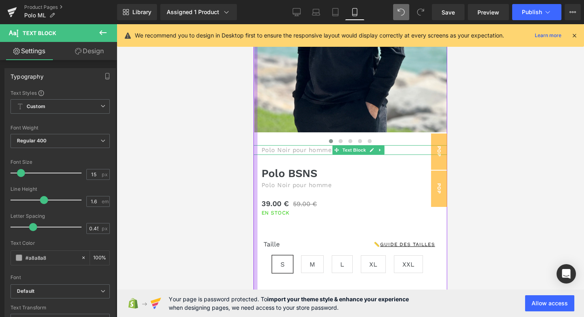
click at [90, 54] on link "Design" at bounding box center [89, 51] width 59 height 18
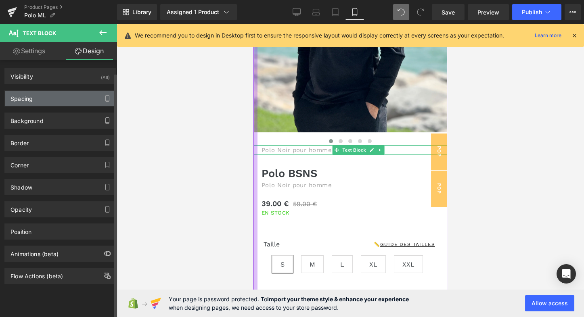
type input "0"
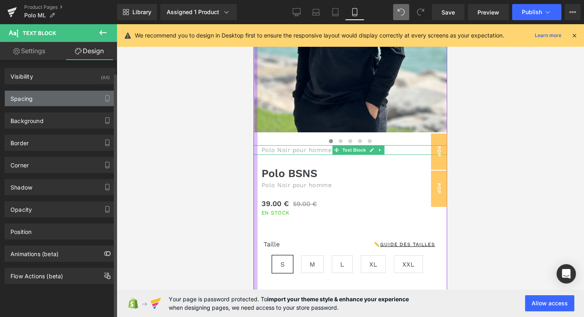
type input "20"
type input "0"
type input "20"
click at [66, 99] on div "Spacing" at bounding box center [60, 98] width 111 height 15
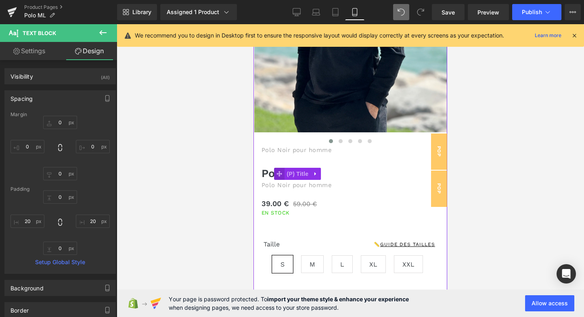
click at [280, 172] on icon at bounding box center [280, 174] width 6 height 6
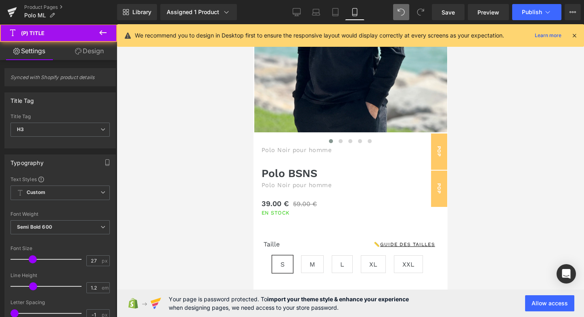
click at [97, 50] on link "Design" at bounding box center [89, 51] width 59 height 18
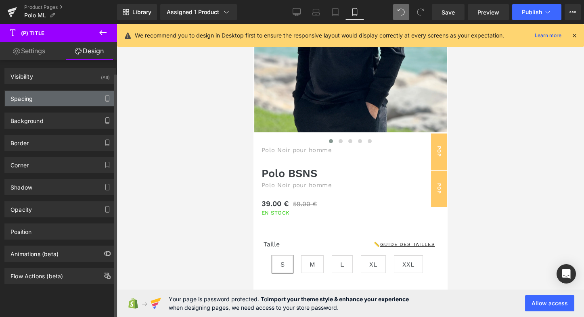
type input "30"
type input "0"
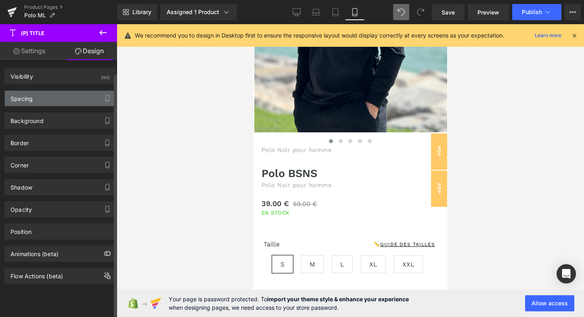
type input "20"
type input "0"
type input "20"
click at [60, 97] on div "Spacing" at bounding box center [60, 98] width 111 height 15
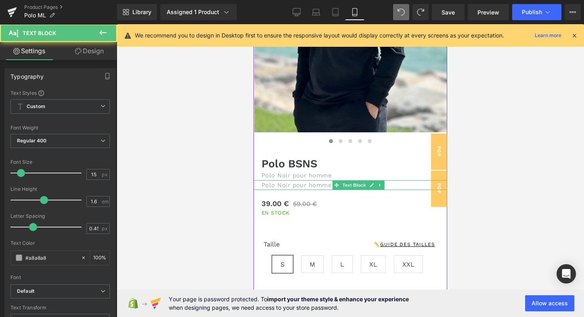
click at [283, 185] on p "Polo Noir pour homme" at bounding box center [351, 185] width 178 height 10
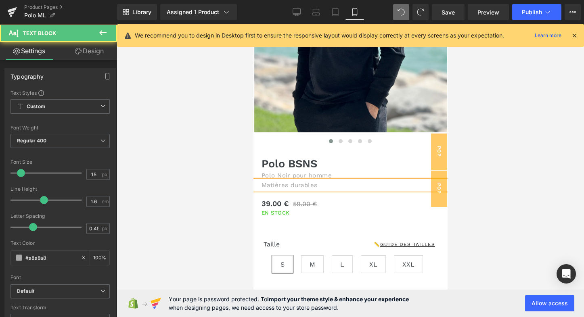
click at [290, 186] on p "Matières durables" at bounding box center [351, 185] width 178 height 10
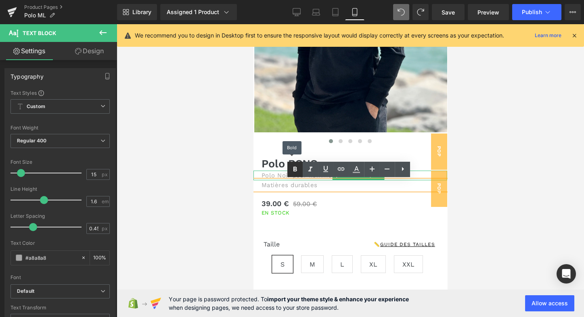
click at [296, 171] on icon at bounding box center [295, 169] width 4 height 5
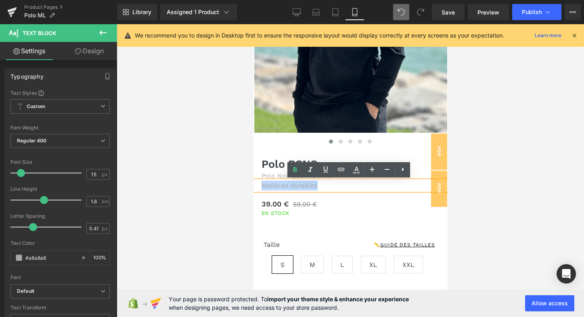
drag, startPoint x: 315, startPoint y: 186, endPoint x: 261, endPoint y: 184, distance: 54.5
click at [262, 184] on p "Matières durables" at bounding box center [351, 186] width 178 height 10
click at [293, 171] on icon at bounding box center [295, 169] width 4 height 5
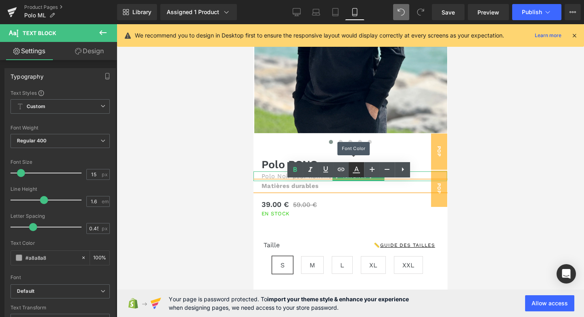
click at [358, 171] on icon at bounding box center [357, 170] width 10 height 10
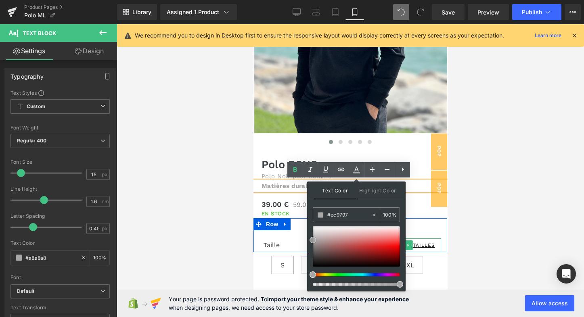
click at [373, 236] on div at bounding box center [356, 246] width 87 height 40
click at [371, 242] on div at bounding box center [356, 246] width 87 height 40
click at [358, 240] on div at bounding box center [356, 246] width 87 height 40
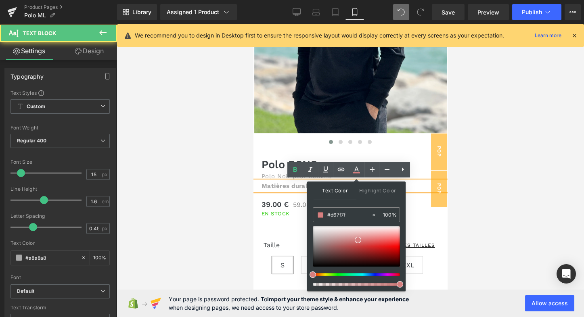
click at [288, 191] on div "Matières durables" at bounding box center [350, 186] width 194 height 10
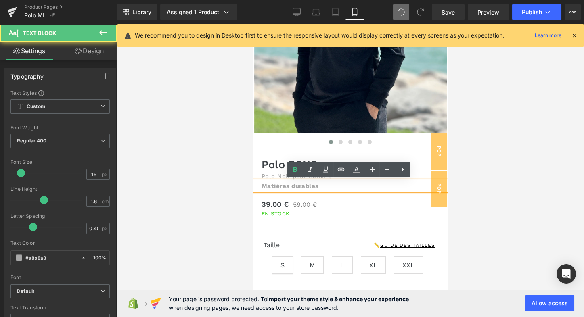
click at [290, 186] on strong "Matières durables" at bounding box center [290, 185] width 57 height 7
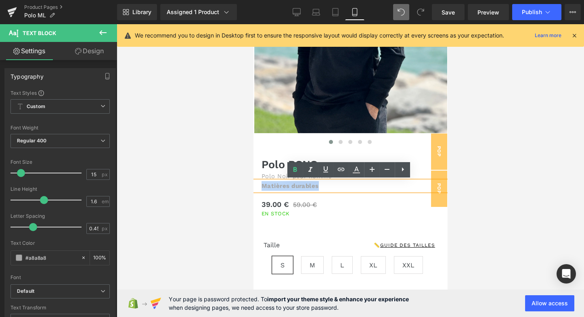
drag, startPoint x: 261, startPoint y: 185, endPoint x: 313, endPoint y: 190, distance: 52.7
click at [313, 190] on p "Matières durables" at bounding box center [351, 186] width 178 height 10
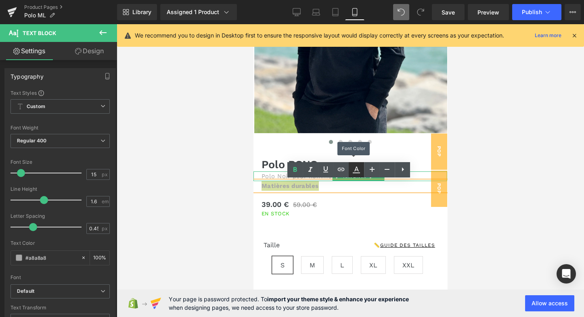
click at [355, 170] on icon at bounding box center [357, 170] width 10 height 10
type input "#a8a8a8"
type input "100"
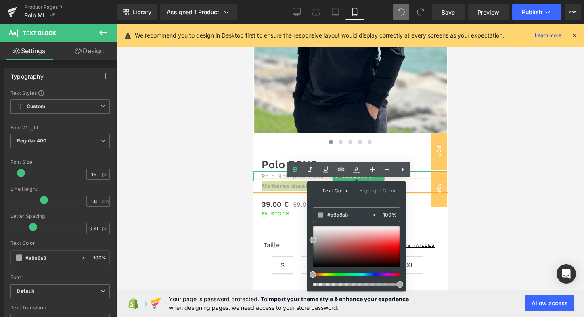
click at [370, 274] on div at bounding box center [353, 274] width 87 height 3
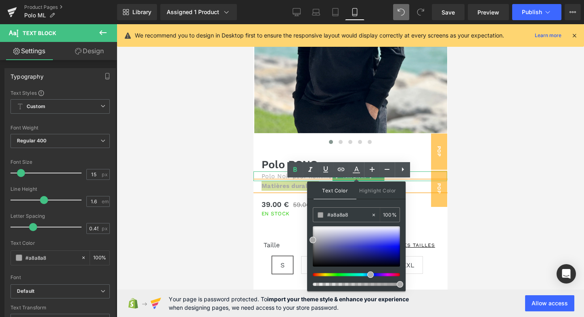
click at [367, 274] on div at bounding box center [353, 274] width 87 height 3
click at [362, 274] on div at bounding box center [353, 274] width 87 height 3
click at [364, 274] on span at bounding box center [366, 275] width 6 height 6
click at [362, 235] on div at bounding box center [356, 246] width 87 height 40
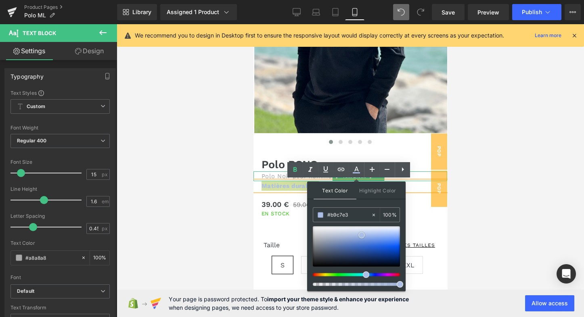
click at [352, 234] on div at bounding box center [356, 246] width 87 height 40
type input "#b5c6e7"
click at [358, 234] on div at bounding box center [356, 246] width 87 height 40
click at [259, 184] on div "Matières durables" at bounding box center [350, 186] width 194 height 10
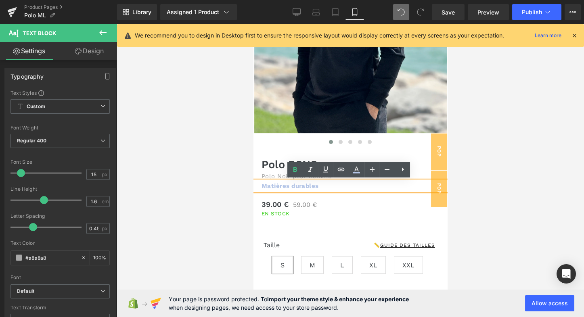
click at [326, 184] on p "Matières durables" at bounding box center [351, 186] width 178 height 10
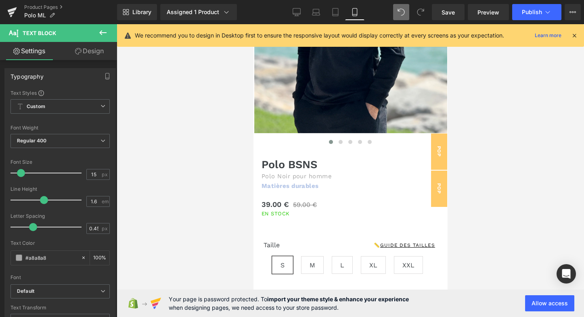
click at [101, 52] on link "Design" at bounding box center [89, 51] width 59 height 18
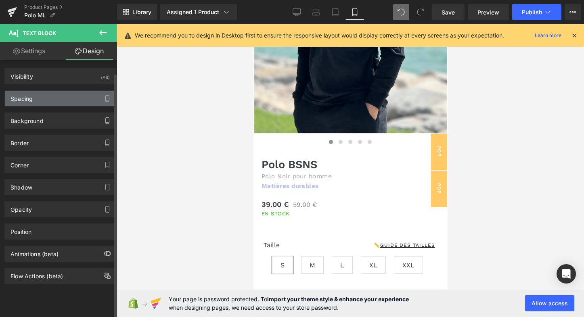
type input "0"
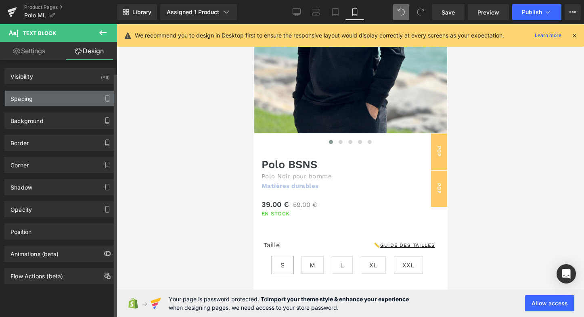
type input "20"
type input "0"
type input "20"
click at [57, 96] on div "Spacing" at bounding box center [60, 98] width 111 height 15
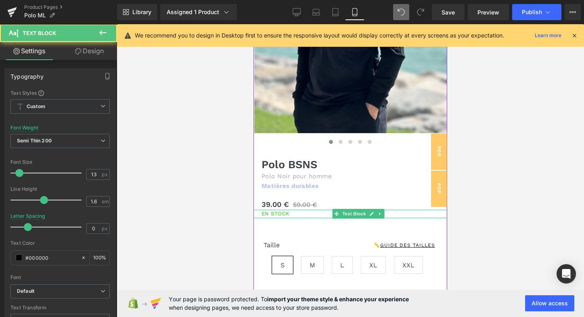
click at [282, 213] on span "En STOCK" at bounding box center [276, 214] width 28 height 6
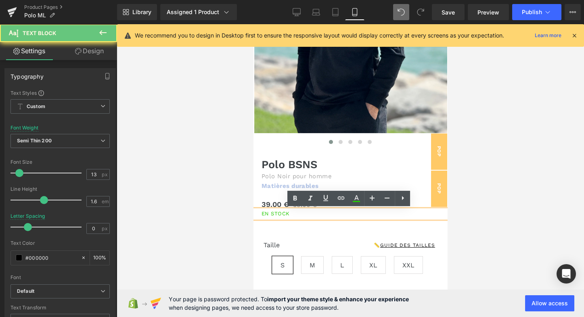
click at [291, 213] on div "En STOCK" at bounding box center [350, 214] width 194 height 8
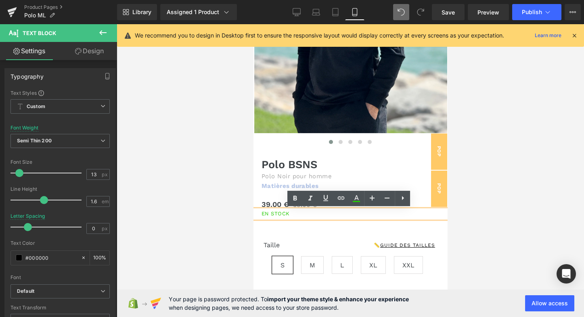
click at [285, 213] on span "En STOCK" at bounding box center [276, 214] width 28 height 6
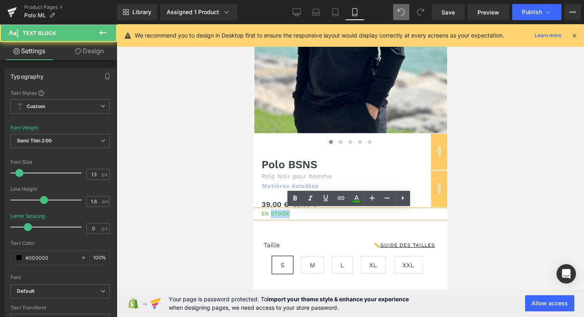
click at [285, 213] on span "En STOCK" at bounding box center [276, 214] width 28 height 6
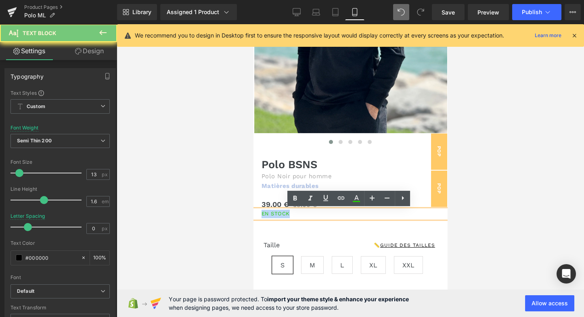
click at [285, 213] on span "En STOCK" at bounding box center [276, 214] width 28 height 6
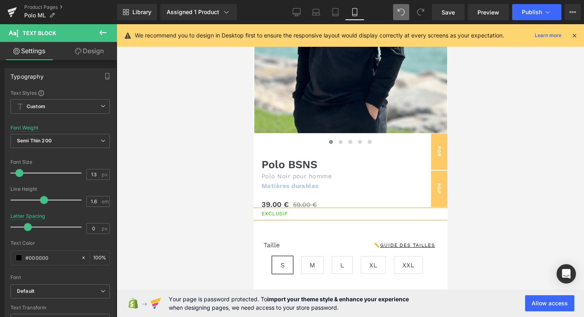
click at [384, 212] on div "EXCLUSIF" at bounding box center [350, 214] width 194 height 8
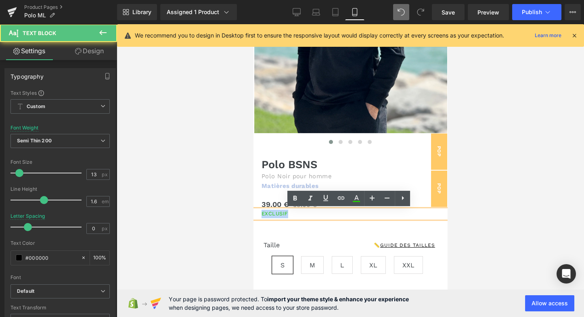
drag, startPoint x: 287, startPoint y: 213, endPoint x: 260, endPoint y: 213, distance: 26.6
click at [260, 213] on div "EXCLUSIF" at bounding box center [350, 214] width 194 height 8
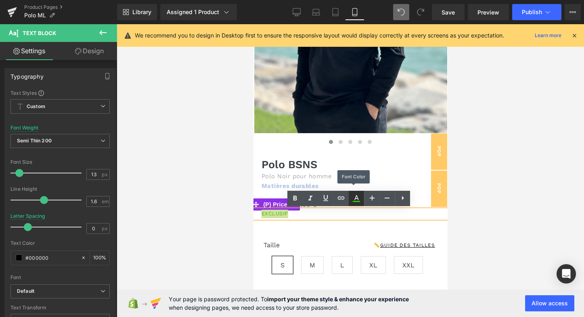
click at [358, 201] on icon at bounding box center [357, 199] width 10 height 10
type input "#27ca06"
type input "100"
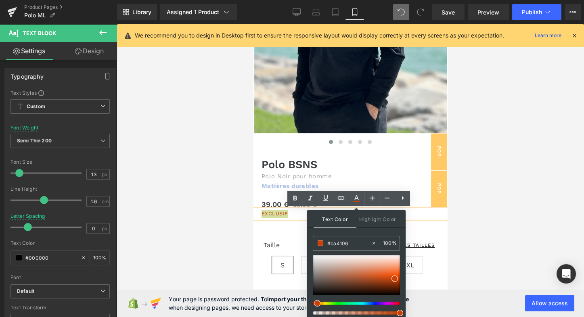
click at [314, 302] on div at bounding box center [353, 303] width 87 height 3
click at [397, 268] on div at bounding box center [356, 275] width 87 height 40
click at [396, 272] on span at bounding box center [396, 272] width 6 height 6
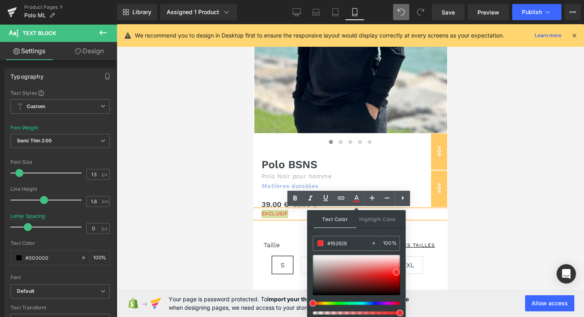
drag, startPoint x: 318, startPoint y: 304, endPoint x: 309, endPoint y: 303, distance: 9.3
click at [309, 303] on div "Text Color Highlight Color rgba(249, 41, 41, 1) #f92929 100 % var(--colorBody) …" at bounding box center [356, 265] width 98 height 110
click at [314, 303] on span at bounding box center [316, 303] width 6 height 6
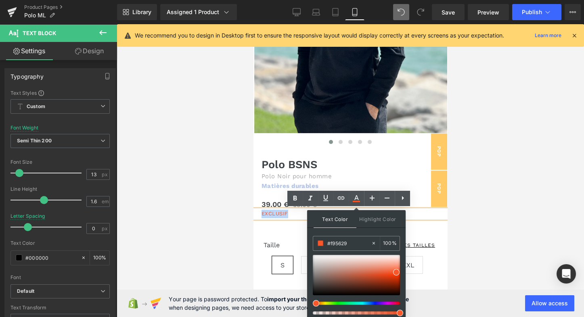
click at [288, 213] on div "EXCLUSIF" at bounding box center [350, 214] width 194 height 8
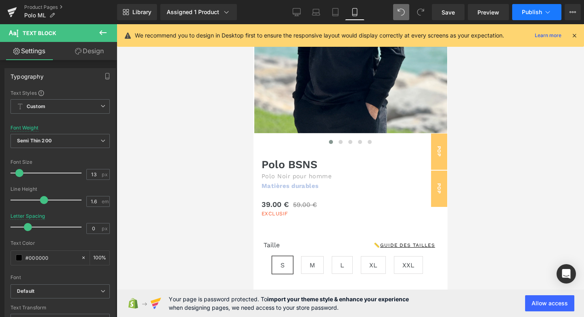
click at [534, 13] on span "Publish" at bounding box center [532, 12] width 20 height 6
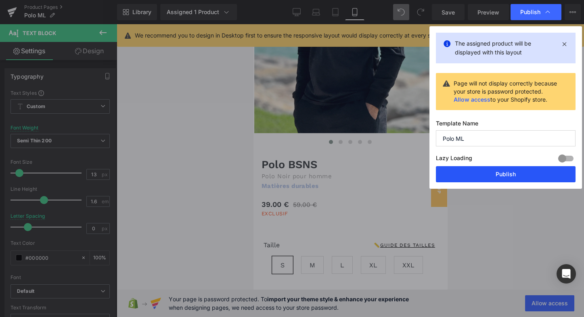
click at [504, 174] on button "Publish" at bounding box center [506, 174] width 140 height 16
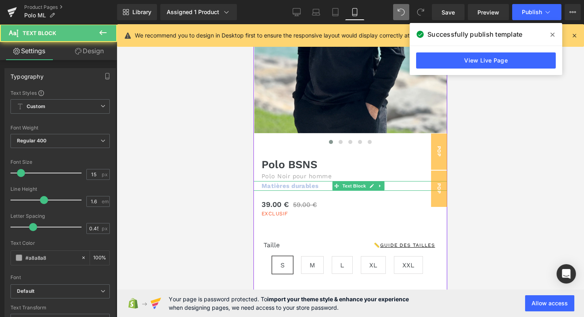
click at [310, 185] on strong "Matières durables" at bounding box center [290, 185] width 57 height 7
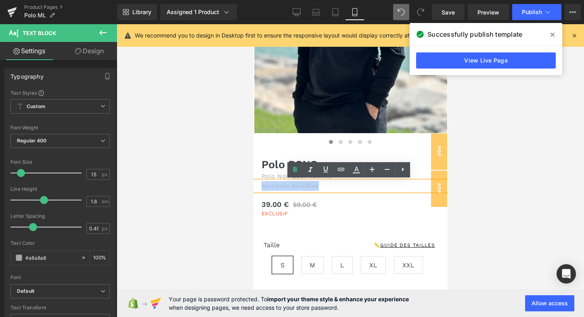
drag, startPoint x: 316, startPoint y: 185, endPoint x: 261, endPoint y: 184, distance: 55.3
click at [262, 184] on p "Matières durables" at bounding box center [351, 186] width 178 height 10
click at [360, 172] on icon at bounding box center [357, 170] width 10 height 10
type input "#b5c6e7"
type input "100"
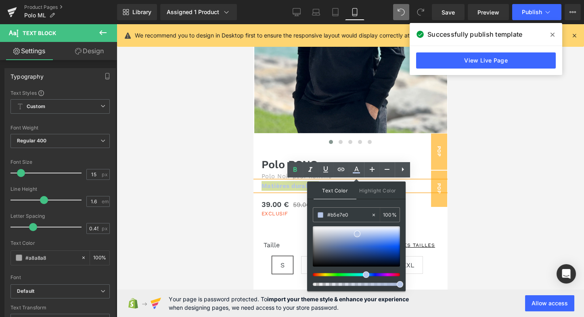
click at [351, 276] on div at bounding box center [353, 274] width 87 height 3
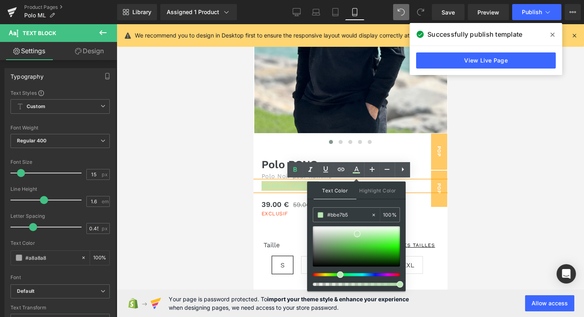
click at [337, 274] on div at bounding box center [353, 274] width 87 height 3
click at [351, 274] on div at bounding box center [353, 274] width 87 height 3
drag, startPoint x: 350, startPoint y: 274, endPoint x: 339, endPoint y: 274, distance: 11.3
click at [339, 274] on div at bounding box center [353, 274] width 87 height 3
drag, startPoint x: 345, startPoint y: 274, endPoint x: 331, endPoint y: 275, distance: 13.7
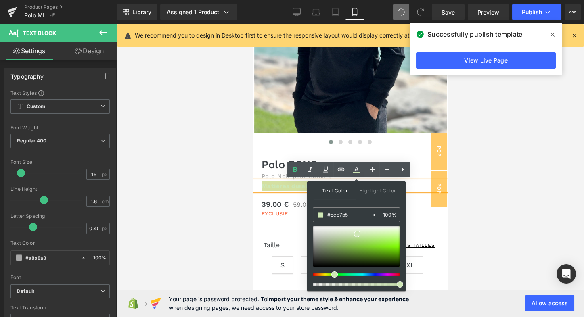
click at [331, 275] on span at bounding box center [334, 275] width 6 height 6
click at [357, 238] on div at bounding box center [356, 246] width 87 height 40
type input "#bbd990"
drag, startPoint x: 333, startPoint y: 273, endPoint x: 329, endPoint y: 273, distance: 4.1
click at [329, 273] on div at bounding box center [353, 274] width 87 height 3
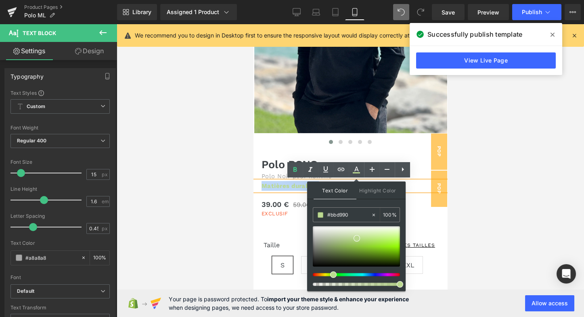
click at [287, 185] on strong "Matières durables" at bounding box center [290, 185] width 57 height 7
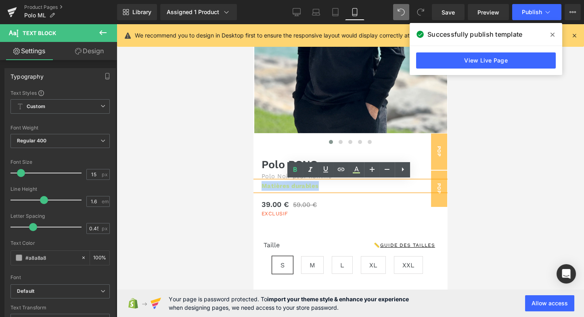
drag, startPoint x: 315, startPoint y: 185, endPoint x: 260, endPoint y: 186, distance: 55.3
click at [262, 186] on strong "Matières durables" at bounding box center [290, 185] width 57 height 7
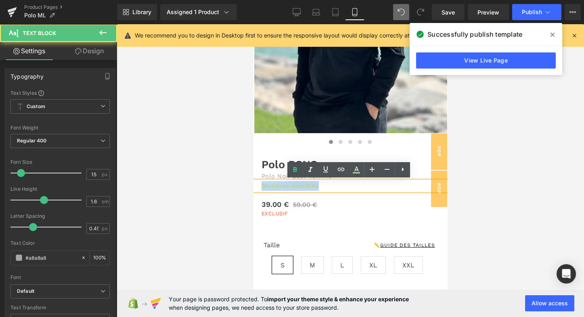
click at [344, 190] on p "Matières durables" at bounding box center [351, 186] width 178 height 10
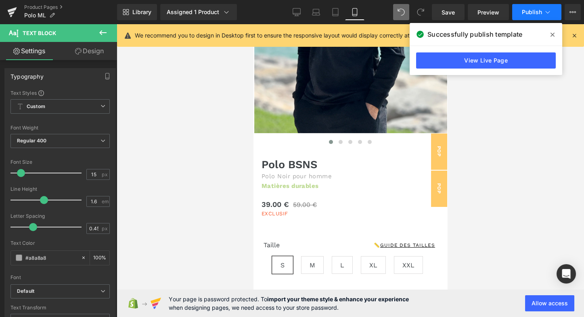
click at [532, 9] on span "Publish" at bounding box center [532, 12] width 20 height 6
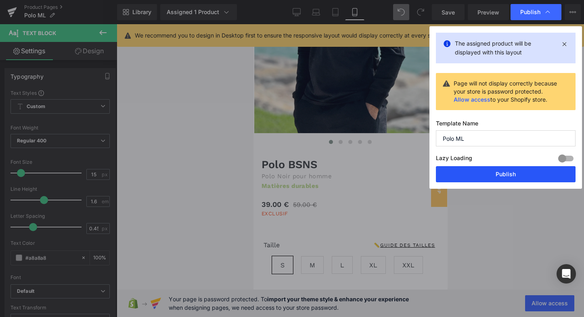
click at [510, 176] on button "Publish" at bounding box center [506, 174] width 140 height 16
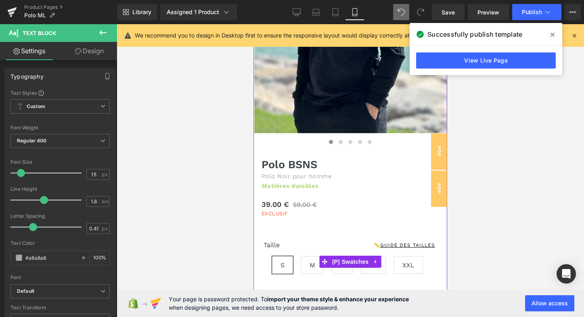
click at [272, 246] on div "S M L XL XXL" at bounding box center [350, 262] width 194 height 36
click at [276, 245] on div "S M L XL XXL" at bounding box center [350, 262] width 194 height 36
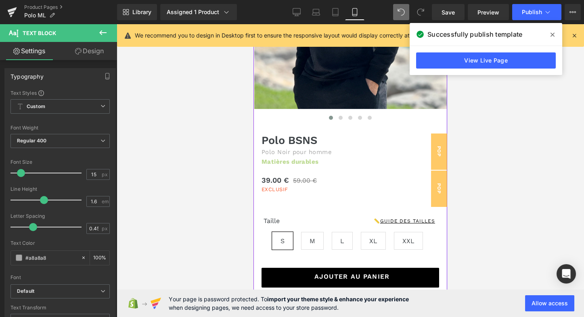
scroll to position [172, 0]
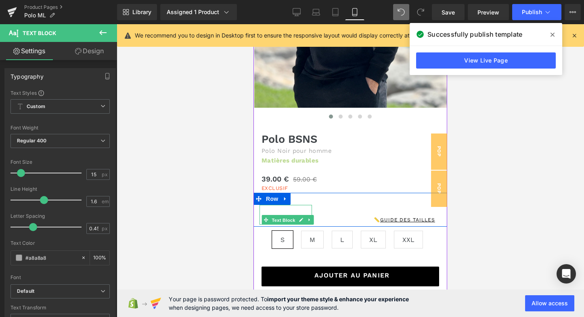
click at [278, 215] on span "Text Block" at bounding box center [283, 220] width 27 height 10
click at [274, 213] on div "Taille" at bounding box center [286, 215] width 52 height 20
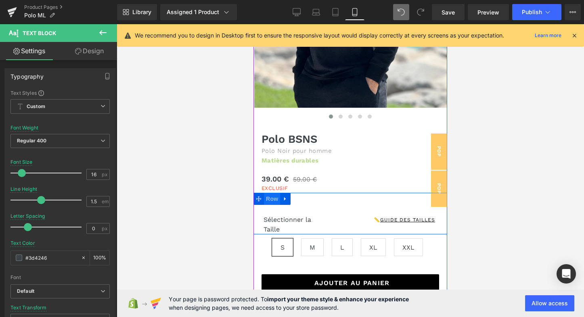
click at [270, 197] on span "Row" at bounding box center [272, 199] width 16 height 12
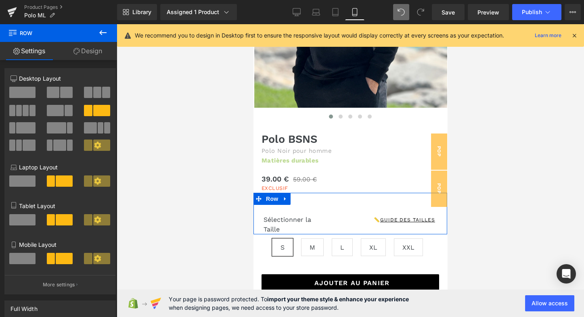
click at [61, 93] on span at bounding box center [66, 92] width 13 height 11
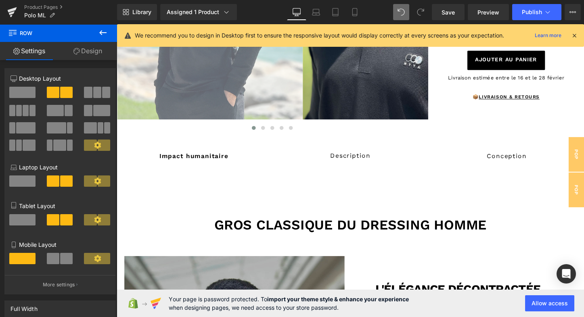
scroll to position [0, 0]
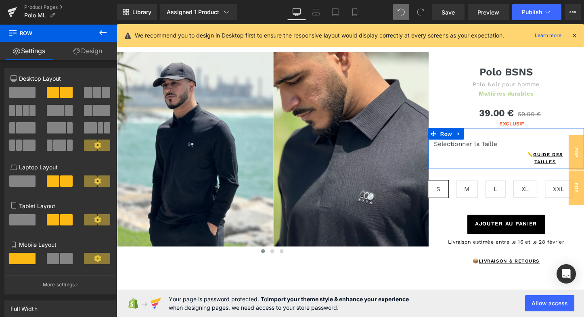
click at [60, 253] on span at bounding box center [66, 258] width 13 height 11
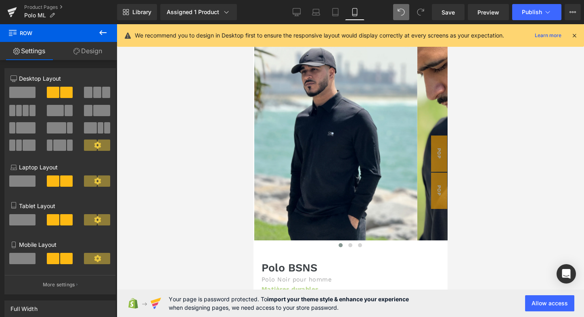
scroll to position [188, 0]
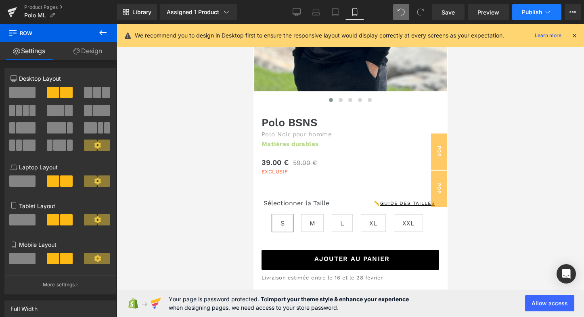
click at [544, 10] on icon at bounding box center [548, 12] width 8 height 8
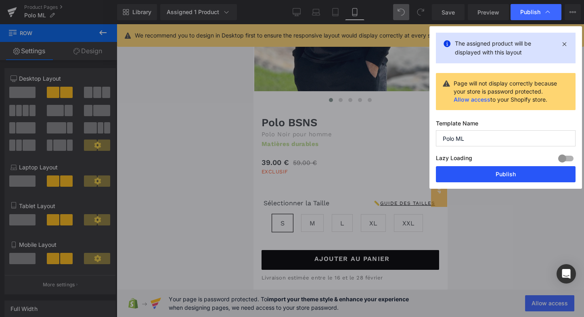
click at [510, 176] on button "Publish" at bounding box center [506, 174] width 140 height 16
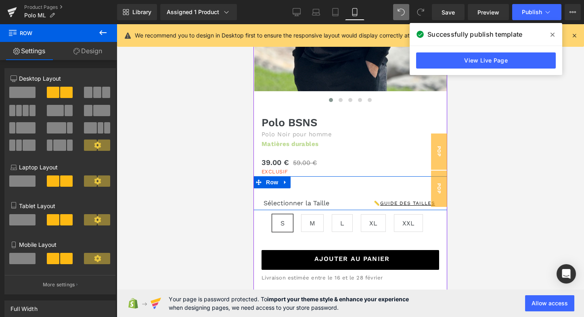
click at [362, 190] on div "📏 Guide des tailles Button" at bounding box center [398, 199] width 97 height 22
click at [95, 52] on link "Design" at bounding box center [88, 51] width 59 height 18
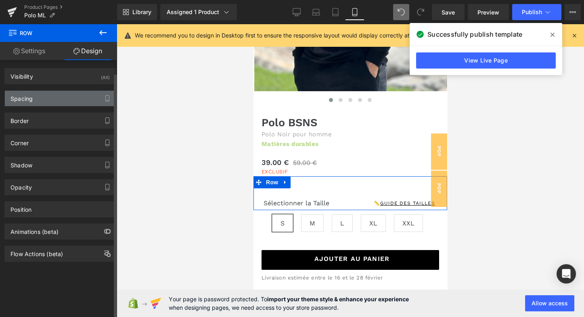
type input "0"
type input "30"
type input "0"
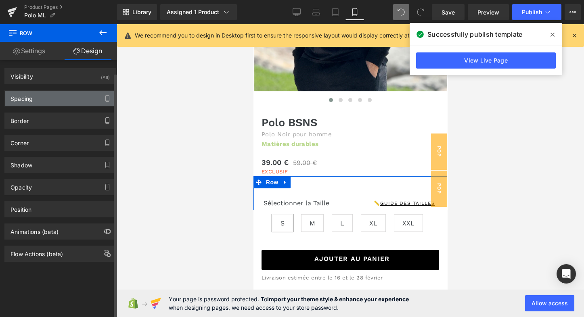
type input "0"
click at [73, 103] on div "Spacing" at bounding box center [60, 98] width 111 height 15
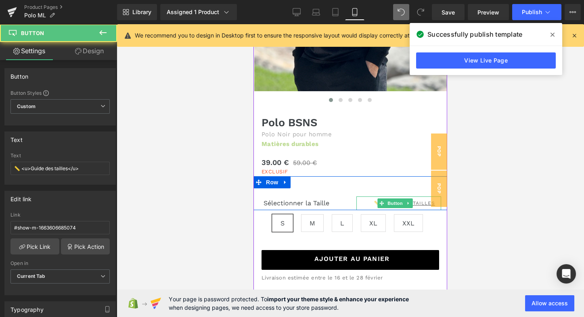
click at [366, 199] on link "📏 Guide des tailles" at bounding box center [403, 204] width 75 height 14
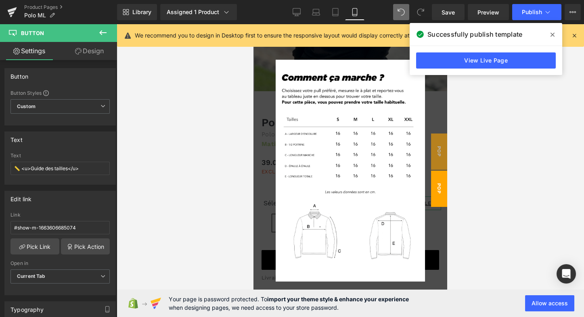
click at [97, 52] on link "Design" at bounding box center [89, 51] width 59 height 18
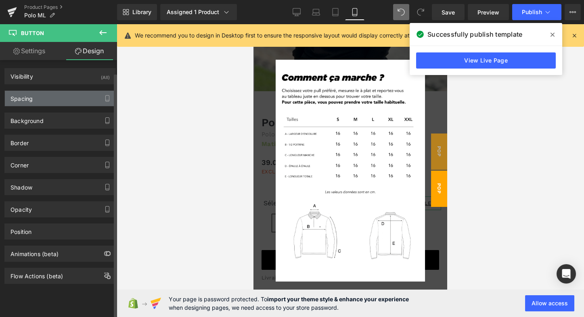
click at [75, 98] on div "Spacing" at bounding box center [60, 98] width 111 height 15
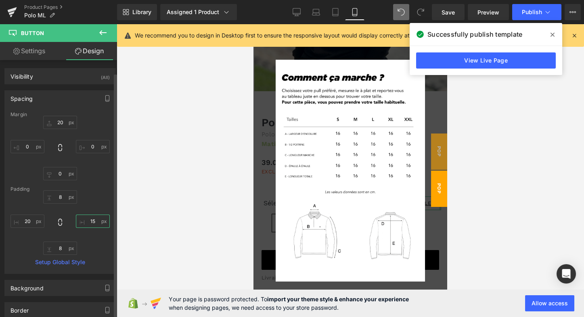
click at [94, 223] on input "15" at bounding box center [93, 221] width 34 height 13
type input "1"
type input "0"
click at [94, 208] on div "8px 8 0 0 8px 8 20px 20" at bounding box center [59, 223] width 99 height 65
click at [31, 223] on input "20" at bounding box center [27, 221] width 34 height 13
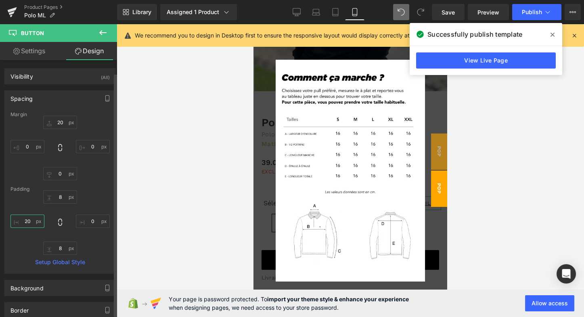
click at [31, 223] on input "20" at bounding box center [27, 221] width 34 height 13
type input "2"
click at [88, 197] on div "8px 8 0 0 8px 8" at bounding box center [59, 223] width 99 height 65
click at [550, 13] on icon at bounding box center [548, 12] width 8 height 8
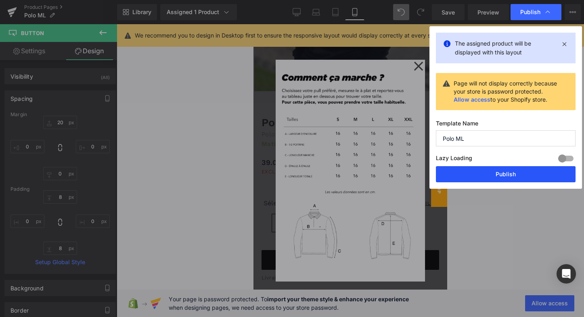
click at [484, 174] on button "Publish" at bounding box center [506, 174] width 140 height 16
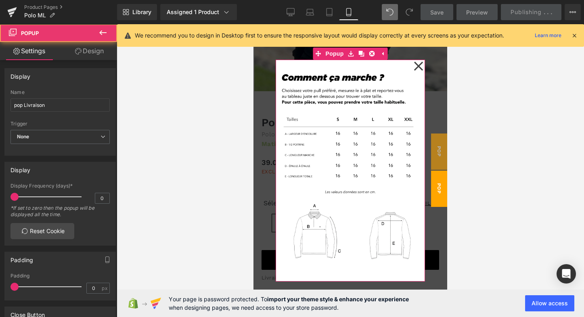
click at [418, 64] on icon at bounding box center [418, 65] width 9 height 9
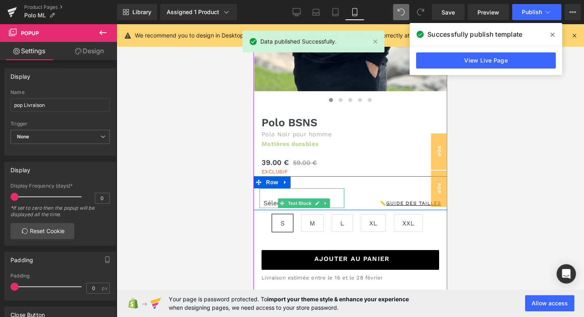
click at [332, 196] on div "Sélectionner la Taille" at bounding box center [302, 198] width 85 height 20
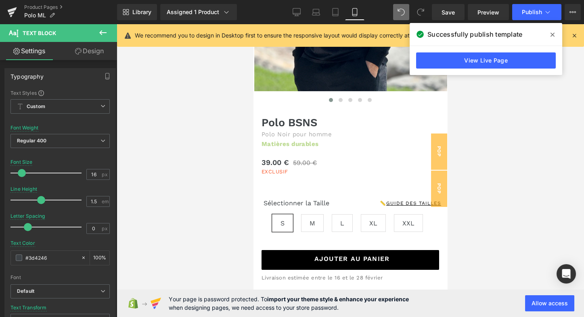
click at [96, 51] on link "Design" at bounding box center [89, 51] width 59 height 18
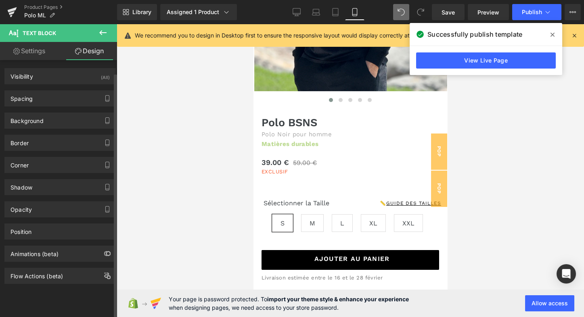
type input "0"
type input "25"
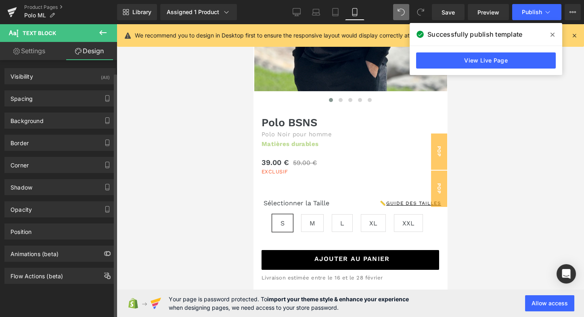
type input "0"
click at [40, 96] on div "Spacing" at bounding box center [60, 98] width 111 height 15
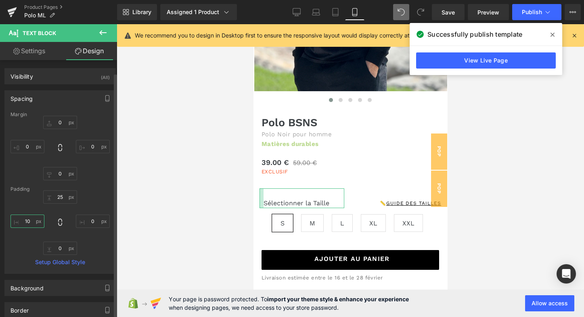
click at [28, 220] on input "10" at bounding box center [27, 221] width 34 height 13
type input "1"
type input "5"
click at [539, 11] on span "Publish" at bounding box center [532, 12] width 20 height 6
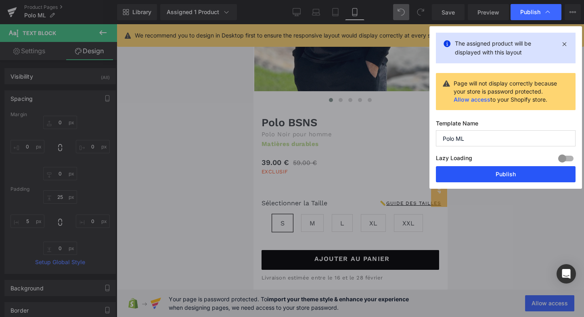
click at [506, 170] on button "Publish" at bounding box center [506, 174] width 140 height 16
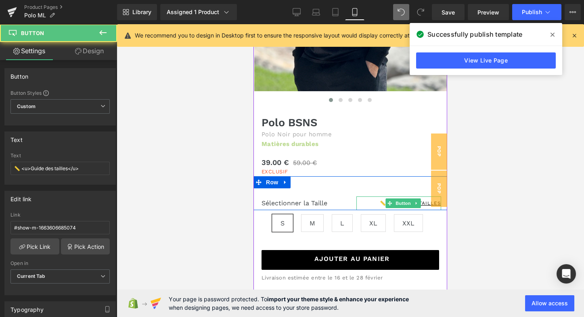
click at [367, 199] on div "📏 Guide des tailles" at bounding box center [398, 204] width 85 height 14
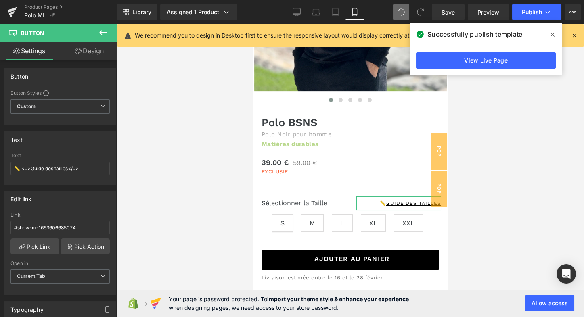
click at [99, 50] on link "Design" at bounding box center [89, 51] width 59 height 18
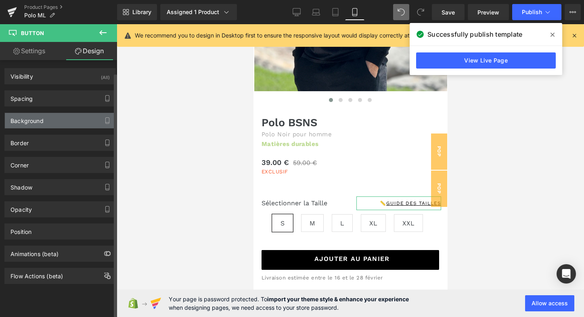
type input "20"
type input "0"
type input "8"
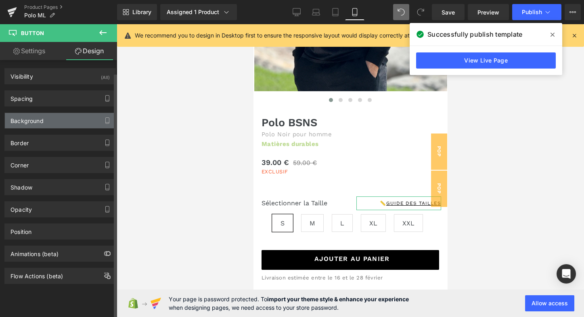
type input "0"
type input "8"
type input "15"
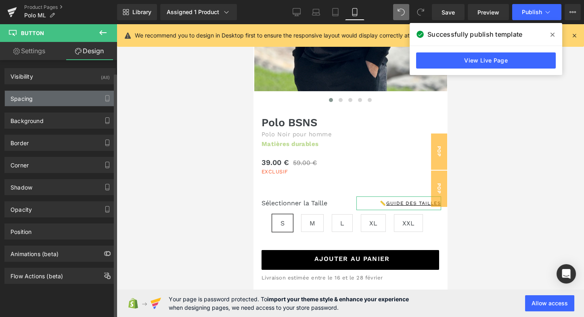
click at [54, 99] on div "Spacing" at bounding box center [60, 98] width 111 height 15
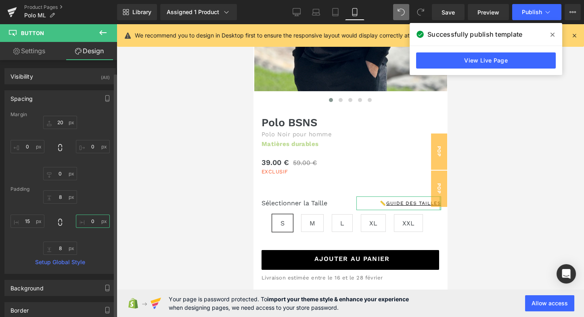
click at [89, 222] on input "0" at bounding box center [93, 221] width 34 height 13
type input "5"
click at [29, 220] on input "15" at bounding box center [27, 221] width 34 height 13
click at [89, 220] on input "5" at bounding box center [93, 221] width 34 height 13
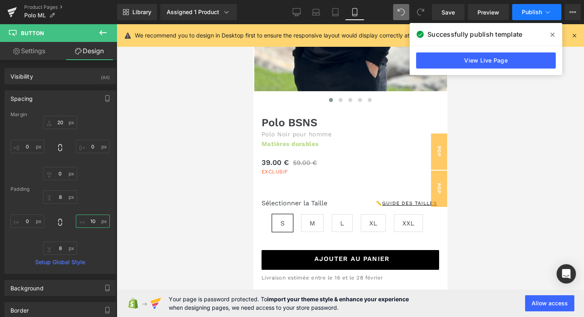
type input "10"
click at [542, 10] on button "Publish" at bounding box center [536, 12] width 49 height 16
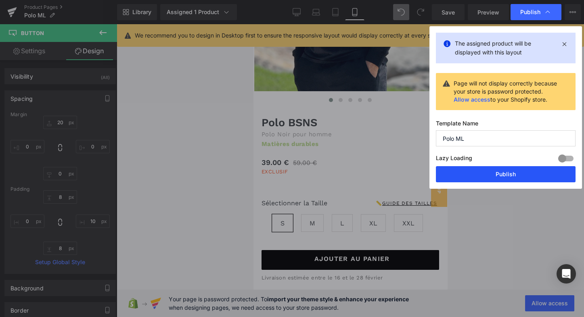
click at [488, 172] on button "Publish" at bounding box center [506, 174] width 140 height 16
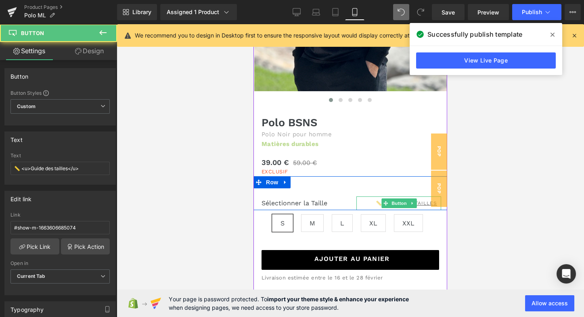
drag, startPoint x: 366, startPoint y: 199, endPoint x: 429, endPoint y: 220, distance: 66.0
click at [370, 199] on link "📏 Guide des tailles" at bounding box center [405, 204] width 71 height 14
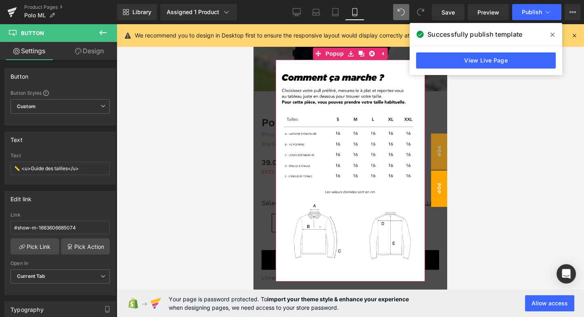
click at [554, 31] on span at bounding box center [552, 34] width 13 height 13
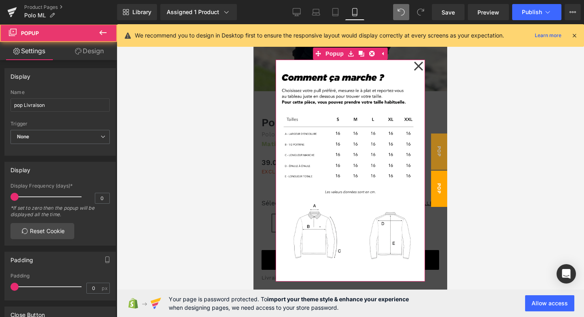
click at [418, 65] on icon at bounding box center [419, 66] width 10 height 40
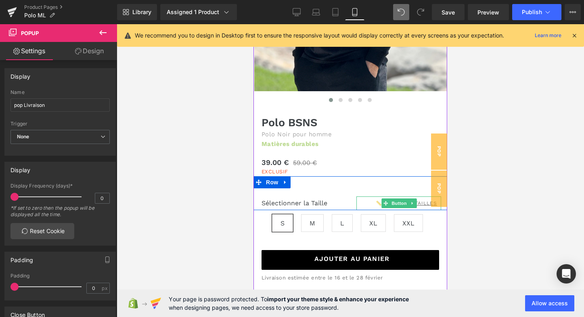
click at [370, 199] on link "📏 Guide des tailles" at bounding box center [405, 204] width 71 height 14
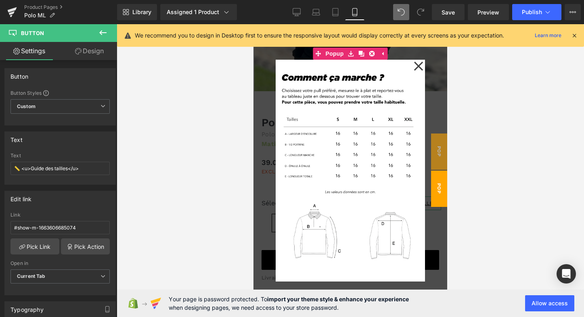
click at [91, 53] on link "Design" at bounding box center [89, 51] width 59 height 18
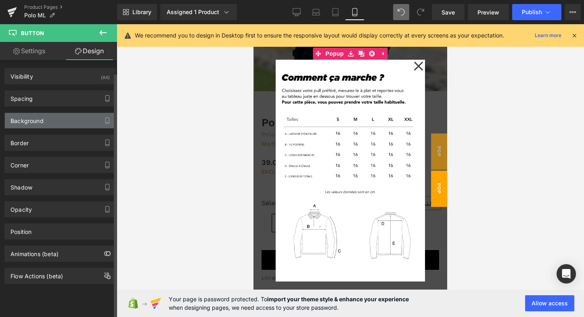
type input "20"
type input "0"
type input "8"
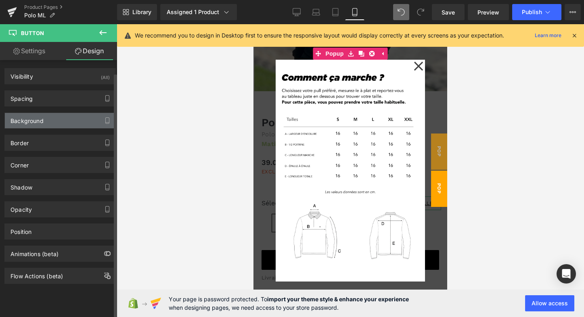
type input "10"
type input "8"
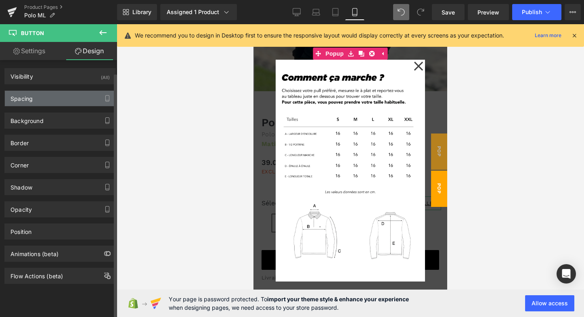
click at [68, 97] on div "Spacing" at bounding box center [60, 98] width 111 height 15
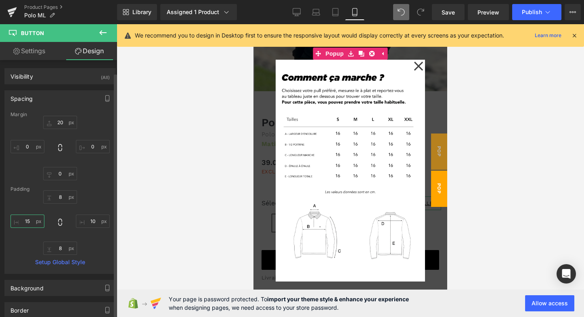
click at [32, 220] on input "15" at bounding box center [27, 221] width 34 height 13
type input "1"
type input "0"
click at [23, 206] on div "8px 8 10px 10 8px 8 0 0" at bounding box center [59, 223] width 99 height 65
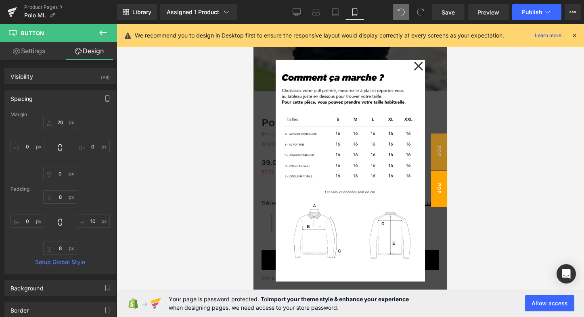
click at [418, 67] on icon at bounding box center [418, 65] width 9 height 9
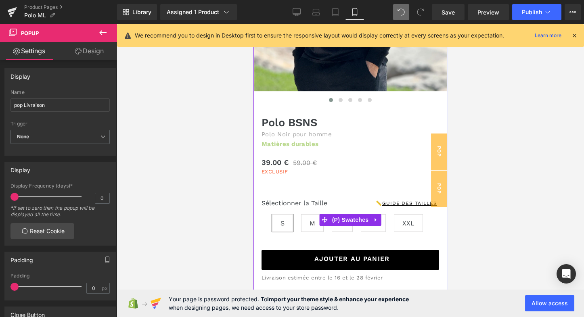
click at [366, 203] on div "S M L XL XXL" at bounding box center [350, 220] width 194 height 36
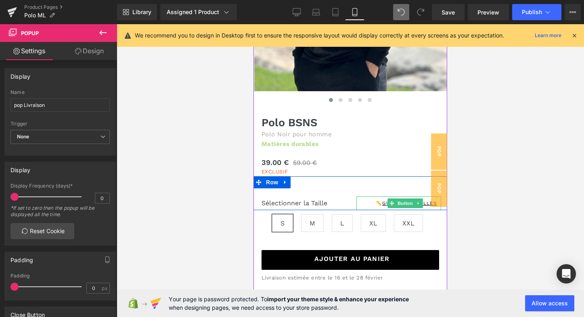
click at [366, 198] on div "📏 Guide des tailles" at bounding box center [398, 204] width 85 height 14
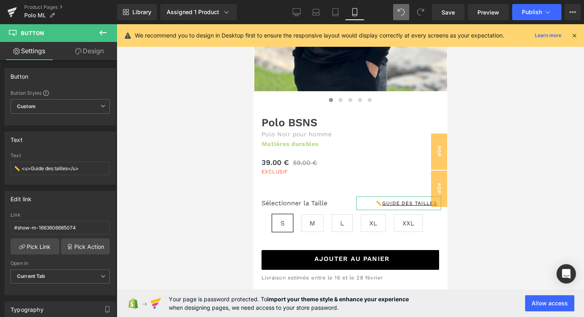
click at [90, 48] on link "Design" at bounding box center [89, 51] width 59 height 18
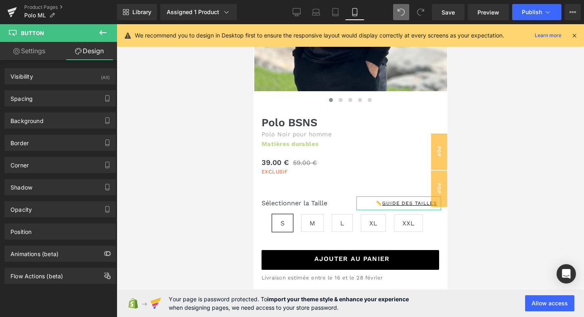
type input "20"
type input "0"
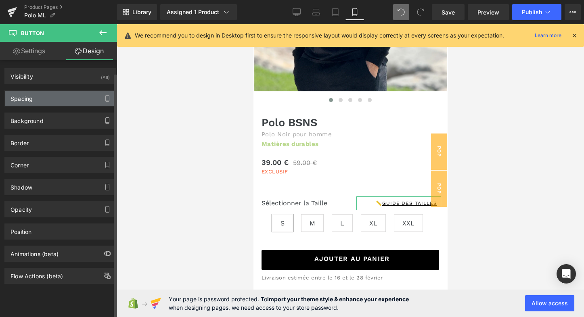
click at [58, 94] on div "Spacing" at bounding box center [60, 98] width 111 height 15
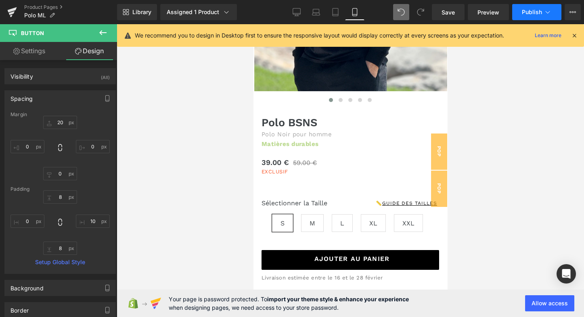
click at [542, 16] on button "Publish" at bounding box center [536, 12] width 49 height 16
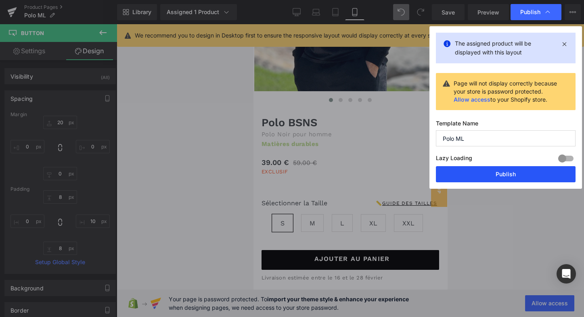
click at [510, 172] on button "Publish" at bounding box center [506, 174] width 140 height 16
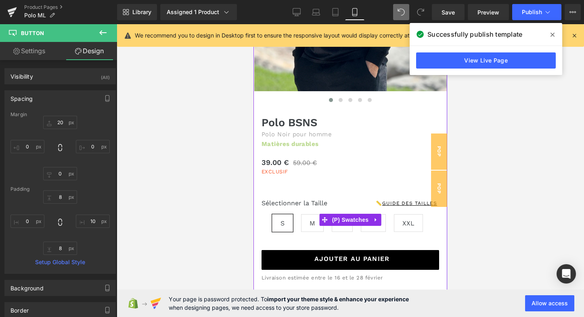
click at [366, 202] on div "S M L XL XXL" at bounding box center [350, 220] width 194 height 36
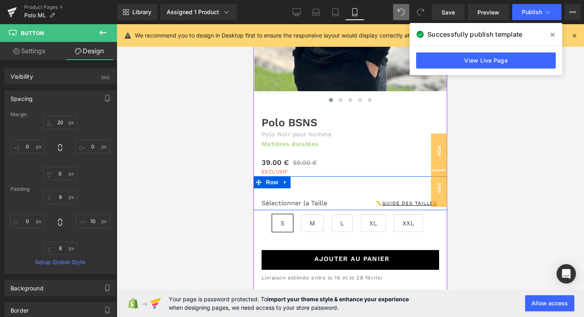
click at [370, 188] on div "📏 Guide des tailles Button" at bounding box center [398, 199] width 97 height 22
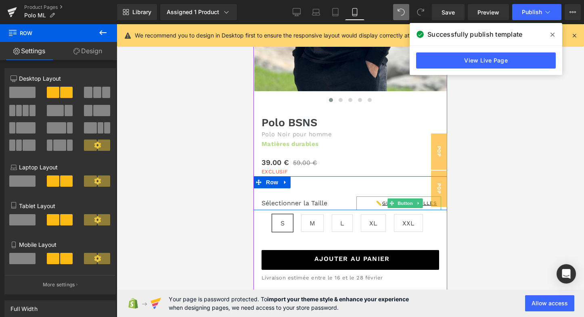
click at [369, 198] on div "📏 Guide des tailles" at bounding box center [398, 204] width 85 height 14
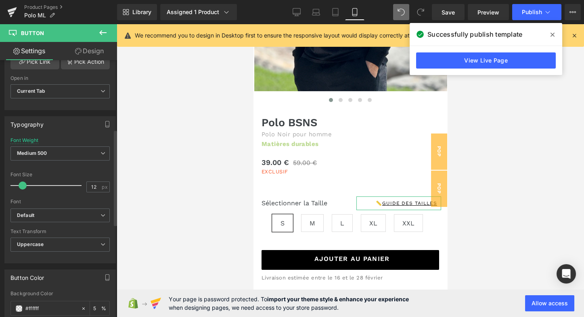
scroll to position [186, 0]
click at [75, 247] on span "Uppercase" at bounding box center [59, 244] width 99 height 14
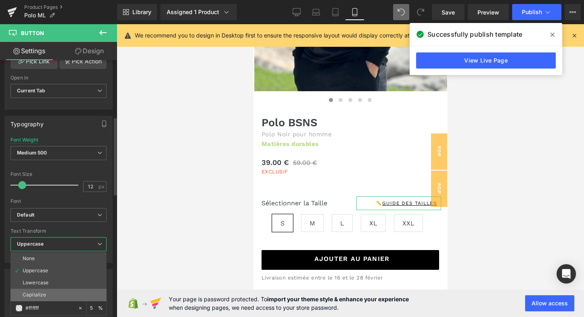
click at [40, 292] on div "Capitalize" at bounding box center [34, 295] width 23 height 6
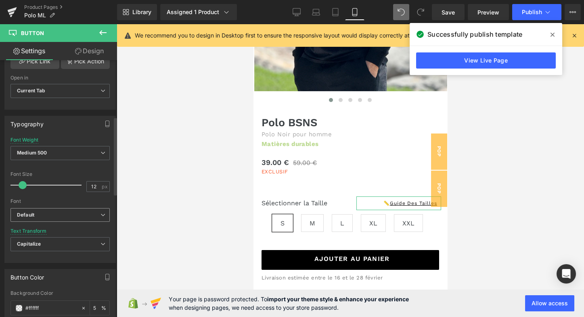
click at [72, 212] on b "Default" at bounding box center [59, 215] width 84 height 7
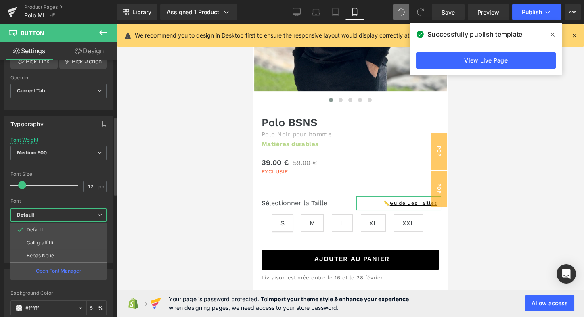
click at [70, 214] on b "Default" at bounding box center [57, 215] width 80 height 7
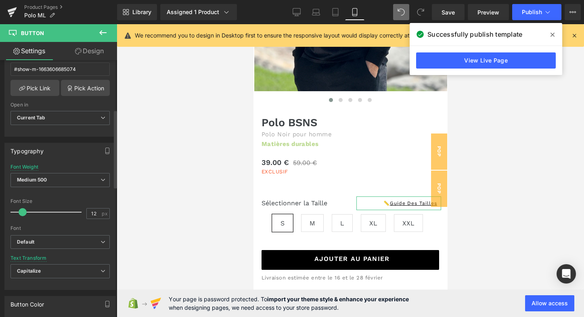
scroll to position [148, 0]
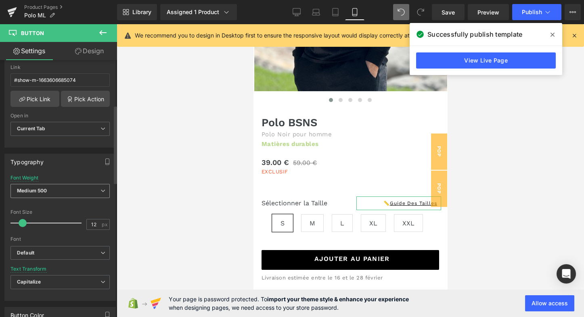
click at [77, 191] on span "Medium 500" at bounding box center [59, 191] width 99 height 14
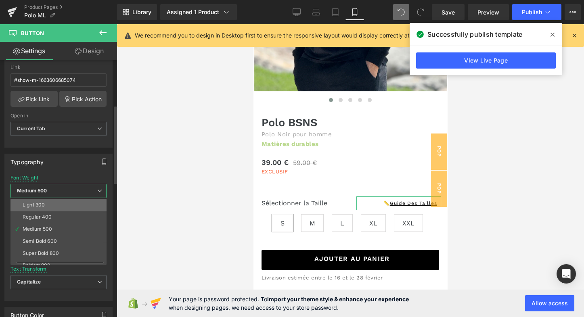
scroll to position [33, 0]
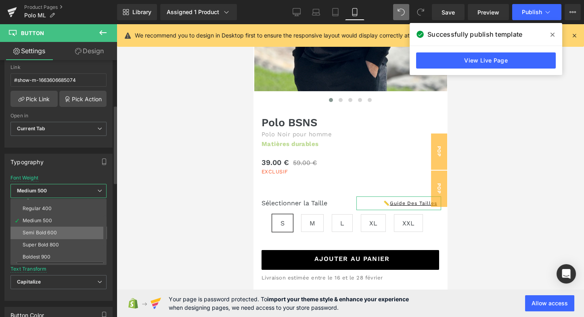
click at [44, 230] on div "Semi Bold 600" at bounding box center [40, 233] width 34 height 6
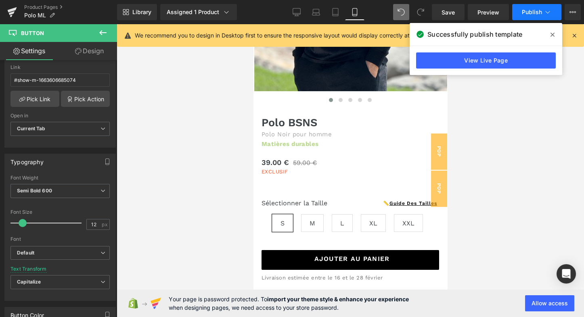
click at [547, 10] on icon at bounding box center [548, 12] width 8 height 8
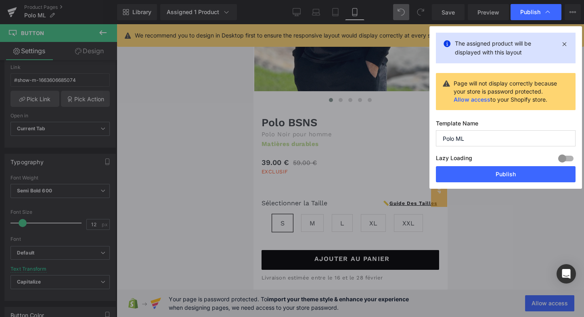
click at [500, 170] on button "Publish" at bounding box center [506, 174] width 140 height 16
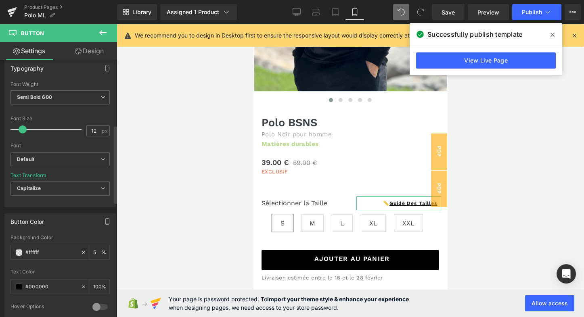
scroll to position [281, 0]
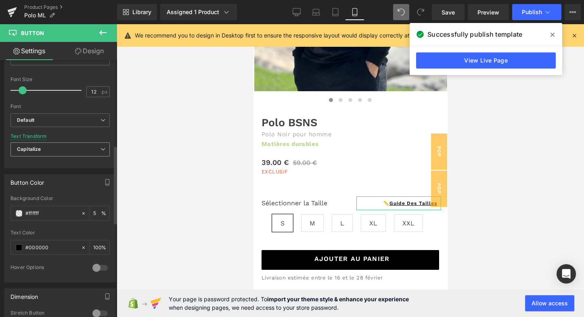
click at [85, 150] on span "Capitalize" at bounding box center [59, 149] width 99 height 14
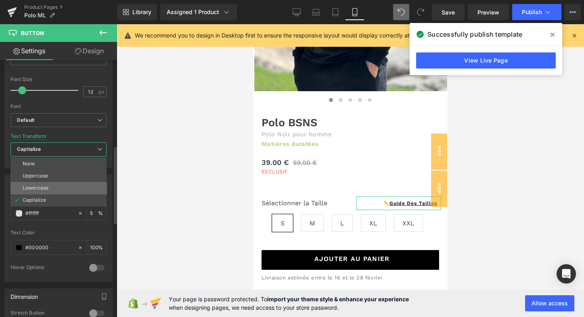
click at [51, 186] on li "Lowercase" at bounding box center [58, 188] width 96 height 12
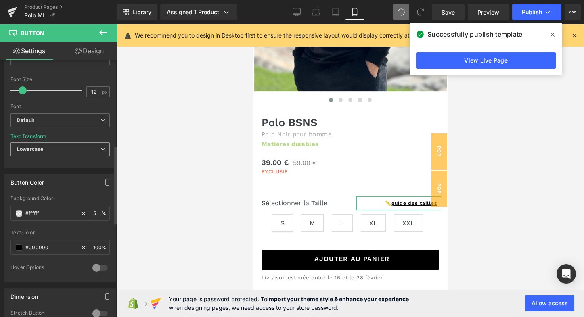
click at [46, 142] on span "Lowercase" at bounding box center [59, 149] width 99 height 14
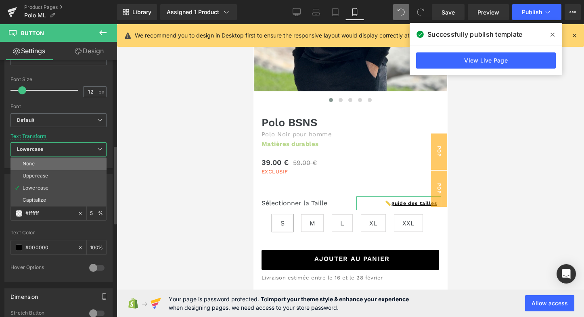
click at [41, 158] on li "None" at bounding box center [58, 164] width 96 height 12
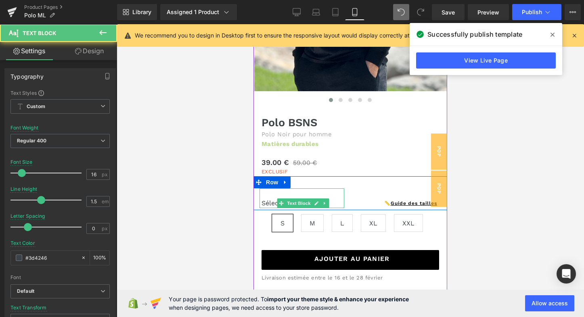
click at [335, 199] on p "Sélectionner la Taille" at bounding box center [303, 204] width 83 height 10
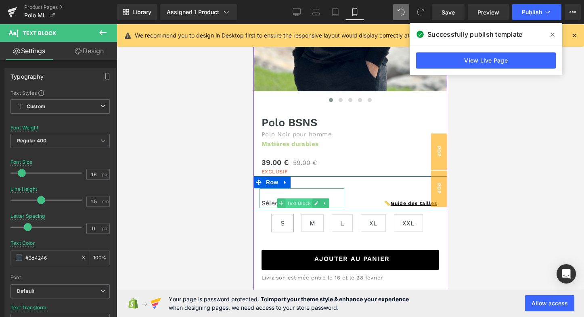
click at [289, 199] on span "Text Block" at bounding box center [298, 204] width 27 height 10
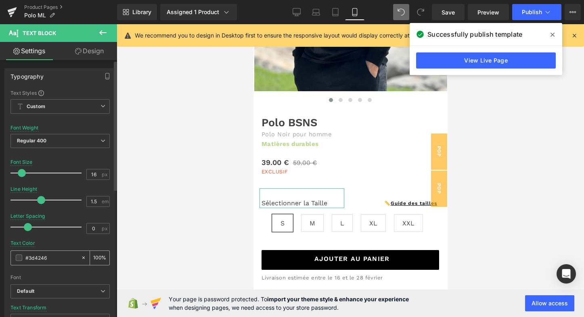
click at [19, 257] on span at bounding box center [19, 258] width 6 height 6
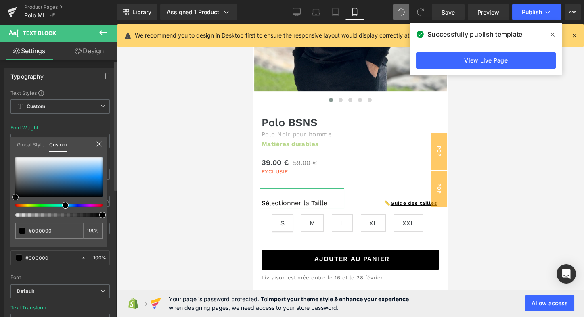
drag, startPoint x: 21, startPoint y: 188, endPoint x: 14, endPoint y: 203, distance: 17.1
click at [15, 203] on div at bounding box center [58, 187] width 87 height 60
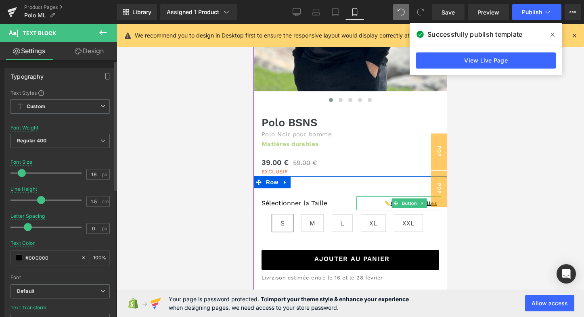
click at [375, 198] on div "📏 Guide des tailles" at bounding box center [398, 204] width 85 height 14
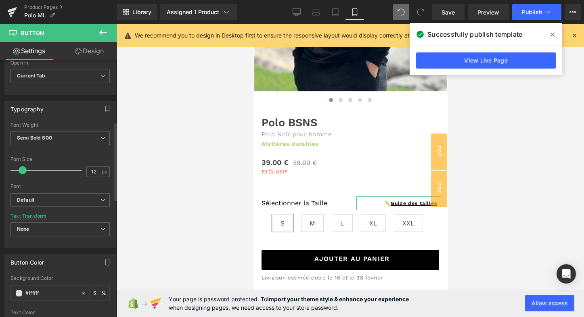
scroll to position [205, 0]
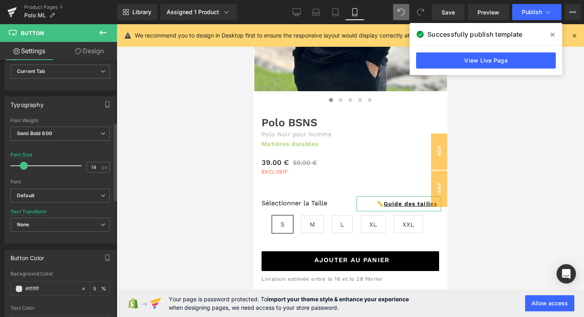
click at [23, 162] on span at bounding box center [24, 166] width 8 height 8
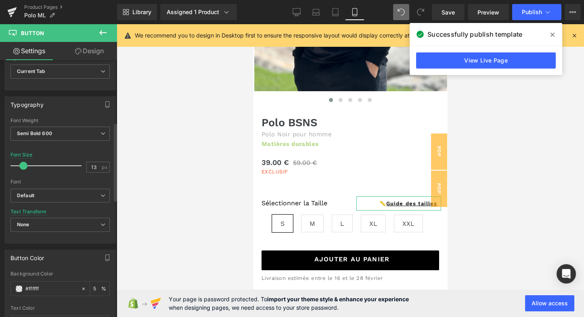
click at [22, 163] on span at bounding box center [23, 166] width 8 height 8
click at [546, 10] on icon at bounding box center [548, 12] width 8 height 8
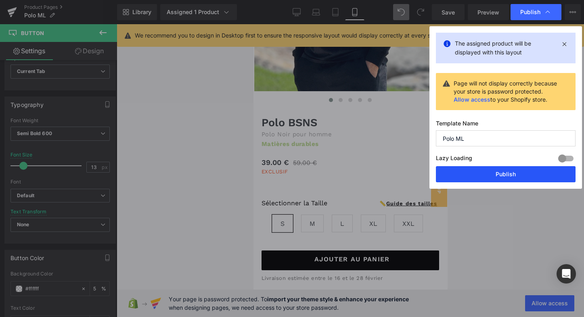
click at [500, 171] on button "Publish" at bounding box center [506, 174] width 140 height 16
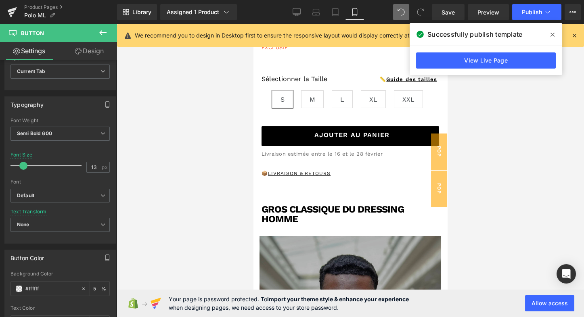
scroll to position [317, 0]
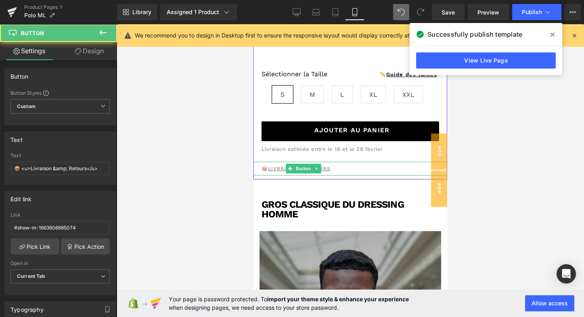
drag, startPoint x: 357, startPoint y: 167, endPoint x: 281, endPoint y: 167, distance: 75.9
click at [357, 167] on div "📦 Livraison & Retours" at bounding box center [350, 169] width 194 height 14
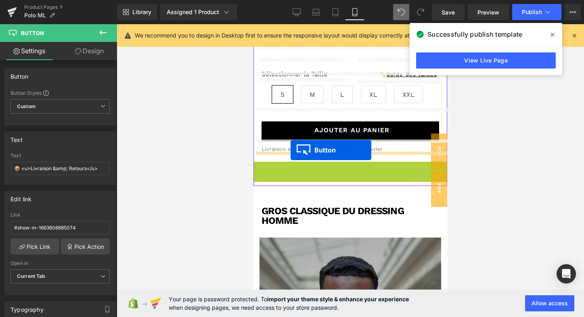
drag, startPoint x: 289, startPoint y: 165, endPoint x: 291, endPoint y: 150, distance: 15.5
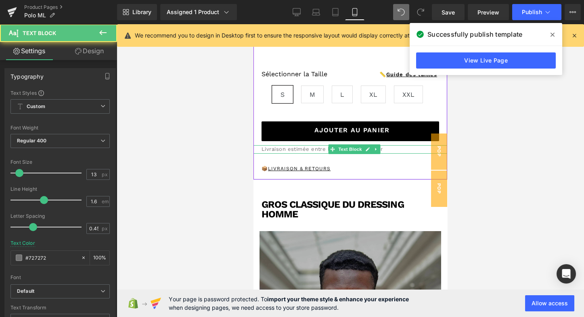
click at [393, 147] on p "Livraison estimée entre le 16 et le 28 février" at bounding box center [355, 149] width 186 height 8
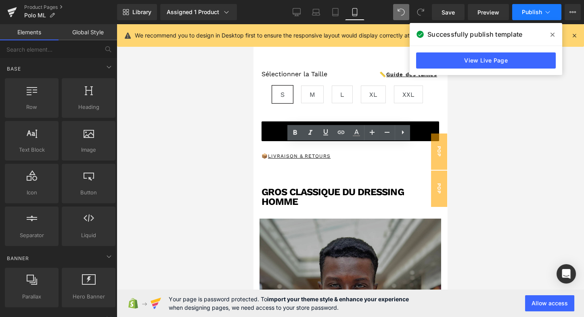
click at [546, 11] on icon at bounding box center [548, 12] width 8 height 8
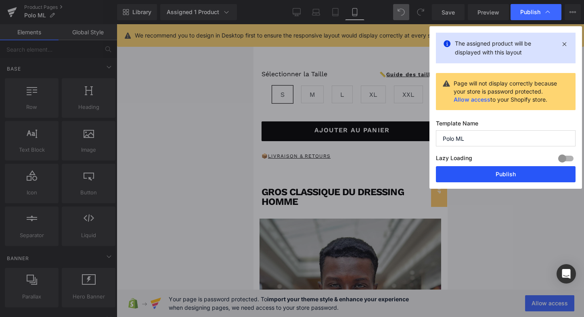
click at [494, 175] on button "Publish" at bounding box center [506, 174] width 140 height 16
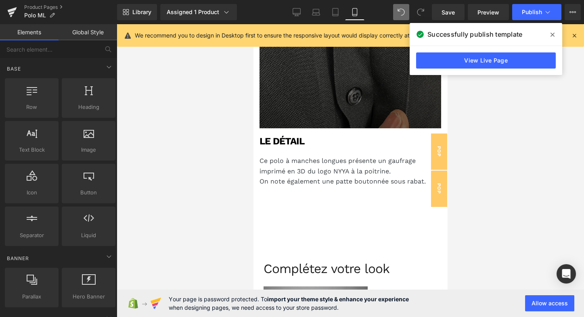
scroll to position [1213, 0]
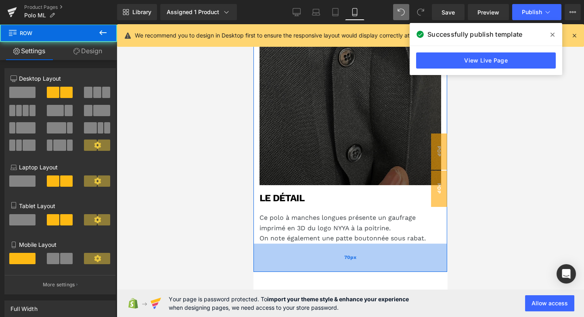
click at [308, 244] on div "70px" at bounding box center [350, 258] width 194 height 28
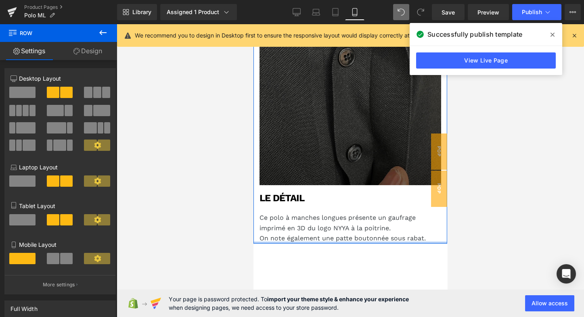
drag, startPoint x: 332, startPoint y: 239, endPoint x: 334, endPoint y: 205, distance: 34.0
click at [334, 205] on div "Image LE DÉTAIL Heading Ce polo à manches longues présente un gaufrage imprimé …" at bounding box center [350, 87] width 194 height 313
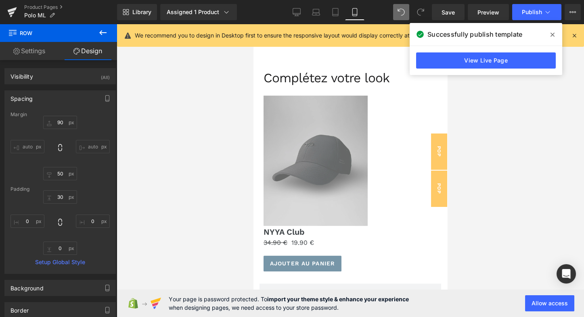
scroll to position [1512, 0]
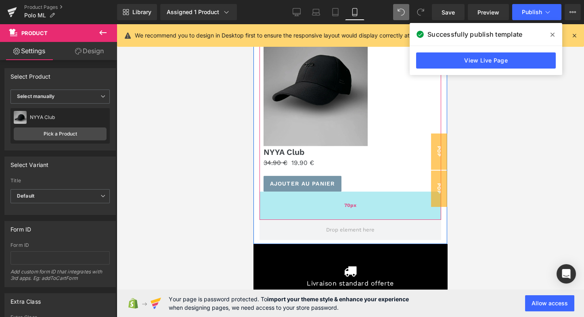
drag, startPoint x: 352, startPoint y: 172, endPoint x: 354, endPoint y: 188, distance: 16.2
click at [354, 192] on div "70px" at bounding box center [351, 206] width 182 height 28
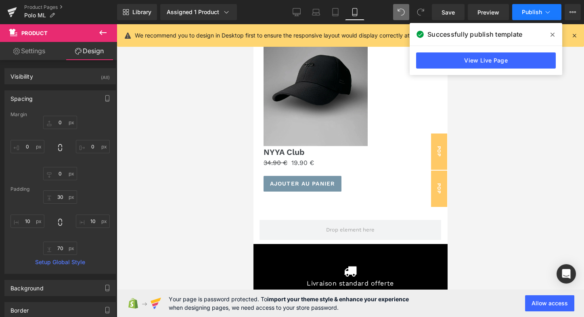
click at [546, 15] on icon at bounding box center [548, 12] width 8 height 8
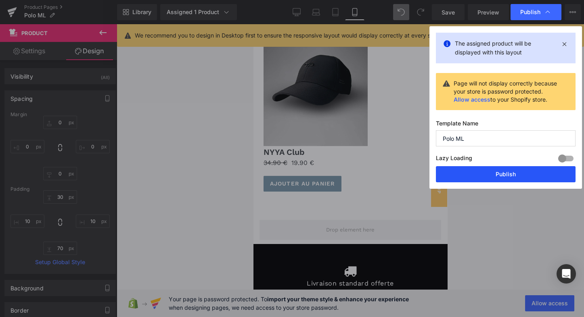
click at [508, 169] on button "Publish" at bounding box center [506, 174] width 140 height 16
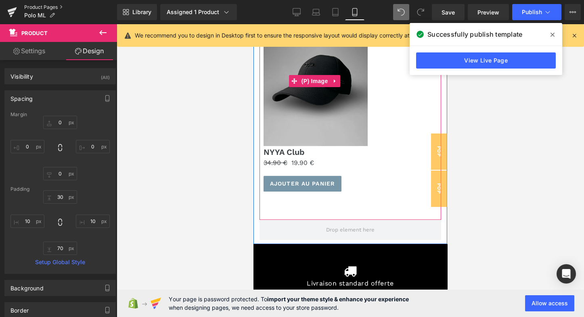
click at [27, 5] on link "Product Pages" at bounding box center [70, 7] width 93 height 6
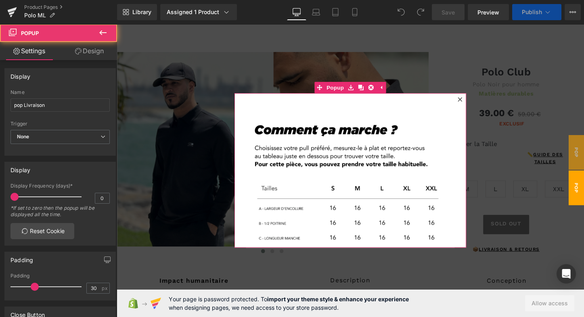
click at [474, 102] on icon at bounding box center [475, 102] width 5 height 5
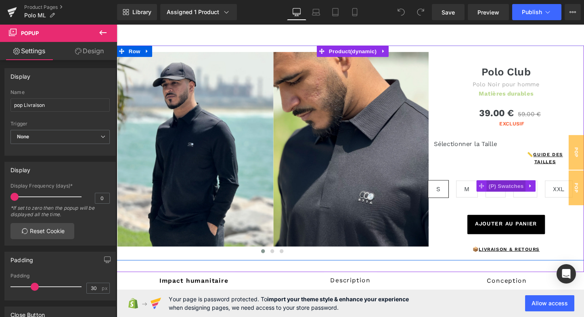
click at [503, 190] on span "(P) Swatches" at bounding box center [523, 193] width 41 height 12
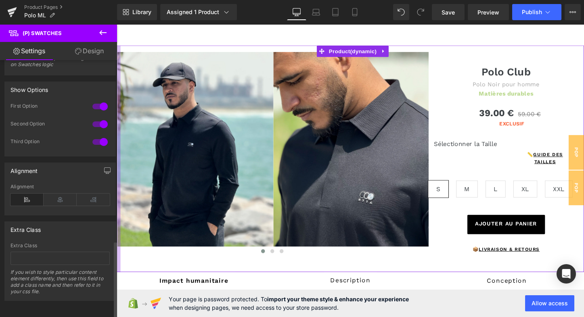
scroll to position [615, 0]
click at [61, 195] on icon at bounding box center [60, 200] width 33 height 12
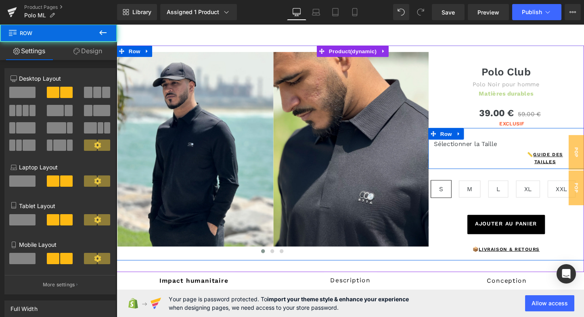
click at [520, 147] on div "Sélectionner la Taille Text Block" at bounding box center [483, 150] width 82 height 10
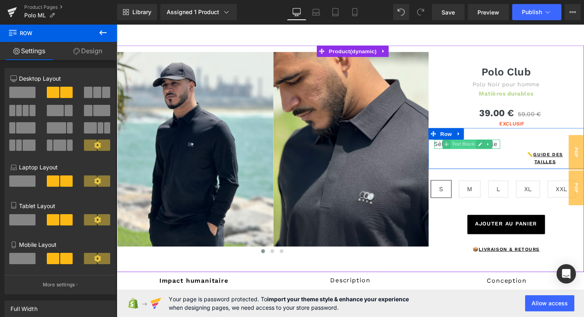
click at [480, 149] on span "Text Block" at bounding box center [478, 150] width 27 height 10
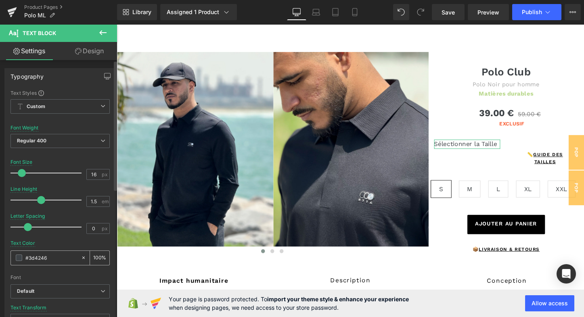
click at [19, 257] on span at bounding box center [19, 258] width 6 height 6
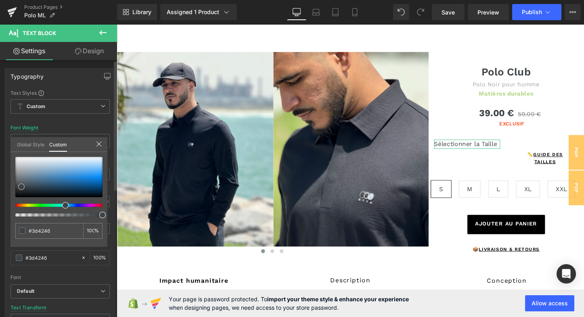
type input "#3b4044"
type input "#1d1e1f"
type input "#090a0a"
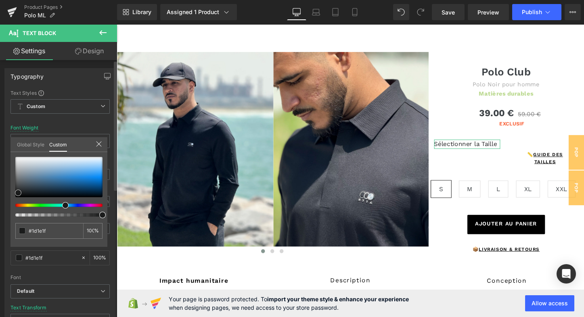
type input "#090a0a"
type input "#040505"
type input "#000000"
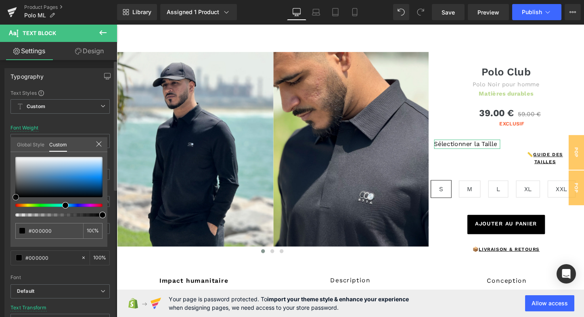
drag, startPoint x: 21, startPoint y: 185, endPoint x: 15, endPoint y: 199, distance: 14.8
click at [15, 199] on span at bounding box center [16, 197] width 6 height 6
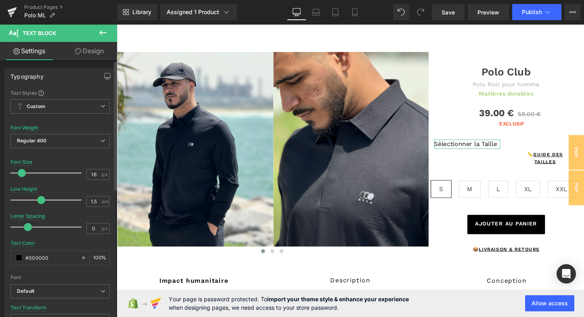
click at [95, 51] on link "Design" at bounding box center [89, 51] width 59 height 18
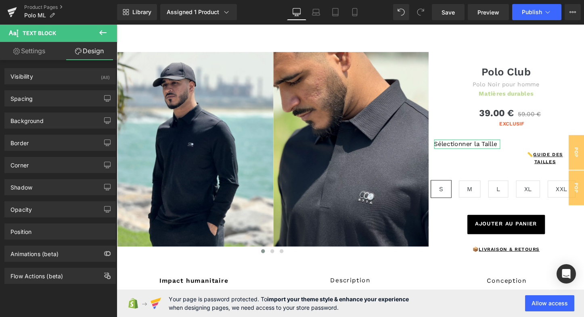
type input "0"
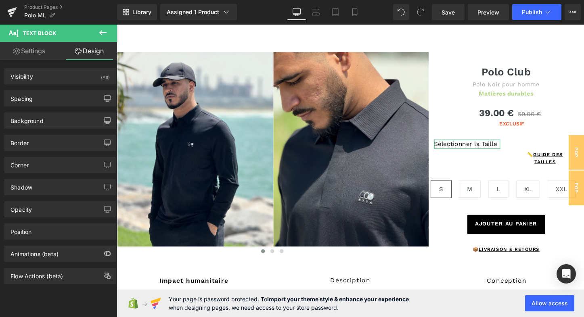
type input "0"
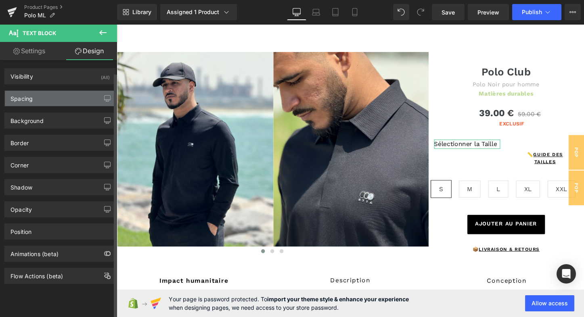
click at [43, 99] on div "Spacing" at bounding box center [60, 98] width 111 height 15
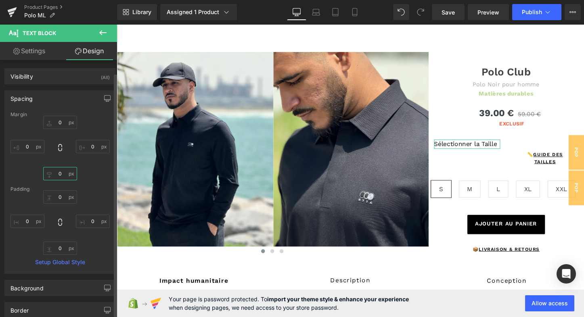
click at [61, 171] on input "0" at bounding box center [60, 173] width 34 height 13
type input "3"
click at [55, 123] on input "0" at bounding box center [60, 122] width 34 height 13
click at [320, 11] on icon at bounding box center [316, 12] width 8 height 8
type input "30"
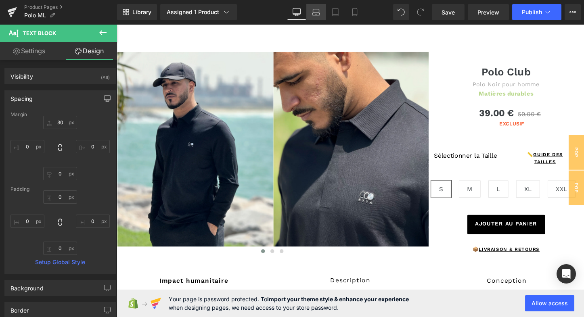
type input "0"
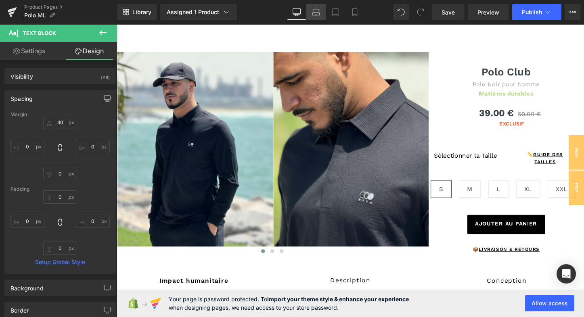
type input "0"
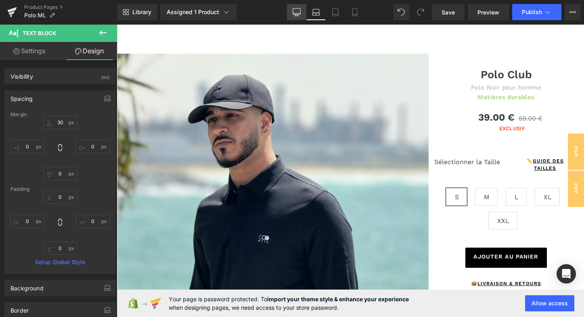
click at [299, 10] on icon at bounding box center [297, 12] width 8 height 8
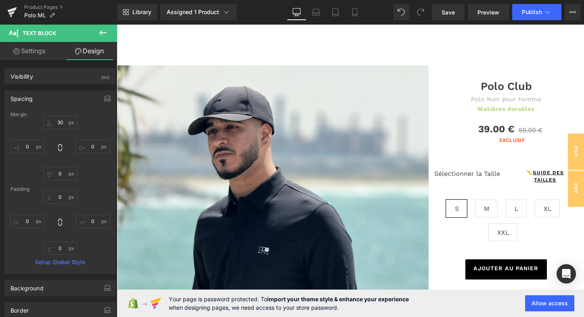
type input "30"
type input "0"
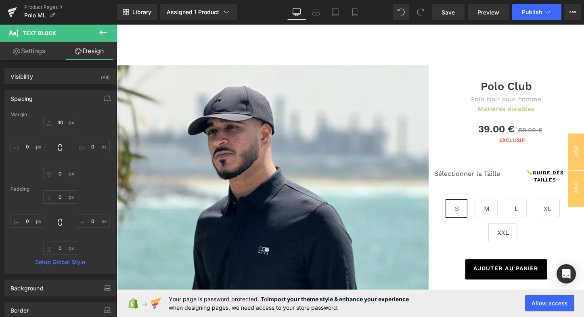
type input "0"
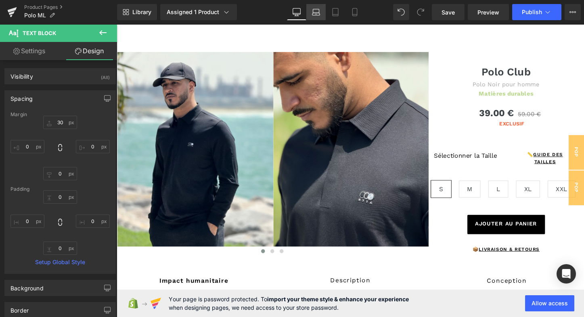
click at [309, 10] on link "Laptop" at bounding box center [315, 12] width 19 height 16
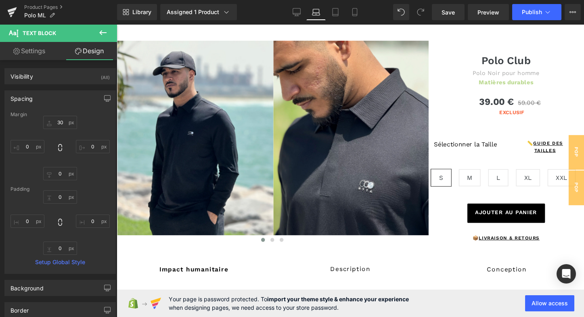
type input "30"
type input "0"
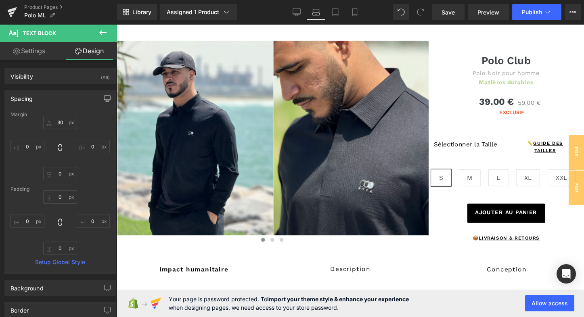
type input "0"
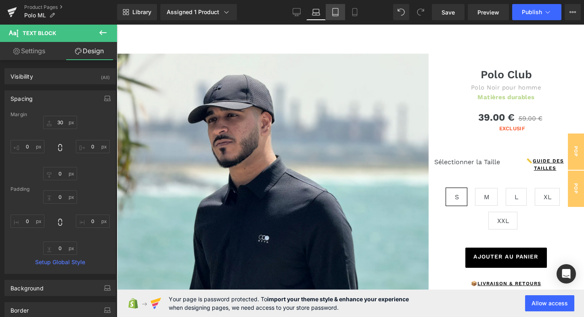
click at [336, 12] on icon at bounding box center [335, 12] width 8 height 8
type input "30"
type input "0"
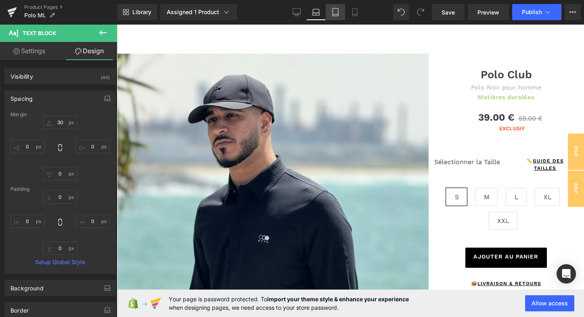
type input "0"
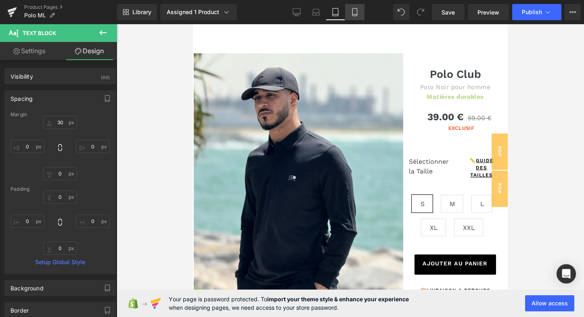
click at [357, 15] on icon at bounding box center [354, 12] width 4 height 8
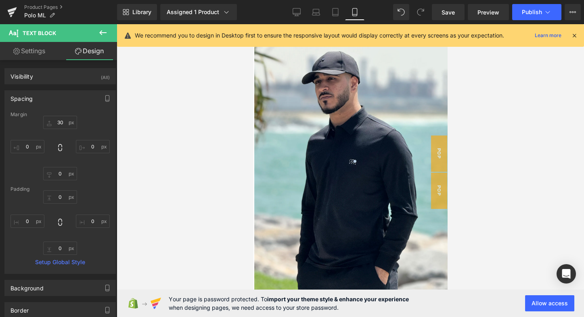
scroll to position [251, 0]
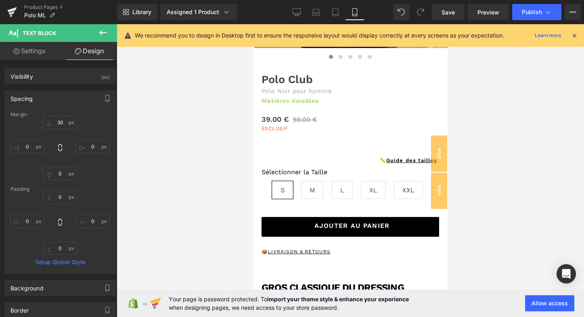
type input "30"
type input "0"
type input "25"
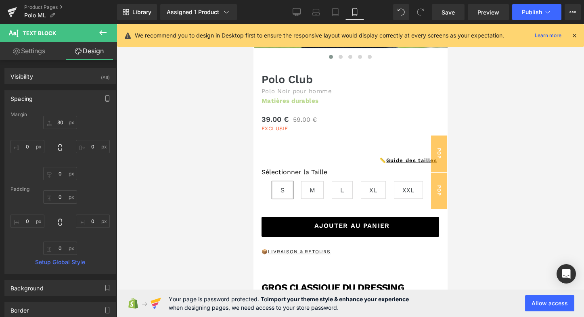
type input "0"
type input "5"
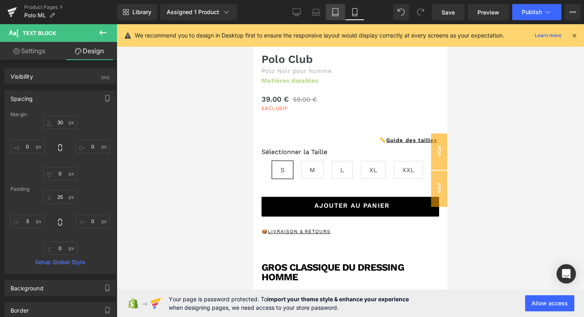
click at [332, 15] on icon at bounding box center [335, 12] width 8 height 8
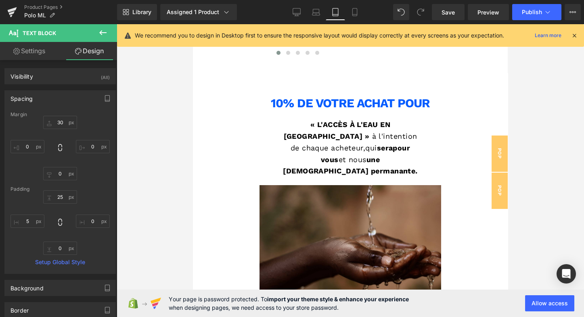
scroll to position [20, 0]
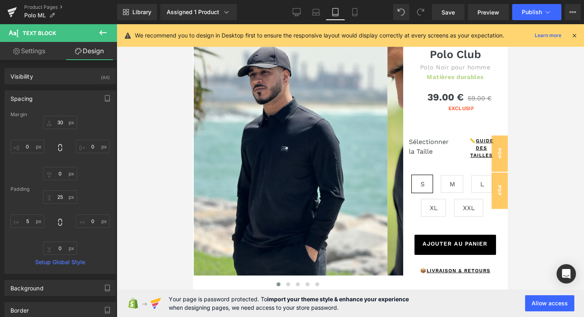
type input "30"
type input "0"
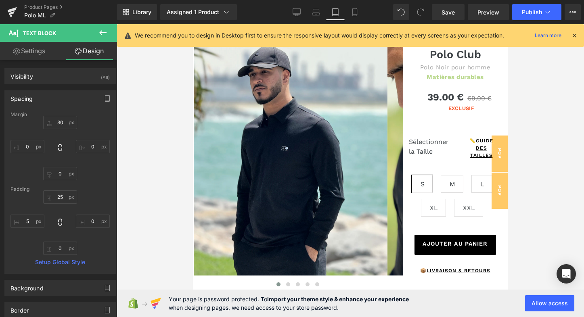
type input "0"
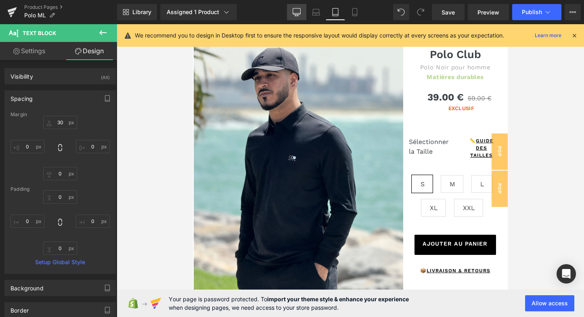
click at [299, 13] on icon at bounding box center [297, 12] width 8 height 8
type input "30"
type input "0"
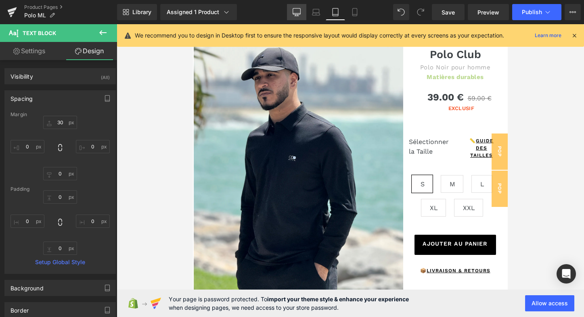
type input "0"
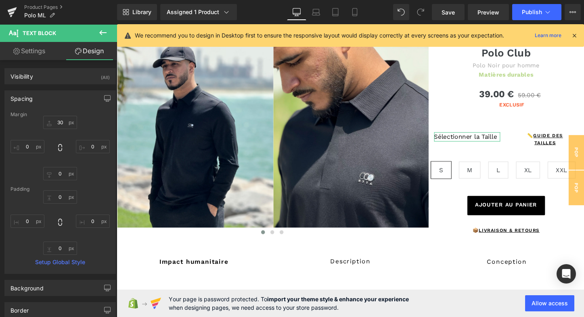
click at [27, 53] on link "Settings" at bounding box center [29, 51] width 59 height 18
type input "100"
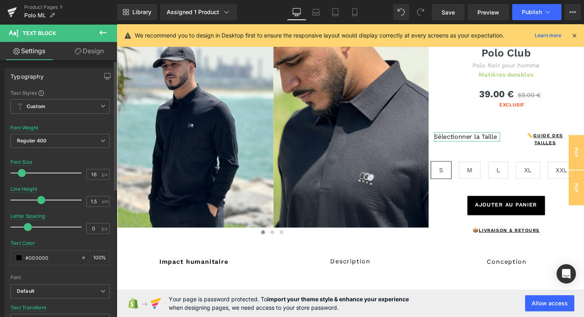
click at [96, 48] on link "Design" at bounding box center [89, 51] width 59 height 18
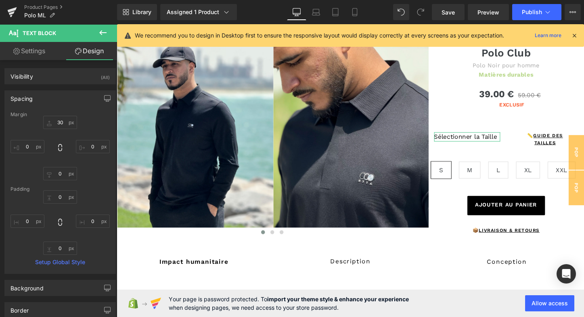
type input "30"
type input "0"
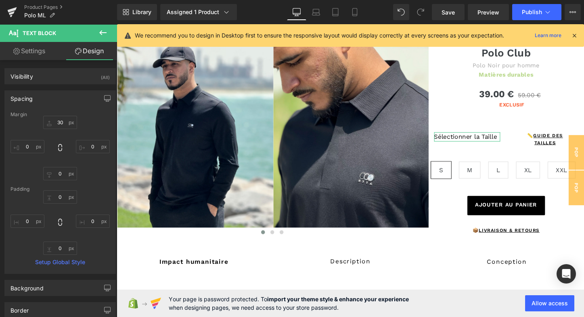
type input "0"
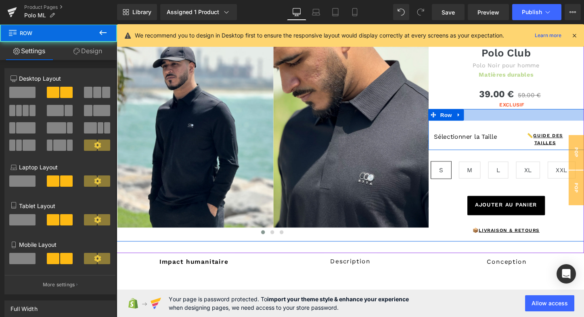
click at [490, 124] on div at bounding box center [523, 119] width 163 height 12
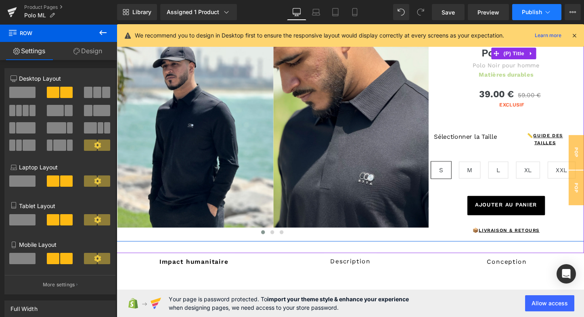
click at [536, 10] on span "Publish" at bounding box center [532, 12] width 20 height 6
click at [318, 12] on icon at bounding box center [316, 12] width 8 height 8
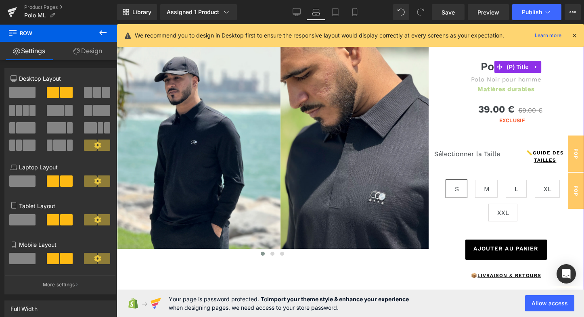
scroll to position [32, 0]
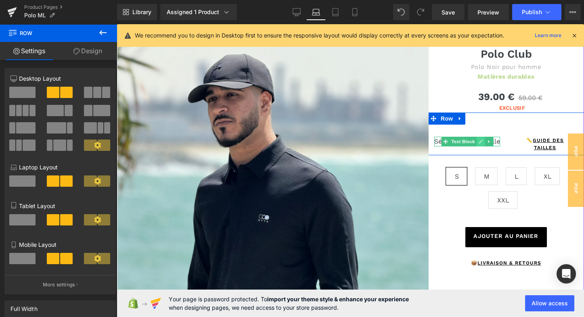
click at [480, 143] on link at bounding box center [480, 142] width 8 height 10
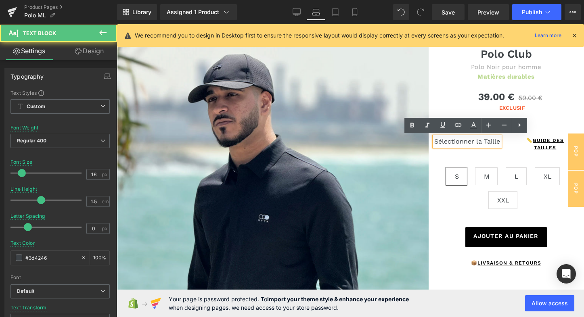
click at [464, 142] on p "Sélectionner la Taille" at bounding box center [467, 142] width 66 height 10
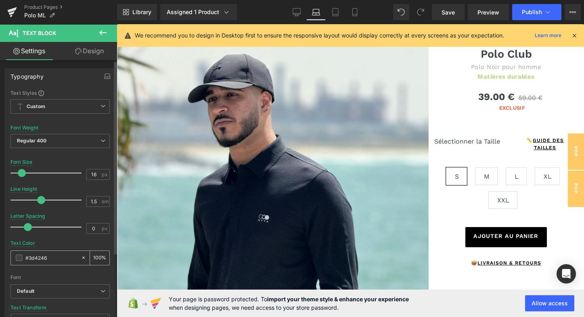
click at [19, 256] on span at bounding box center [19, 258] width 6 height 6
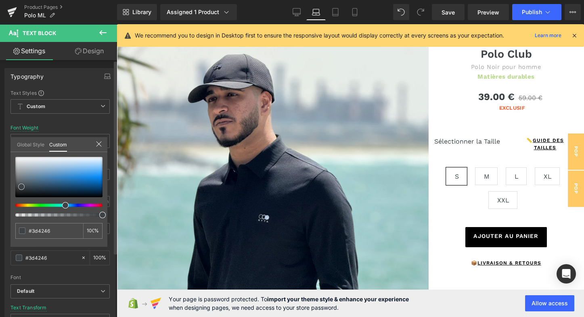
type input "#3b4044"
type input "#111212"
type input "#000000"
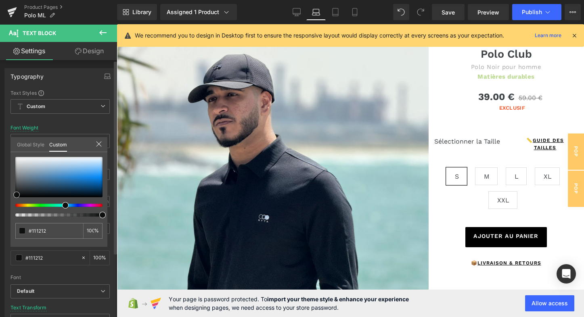
type input "#000000"
drag, startPoint x: 21, startPoint y: 186, endPoint x: 13, endPoint y: 199, distance: 14.7
click at [13, 199] on span at bounding box center [15, 197] width 6 height 6
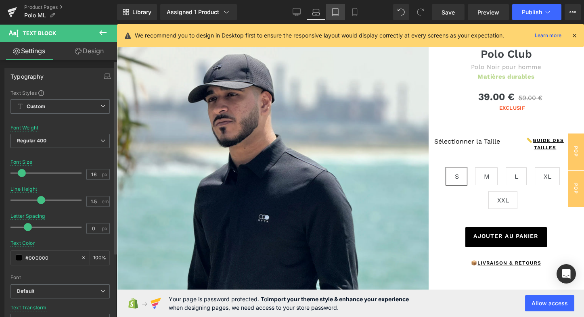
click at [335, 10] on icon at bounding box center [335, 12] width 8 height 8
type input "#3d4246"
type input "100"
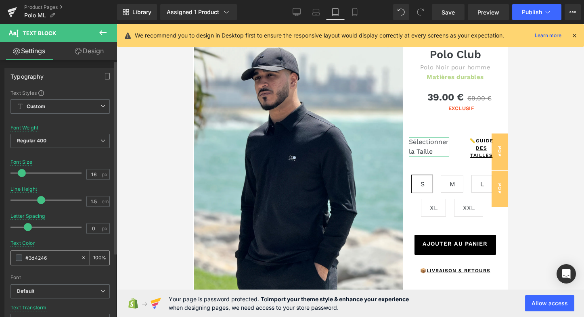
click at [20, 256] on span at bounding box center [19, 258] width 6 height 6
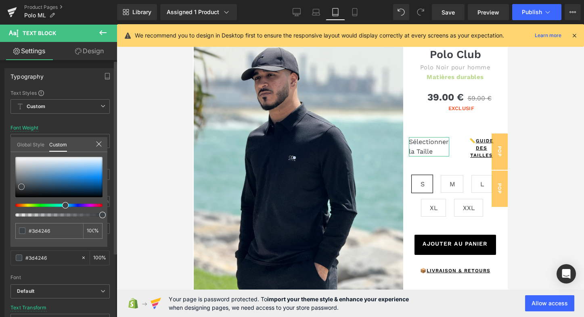
type input "#3b4044"
type input "#2e3032"
type input "#0a0a0a"
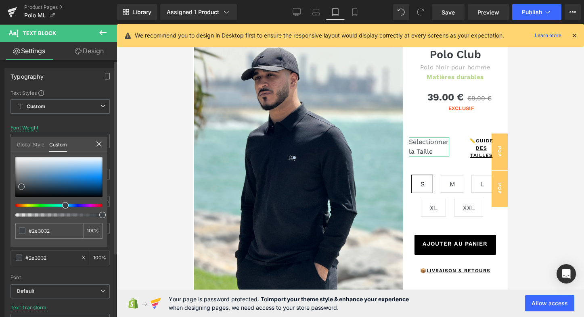
type input "#0a0a0a"
type input "#050505"
type input "#000000"
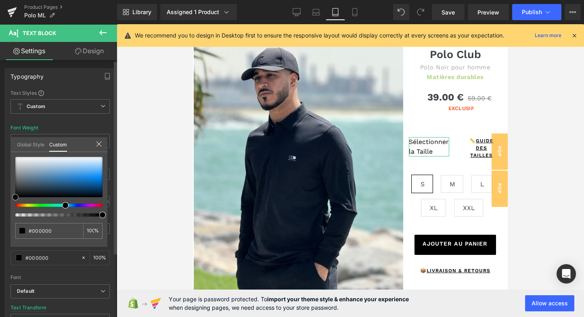
drag, startPoint x: 23, startPoint y: 185, endPoint x: 10, endPoint y: 202, distance: 21.1
click at [10, 202] on div "#000000 100 %" at bounding box center [58, 202] width 97 height 90
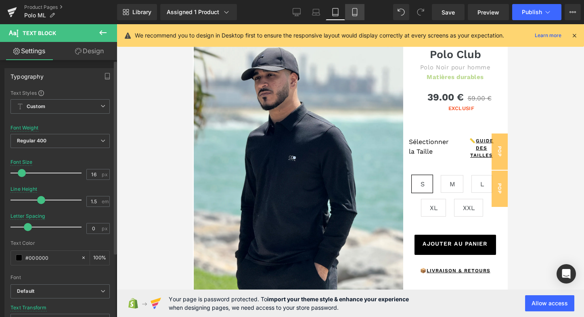
click at [355, 10] on icon at bounding box center [355, 12] width 8 height 8
type input "100"
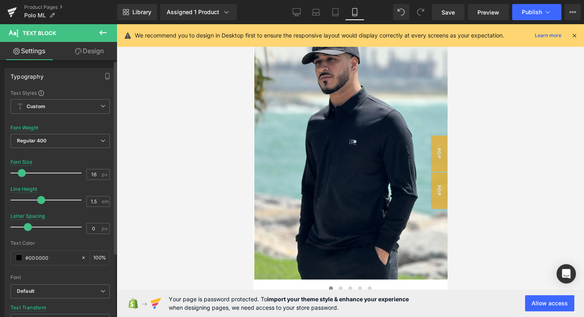
scroll to position [272, 0]
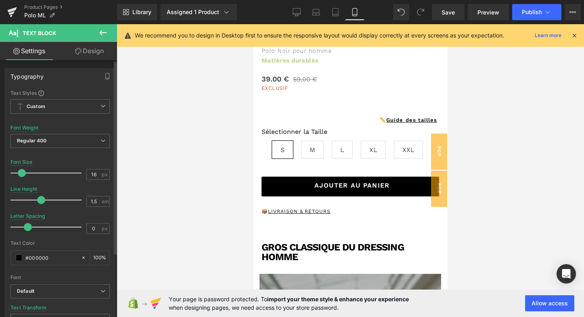
click at [88, 51] on link "Design" at bounding box center [89, 51] width 59 height 18
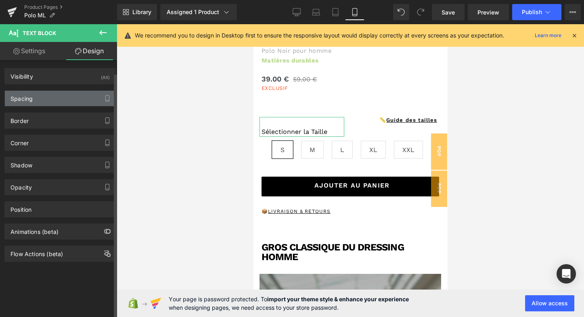
click at [69, 95] on div "Spacing" at bounding box center [60, 98] width 111 height 15
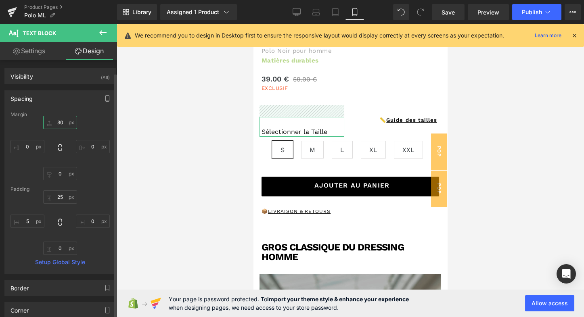
click at [61, 123] on input "30" at bounding box center [60, 122] width 34 height 13
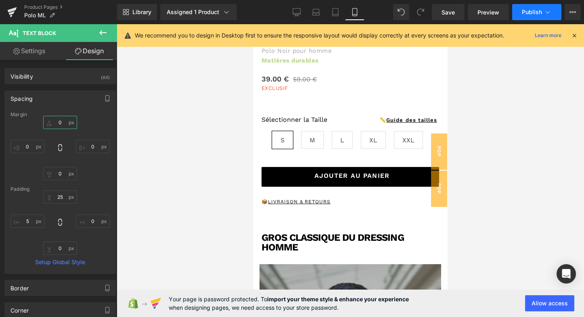
type input "0"
click at [544, 16] on icon at bounding box center [548, 12] width 8 height 8
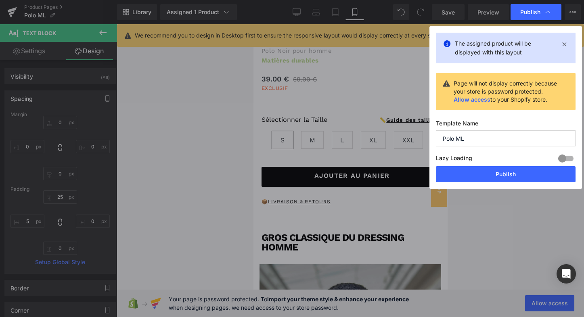
click at [495, 171] on button "Publish" at bounding box center [506, 174] width 140 height 16
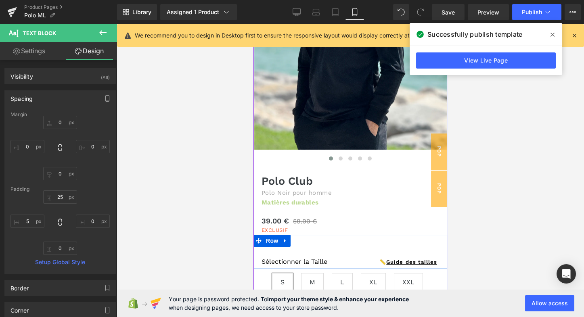
scroll to position [133, 0]
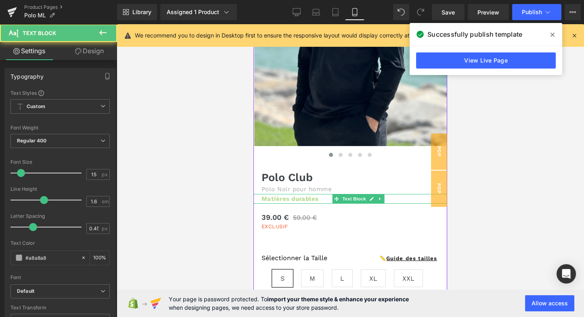
click at [295, 201] on strong "Matières durables" at bounding box center [290, 198] width 57 height 7
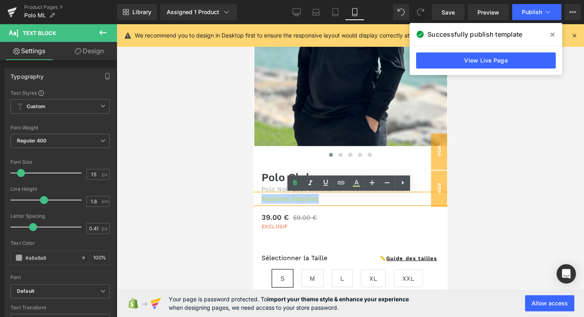
drag, startPoint x: 260, startPoint y: 198, endPoint x: 315, endPoint y: 198, distance: 54.5
click at [315, 198] on strong "Matières durables" at bounding box center [290, 198] width 57 height 7
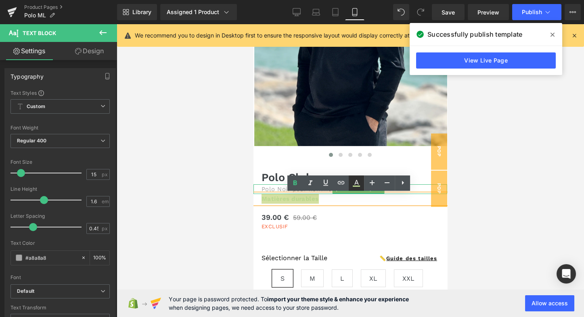
click at [358, 181] on icon at bounding box center [357, 183] width 10 height 10
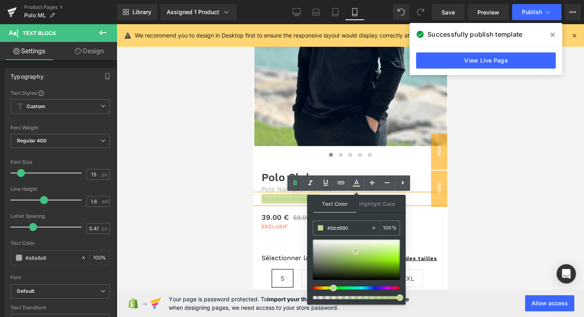
type input "#90d996"
click at [340, 287] on div at bounding box center [353, 288] width 87 height 3
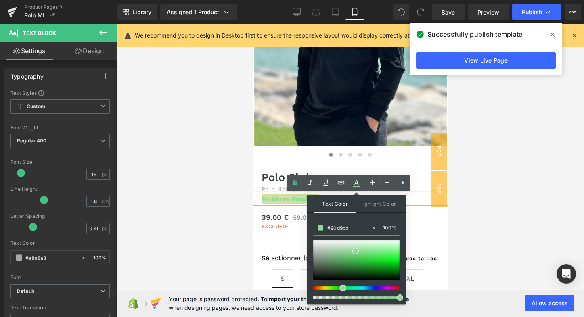
click at [347, 287] on div at bounding box center [353, 288] width 87 height 3
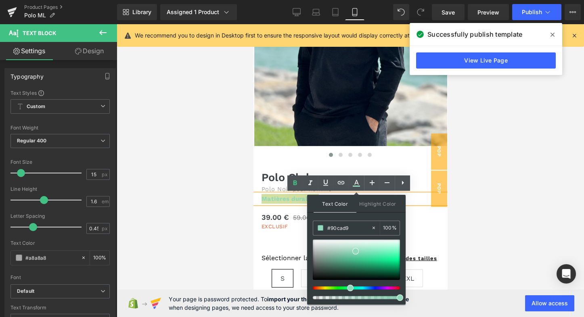
click at [356, 287] on div at bounding box center [353, 288] width 87 height 3
click at [351, 287] on div at bounding box center [353, 288] width 87 height 3
click at [348, 287] on div at bounding box center [353, 288] width 87 height 3
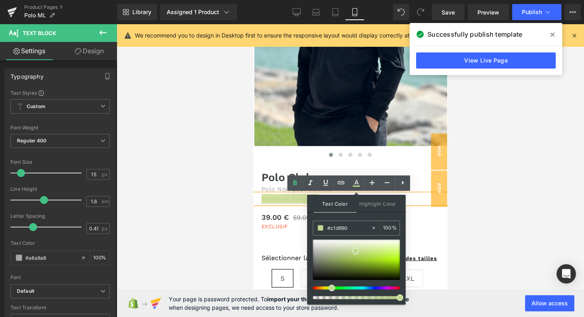
type input "#bfd990"
drag, startPoint x: 348, startPoint y: 287, endPoint x: 326, endPoint y: 286, distance: 21.4
click at [326, 287] on div at bounding box center [353, 288] width 87 height 3
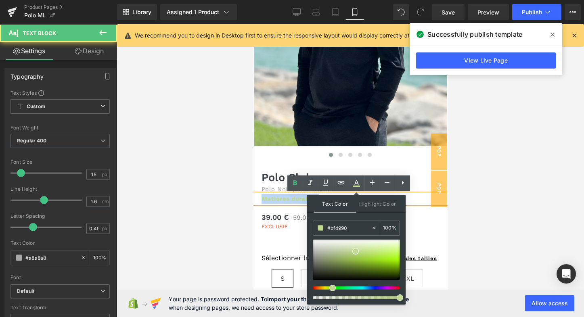
click at [296, 204] on div "Matières durables" at bounding box center [350, 199] width 194 height 10
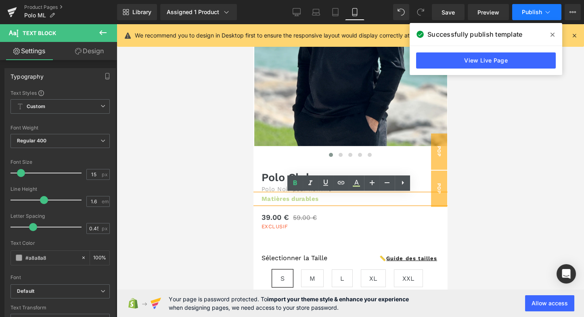
click at [544, 15] on icon at bounding box center [548, 12] width 8 height 8
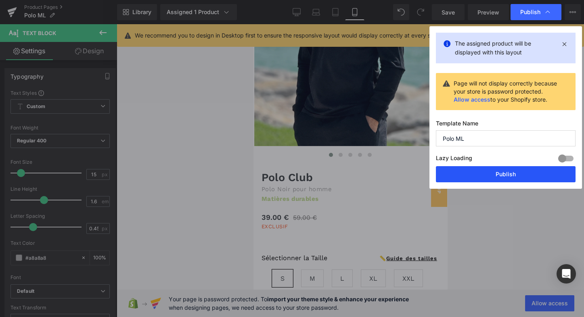
click at [505, 178] on button "Publish" at bounding box center [506, 174] width 140 height 16
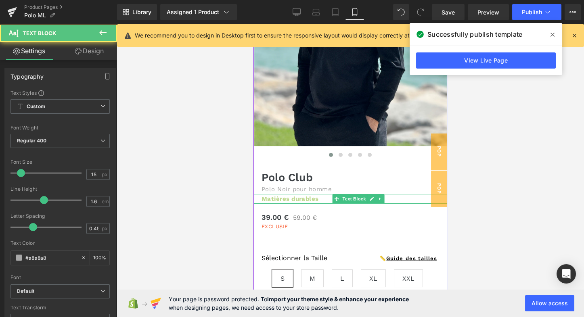
click at [310, 201] on strong "Matières durables" at bounding box center [290, 198] width 57 height 7
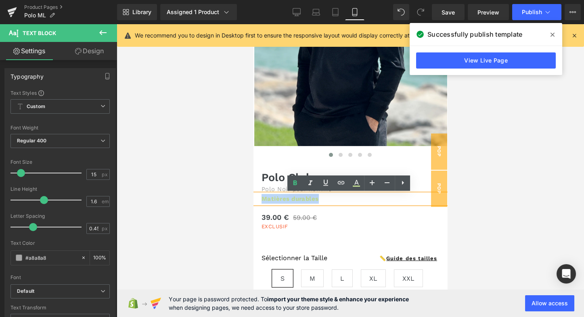
drag, startPoint x: 316, startPoint y: 200, endPoint x: 262, endPoint y: 199, distance: 53.7
click at [262, 199] on strong "Matières durables" at bounding box center [290, 198] width 57 height 7
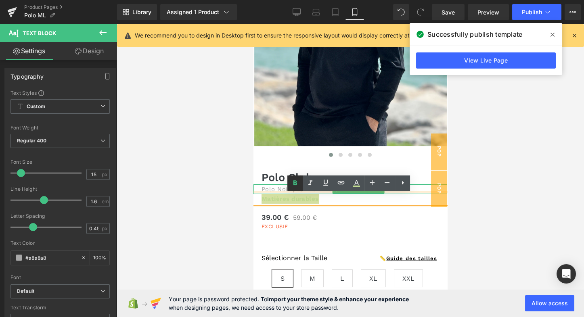
click at [294, 184] on icon at bounding box center [295, 182] width 4 height 5
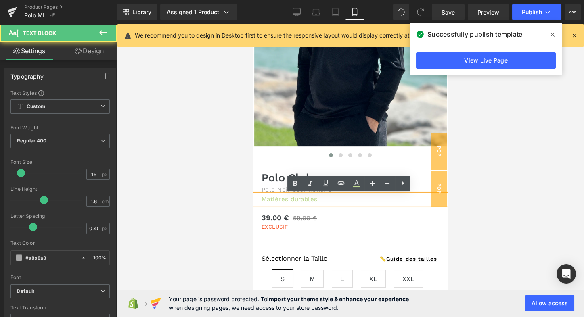
click at [318, 203] on p "Matières durables" at bounding box center [351, 200] width 178 height 10
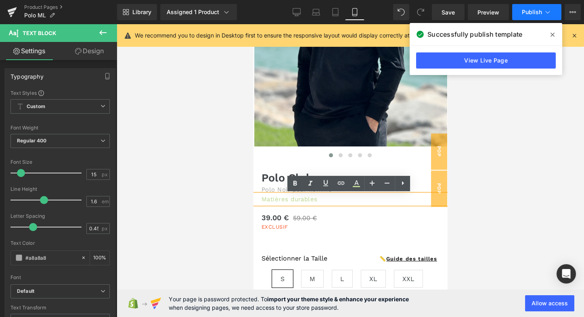
click at [526, 20] on button "Publish" at bounding box center [536, 12] width 49 height 16
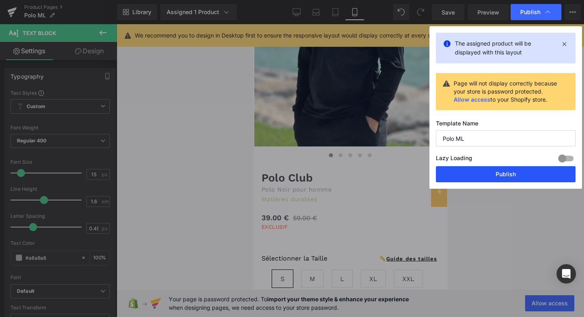
click at [507, 175] on button "Publish" at bounding box center [506, 174] width 140 height 16
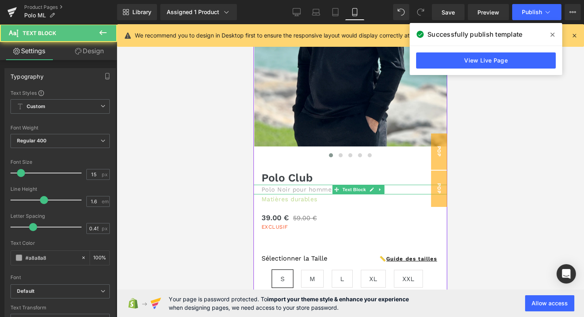
click at [304, 190] on p "Polo Noir pour homme" at bounding box center [351, 190] width 178 height 10
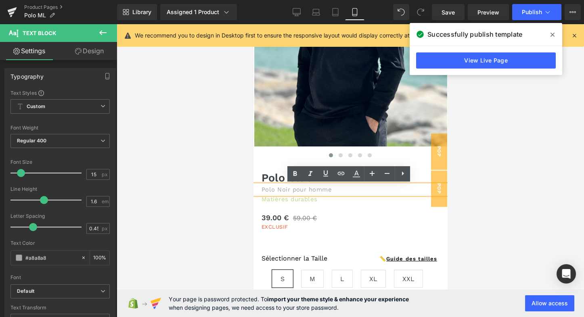
click at [291, 191] on p "Polo Noir pour homme" at bounding box center [351, 190] width 178 height 10
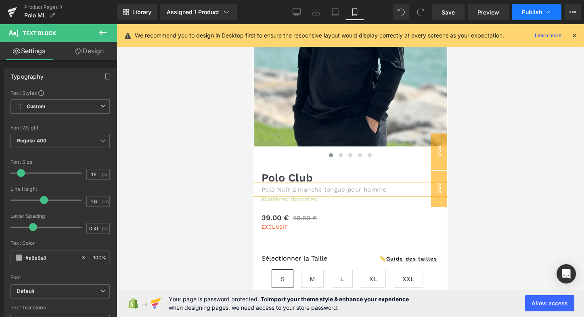
click at [535, 13] on span "Publish" at bounding box center [532, 12] width 20 height 6
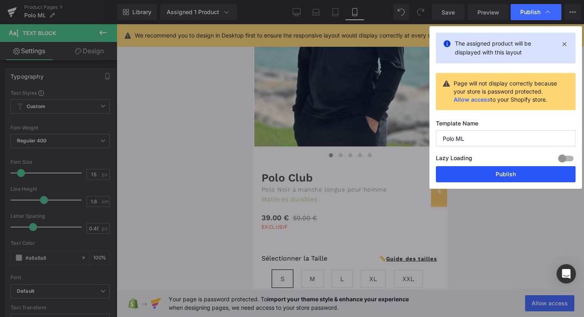
click at [511, 175] on button "Publish" at bounding box center [506, 174] width 140 height 16
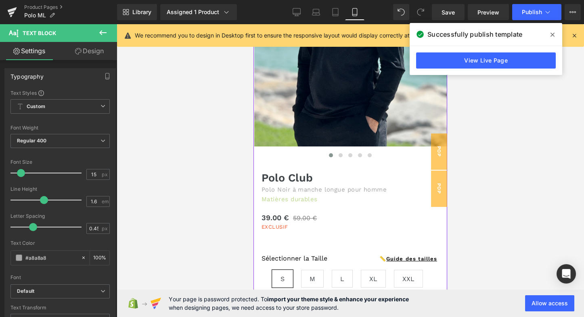
click at [267, 193] on div "Polo Noir à manche longue pour homme Text Block" at bounding box center [350, 190] width 194 height 10
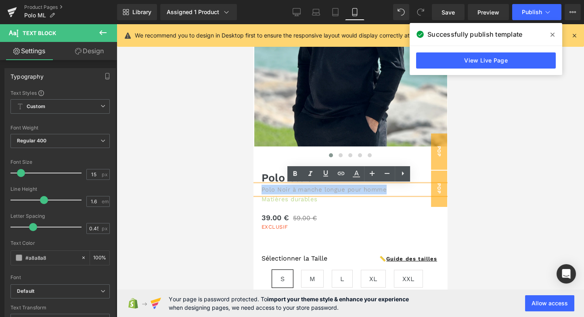
drag, startPoint x: 261, startPoint y: 188, endPoint x: 387, endPoint y: 188, distance: 126.3
click at [387, 188] on p "Polo Noir à manche longue pour homme" at bounding box center [351, 190] width 178 height 10
click at [358, 175] on icon at bounding box center [356, 173] width 4 height 5
type input "#a8a8a8"
type input "100"
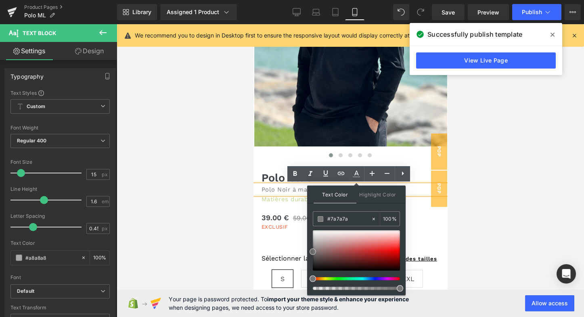
drag, startPoint x: 310, startPoint y: 244, endPoint x: 310, endPoint y: 251, distance: 7.7
click at [310, 251] on span at bounding box center [313, 252] width 6 height 6
type input "#7f7f7f"
click at [311, 249] on span at bounding box center [313, 250] width 6 height 6
click at [282, 186] on span "Polo Noir à manche longue pour homme" at bounding box center [324, 189] width 125 height 7
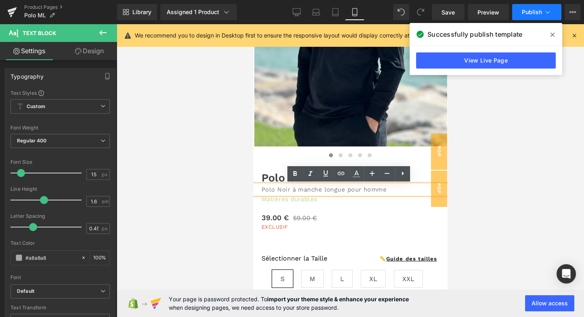
click at [535, 15] on span "Publish" at bounding box center [532, 12] width 20 height 6
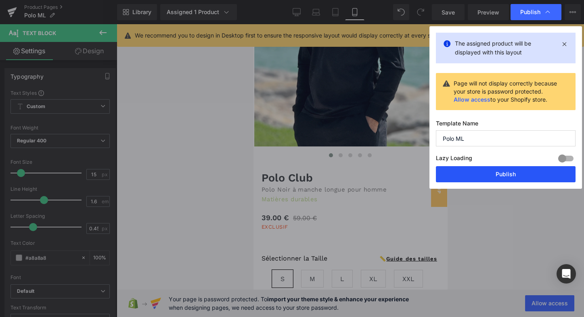
click at [510, 173] on button "Publish" at bounding box center [506, 174] width 140 height 16
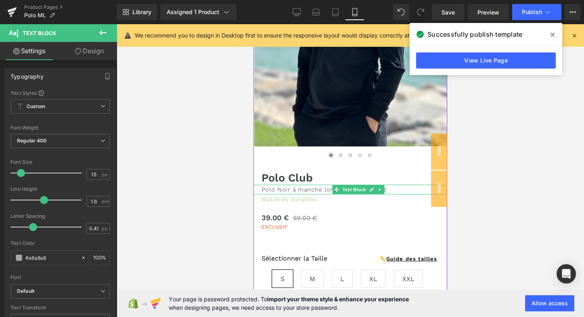
click at [319, 189] on span "Polo Noir à manche longue pour homme" at bounding box center [324, 189] width 125 height 7
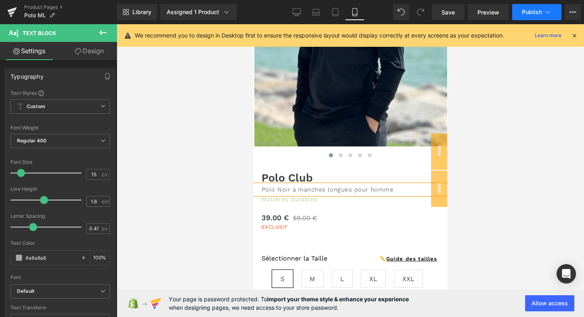
click at [548, 11] on icon at bounding box center [548, 12] width 8 height 8
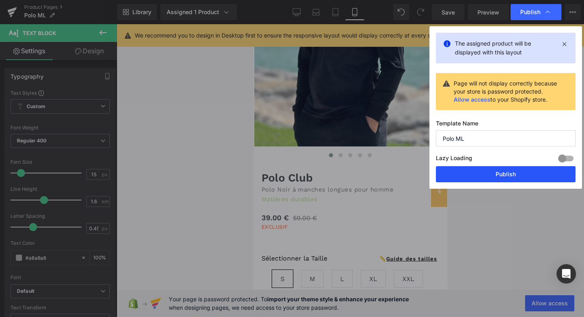
click at [500, 173] on button "Publish" at bounding box center [506, 174] width 140 height 16
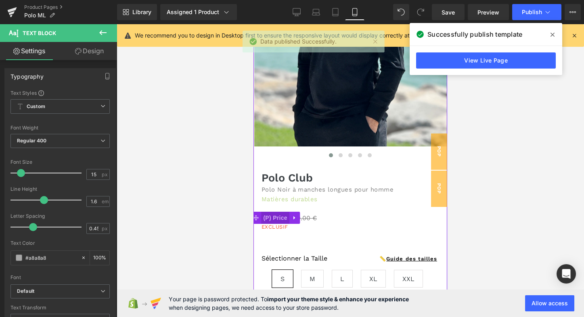
click at [266, 216] on span "(P) Price" at bounding box center [275, 218] width 28 height 12
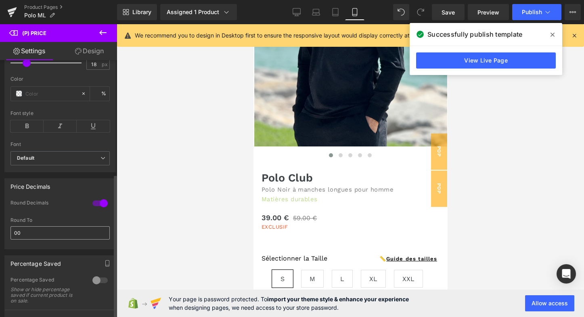
scroll to position [224, 0]
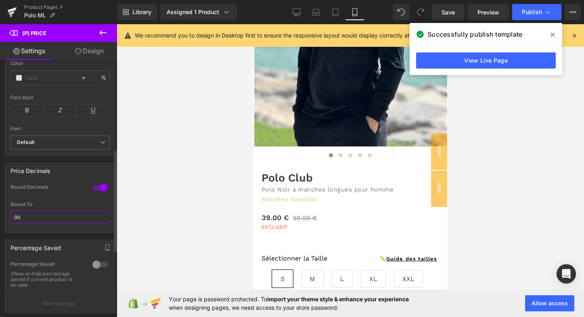
drag, startPoint x: 17, startPoint y: 219, endPoint x: 13, endPoint y: 219, distance: 4.1
click at [13, 219] on input "00" at bounding box center [59, 217] width 99 height 13
type input "90"
click at [63, 175] on div "Price Decimals" at bounding box center [60, 170] width 111 height 15
click at [541, 14] on span "Publish" at bounding box center [532, 12] width 20 height 6
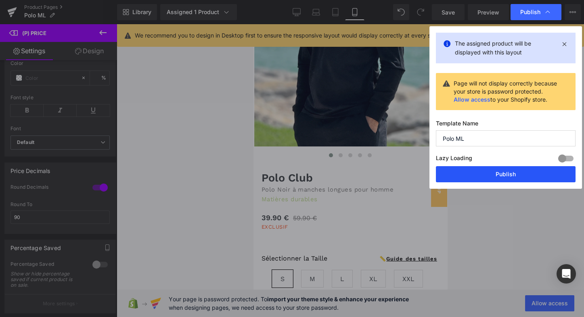
click at [497, 171] on button "Publish" at bounding box center [506, 174] width 140 height 16
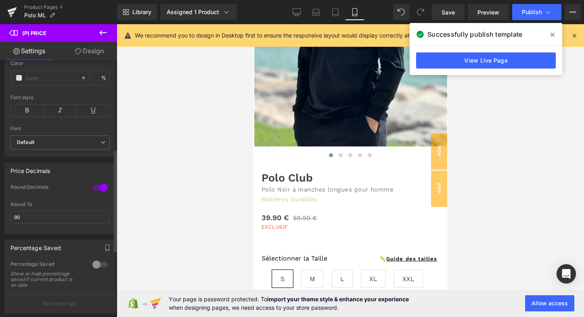
click at [97, 190] on div at bounding box center [99, 187] width 19 height 13
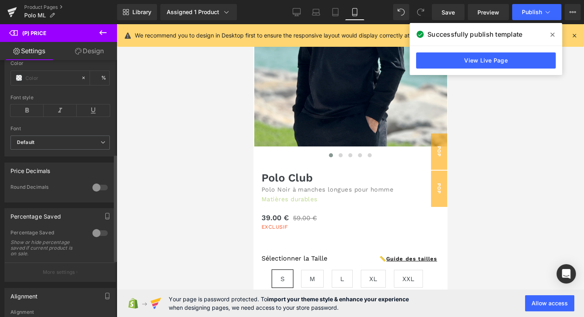
click at [97, 190] on div at bounding box center [99, 187] width 19 height 13
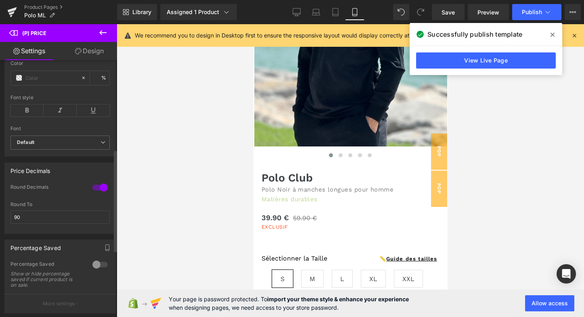
click at [100, 267] on div at bounding box center [99, 264] width 19 height 13
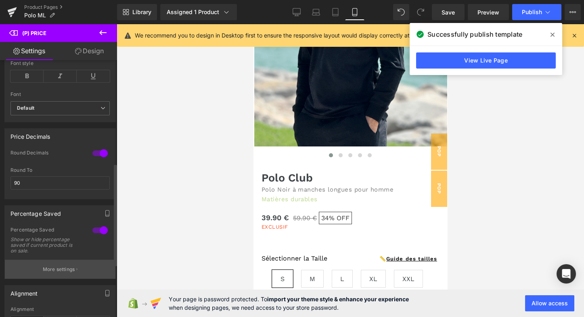
scroll to position [260, 0]
click at [69, 272] on p "More settings" at bounding box center [59, 268] width 32 height 7
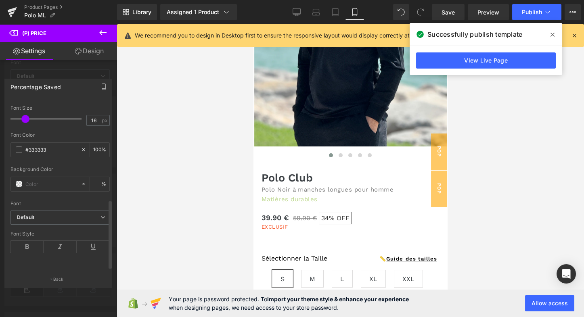
scroll to position [297, 0]
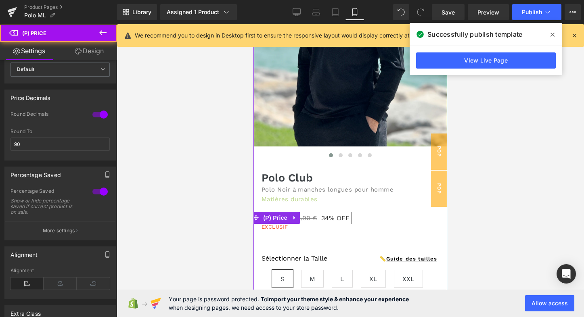
click at [339, 217] on span "OFF" at bounding box center [343, 218] width 13 height 8
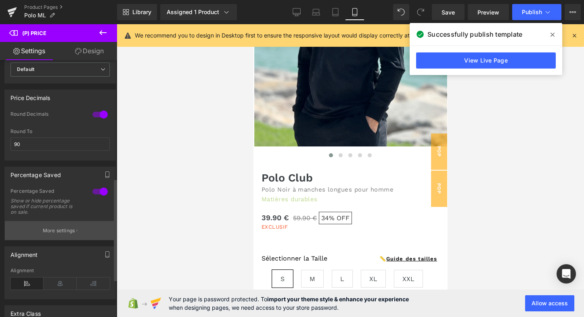
click at [65, 234] on p "More settings" at bounding box center [59, 230] width 32 height 7
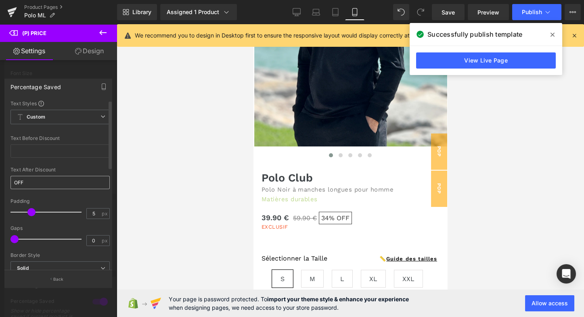
scroll to position [0, 0]
click at [549, 9] on icon at bounding box center [548, 12] width 8 height 8
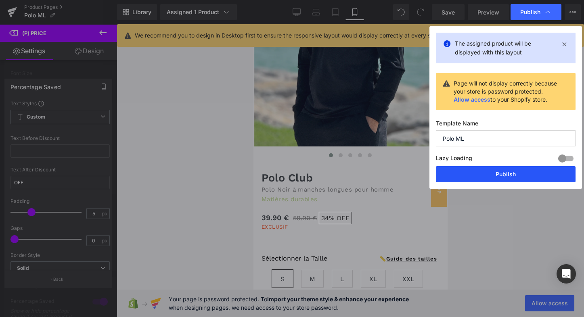
click at [493, 167] on button "Publish" at bounding box center [506, 174] width 140 height 16
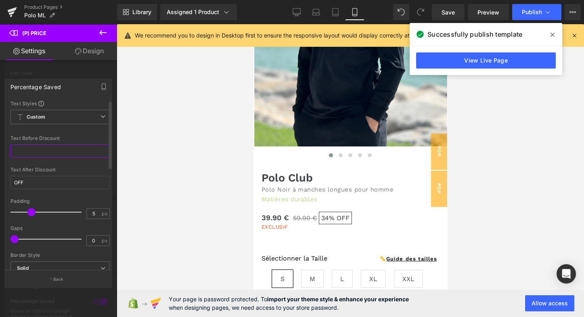
click at [46, 153] on input "text" at bounding box center [59, 150] width 99 height 13
type input "j"
type input "10"
drag, startPoint x: 13, startPoint y: 239, endPoint x: 20, endPoint y: 238, distance: 6.5
click at [20, 238] on span at bounding box center [21, 239] width 8 height 8
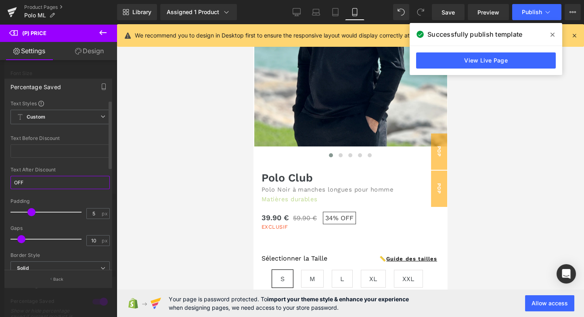
click at [36, 180] on input "OFF" at bounding box center [59, 182] width 99 height 13
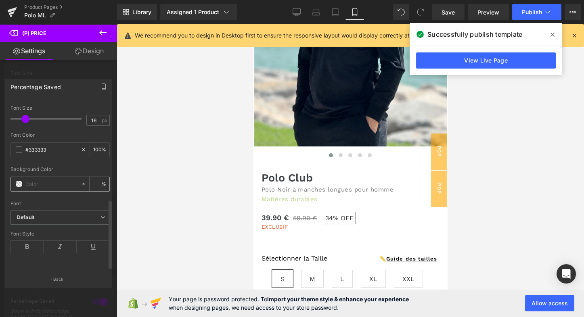
scroll to position [244, 0]
click at [57, 279] on p "Back" at bounding box center [58, 279] width 10 height 6
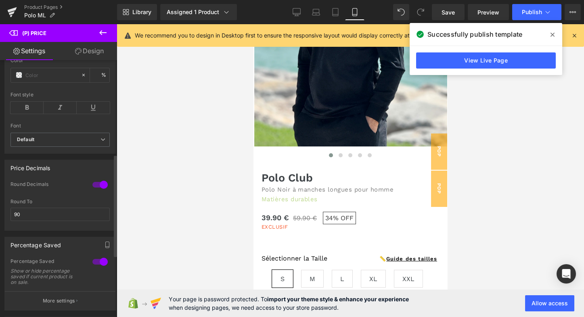
scroll to position [237, 0]
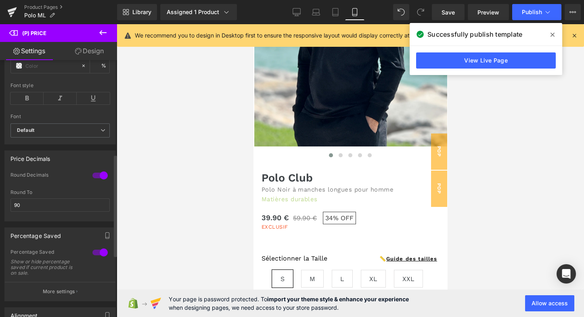
click at [98, 255] on div at bounding box center [99, 252] width 19 height 13
click at [94, 178] on div at bounding box center [99, 175] width 19 height 13
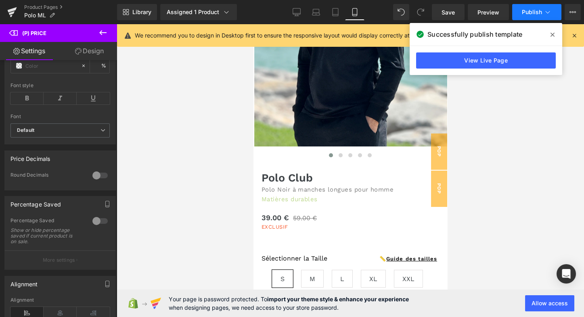
click at [547, 11] on icon at bounding box center [548, 12] width 8 height 8
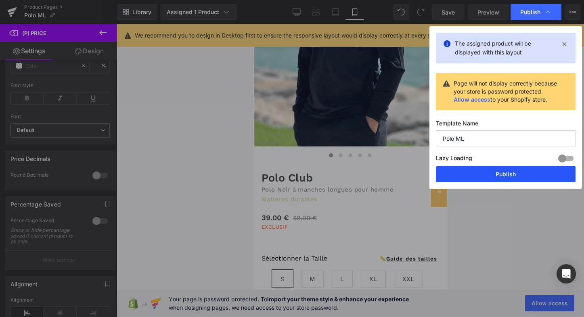
click at [511, 175] on button "Publish" at bounding box center [506, 174] width 140 height 16
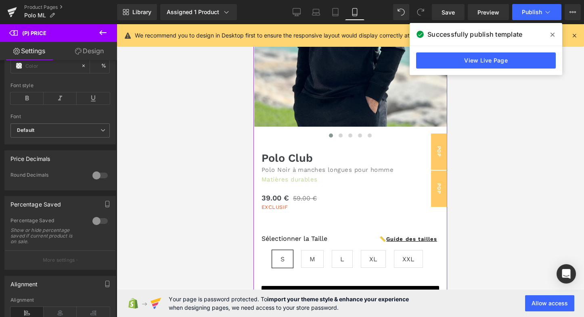
scroll to position [151, 0]
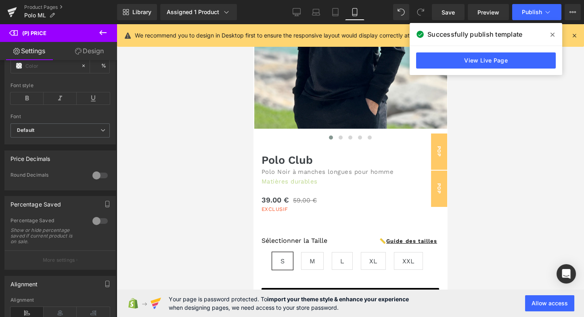
click at [103, 33] on icon at bounding box center [102, 32] width 7 height 5
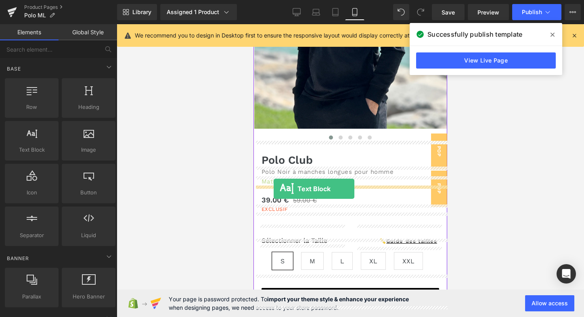
drag, startPoint x: 283, startPoint y: 165, endPoint x: 274, endPoint y: 188, distance: 25.4
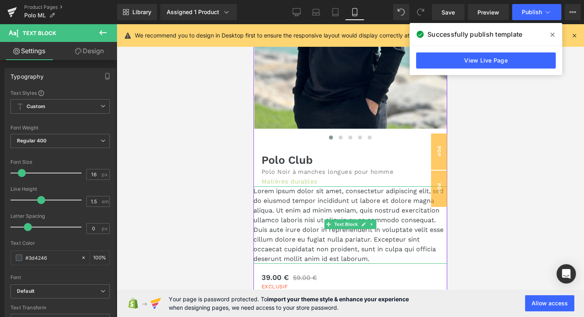
click at [277, 194] on p "Lorem ipsum dolor sit amet, consectetur adipiscing elit, sed do eiusmod tempor …" at bounding box center [350, 224] width 194 height 77
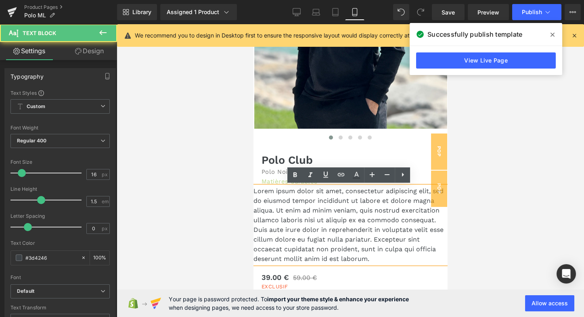
click at [277, 194] on p "Lorem ipsum dolor sit amet, consectetur adipiscing elit, sed do eiusmod tempor …" at bounding box center [350, 224] width 194 height 77
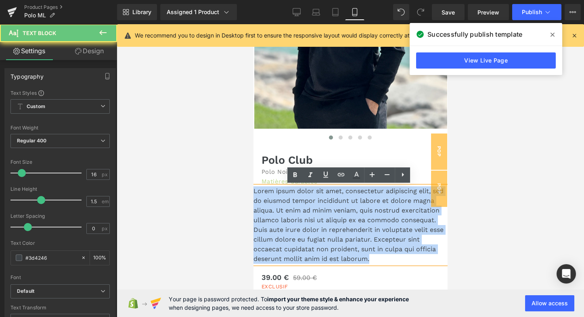
click at [277, 194] on p "Lorem ipsum dolor sit amet, consectetur adipiscing elit, sed do eiusmod tempor …" at bounding box center [350, 224] width 194 height 77
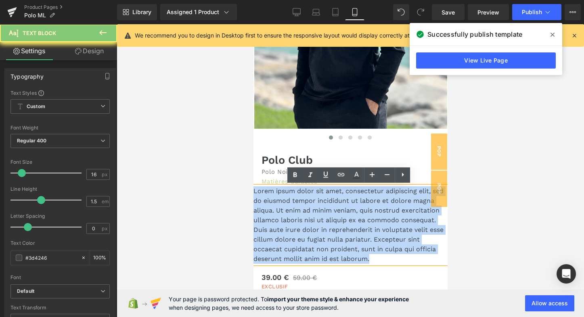
click at [277, 194] on p "Lorem ipsum dolor sit amet, consectetur adipiscing elit, sed do eiusmod tempor …" at bounding box center [350, 224] width 194 height 77
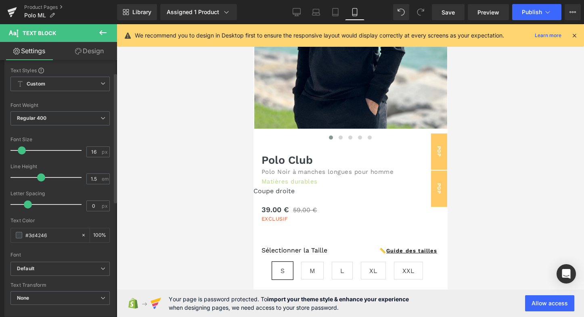
scroll to position [25, 0]
click at [70, 261] on span "Default" at bounding box center [59, 267] width 99 height 14
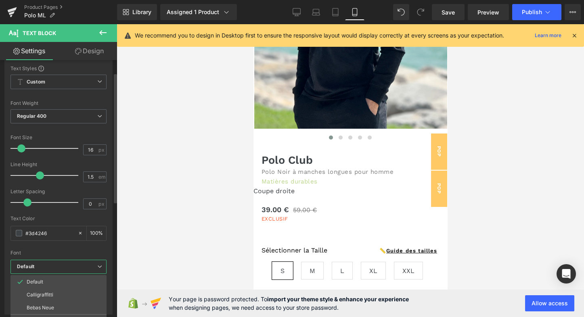
click at [70, 261] on span "Default" at bounding box center [58, 267] width 96 height 14
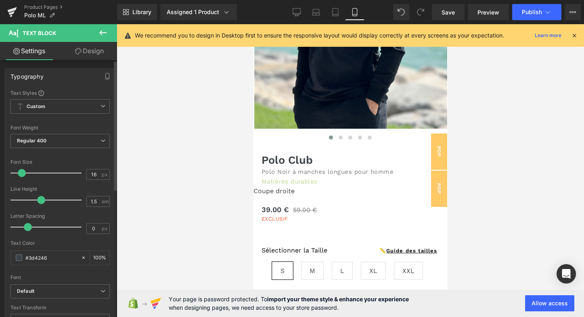
scroll to position [0, 0]
click at [47, 142] on span "Regular 400" at bounding box center [59, 141] width 99 height 14
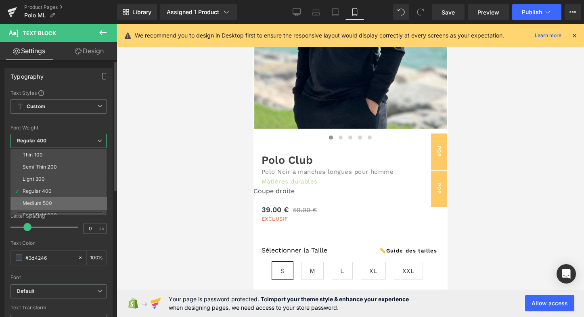
click at [35, 201] on div "Medium 500" at bounding box center [37, 204] width 29 height 6
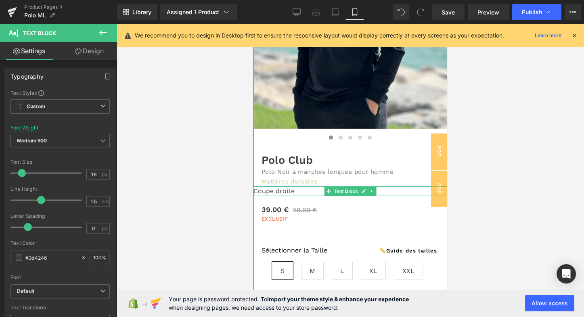
click at [283, 189] on p "Coupe droite" at bounding box center [350, 191] width 194 height 10
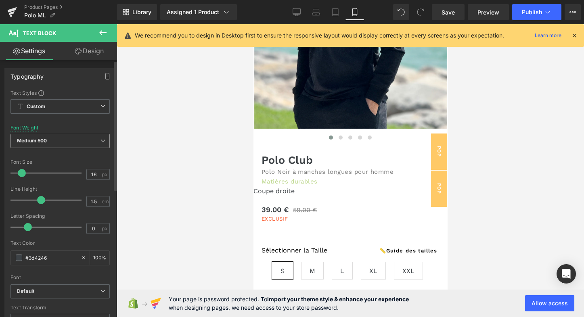
click at [36, 139] on b "Medium 500" at bounding box center [32, 141] width 30 height 6
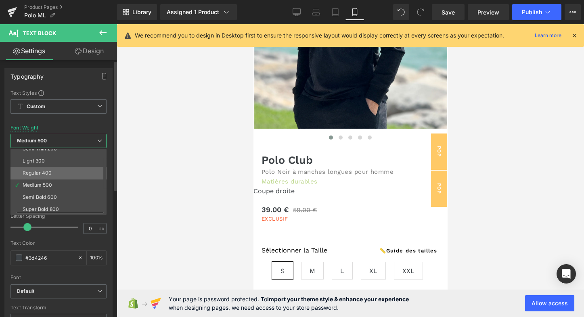
scroll to position [21, 0]
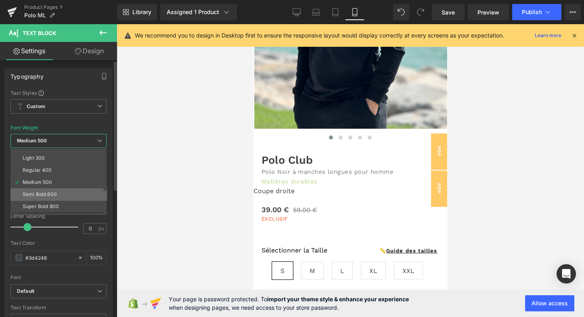
click at [50, 194] on div "Semi Bold 600" at bounding box center [40, 195] width 34 height 6
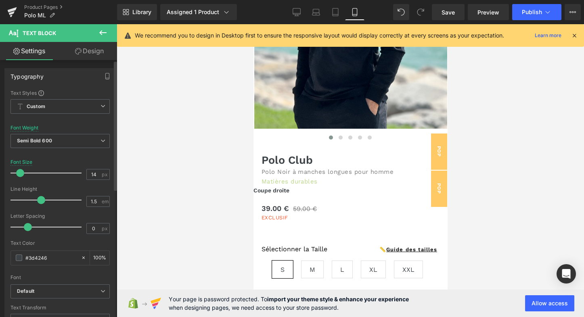
type input "13"
click at [18, 171] on span at bounding box center [19, 173] width 8 height 8
click at [91, 52] on link "Design" at bounding box center [89, 51] width 59 height 18
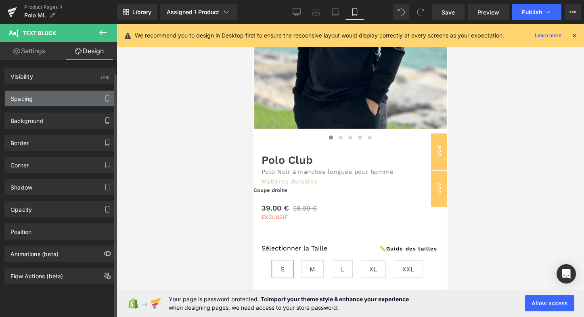
click at [54, 101] on div "Spacing" at bounding box center [60, 98] width 111 height 15
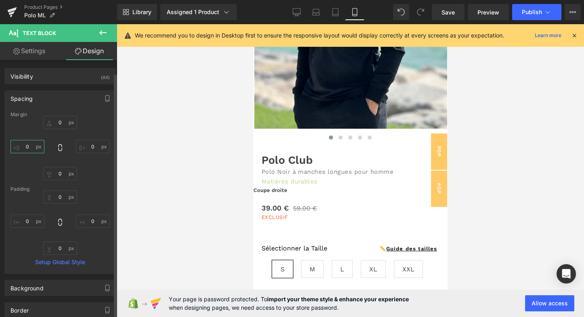
click at [26, 148] on input "0" at bounding box center [27, 146] width 34 height 13
type input "20"
click at [46, 96] on div "Spacing" at bounding box center [60, 98] width 111 height 15
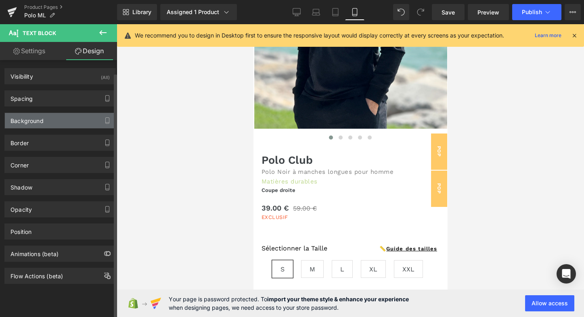
click at [43, 123] on div "Background" at bounding box center [60, 120] width 111 height 15
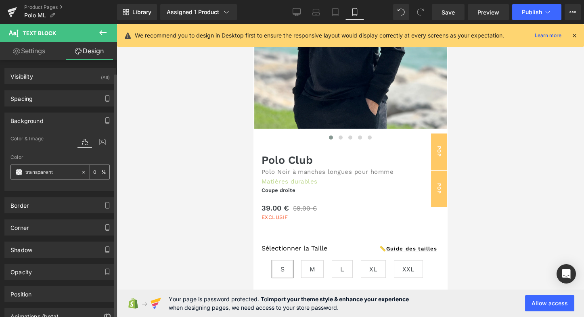
click at [20, 172] on span at bounding box center [19, 172] width 6 height 6
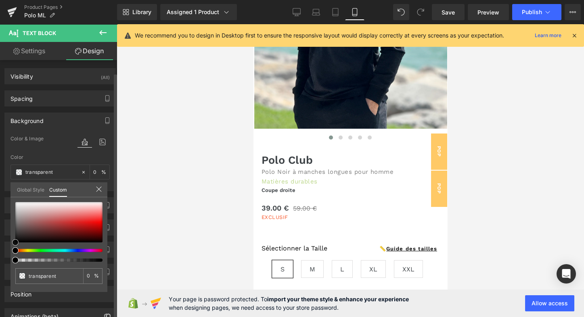
type input "#d3c9c9"
type input "100"
type input "#d3c9c9"
type input "100"
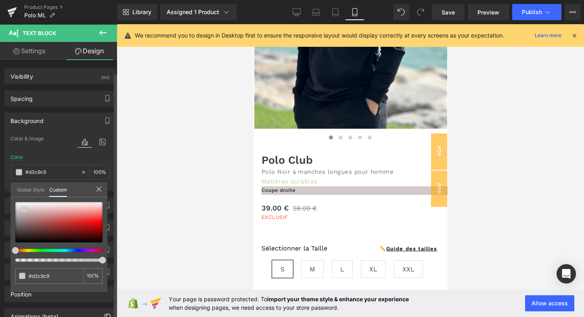
type input "#d2caca"
type input "#d8d4d4"
type input "#d9d7d7"
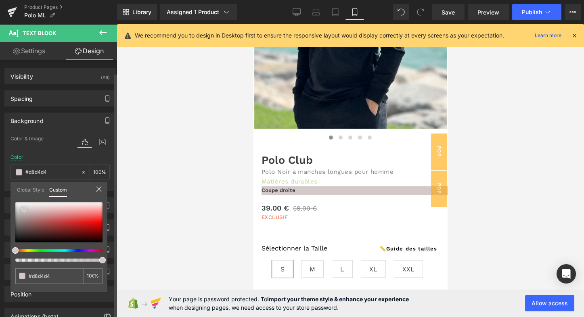
type input "#d9d7d7"
type input "#dddddd"
type input "#e0e0e0"
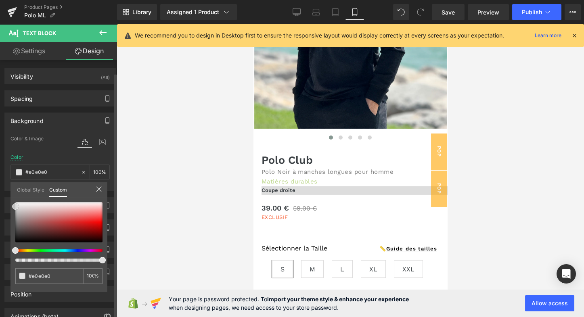
type input "#e2e2e2"
type input "#e5e5e5"
type input "#e8e8e8"
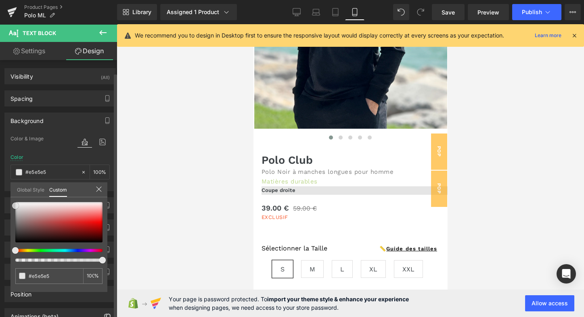
type input "#e8e8e8"
type input "#efefef"
type input "#f2f2f2"
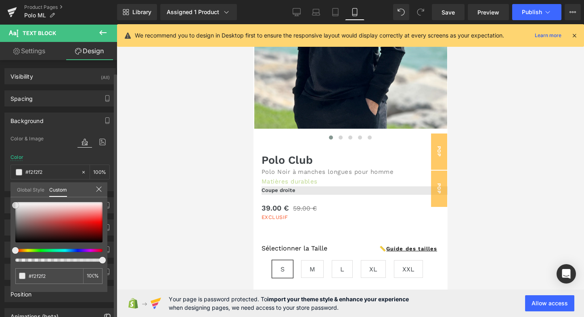
type input "#f4f4f4"
type input "#f7f7f7"
type input "#f9f9f9"
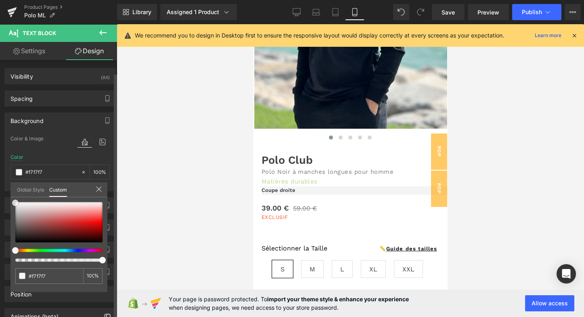
type input "#f9f9f9"
type input "#fcfcfc"
type input "#f9f9f9"
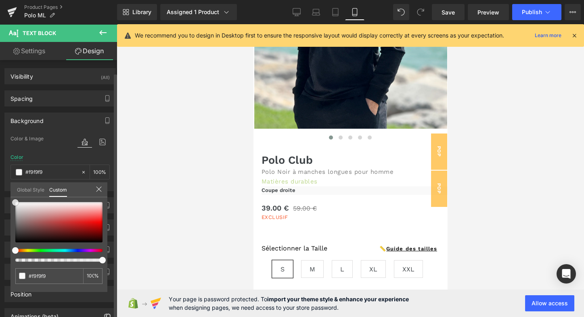
type input "#f7f7f7"
type input "#f4f4f4"
type input "#f2f2f2"
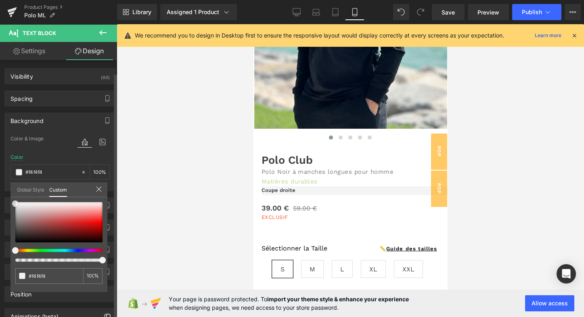
type input "#f2f2f2"
drag, startPoint x: 25, startPoint y: 209, endPoint x: 8, endPoint y: 204, distance: 17.1
click at [8, 191] on div "Background Color & Image color rgba(242, 242, 242, 1) Color #f2f2f2 100 % Image…" at bounding box center [60, 149] width 121 height 85
type input "#efefef"
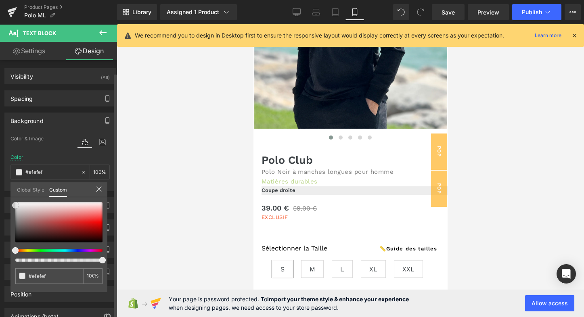
type input "#ededed"
type input "#e8e8e8"
type input "#e5e5e5"
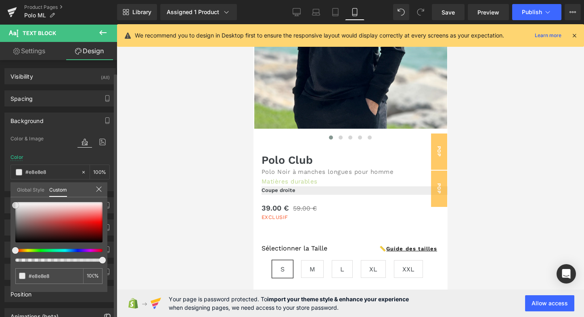
type input "#e5e5e5"
type input "#e2e2e2"
type input "#dddddd"
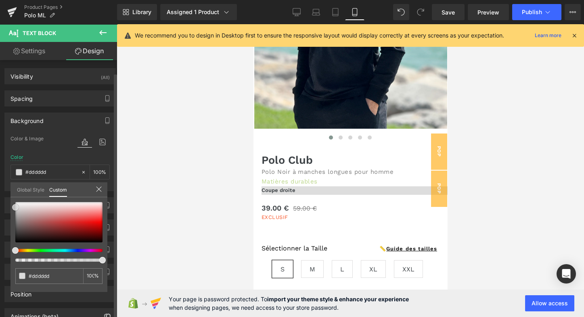
type input "#dbdbdb"
type input "#dddddd"
type input "#e5e5e5"
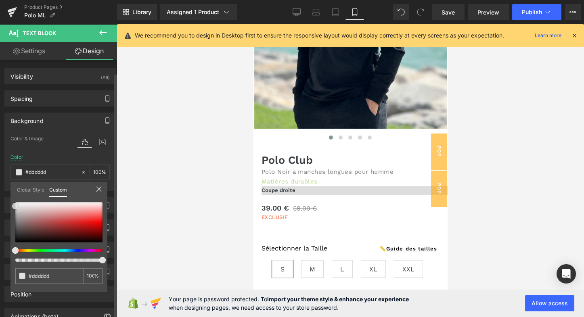
type input "#e5e5e5"
type input "#eaeaea"
type input "#ededed"
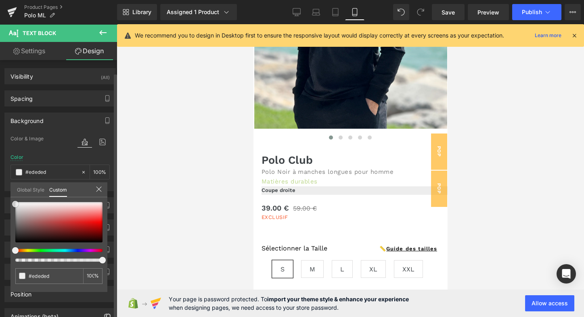
type input "#efefef"
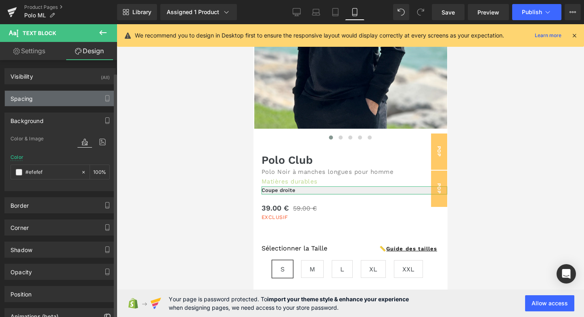
click at [48, 99] on div "Spacing" at bounding box center [60, 98] width 111 height 15
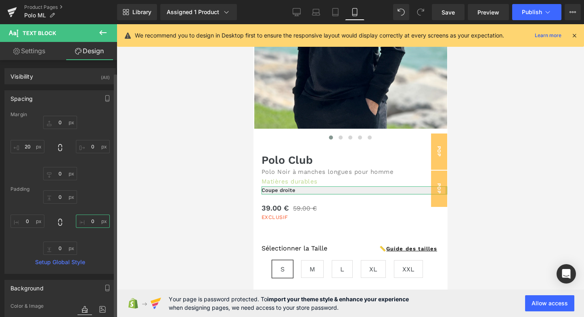
click at [90, 222] on input "0" at bounding box center [93, 221] width 34 height 13
type input "2"
type input "6"
click at [57, 96] on div "Spacing" at bounding box center [60, 98] width 111 height 15
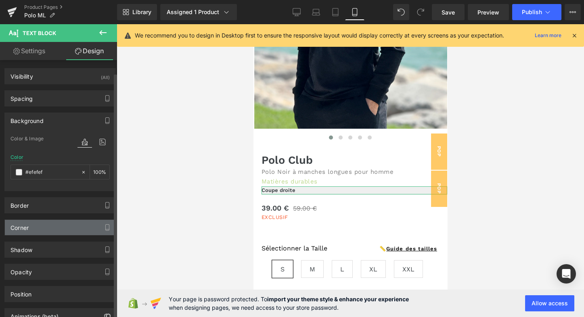
click at [34, 228] on div "Corner" at bounding box center [60, 227] width 111 height 15
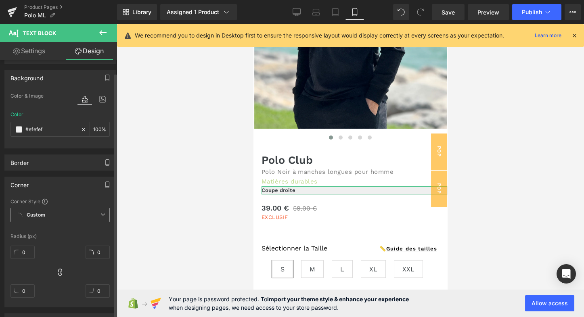
scroll to position [44, 0]
click at [95, 252] on input "0" at bounding box center [98, 251] width 24 height 13
click at [100, 252] on input "0" at bounding box center [98, 251] width 24 height 13
type input "03"
type input "3"
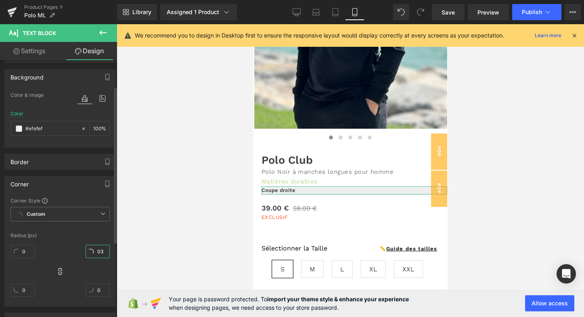
type input "3"
type input "39"
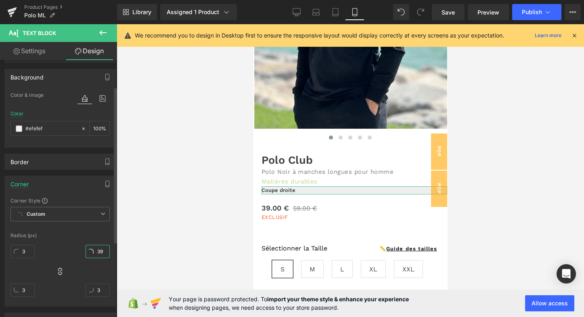
type input "39"
type input "3"
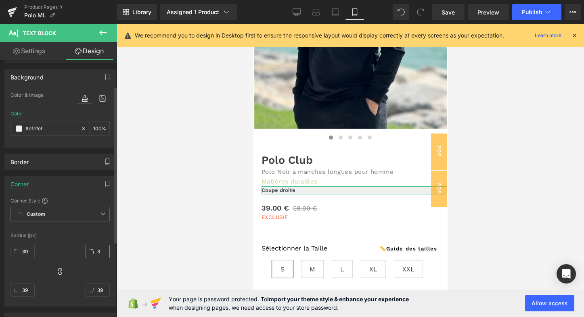
type input "3"
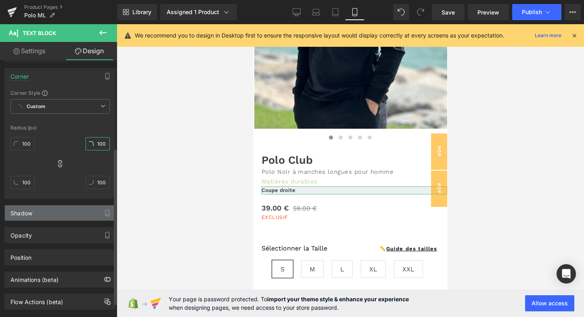
scroll to position [144, 0]
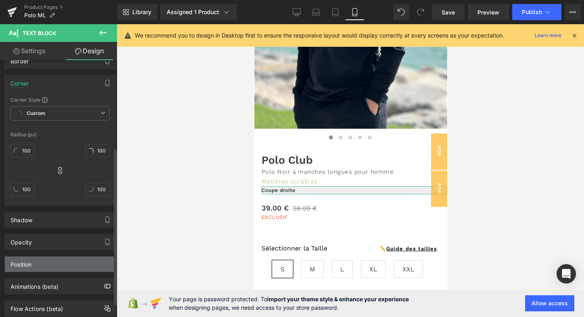
click at [74, 264] on div "Position" at bounding box center [60, 264] width 111 height 15
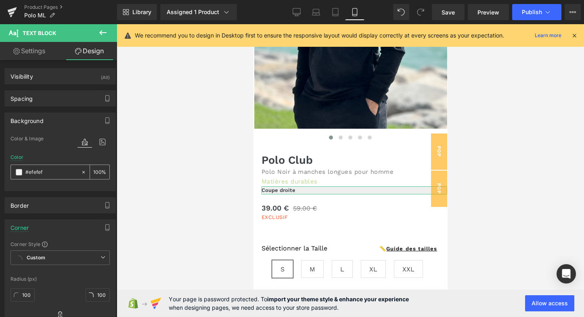
scroll to position [0, 0]
click at [36, 47] on link "Settings" at bounding box center [29, 51] width 59 height 18
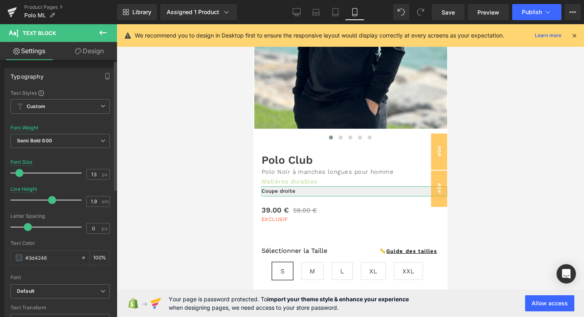
drag, startPoint x: 39, startPoint y: 197, endPoint x: 50, endPoint y: 195, distance: 11.5
click at [50, 196] on span at bounding box center [52, 200] width 8 height 8
drag, startPoint x: 29, startPoint y: 222, endPoint x: 38, endPoint y: 221, distance: 8.5
click at [38, 223] on span at bounding box center [37, 227] width 8 height 8
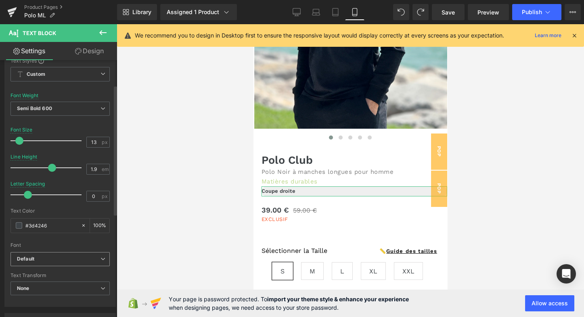
scroll to position [73, 0]
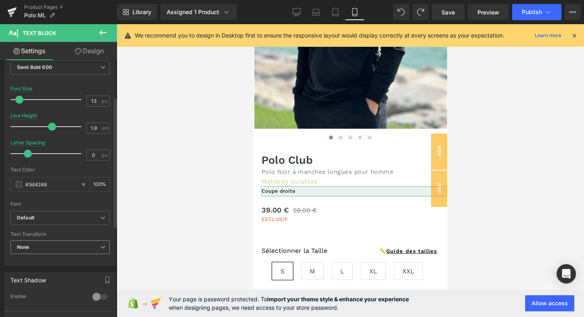
click at [59, 243] on span "None" at bounding box center [59, 248] width 99 height 14
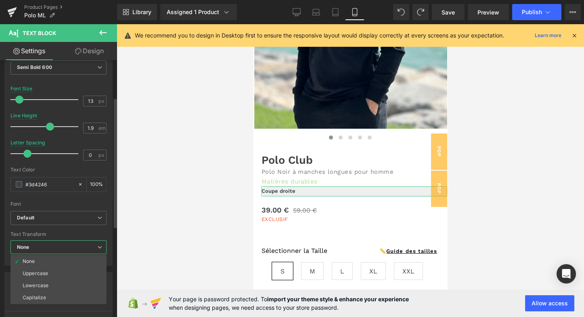
click at [59, 243] on span "None" at bounding box center [58, 248] width 96 height 14
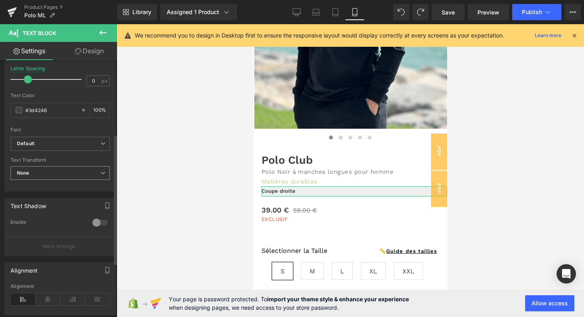
scroll to position [148, 0]
click at [59, 243] on p "More settings" at bounding box center [59, 246] width 32 height 7
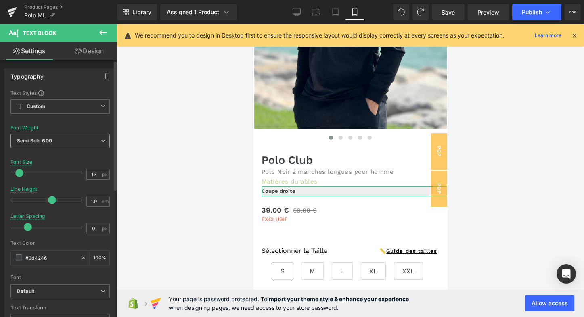
scroll to position [0, 0]
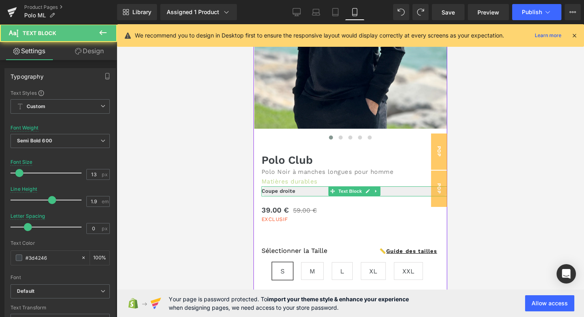
click at [304, 191] on p "Coupe droite" at bounding box center [355, 191] width 186 height 10
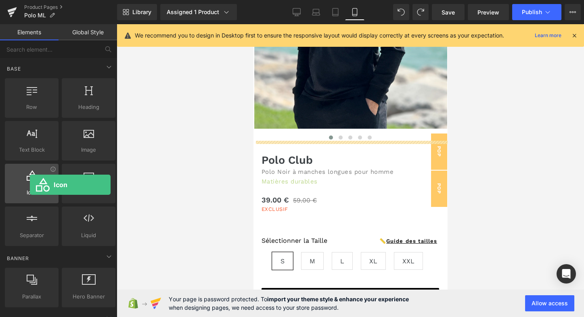
click at [30, 185] on div at bounding box center [31, 179] width 49 height 18
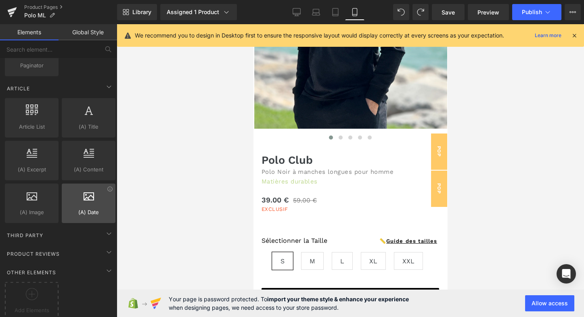
scroll to position [1510, 0]
click at [107, 229] on icon at bounding box center [109, 234] width 10 height 10
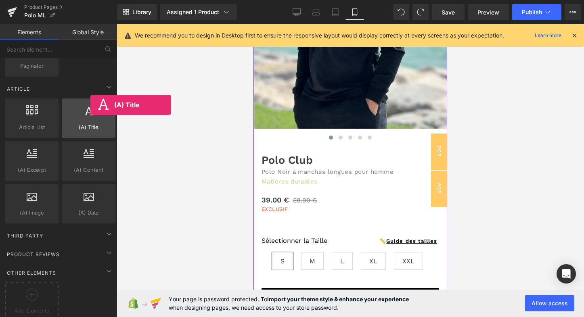
click at [81, 106] on div at bounding box center [88, 114] width 49 height 18
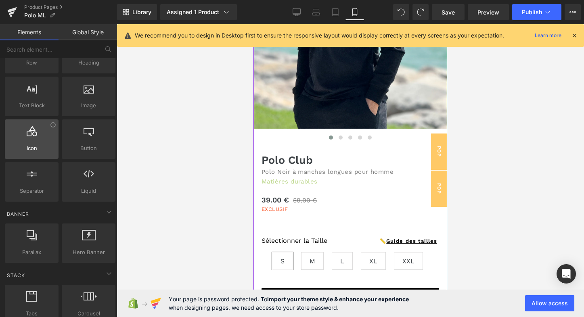
scroll to position [48, 0]
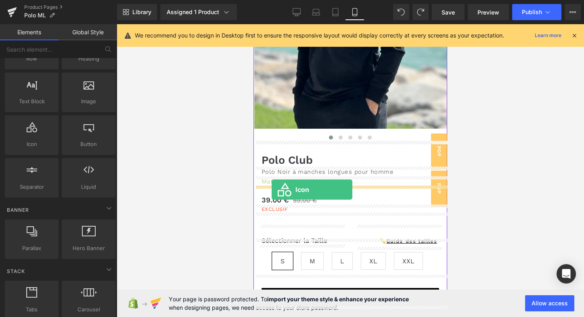
drag, startPoint x: 282, startPoint y: 152, endPoint x: 272, endPoint y: 189, distance: 38.5
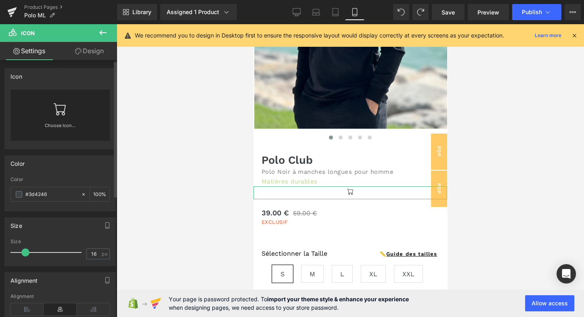
scroll to position [0, 0]
click at [60, 124] on link "Choose Icon..." at bounding box center [59, 131] width 99 height 19
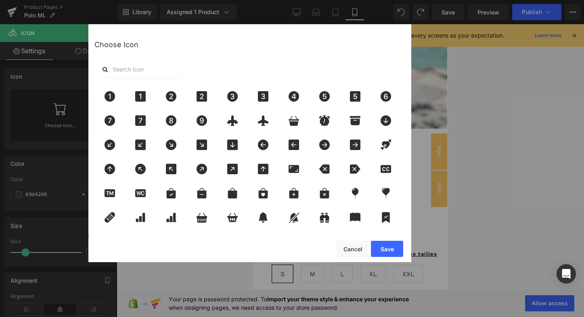
click at [130, 70] on input "text" at bounding box center [143, 70] width 81 height 18
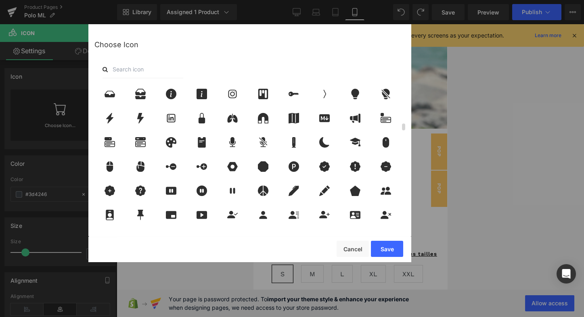
scroll to position [808, 0]
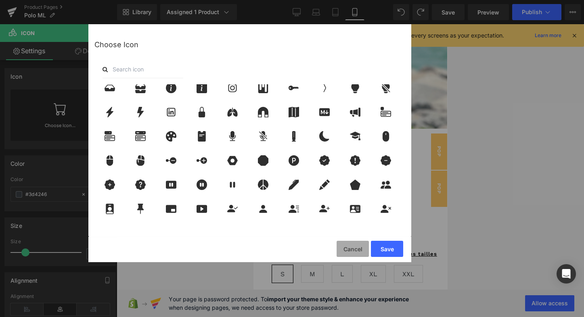
click at [346, 247] on button "Cancel" at bounding box center [353, 249] width 32 height 16
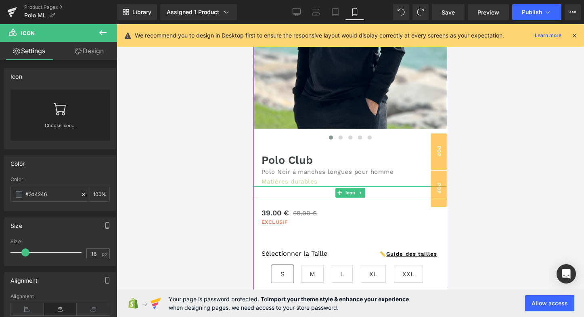
click at [317, 193] on div at bounding box center [350, 192] width 194 height 13
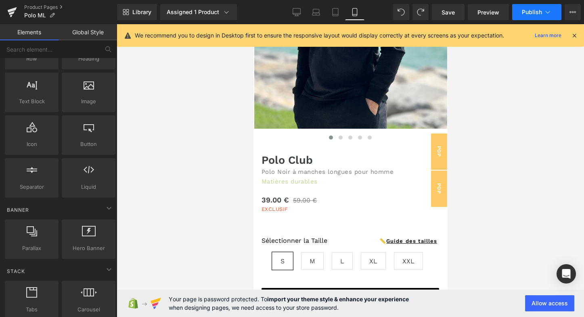
click at [538, 13] on span "Publish" at bounding box center [532, 12] width 20 height 6
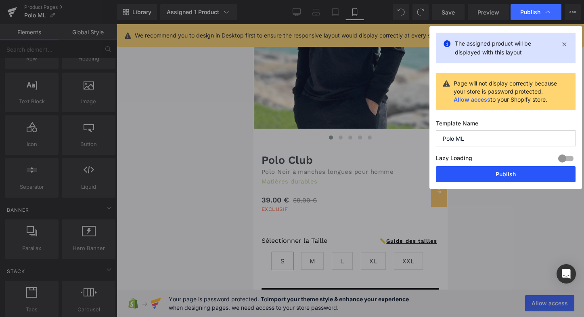
click at [490, 170] on button "Publish" at bounding box center [506, 174] width 140 height 16
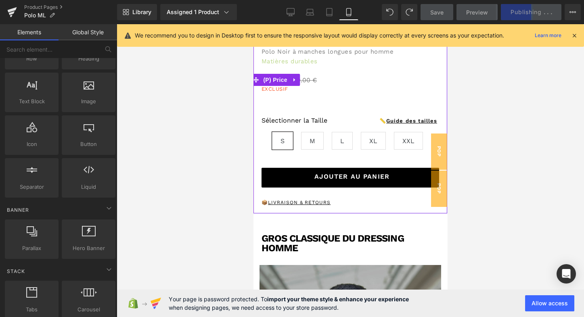
scroll to position [273, 0]
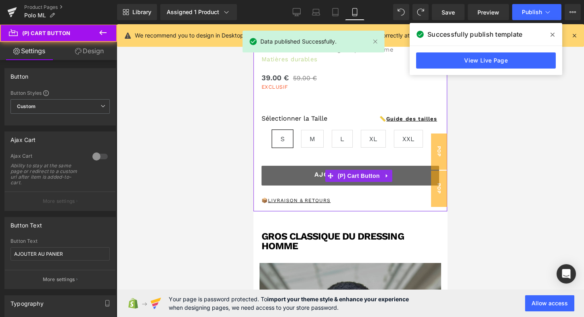
click at [278, 171] on button "AJOUTER AU PANIER" at bounding box center [351, 176] width 178 height 20
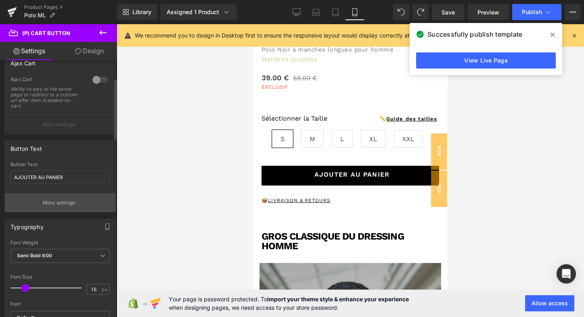
scroll to position [78, 0]
click at [67, 200] on p "More settings" at bounding box center [59, 201] width 32 height 7
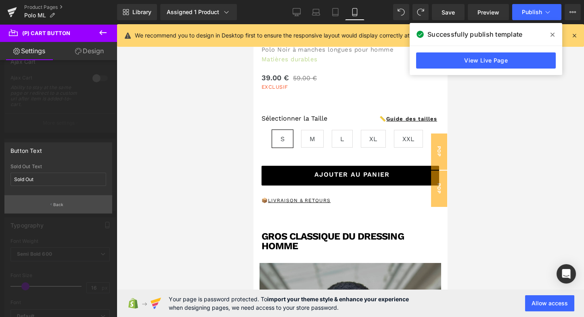
click at [59, 203] on p "Back" at bounding box center [58, 205] width 10 height 6
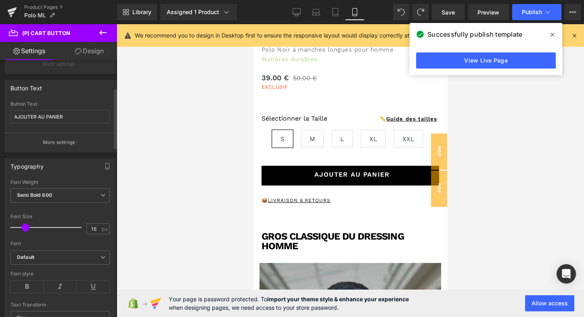
scroll to position [104, 0]
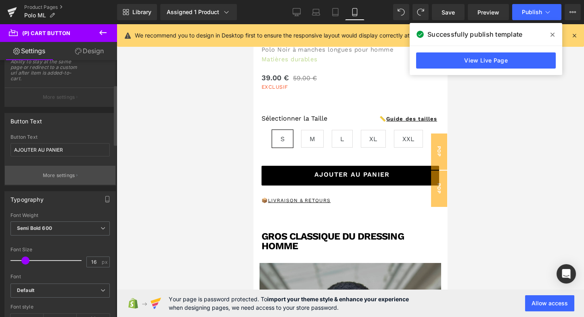
click at [64, 174] on p "More settings" at bounding box center [59, 175] width 32 height 7
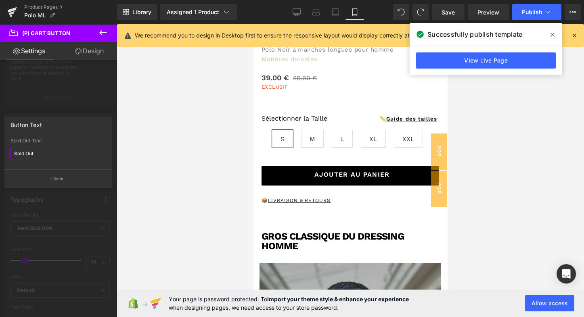
click at [43, 153] on input "Sold Out" at bounding box center [58, 153] width 96 height 13
click at [90, 113] on div at bounding box center [58, 172] width 117 height 297
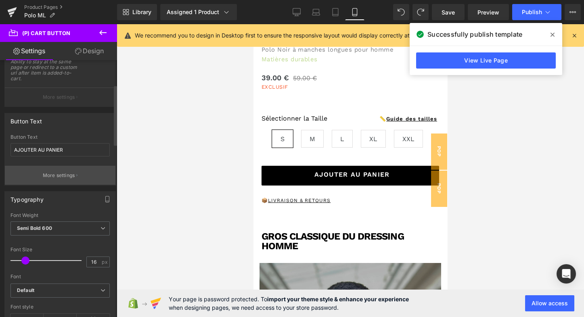
click at [61, 175] on p "More settings" at bounding box center [59, 175] width 32 height 7
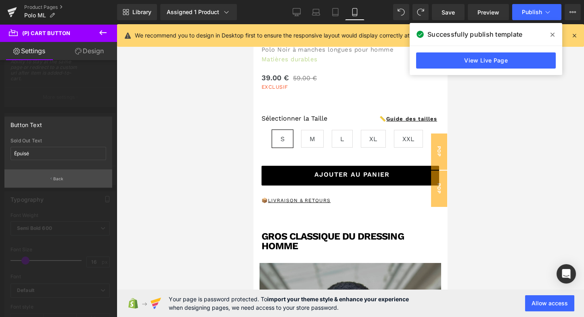
click at [59, 178] on p "Back" at bounding box center [58, 179] width 10 height 6
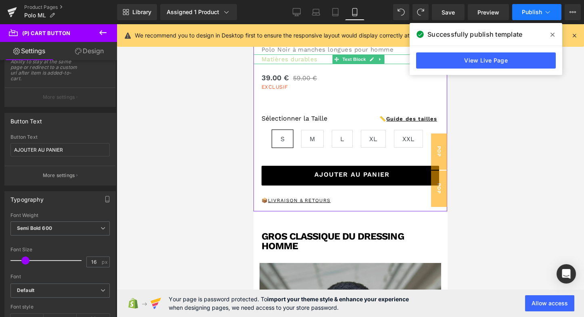
click at [552, 10] on button "Publish" at bounding box center [536, 12] width 49 height 16
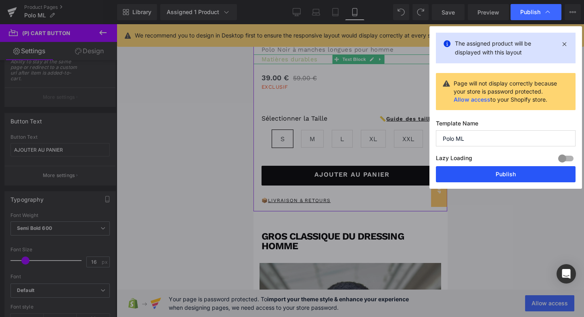
click at [485, 172] on button "Publish" at bounding box center [506, 174] width 140 height 16
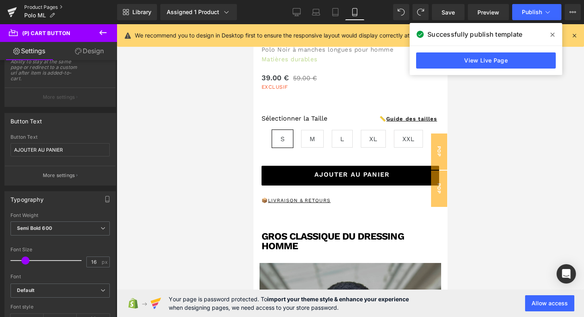
click at [29, 6] on link "Product Pages" at bounding box center [70, 7] width 93 height 6
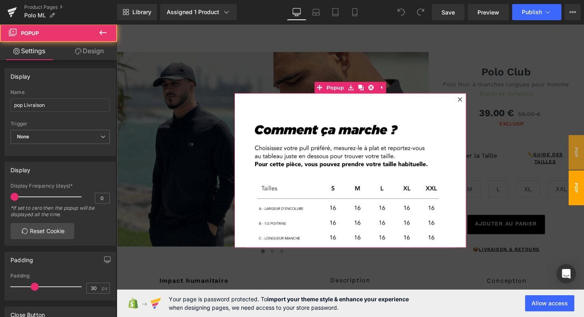
click at [473, 101] on icon at bounding box center [475, 102] width 5 height 5
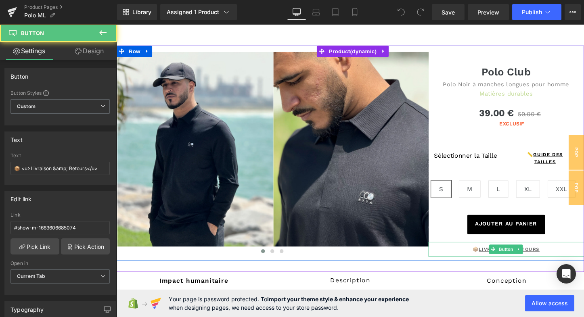
click at [500, 258] on u "Livraison & Retours" at bounding box center [526, 260] width 63 height 6
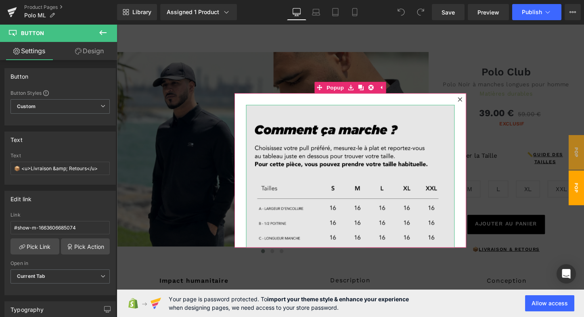
click at [404, 153] on img at bounding box center [361, 263] width 218 height 308
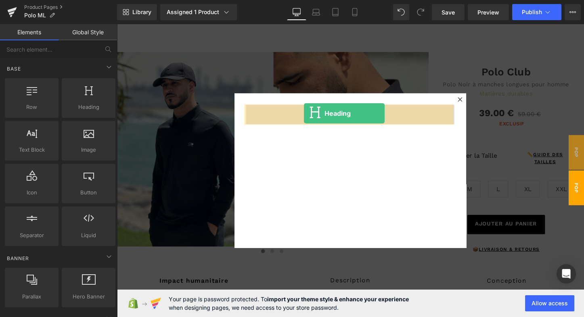
drag, startPoint x: 206, startPoint y: 121, endPoint x: 312, endPoint y: 117, distance: 106.6
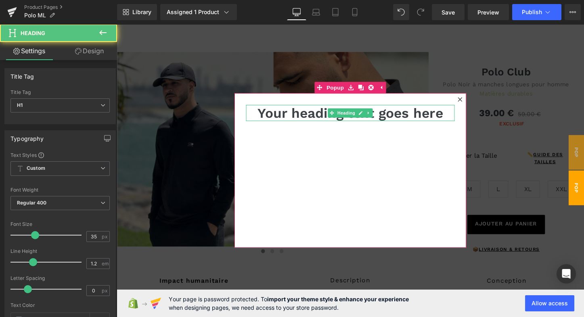
click at [294, 117] on h1 "Your heading text goes here" at bounding box center [361, 117] width 218 height 17
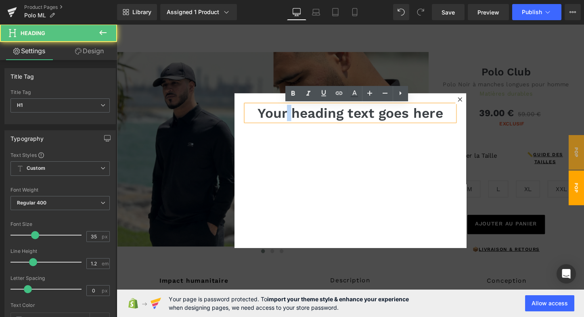
click at [294, 117] on h1 "Your heading text goes here" at bounding box center [361, 117] width 218 height 17
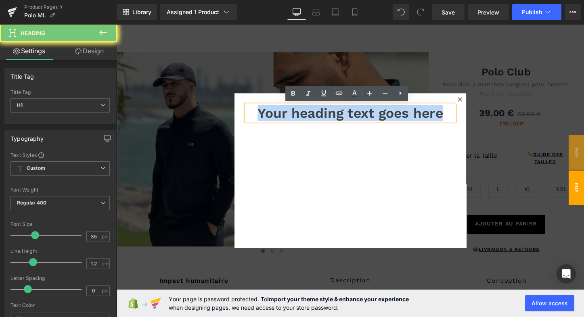
click at [294, 117] on h1 "Your heading text goes here" at bounding box center [361, 117] width 218 height 17
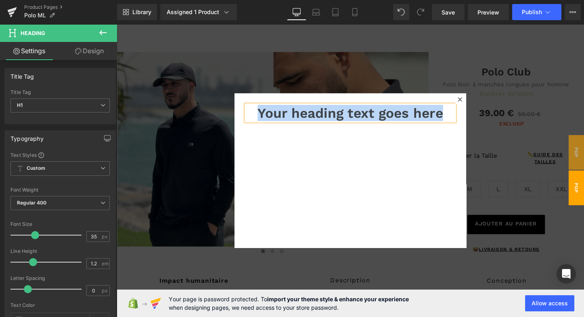
paste div
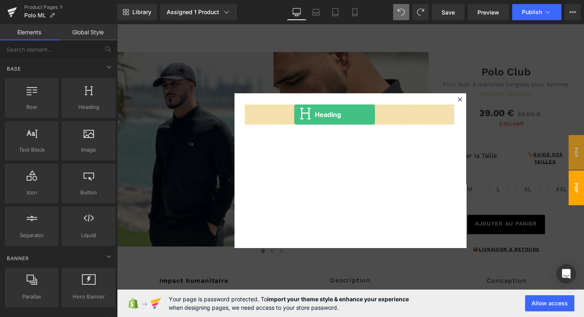
drag, startPoint x: 204, startPoint y: 118, endPoint x: 302, endPoint y: 119, distance: 98.5
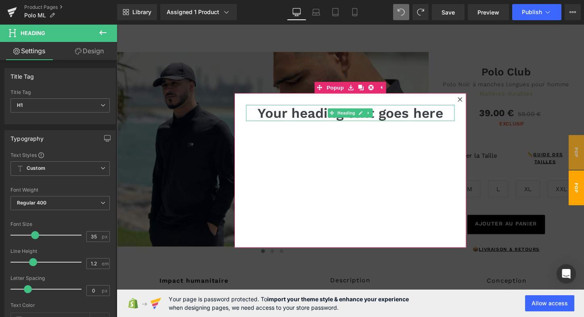
click at [314, 119] on h1 "Your heading text goes here" at bounding box center [361, 117] width 218 height 17
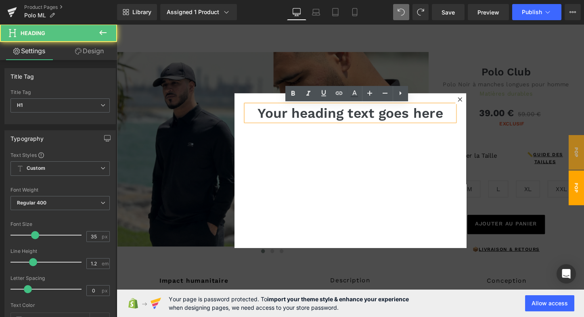
click at [314, 119] on h1 "Your heading text goes here" at bounding box center [361, 117] width 218 height 17
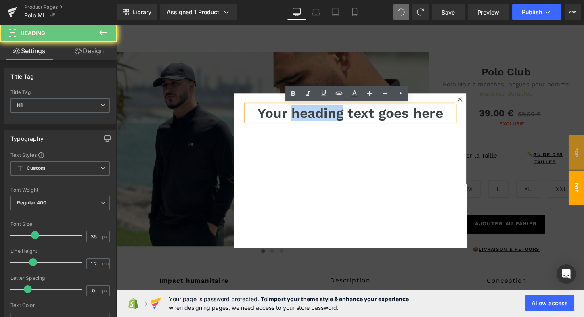
click at [314, 119] on h1 "Your heading text goes here" at bounding box center [361, 117] width 218 height 17
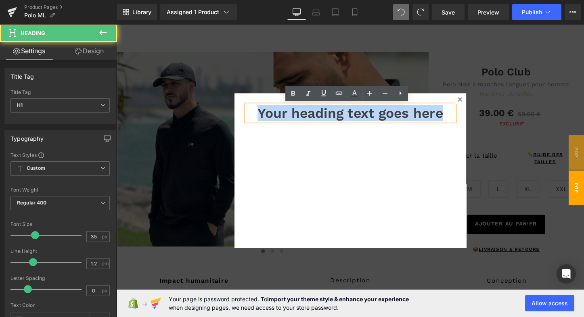
click at [314, 119] on h1 "Your heading text goes here" at bounding box center [361, 117] width 218 height 17
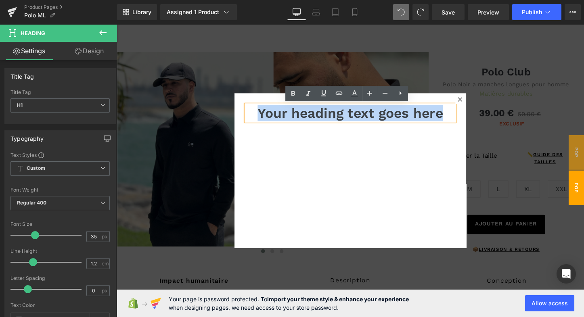
paste div
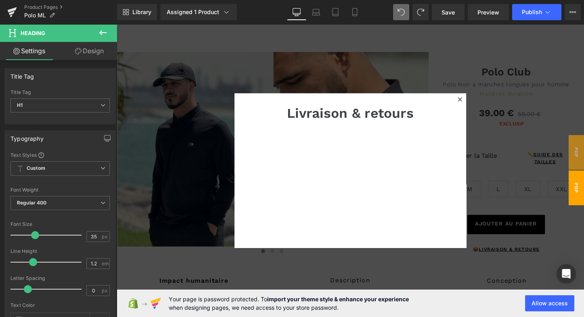
click at [102, 33] on icon at bounding box center [102, 32] width 7 height 5
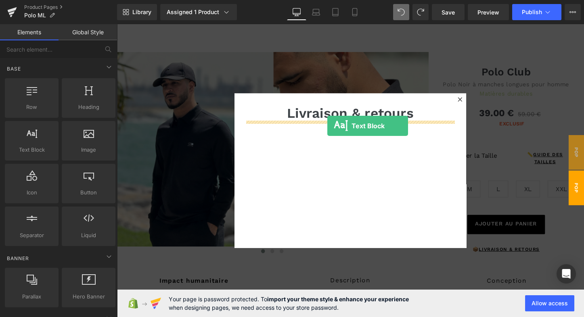
drag, startPoint x: 143, startPoint y: 164, endPoint x: 337, endPoint y: 130, distance: 196.6
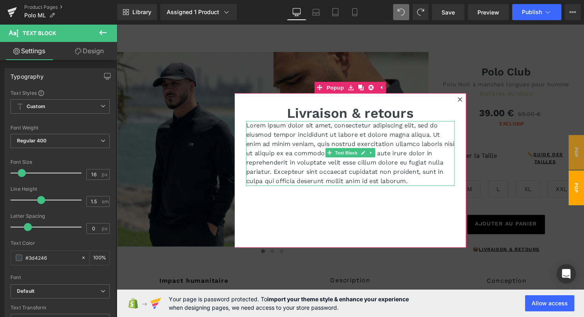
click at [264, 133] on p "Lorem ipsum dolor sit amet, consectetur adipiscing elit, sed do eiusmod tempor …" at bounding box center [361, 160] width 218 height 68
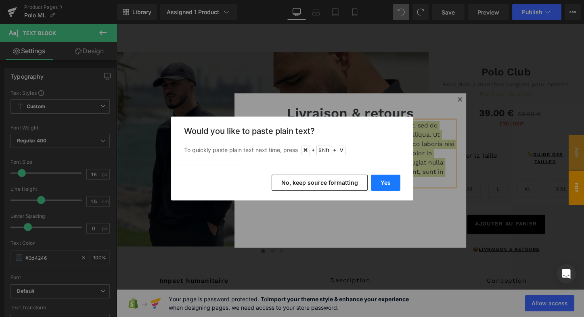
click at [390, 185] on button "Yes" at bounding box center [385, 183] width 29 height 16
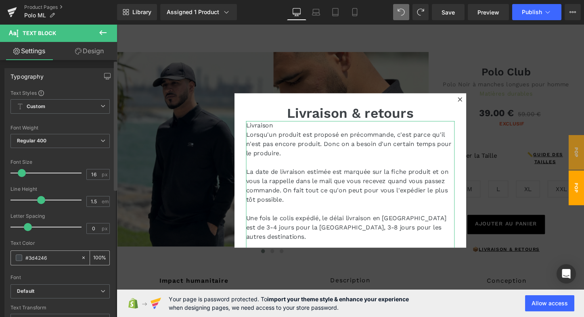
click at [18, 258] on span at bounding box center [19, 258] width 6 height 6
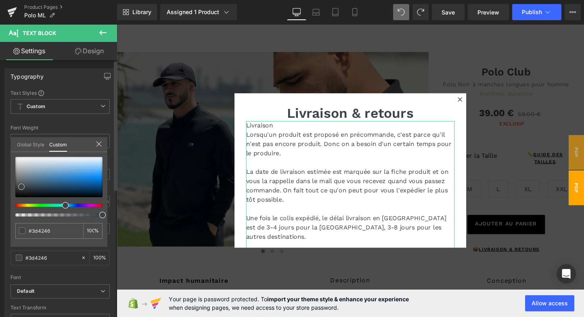
type input "#404549"
type input "#3d4246"
type input "#3b4044"
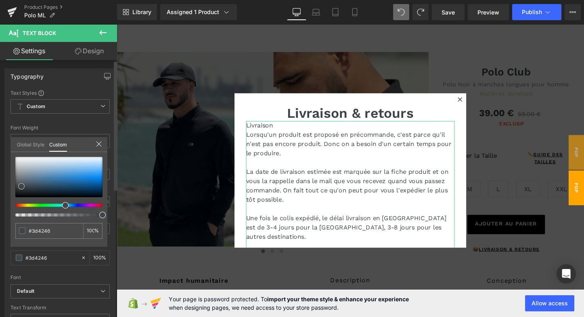
type input "#3b4044"
type input "#111212"
type input "#000000"
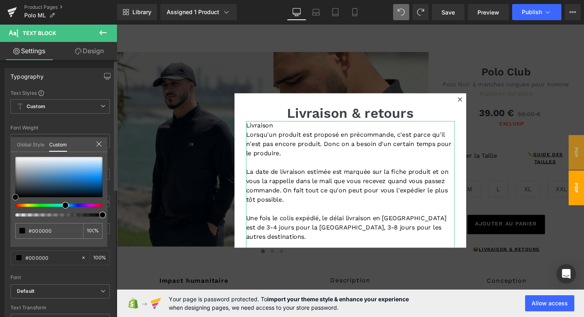
drag, startPoint x: 22, startPoint y: 188, endPoint x: 9, endPoint y: 205, distance: 20.7
click at [9, 205] on div "Typography Text Styles Custom Custom Setup Global Style Custom Setup Global Sty…" at bounding box center [60, 200] width 121 height 277
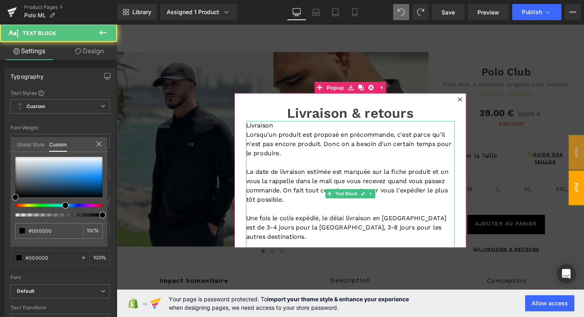
click at [304, 143] on p "Lorsqu'un produit est proposé en précommande, c'est parce qu'il n'est pas encor…" at bounding box center [361, 149] width 218 height 29
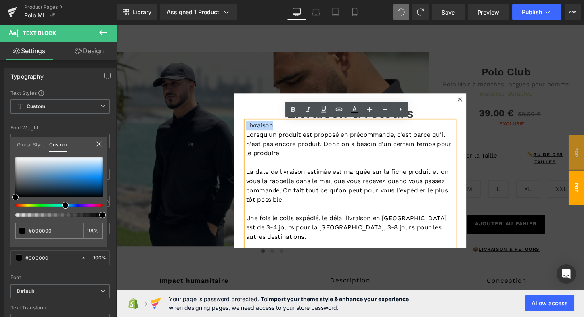
drag, startPoint x: 278, startPoint y: 128, endPoint x: 251, endPoint y: 128, distance: 27.0
click at [252, 128] on p "Livraison" at bounding box center [361, 131] width 218 height 10
click at [293, 111] on icon at bounding box center [293, 109] width 4 height 5
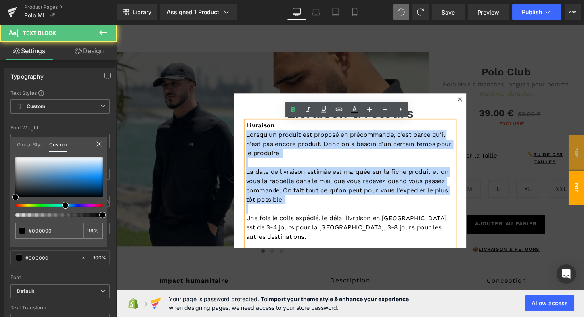
drag, startPoint x: 251, startPoint y: 224, endPoint x: 252, endPoint y: 139, distance: 85.6
click at [252, 139] on div "Livraison Lorsqu'un produit est proposé en précommande, c'est parce qu'il n'est…" at bounding box center [361, 208] width 218 height 165
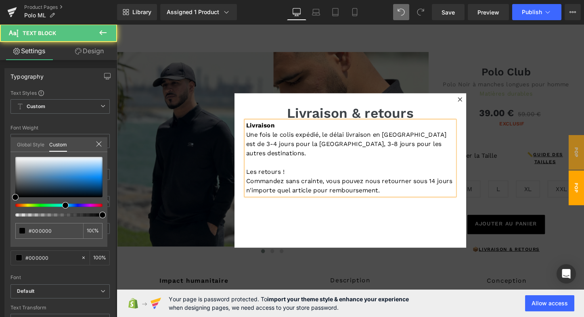
click at [294, 130] on p "Livraison" at bounding box center [361, 131] width 218 height 10
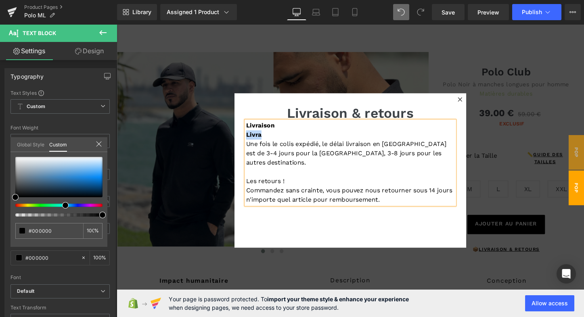
click at [263, 140] on strong "Livra" at bounding box center [260, 140] width 16 height 8
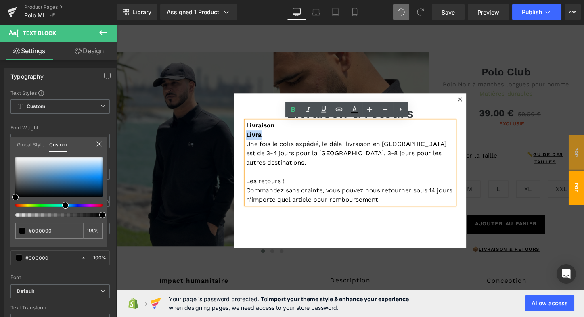
drag, startPoint x: 264, startPoint y: 140, endPoint x: 251, endPoint y: 139, distance: 13.3
click at [252, 139] on strong "Livra" at bounding box center [260, 140] width 16 height 8
click at [289, 112] on icon at bounding box center [293, 110] width 10 height 10
click at [271, 140] on p "Livra" at bounding box center [361, 140] width 218 height 10
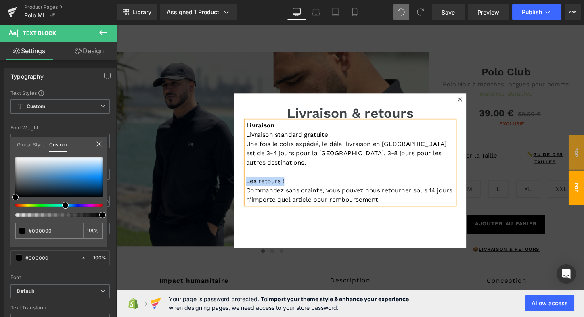
drag, startPoint x: 291, startPoint y: 177, endPoint x: 251, endPoint y: 174, distance: 39.7
click at [252, 184] on p "Les retours !" at bounding box center [361, 189] width 218 height 10
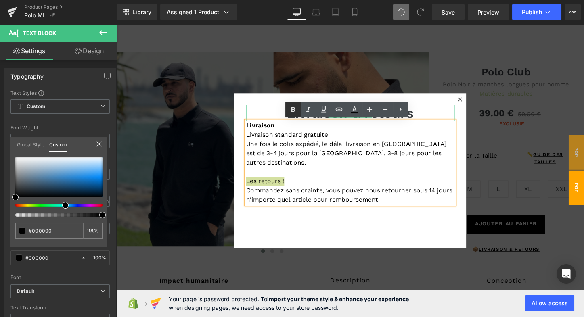
click at [293, 111] on icon at bounding box center [293, 110] width 10 height 10
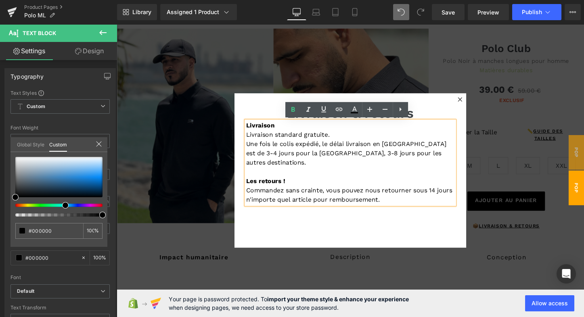
scroll to position [7, 0]
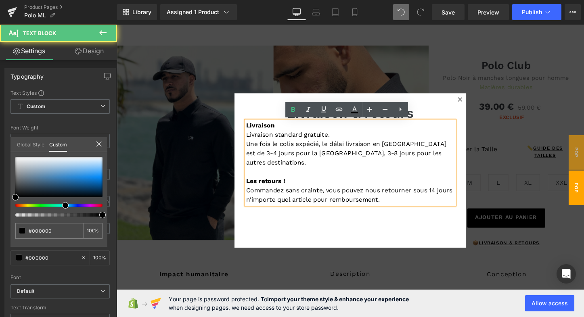
click at [431, 145] on p "Une fois le colis expédié, le délai livraison en [GEOGRAPHIC_DATA] est de 3-4 j…" at bounding box center [361, 159] width 218 height 29
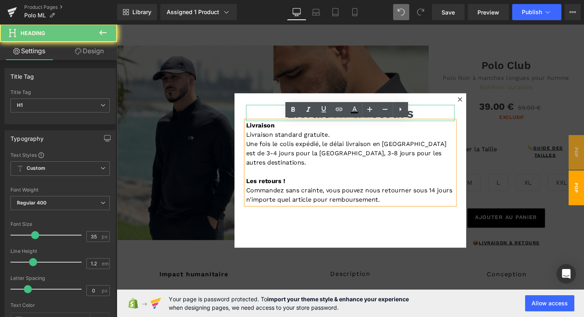
click at [446, 123] on h1 "Livraison & retours" at bounding box center [361, 117] width 218 height 17
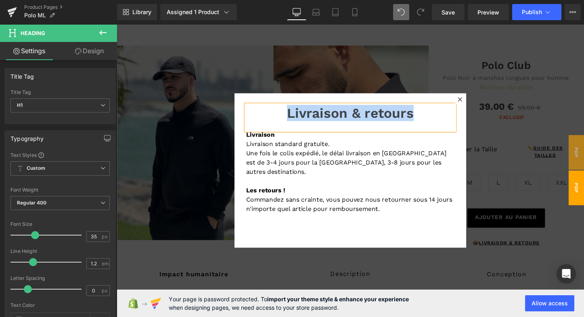
drag, startPoint x: 425, startPoint y: 117, endPoint x: 291, endPoint y: 115, distance: 133.2
click at [291, 115] on h1 "Livraison & retours" at bounding box center [361, 117] width 218 height 17
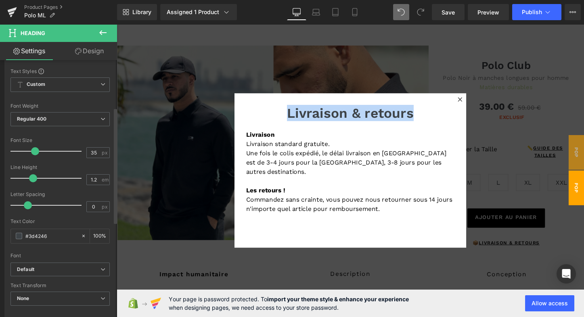
scroll to position [121, 0]
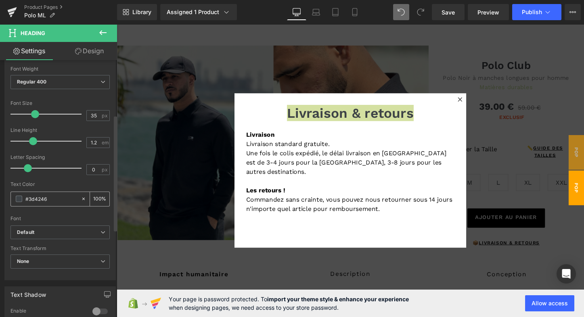
click at [17, 198] on span at bounding box center [19, 199] width 6 height 6
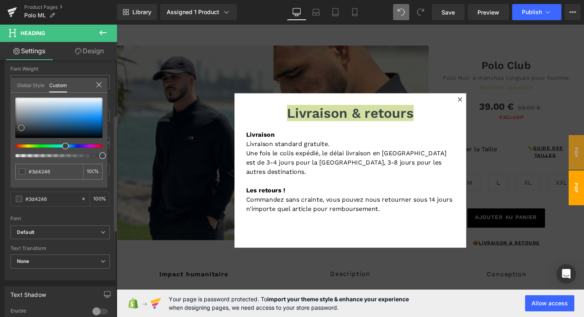
type input "#3b4044"
type input "#1f2123"
type input "#000000"
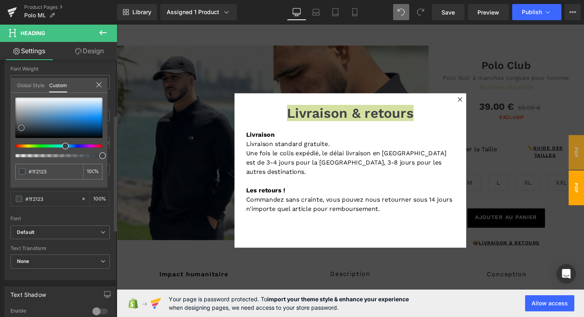
type input "#000000"
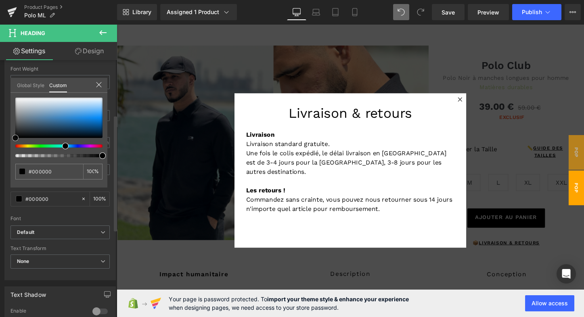
drag, startPoint x: 22, startPoint y: 127, endPoint x: 13, endPoint y: 141, distance: 17.0
click at [13, 141] on div "#000000 100 %" at bounding box center [58, 143] width 97 height 90
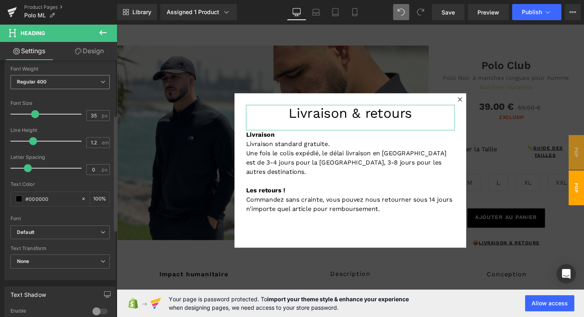
click at [102, 83] on span "Regular 400" at bounding box center [59, 82] width 99 height 14
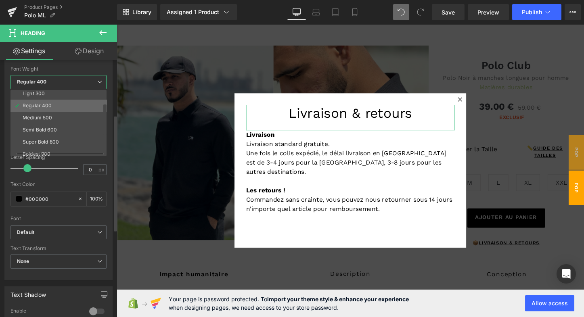
scroll to position [29, 0]
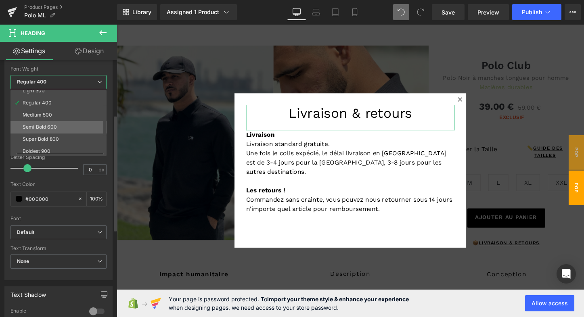
click at [50, 124] on div "Semi Bold 600" at bounding box center [40, 127] width 34 height 6
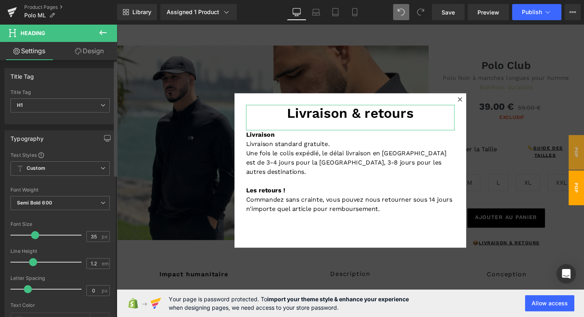
scroll to position [0, 0]
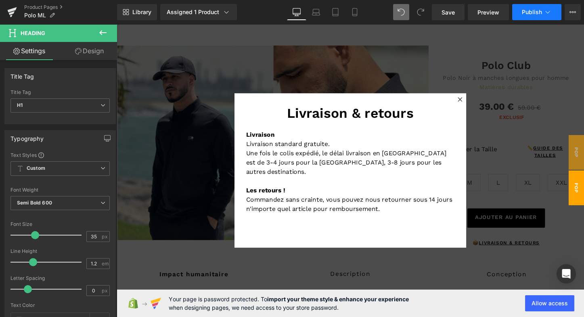
click at [549, 6] on button "Publish" at bounding box center [536, 12] width 49 height 16
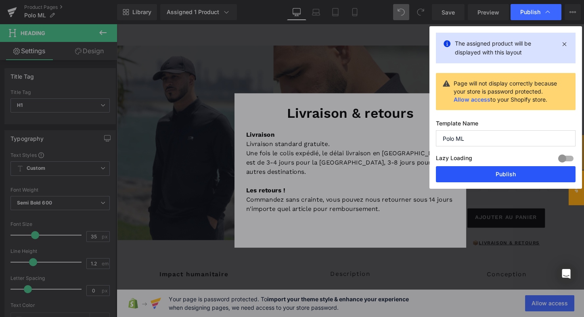
click at [508, 171] on button "Publish" at bounding box center [506, 174] width 140 height 16
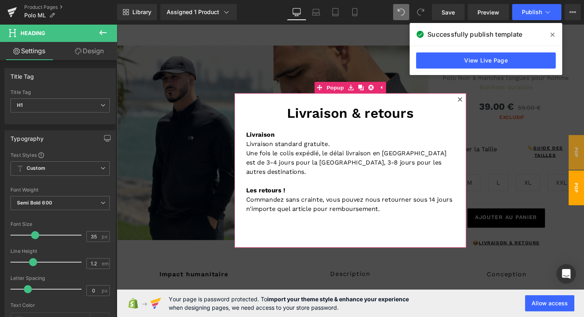
click at [474, 103] on icon at bounding box center [475, 102] width 4 height 4
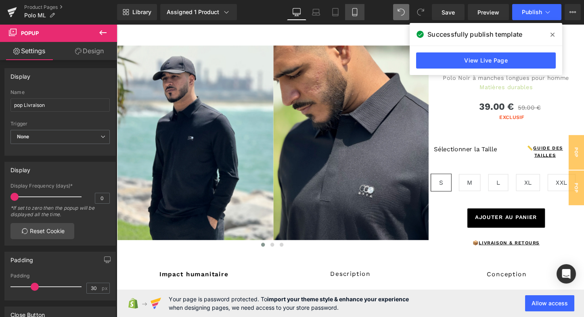
click at [355, 12] on icon at bounding box center [355, 12] width 8 height 8
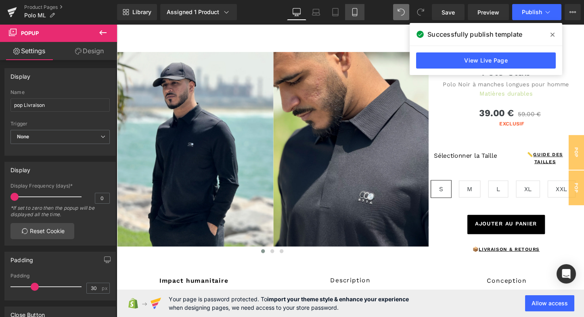
type input "0"
type input "370"
type input "550"
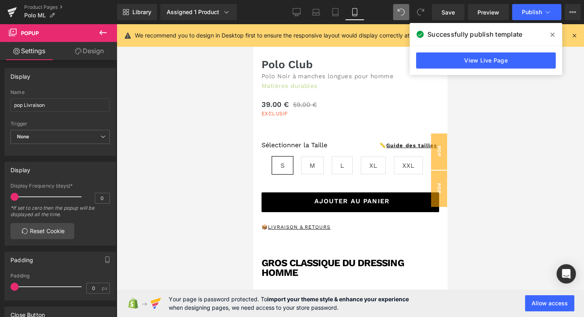
scroll to position [247, 0]
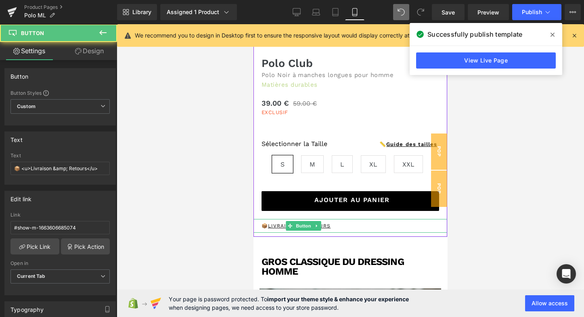
click at [326, 226] on u "Livraison & Retours" at bounding box center [299, 226] width 63 height 6
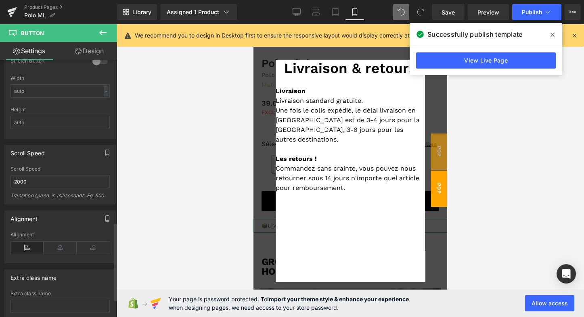
scroll to position [534, 0]
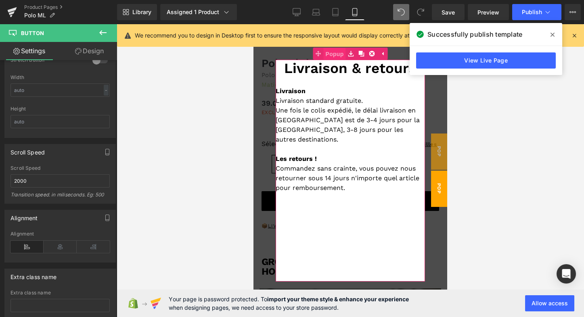
click at [334, 53] on span "Popup" at bounding box center [334, 54] width 22 height 12
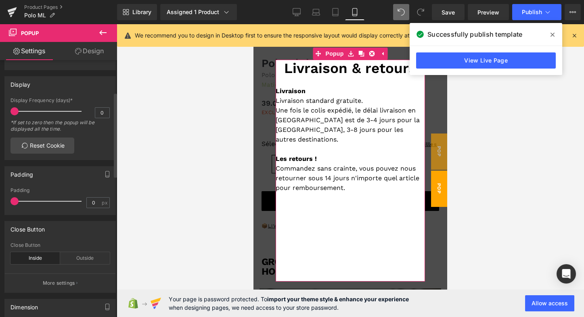
scroll to position [97, 0]
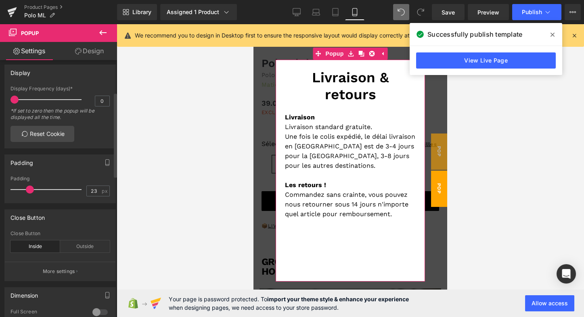
type input "22"
drag, startPoint x: 16, startPoint y: 188, endPoint x: 30, endPoint y: 188, distance: 14.1
click at [30, 188] on span at bounding box center [29, 190] width 8 height 8
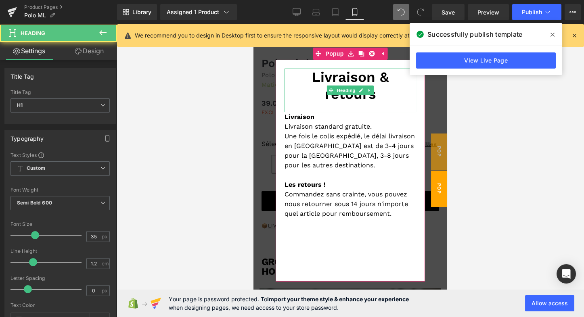
drag, startPoint x: 297, startPoint y: 82, endPoint x: 423, endPoint y: 161, distance: 148.4
click at [297, 82] on h1 "Livraison & retours" at bounding box center [351, 86] width 132 height 34
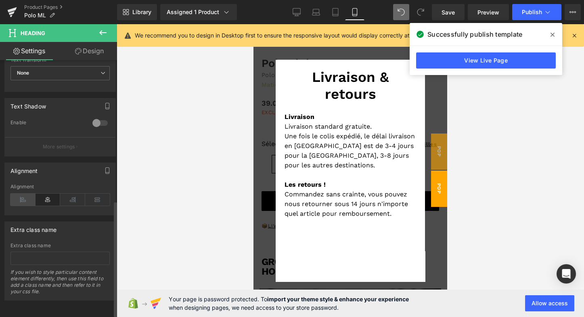
scroll to position [311, 0]
click at [25, 196] on icon at bounding box center [22, 200] width 25 height 12
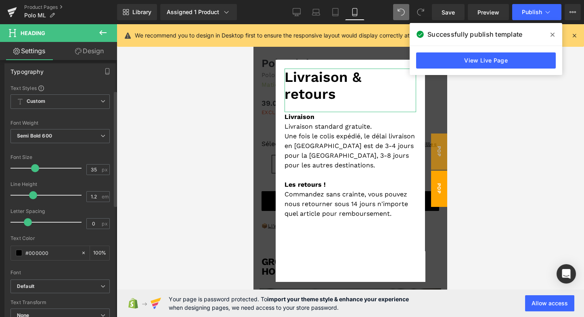
scroll to position [67, 0]
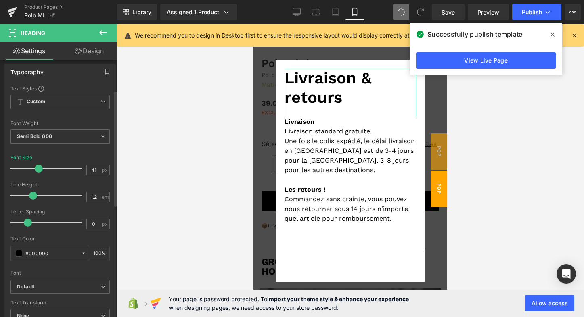
type input "42"
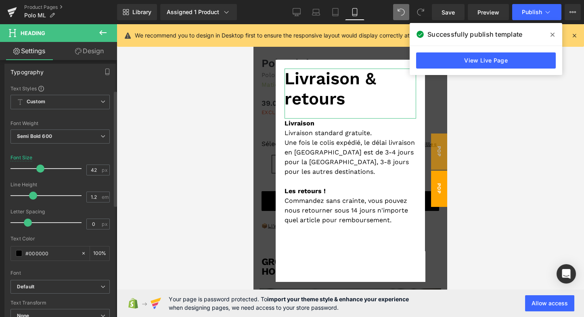
drag, startPoint x: 33, startPoint y: 167, endPoint x: 38, endPoint y: 167, distance: 4.4
click at [38, 167] on span at bounding box center [40, 169] width 8 height 8
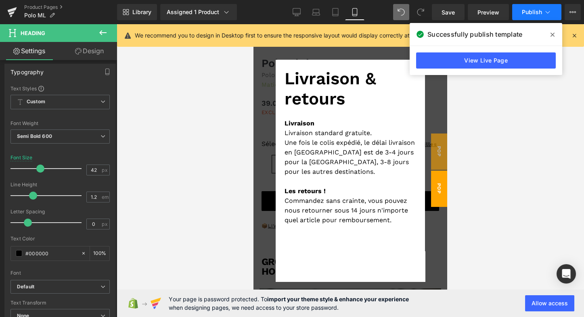
click at [532, 10] on span "Publish" at bounding box center [532, 12] width 20 height 6
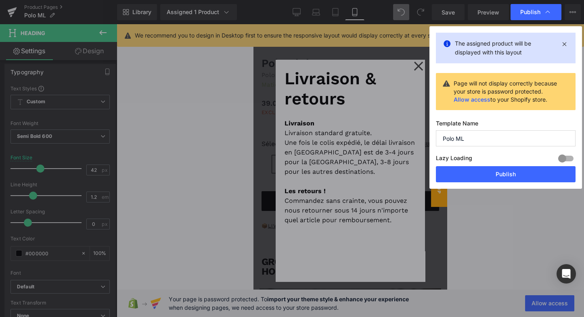
click at [489, 184] on div "The assigned product will be displayed with this layout Page will not display c…" at bounding box center [505, 107] width 153 height 163
click at [490, 177] on button "Publish" at bounding box center [506, 174] width 140 height 16
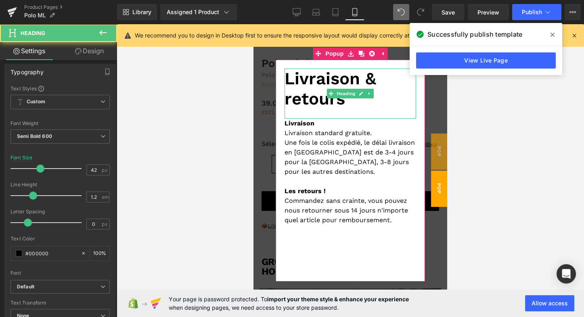
click at [366, 80] on h1 "Livraison & retours" at bounding box center [351, 89] width 132 height 41
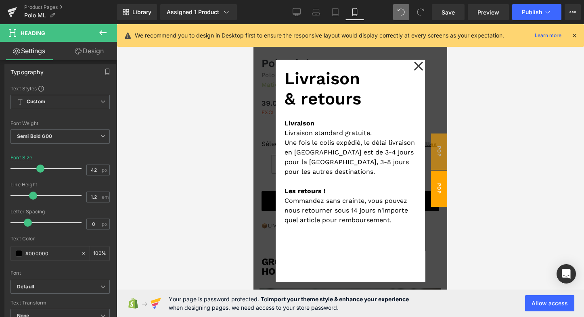
click at [102, 34] on icon at bounding box center [103, 33] width 10 height 10
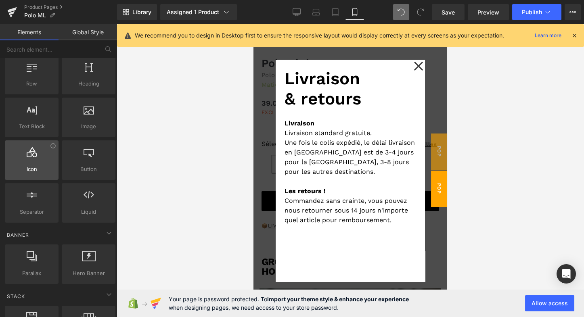
scroll to position [14, 0]
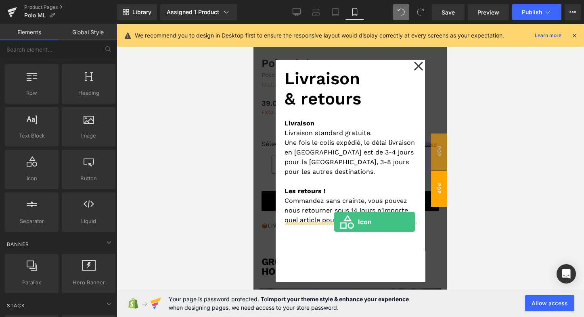
drag, startPoint x: 286, startPoint y: 193, endPoint x: 334, endPoint y: 222, distance: 56.3
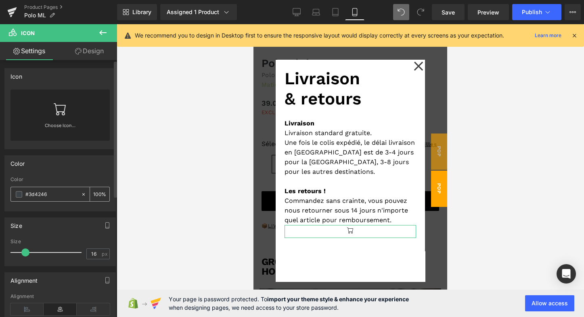
click at [17, 192] on span at bounding box center [19, 194] width 6 height 6
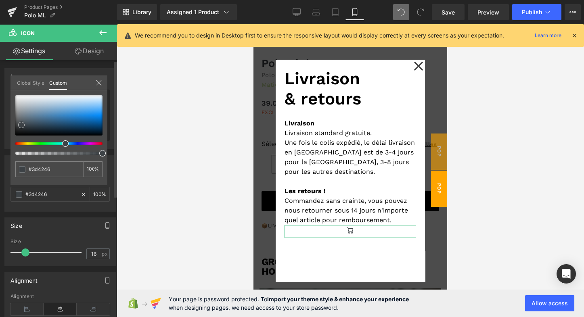
type input "#3b4044"
type input "#0a0a0a"
type input "#050505"
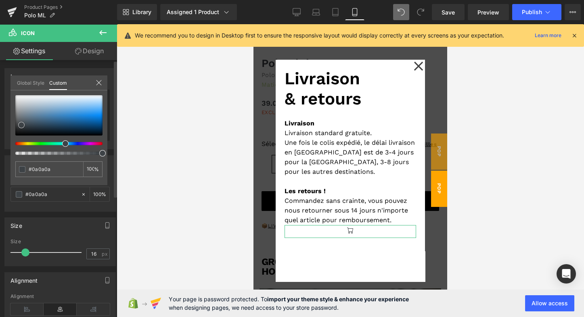
type input "#050505"
type input "#000000"
drag, startPoint x: 20, startPoint y: 125, endPoint x: 11, endPoint y: 139, distance: 16.6
click at [11, 139] on div "#000000 100 %" at bounding box center [58, 140] width 97 height 90
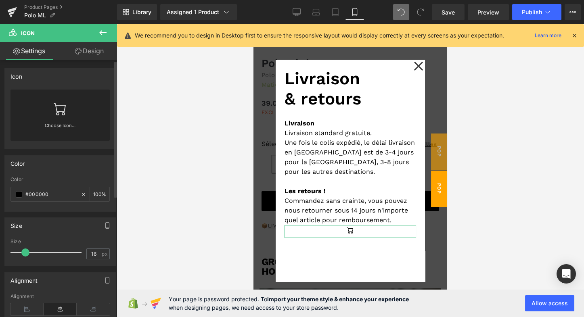
click at [62, 115] on icon at bounding box center [60, 109] width 12 height 12
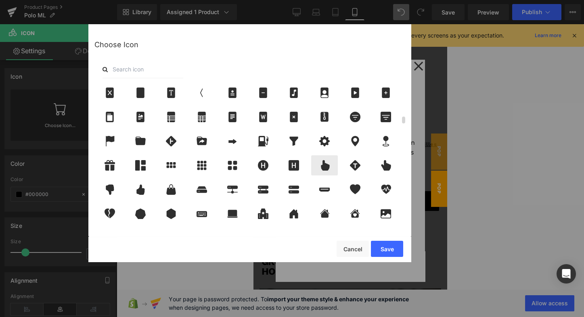
scroll to position [658, 0]
click at [354, 247] on button "Cancel" at bounding box center [353, 249] width 32 height 16
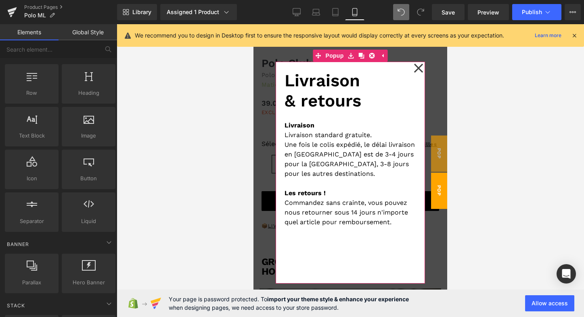
drag, startPoint x: 579, startPoint y: 281, endPoint x: 325, endPoint y: 256, distance: 254.6
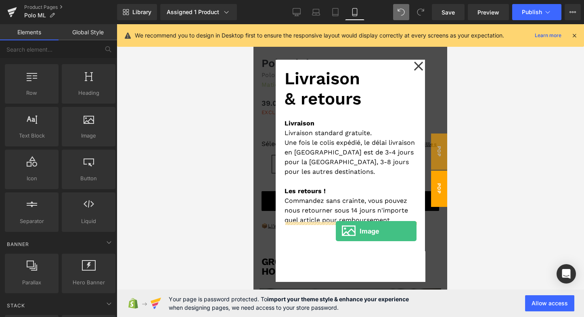
drag, startPoint x: 338, startPoint y: 149, endPoint x: 336, endPoint y: 231, distance: 82.0
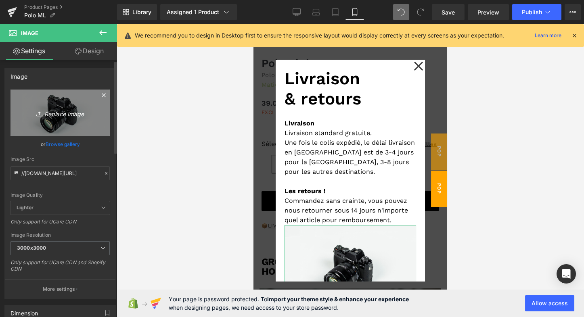
click at [48, 109] on icon "Replace Image" at bounding box center [60, 113] width 65 height 10
type input "C:\fakepath\AVATAR_suggere.png"
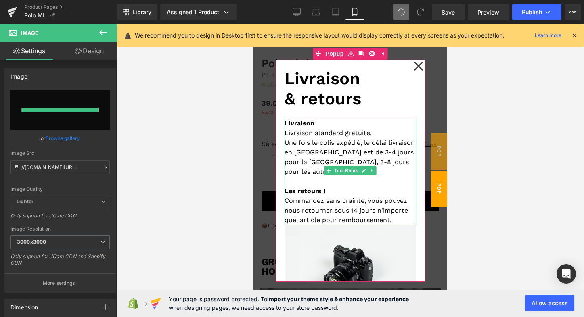
type input "[URL][DOMAIN_NAME]"
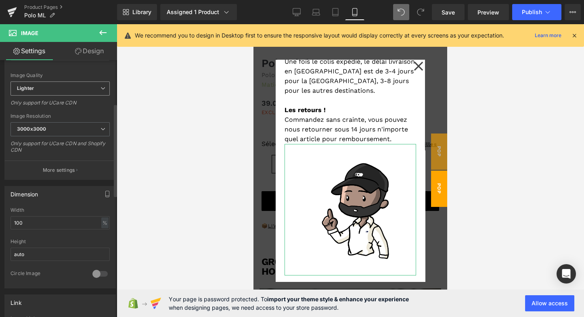
scroll to position [121, 0]
click at [97, 270] on div at bounding box center [99, 273] width 19 height 13
click at [92, 270] on div at bounding box center [99, 273] width 19 height 13
click at [40, 220] on input "100" at bounding box center [59, 222] width 99 height 13
click at [48, 220] on input "100" at bounding box center [59, 222] width 99 height 13
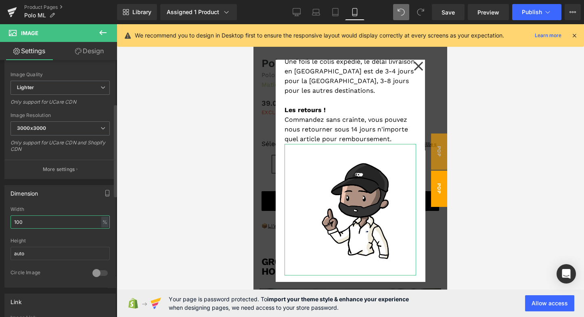
click at [48, 220] on input "100" at bounding box center [59, 222] width 99 height 13
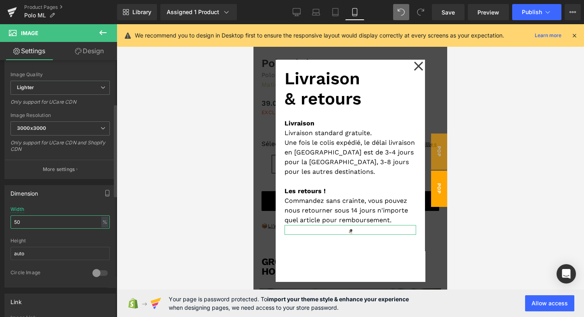
scroll to position [0, 0]
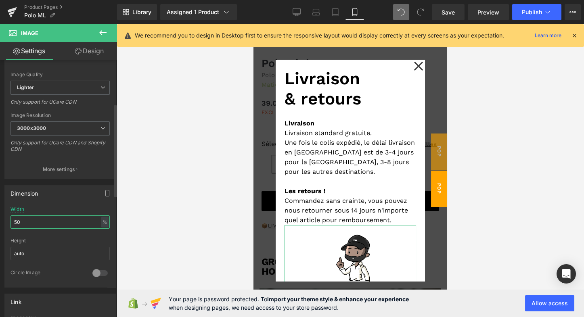
type input "50"
click at [96, 269] on div at bounding box center [99, 273] width 19 height 13
click at [96, 270] on div at bounding box center [99, 273] width 19 height 13
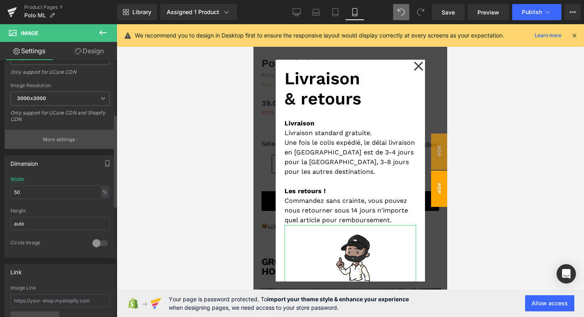
scroll to position [153, 0]
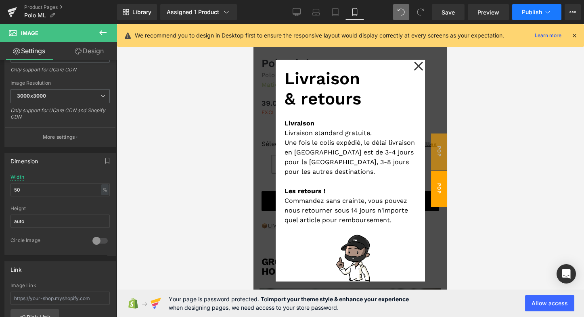
click at [544, 6] on button "Publish" at bounding box center [536, 12] width 49 height 16
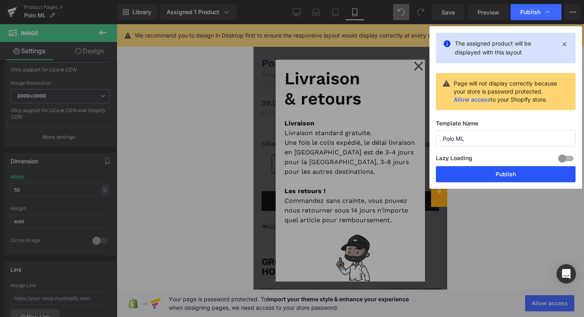
click at [502, 172] on button "Publish" at bounding box center [506, 174] width 140 height 16
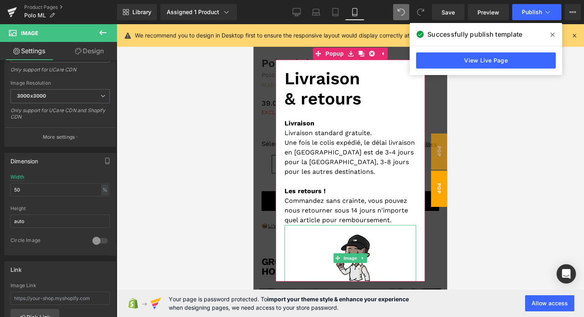
click at [347, 243] on img at bounding box center [351, 258] width 66 height 66
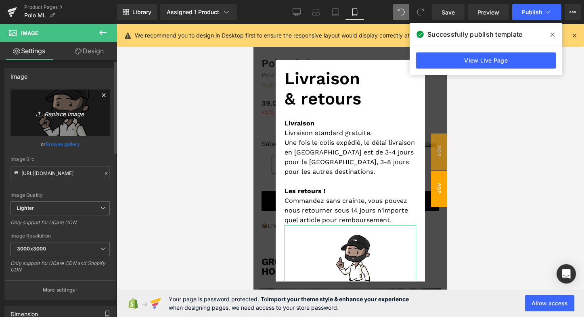
scroll to position [0, 0]
click at [65, 114] on icon "Replace Image" at bounding box center [60, 113] width 65 height 10
type input "C:\fakepath\LOGO_forme.jpg"
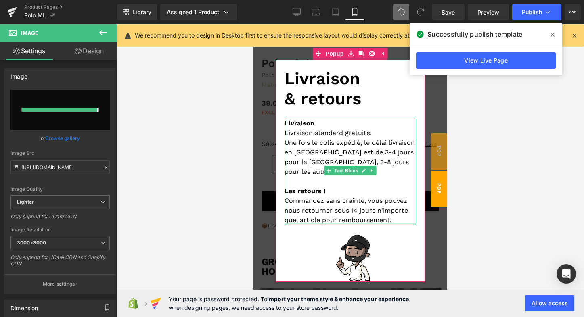
type input "[URL][DOMAIN_NAME]"
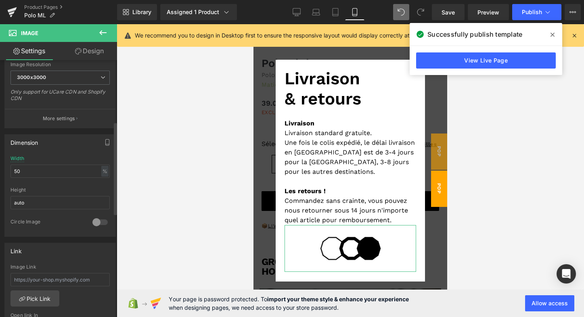
scroll to position [172, 0]
click at [16, 169] on input "50" at bounding box center [59, 170] width 99 height 13
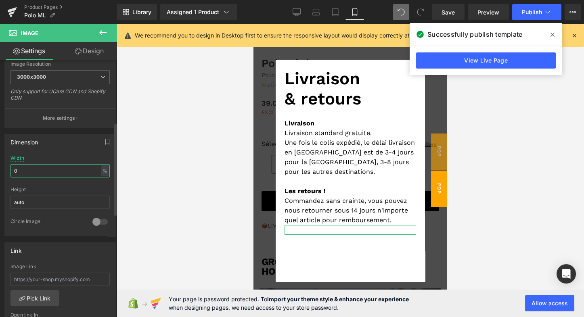
type input "20"
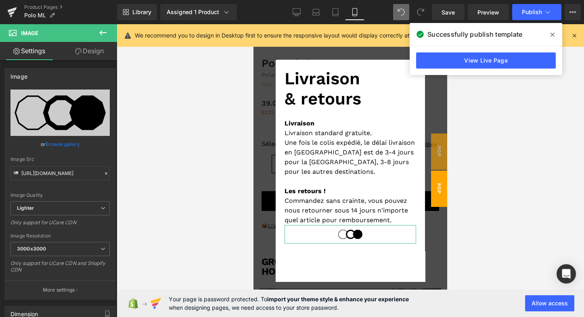
scroll to position [0, 0]
click at [93, 54] on link "Design" at bounding box center [89, 51] width 59 height 18
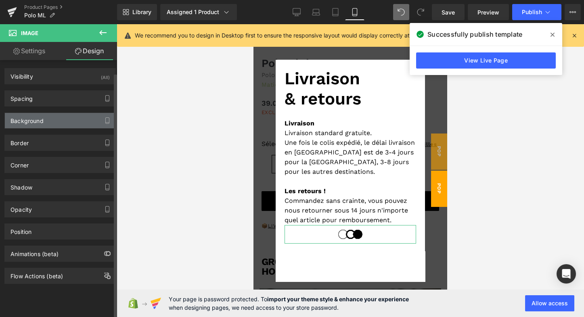
click at [44, 116] on div "Background" at bounding box center [60, 120] width 111 height 15
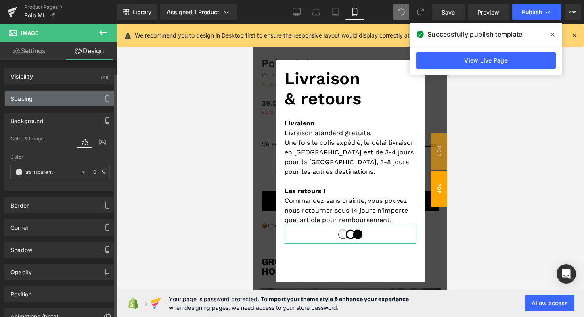
click at [43, 102] on div "Spacing" at bounding box center [60, 98] width 111 height 15
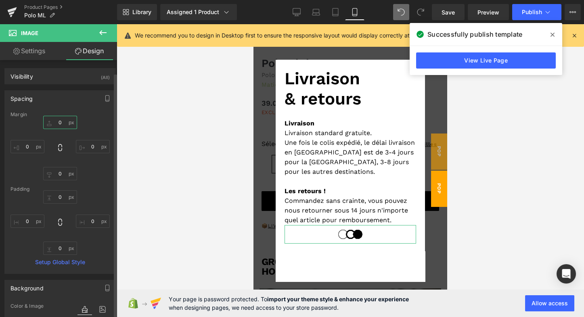
click at [56, 121] on input "0" at bounding box center [60, 122] width 34 height 13
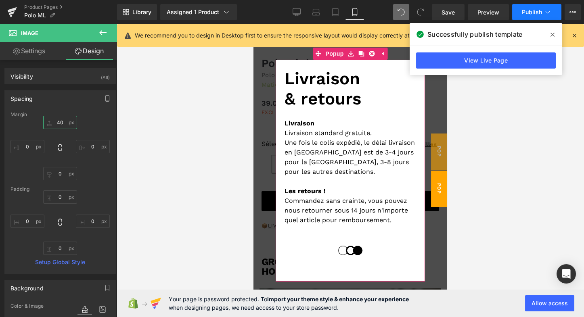
type input "40"
click at [546, 19] on button "Publish" at bounding box center [536, 12] width 49 height 16
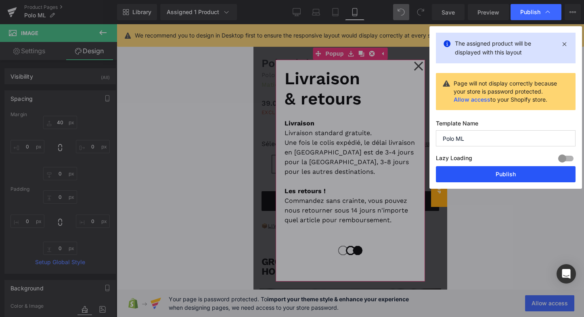
click at [511, 172] on button "Publish" at bounding box center [506, 174] width 140 height 16
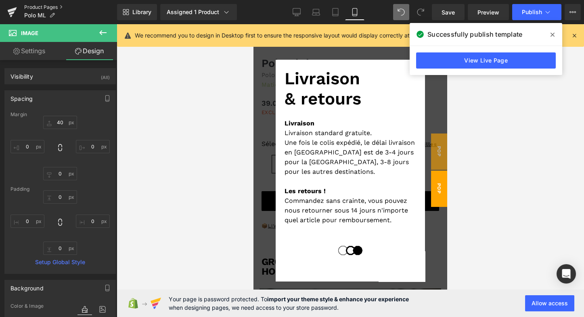
click at [43, 6] on link "Product Pages" at bounding box center [70, 7] width 93 height 6
